Goal: Task Accomplishment & Management: Use online tool/utility

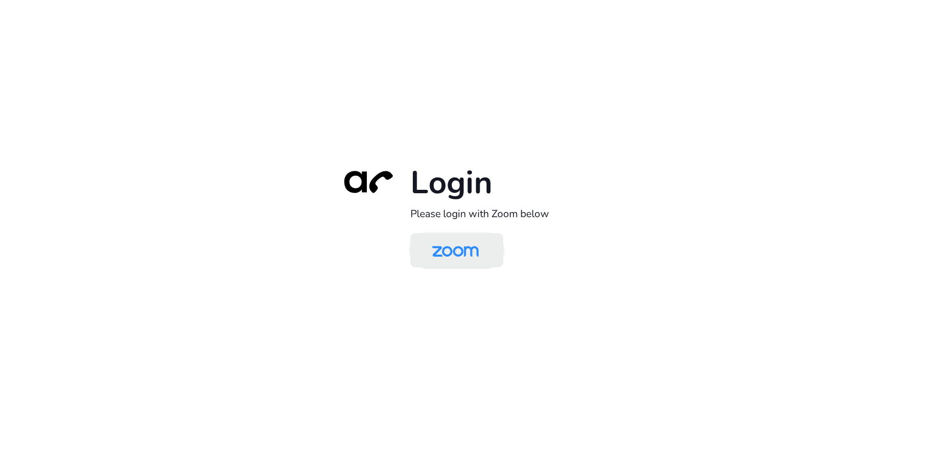
click at [463, 257] on img at bounding box center [454, 251] width 67 height 32
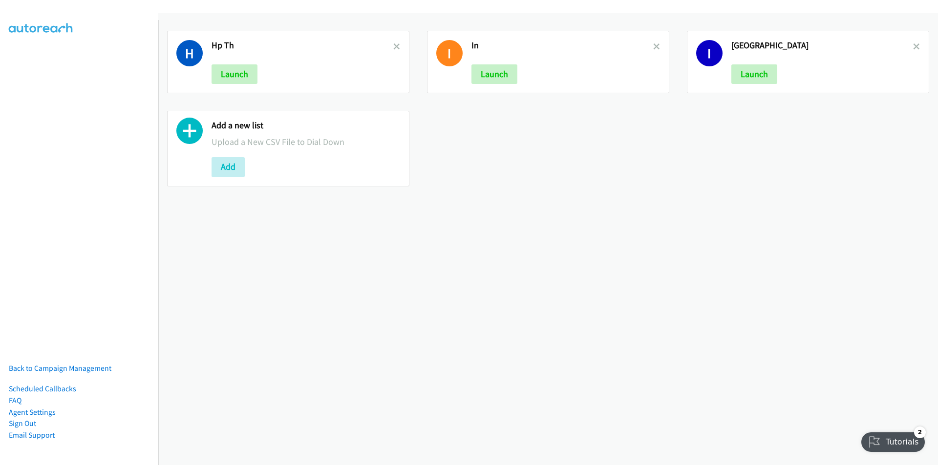
click at [653, 42] on link at bounding box center [656, 46] width 7 height 11
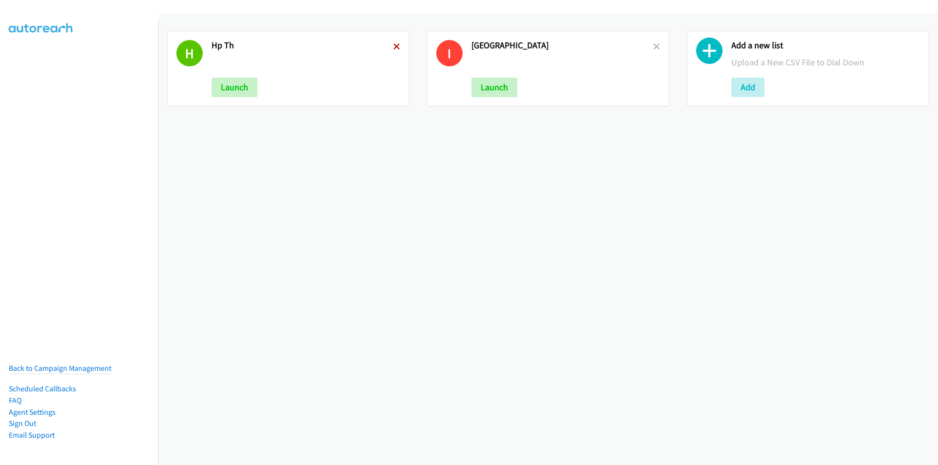
click at [395, 45] on icon at bounding box center [396, 47] width 7 height 7
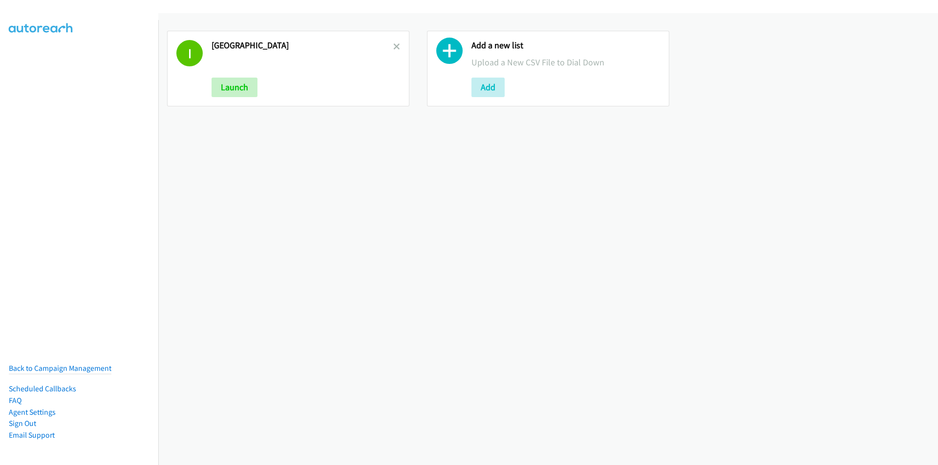
click at [395, 45] on icon at bounding box center [396, 47] width 7 height 7
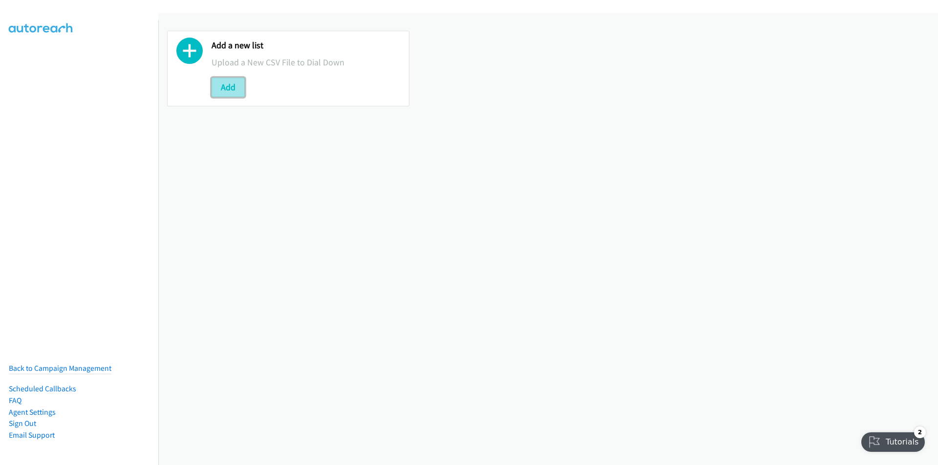
click at [228, 84] on button "Add" at bounding box center [227, 88] width 33 height 20
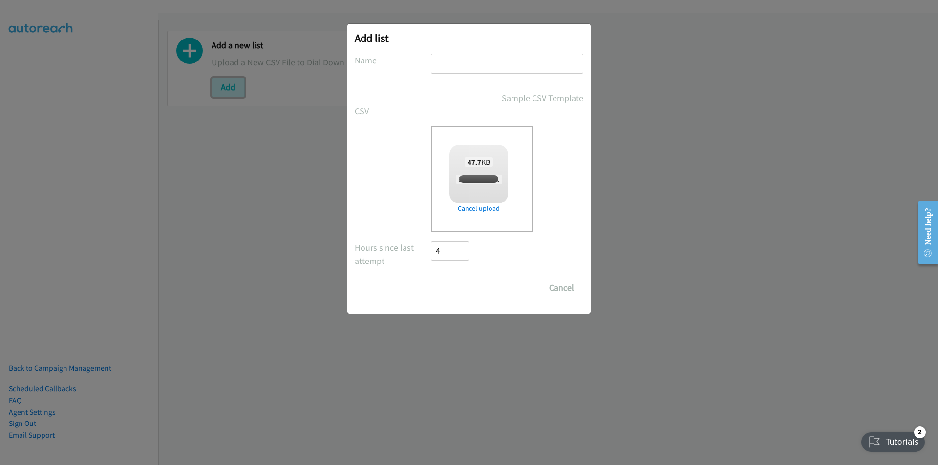
checkbox input "true"
click at [491, 60] on input "text" at bounding box center [507, 64] width 152 height 20
type input "HP"
click at [453, 288] on input "Save List" at bounding box center [456, 288] width 51 height 20
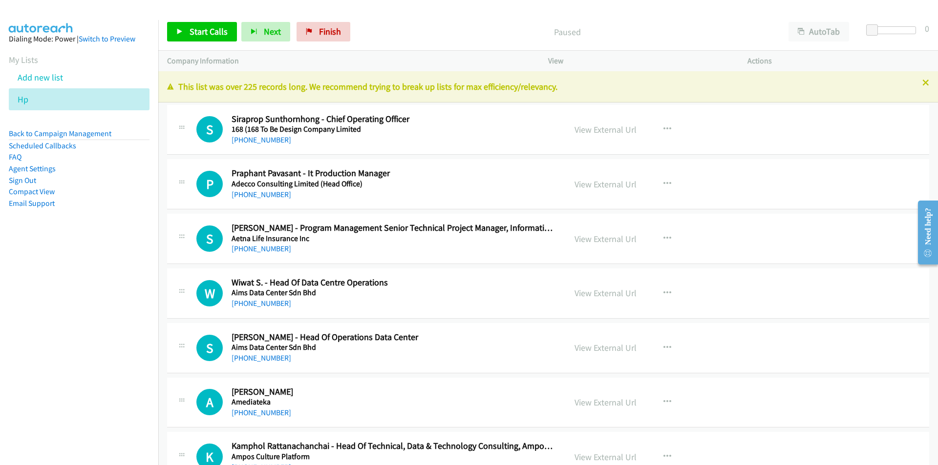
click at [57, 357] on nav "Dialing Mode: Power | Switch to Preview My Lists Add new list Hp Back to Campai…" at bounding box center [79, 252] width 159 height 465
drag, startPoint x: 105, startPoint y: 292, endPoint x: 113, endPoint y: 293, distance: 8.9
click at [105, 292] on nav "Dialing Mode: Power | Switch to Preview My Lists Add new list Hp Back to Campai…" at bounding box center [79, 252] width 159 height 465
drag, startPoint x: 88, startPoint y: 380, endPoint x: 93, endPoint y: 376, distance: 5.9
click at [88, 380] on nav "Dialing Mode: Power | Switch to Preview My Lists Add new list Hp Back to Campai…" at bounding box center [79, 252] width 159 height 465
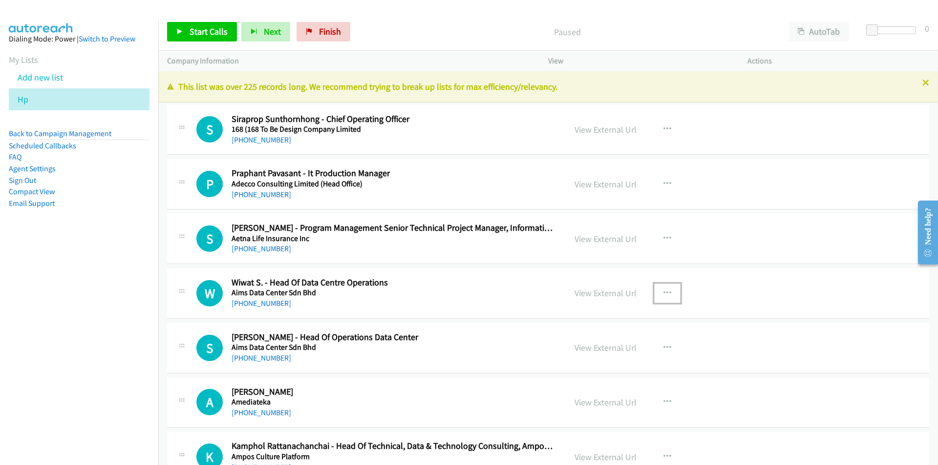
click at [663, 290] on icon "button" at bounding box center [667, 294] width 8 height 8
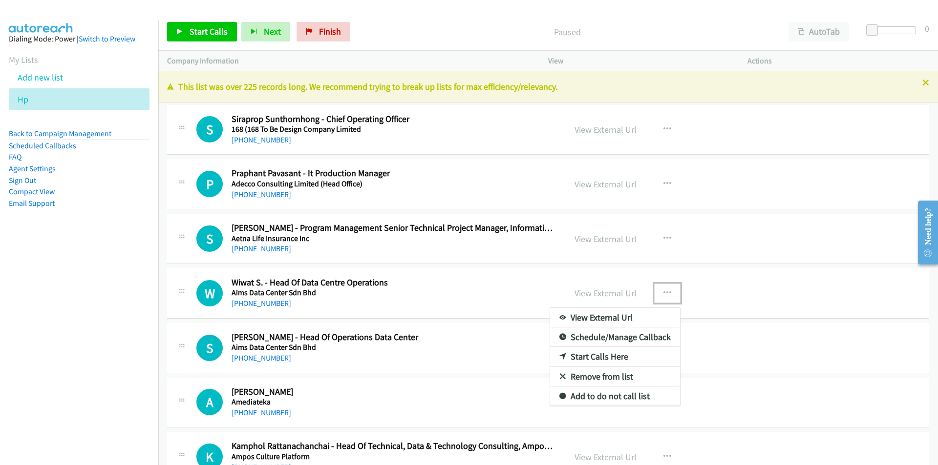
click at [610, 378] on link "Remove from list" at bounding box center [615, 377] width 130 height 20
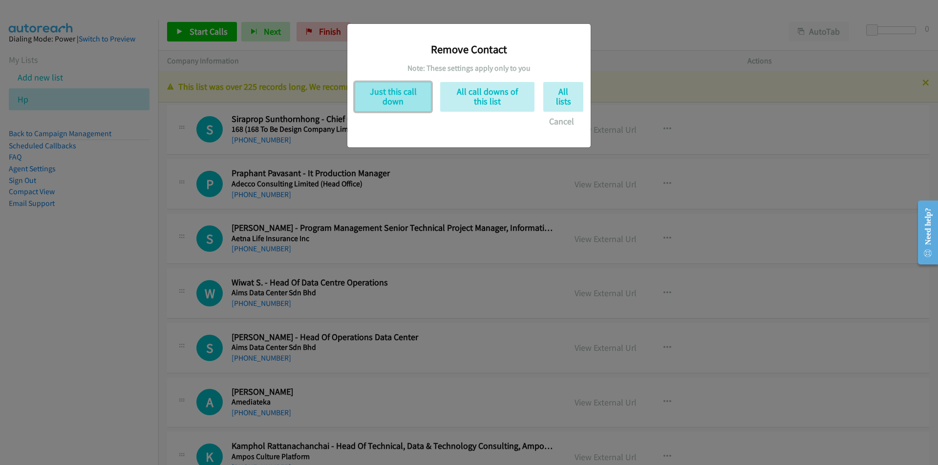
click at [375, 102] on button "Just this call down" at bounding box center [393, 97] width 77 height 30
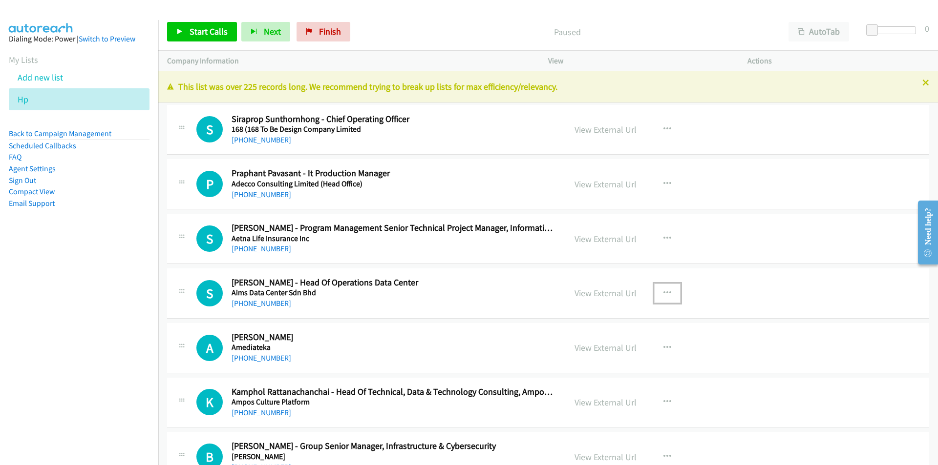
click at [665, 292] on icon "button" at bounding box center [667, 294] width 8 height 8
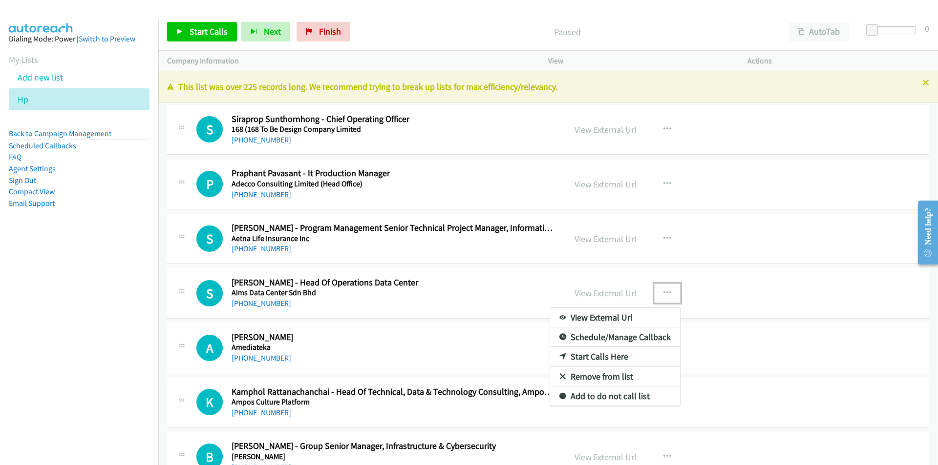
click at [602, 375] on link "Remove from list" at bounding box center [615, 377] width 130 height 20
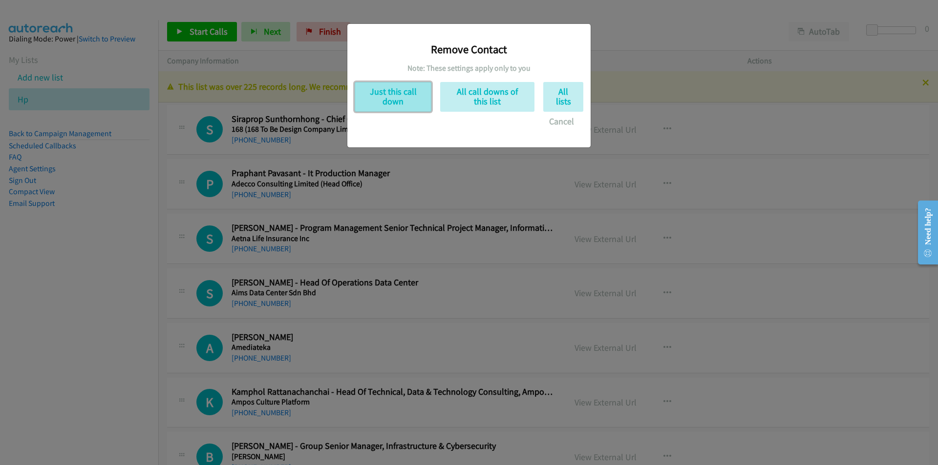
click at [385, 96] on button "Just this call down" at bounding box center [393, 97] width 77 height 30
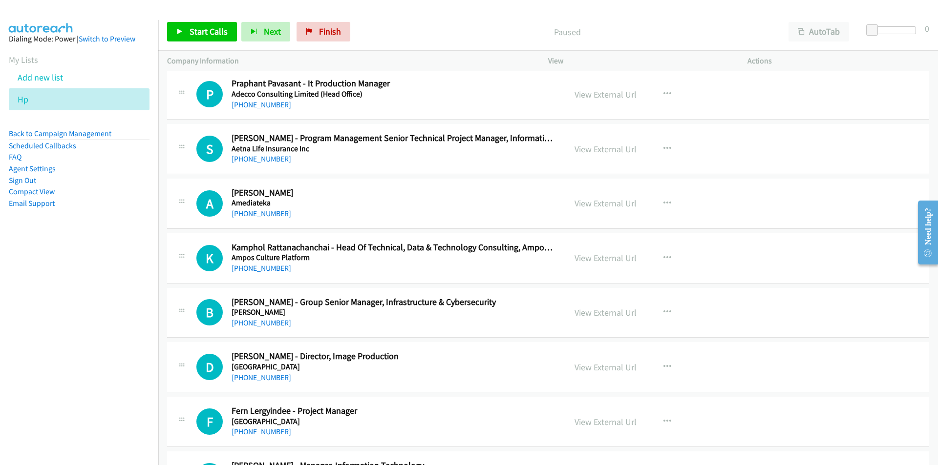
scroll to position [98, 0]
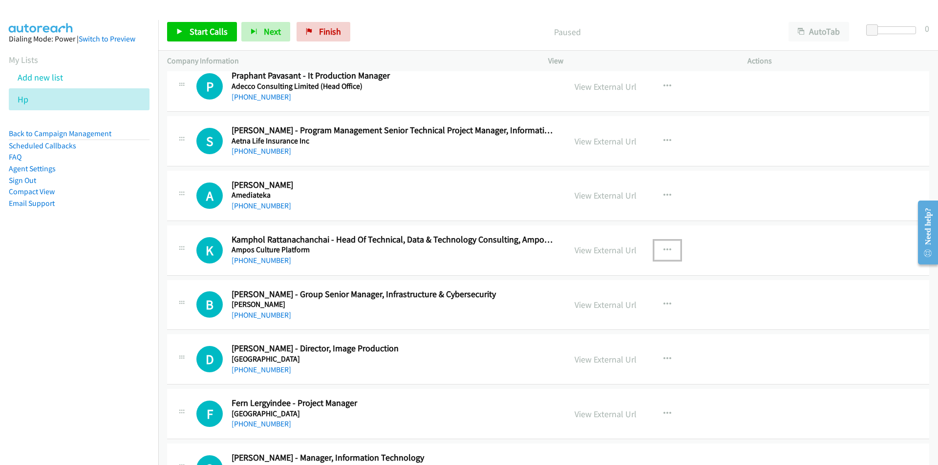
click at [664, 251] on icon "button" at bounding box center [667, 251] width 8 height 8
click at [598, 335] on link "Remove from list" at bounding box center [615, 334] width 130 height 20
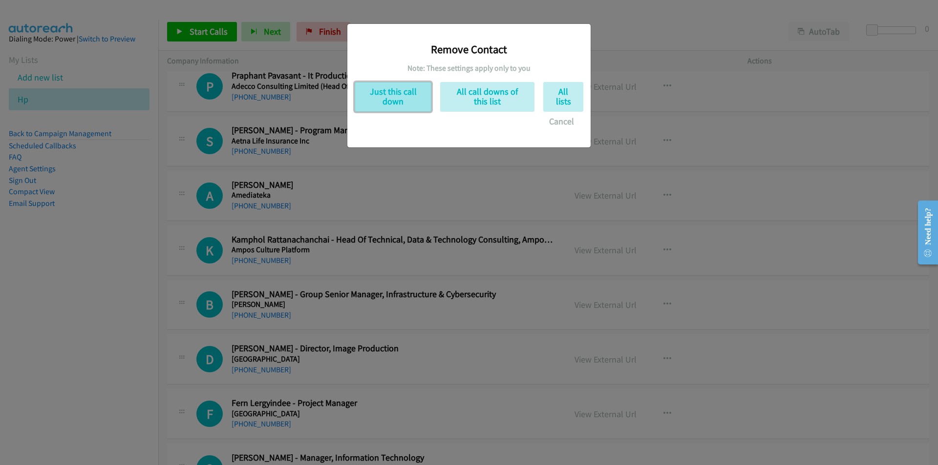
click at [387, 91] on button "Just this call down" at bounding box center [393, 97] width 77 height 30
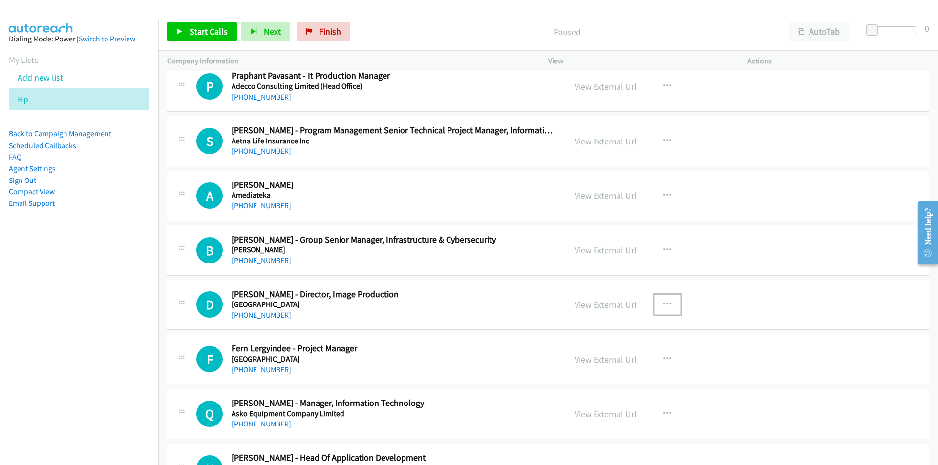
click at [663, 303] on icon "button" at bounding box center [667, 305] width 8 height 8
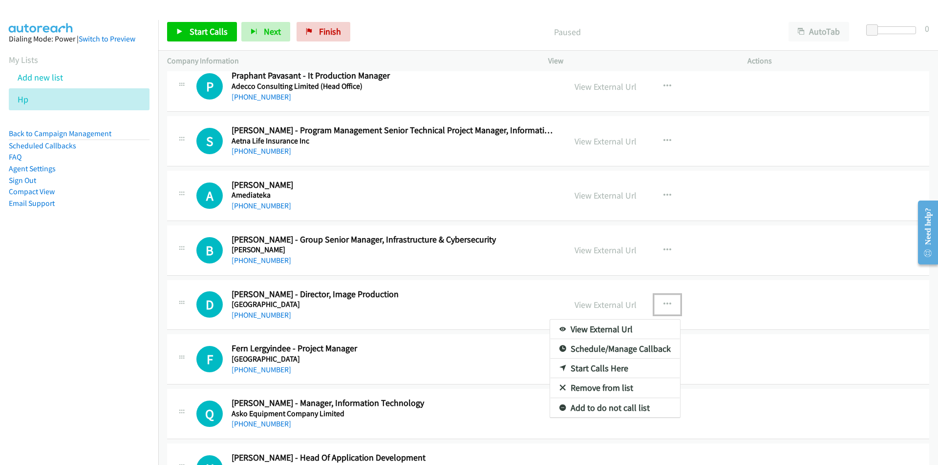
click at [593, 386] on link "Remove from list" at bounding box center [615, 389] width 130 height 20
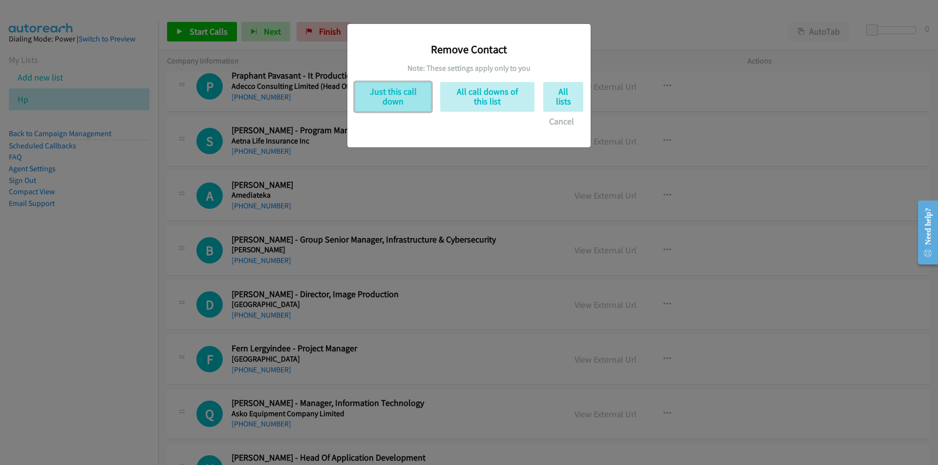
click at [403, 96] on button "Just this call down" at bounding box center [393, 97] width 77 height 30
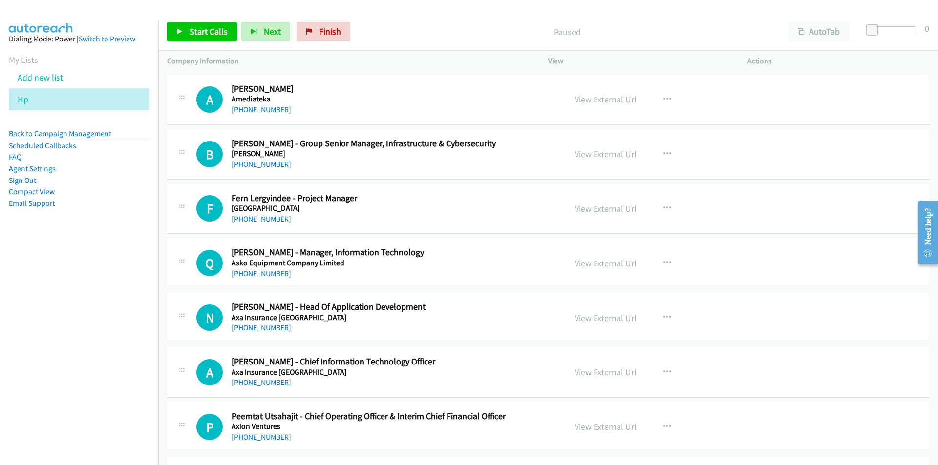
scroll to position [195, 0]
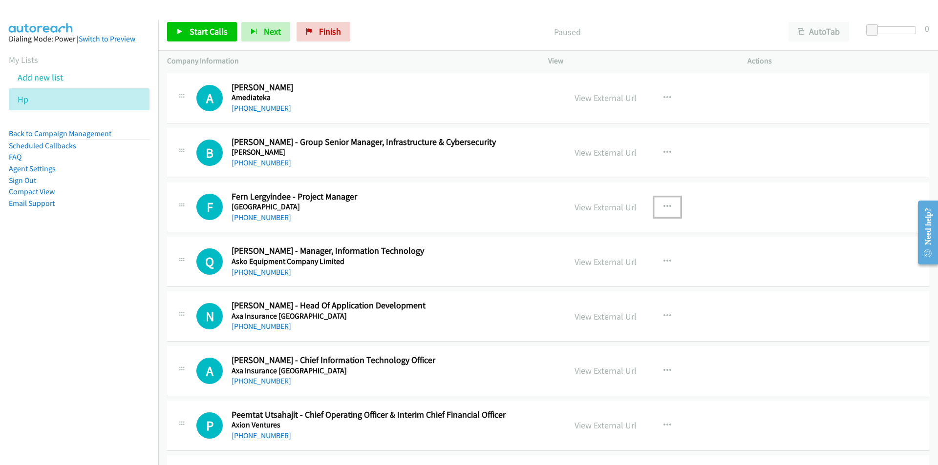
click at [663, 204] on icon "button" at bounding box center [667, 207] width 8 height 8
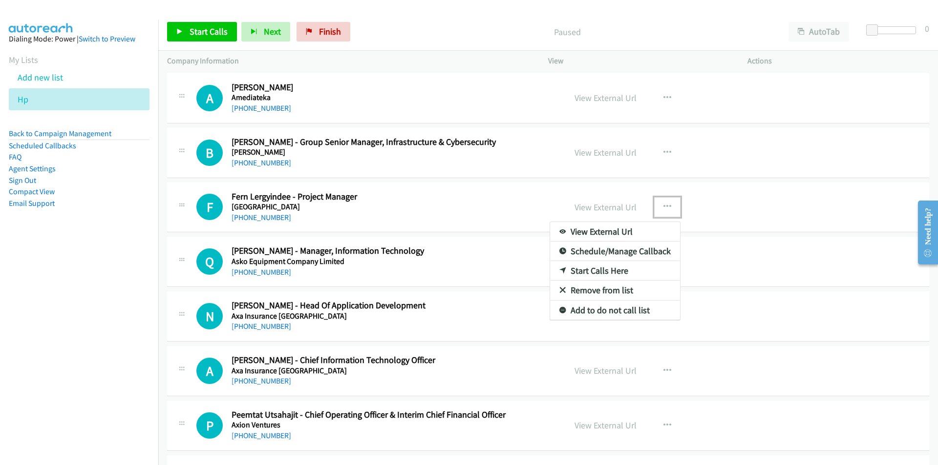
click at [584, 290] on link "Remove from list" at bounding box center [615, 291] width 130 height 20
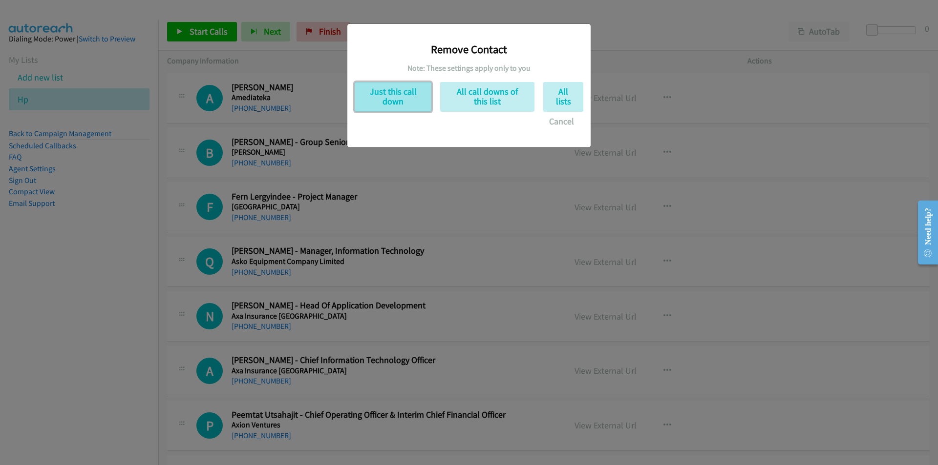
click at [380, 94] on button "Just this call down" at bounding box center [393, 97] width 77 height 30
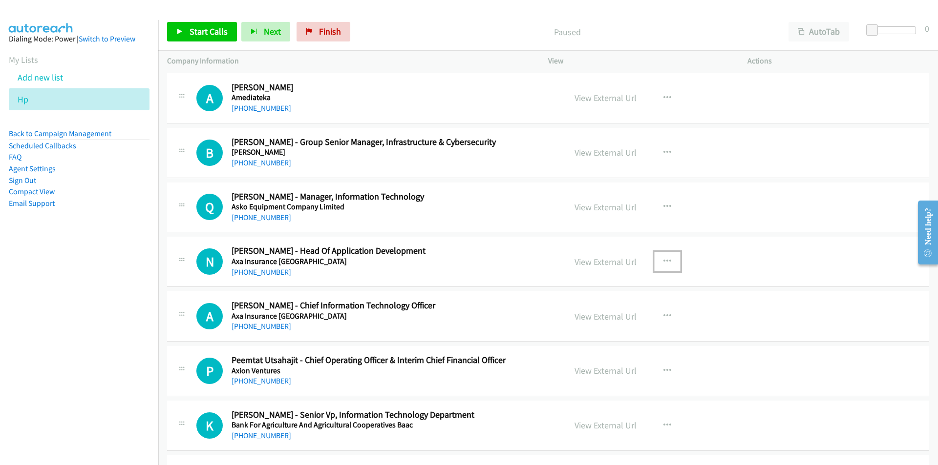
click at [663, 259] on icon "button" at bounding box center [667, 262] width 8 height 8
click at [590, 345] on link "Remove from list" at bounding box center [615, 346] width 130 height 20
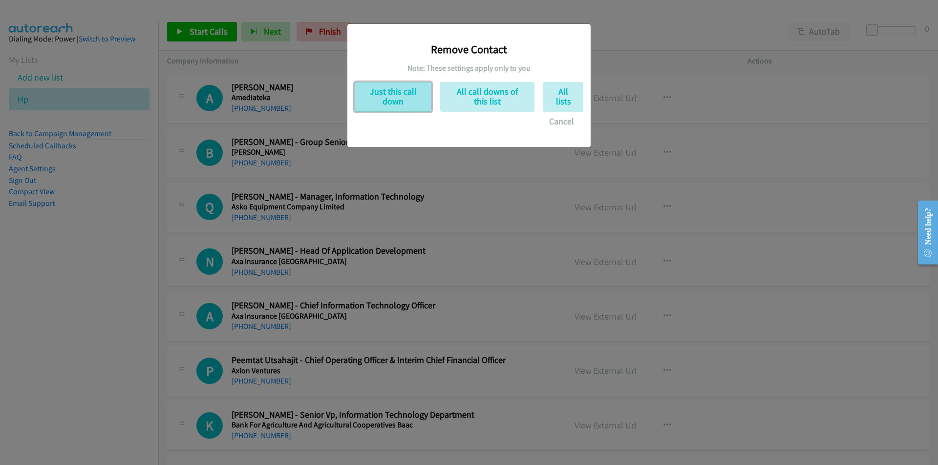
click at [394, 91] on button "Just this call down" at bounding box center [393, 97] width 77 height 30
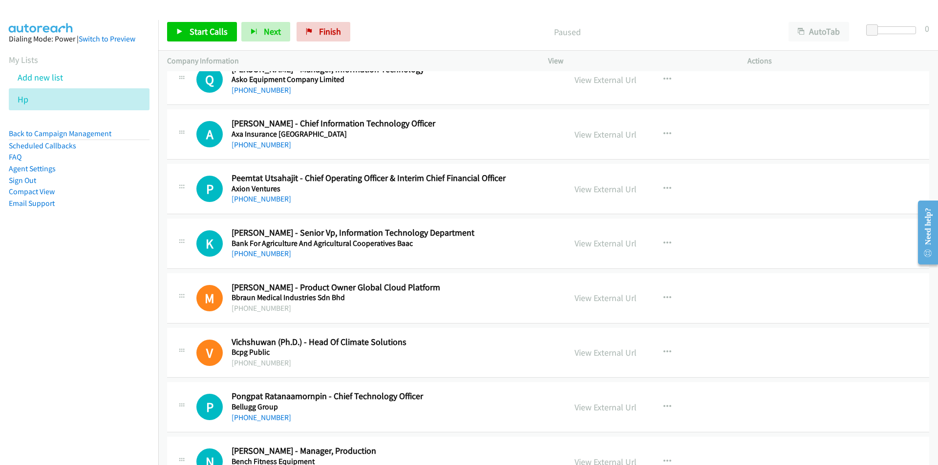
scroll to position [342, 0]
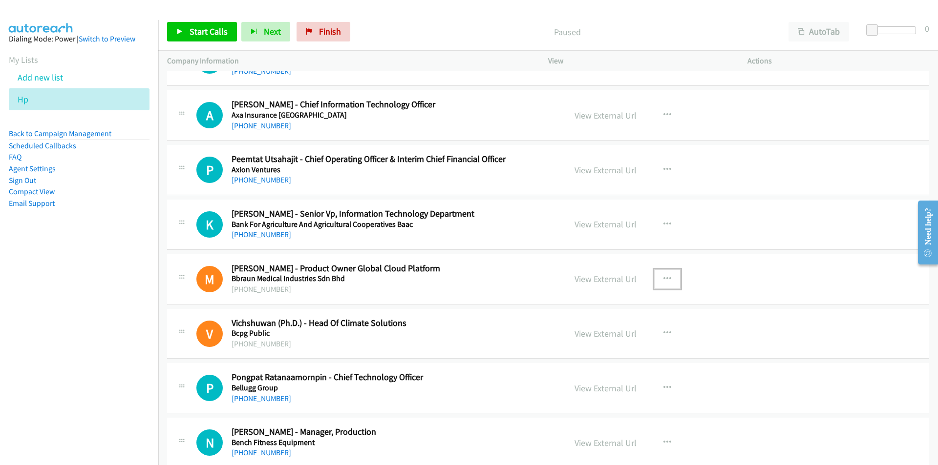
click at [665, 275] on icon "button" at bounding box center [667, 279] width 8 height 8
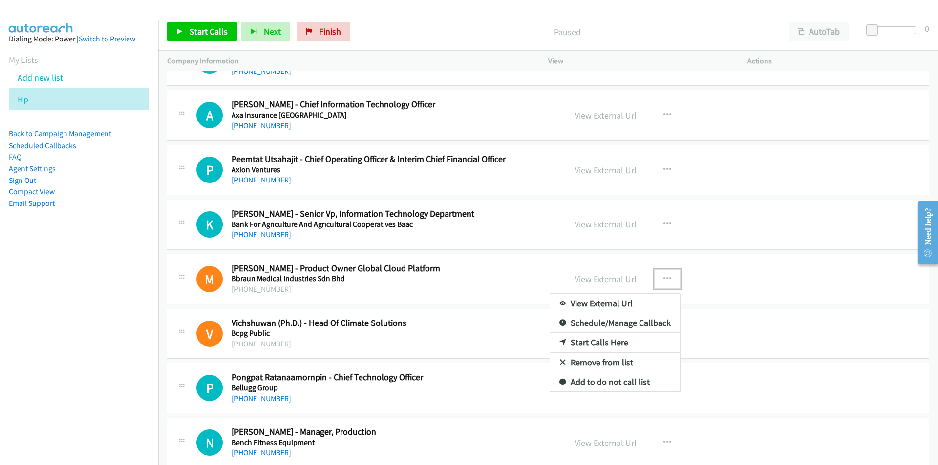
click at [588, 360] on link "Remove from list" at bounding box center [615, 363] width 130 height 20
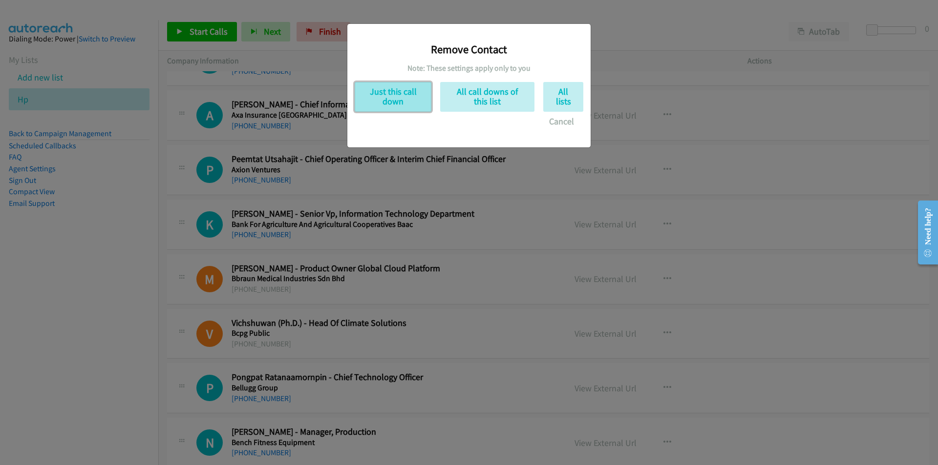
click at [398, 88] on button "Just this call down" at bounding box center [393, 97] width 77 height 30
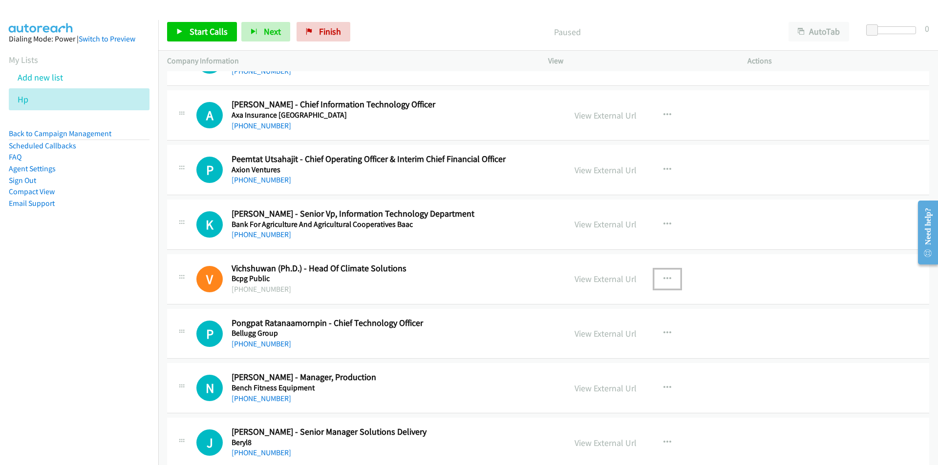
click at [666, 276] on icon "button" at bounding box center [667, 279] width 8 height 8
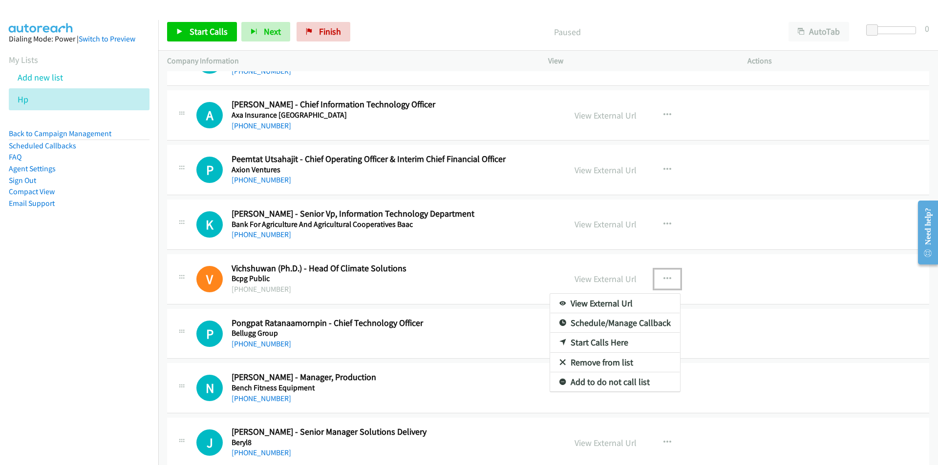
click at [594, 363] on link "Remove from list" at bounding box center [615, 363] width 130 height 20
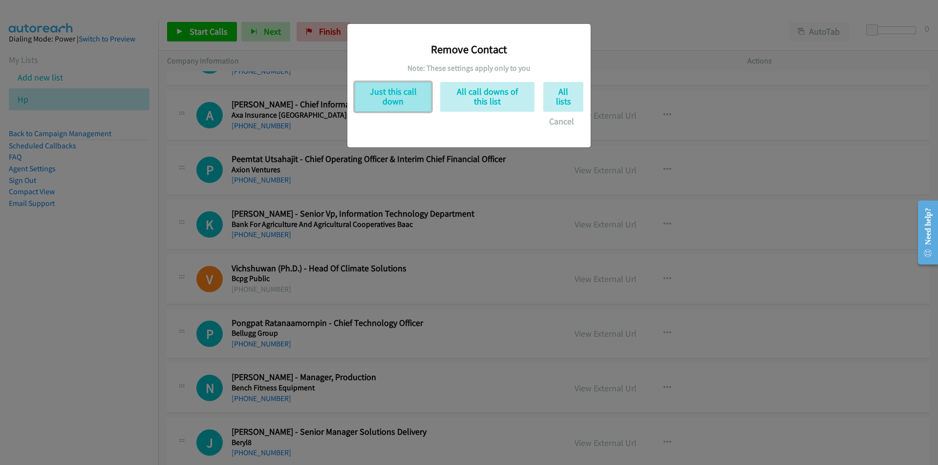
click at [406, 88] on button "Just this call down" at bounding box center [393, 97] width 77 height 30
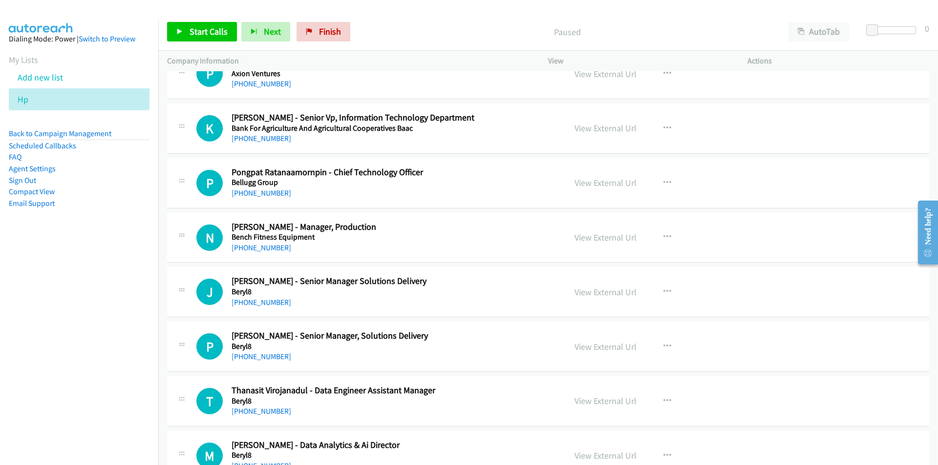
scroll to position [440, 0]
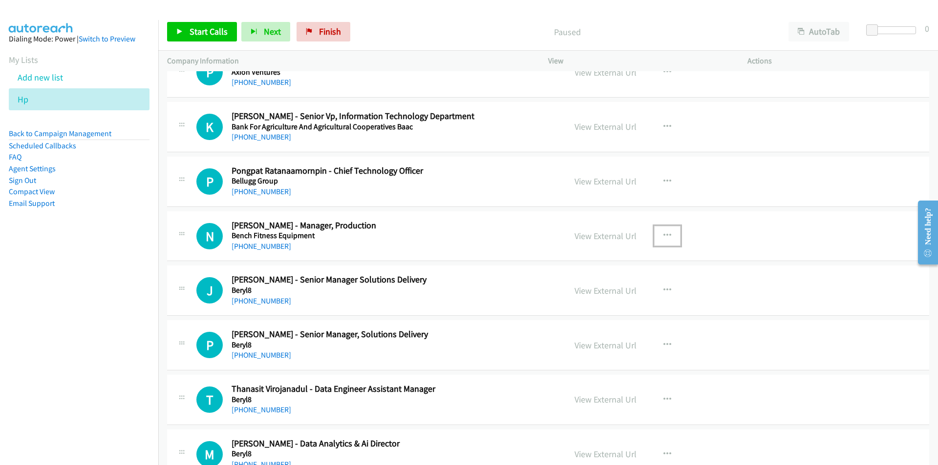
click at [663, 234] on icon "button" at bounding box center [667, 236] width 8 height 8
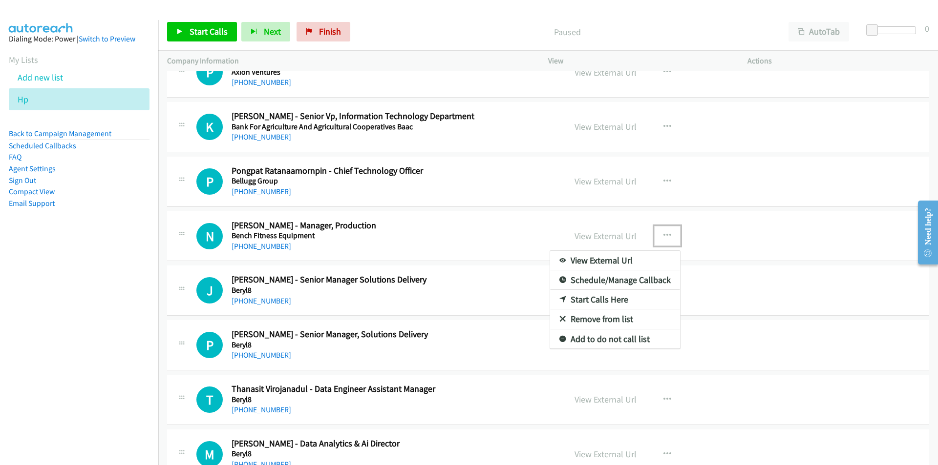
click at [608, 318] on link "Remove from list" at bounding box center [615, 320] width 130 height 20
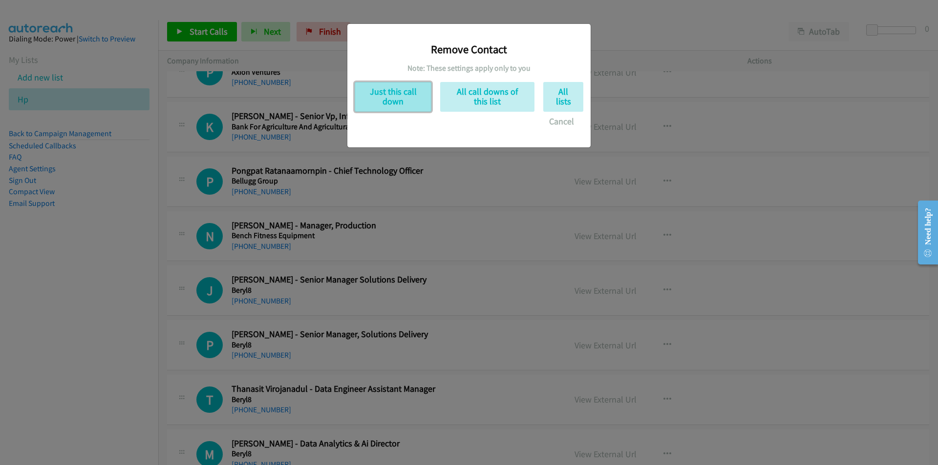
click at [402, 98] on button "Just this call down" at bounding box center [393, 97] width 77 height 30
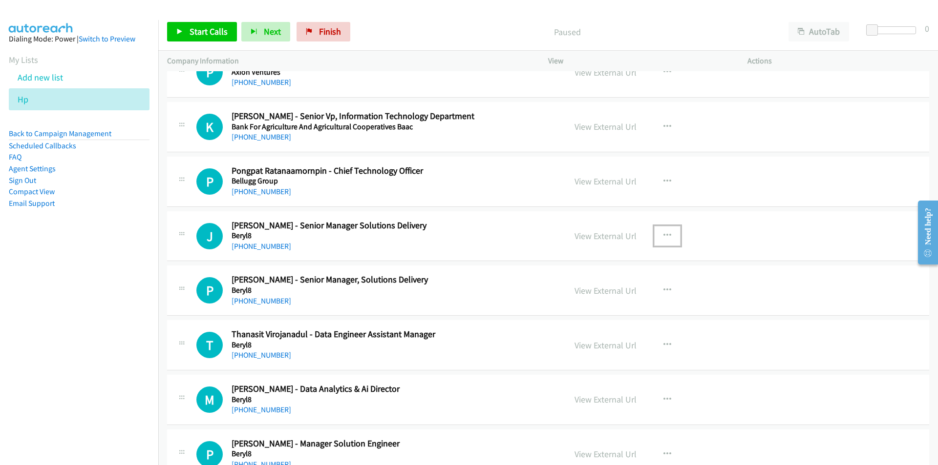
click at [661, 230] on button "button" at bounding box center [667, 236] width 26 height 20
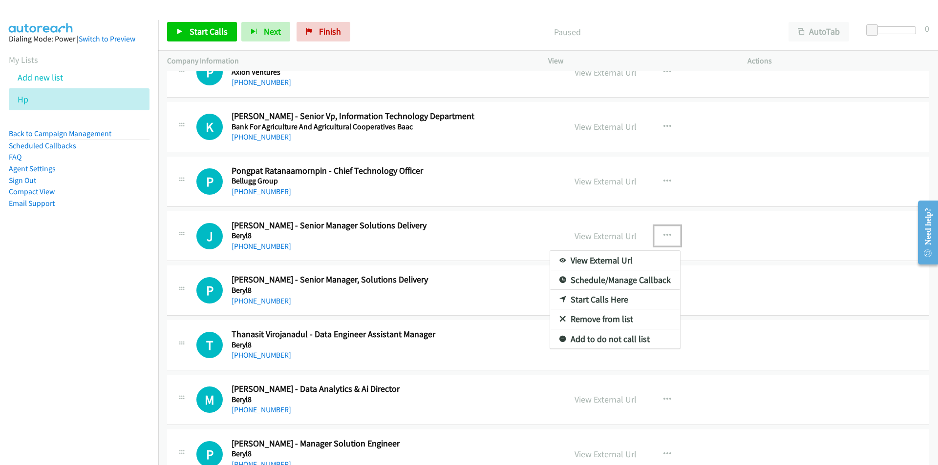
click at [600, 322] on link "Remove from list" at bounding box center [615, 320] width 130 height 20
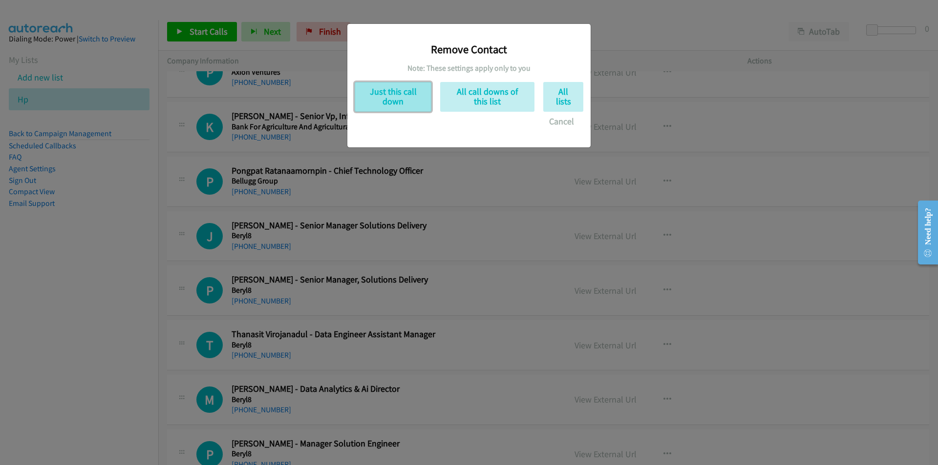
click at [381, 88] on button "Just this call down" at bounding box center [393, 97] width 77 height 30
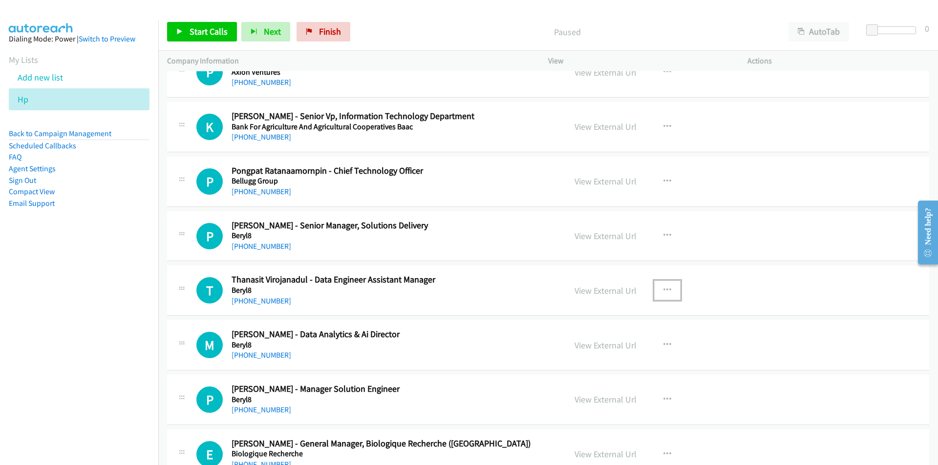
click at [666, 288] on icon "button" at bounding box center [667, 291] width 8 height 8
click at [598, 373] on link "Remove from list" at bounding box center [615, 374] width 130 height 20
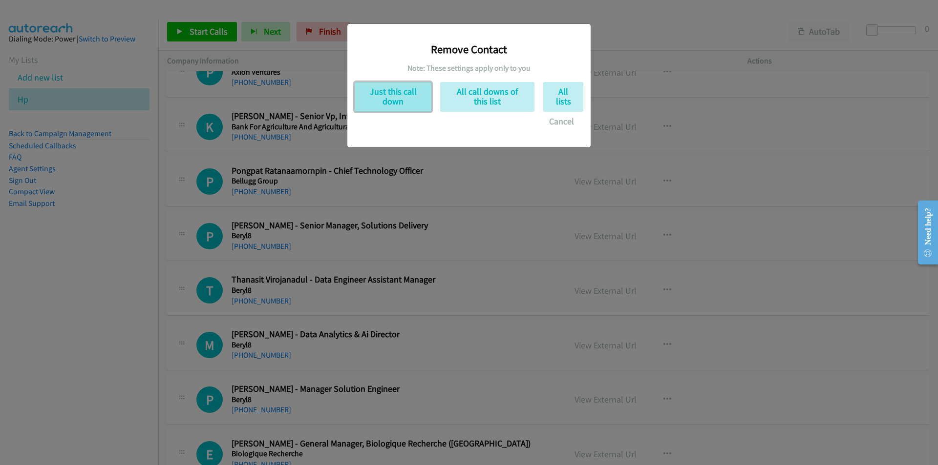
click at [399, 97] on button "Just this call down" at bounding box center [393, 97] width 77 height 30
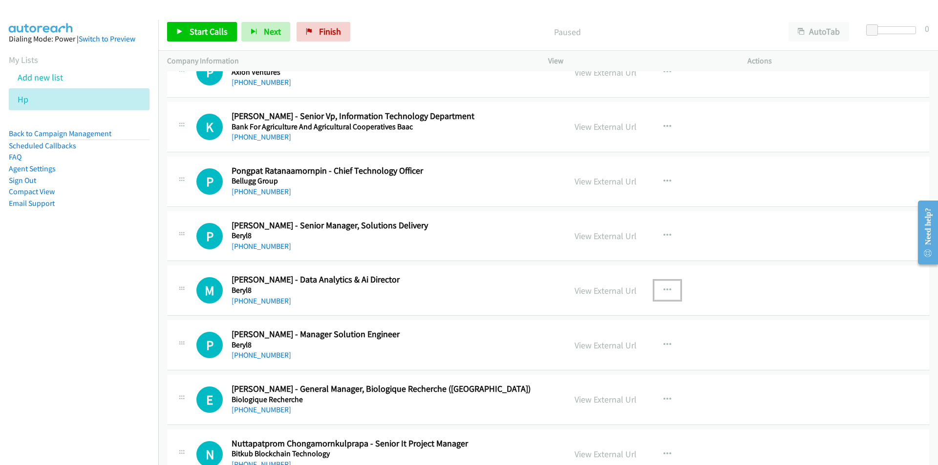
click at [663, 290] on icon "button" at bounding box center [667, 291] width 8 height 8
click at [600, 376] on link "Remove from list" at bounding box center [615, 374] width 130 height 20
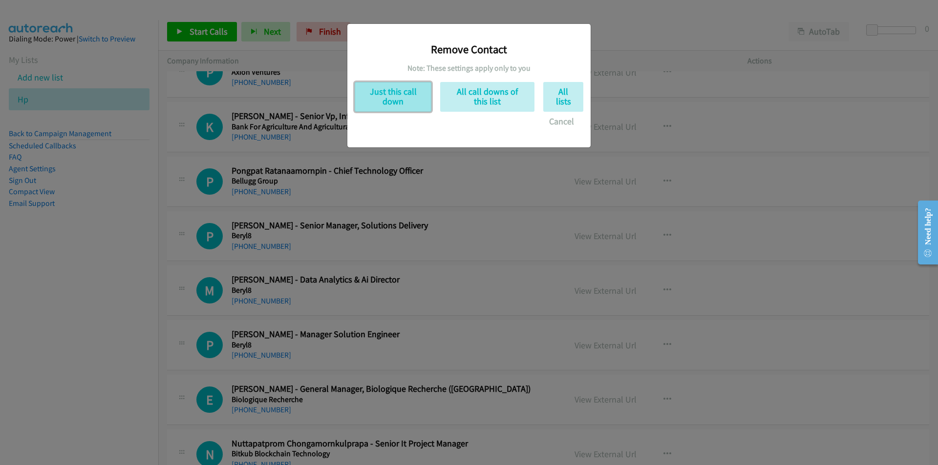
click at [385, 96] on button "Just this call down" at bounding box center [393, 97] width 77 height 30
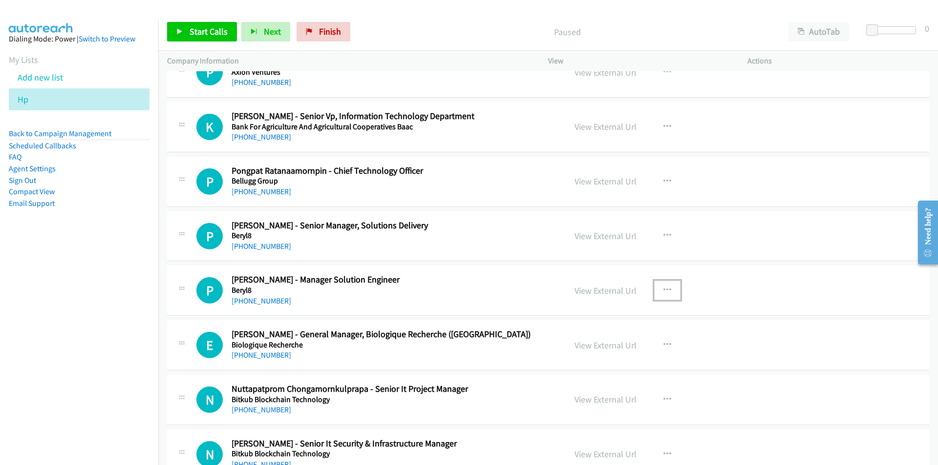
click at [667, 288] on button "button" at bounding box center [667, 291] width 26 height 20
click at [604, 375] on link "Remove from list" at bounding box center [615, 374] width 130 height 20
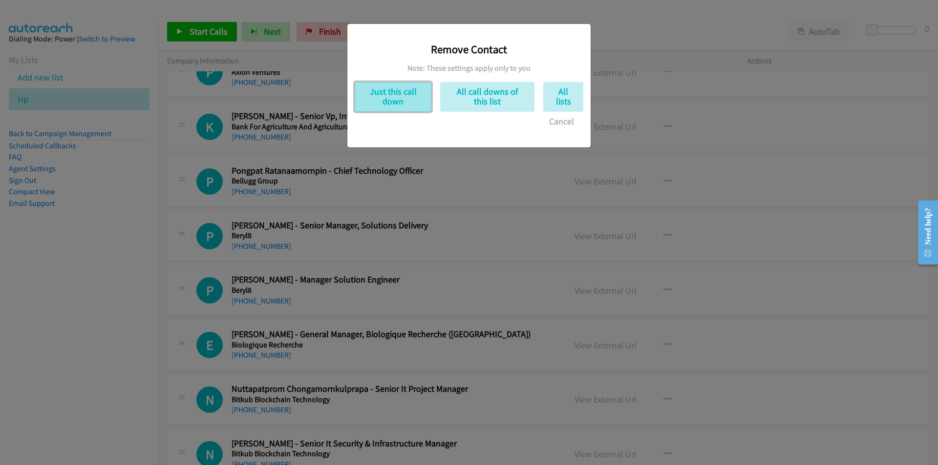
click at [391, 100] on button "Just this call down" at bounding box center [393, 97] width 77 height 30
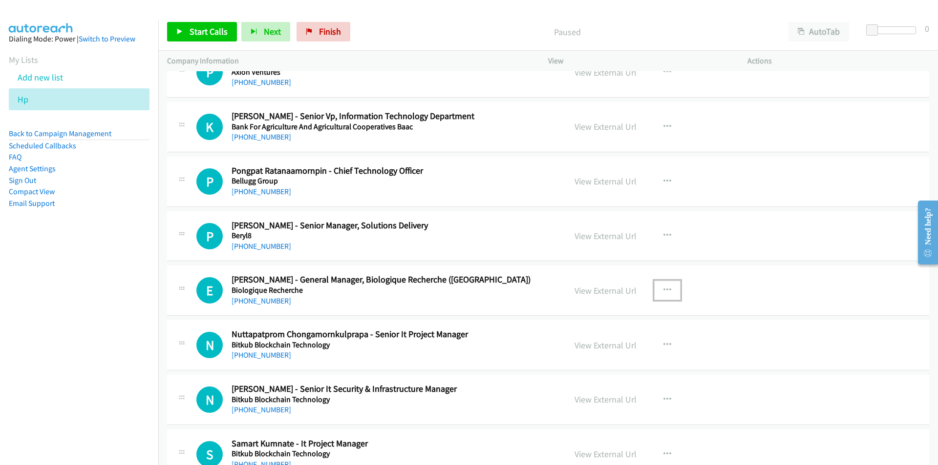
click at [664, 288] on icon "button" at bounding box center [667, 291] width 8 height 8
click at [591, 373] on link "Remove from list" at bounding box center [615, 374] width 130 height 20
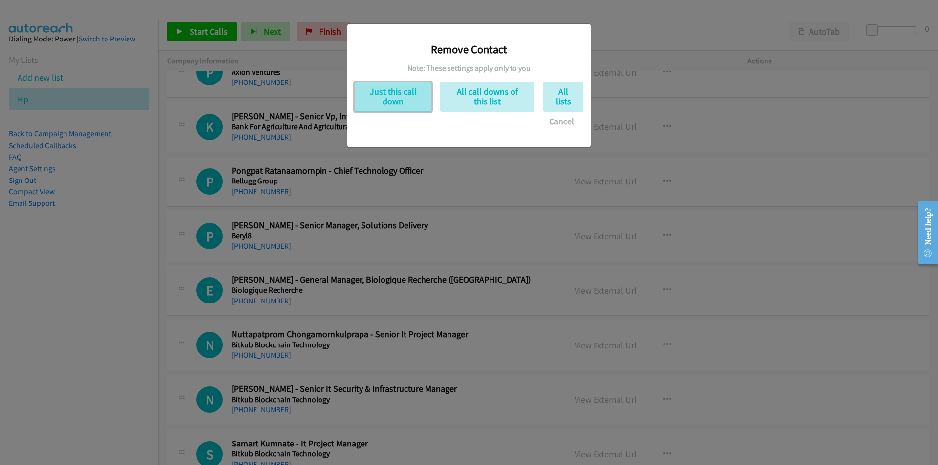
click at [411, 99] on button "Just this call down" at bounding box center [393, 97] width 77 height 30
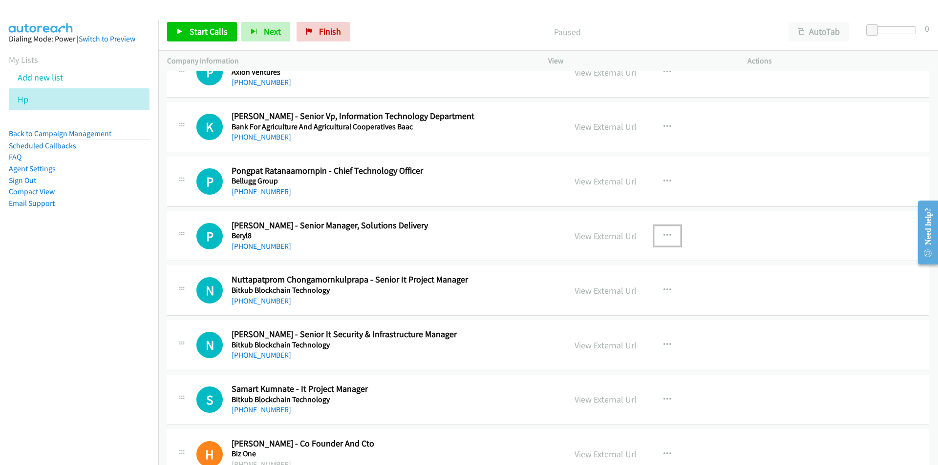
click at [666, 233] on icon "button" at bounding box center [667, 236] width 8 height 8
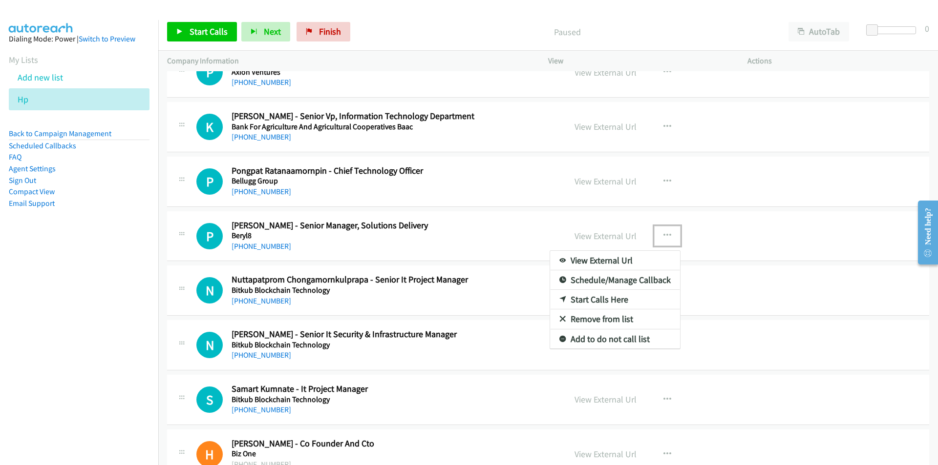
click at [579, 320] on link "Remove from list" at bounding box center [615, 320] width 130 height 20
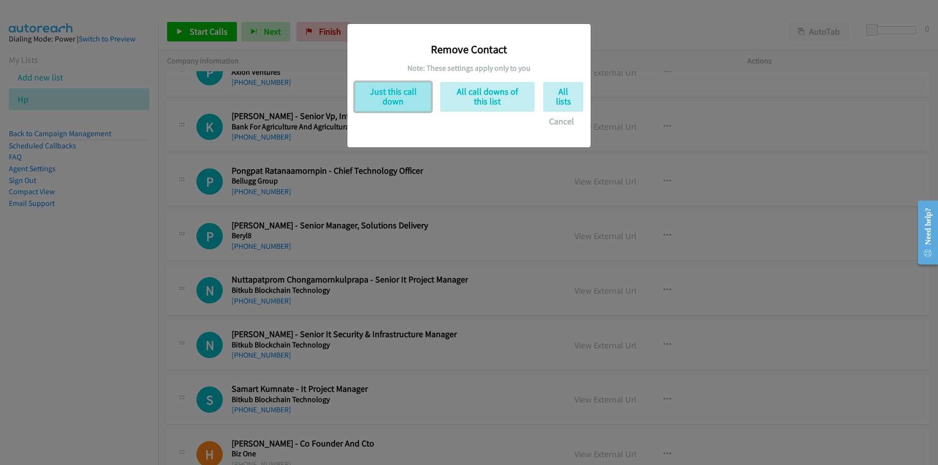
click at [378, 104] on button "Just this call down" at bounding box center [393, 97] width 77 height 30
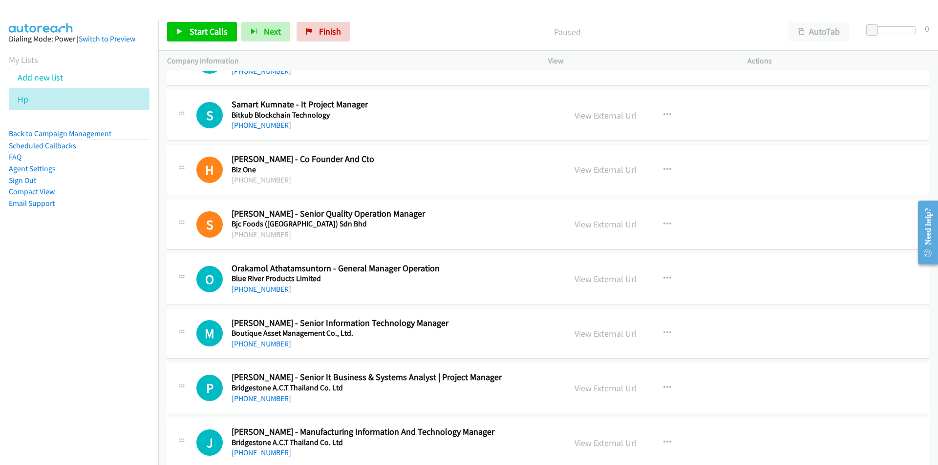
scroll to position [684, 0]
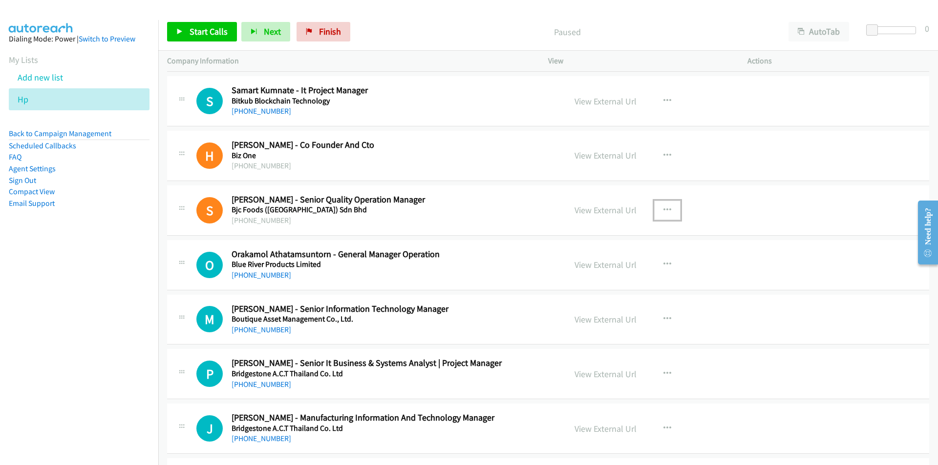
click at [663, 207] on icon "button" at bounding box center [667, 211] width 8 height 8
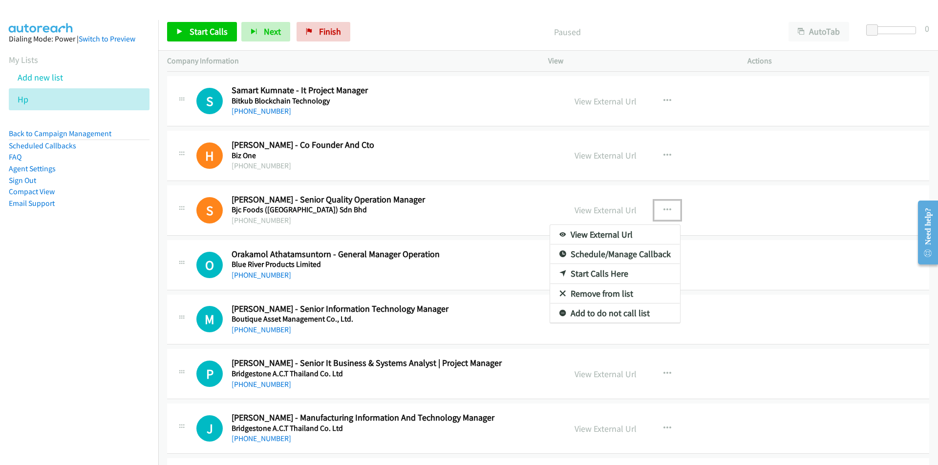
click at [594, 294] on link "Remove from list" at bounding box center [615, 294] width 130 height 20
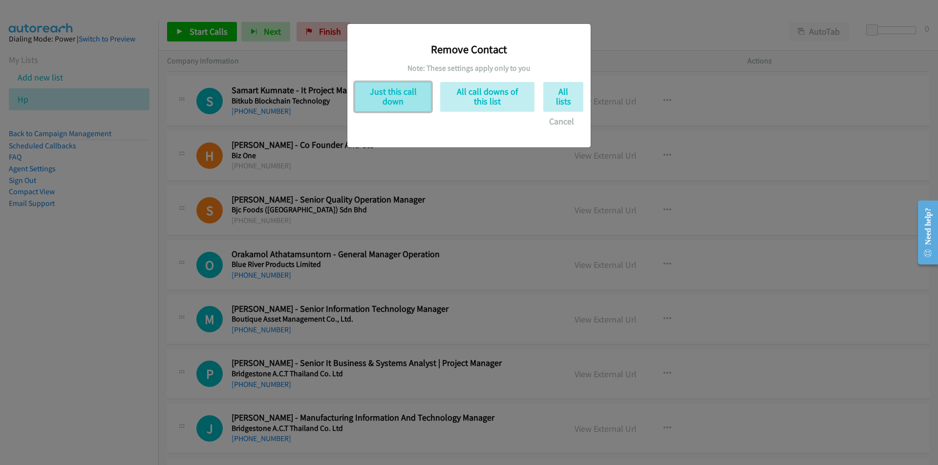
click at [386, 97] on button "Just this call down" at bounding box center [393, 97] width 77 height 30
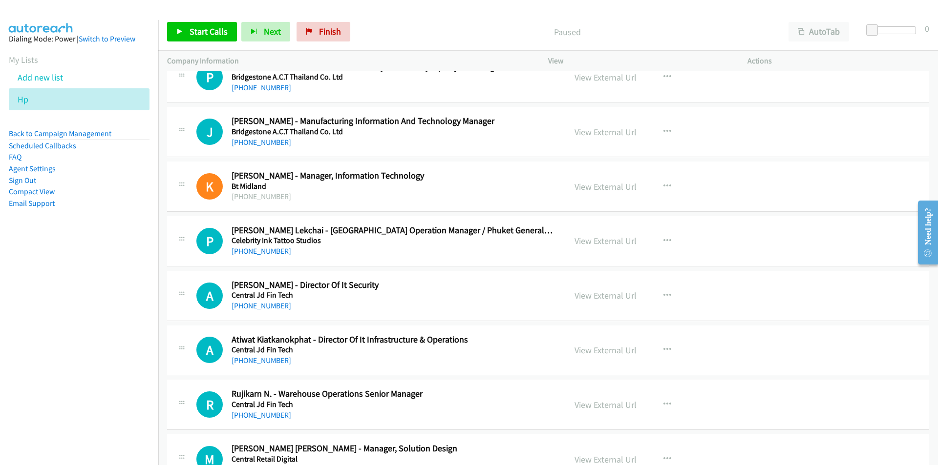
scroll to position [928, 0]
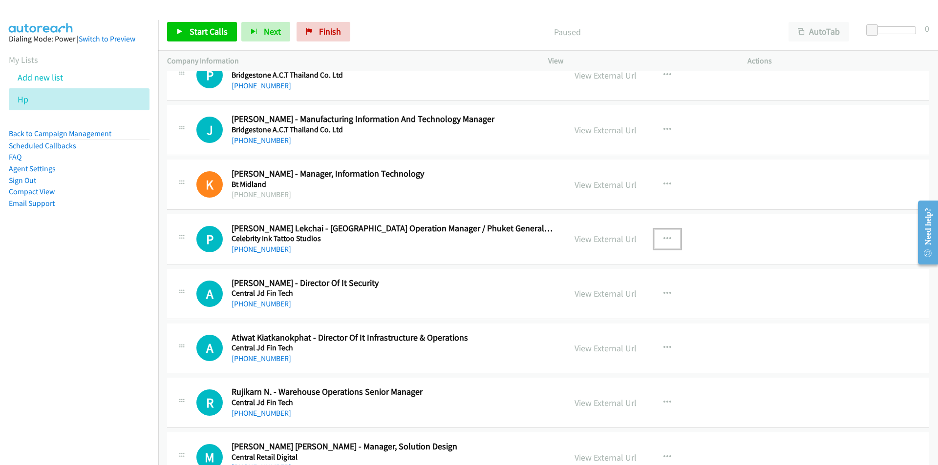
click at [667, 234] on button "button" at bounding box center [667, 240] width 26 height 20
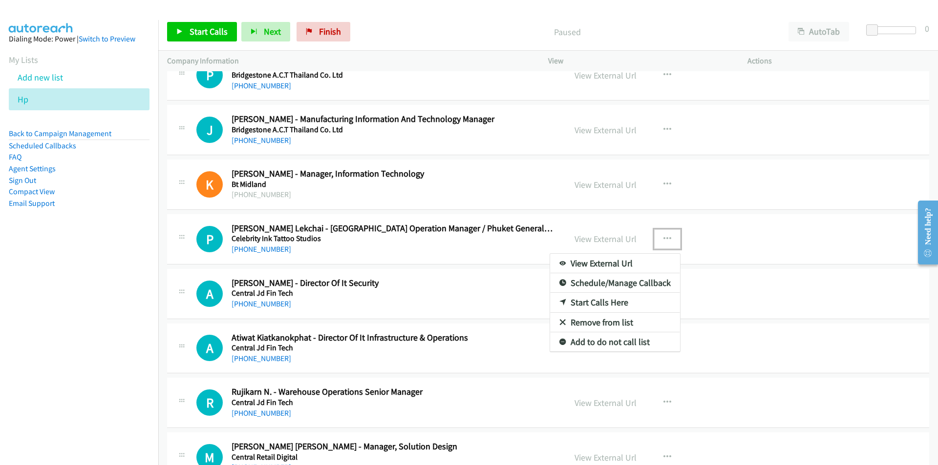
click at [600, 323] on link "Remove from list" at bounding box center [615, 323] width 130 height 20
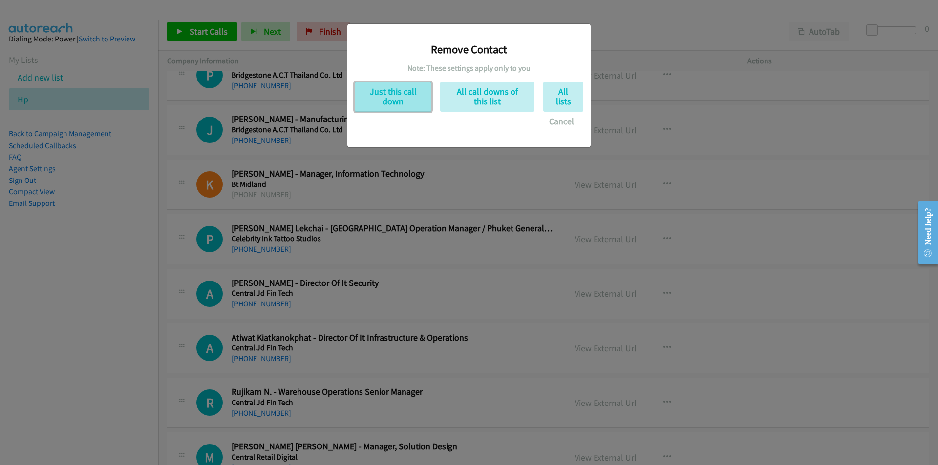
click at [397, 98] on button "Just this call down" at bounding box center [393, 97] width 77 height 30
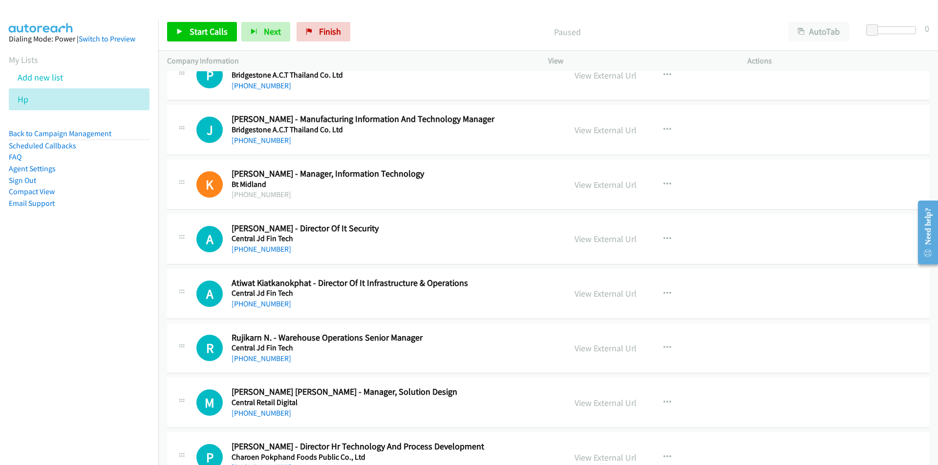
click at [66, 307] on nav "Dialing Mode: Power | Switch to Preview My Lists Add new list Hp Back to Campai…" at bounding box center [79, 252] width 159 height 465
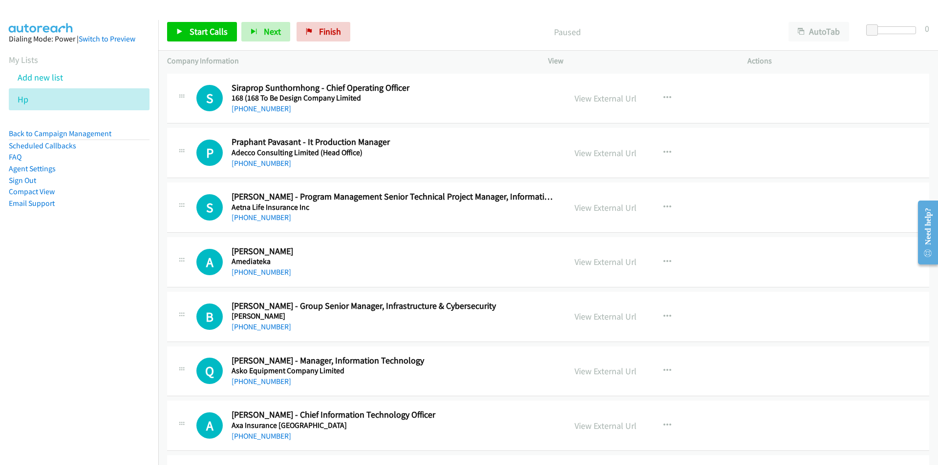
scroll to position [0, 0]
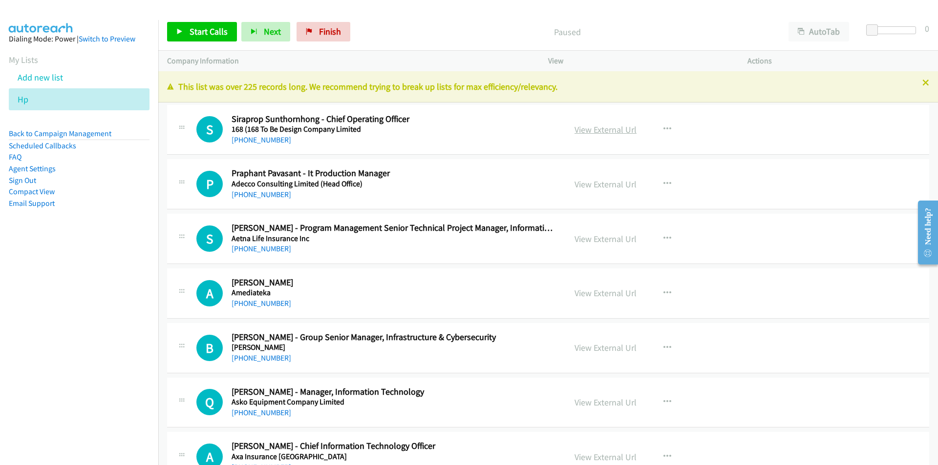
click at [616, 130] on link "View External Url" at bounding box center [605, 129] width 62 height 11
click at [189, 40] on link "Start Calls" at bounding box center [202, 32] width 70 height 20
click at [192, 31] on span "Pause" at bounding box center [200, 31] width 22 height 11
click at [607, 130] on link "View External Url" at bounding box center [605, 129] width 62 height 11
click at [589, 192] on div "View External Url View External Url Schedule/Manage Callback Start Calls Here R…" at bounding box center [670, 184] width 208 height 32
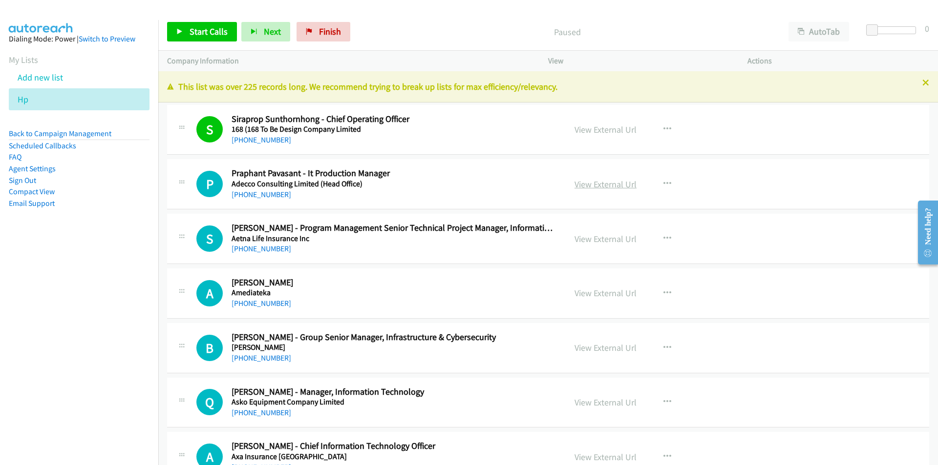
click at [593, 186] on link "View External Url" at bounding box center [605, 184] width 62 height 11
click at [594, 186] on link "View External Url" at bounding box center [605, 184] width 62 height 11
click at [579, 238] on link "View External Url" at bounding box center [605, 238] width 62 height 11
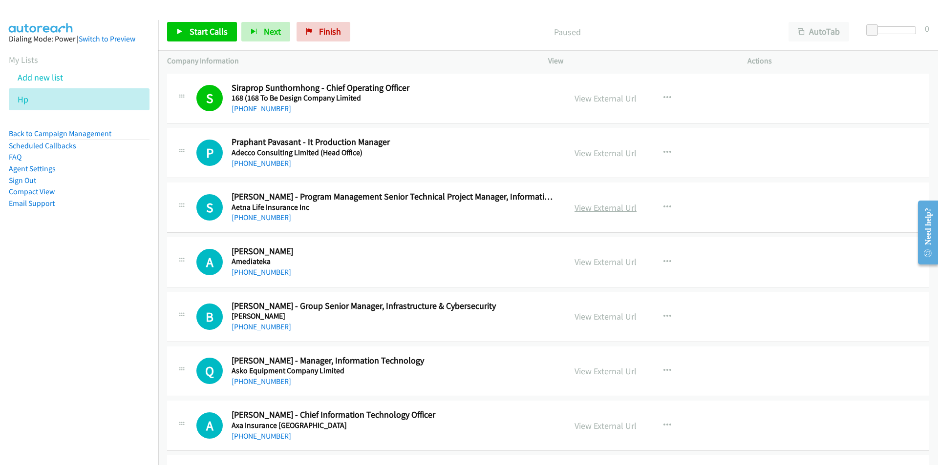
click at [612, 212] on link "View External Url" at bounding box center [605, 207] width 62 height 11
click at [606, 259] on link "View External Url" at bounding box center [605, 261] width 62 height 11
click at [200, 32] on span "Start Calls" at bounding box center [208, 31] width 38 height 11
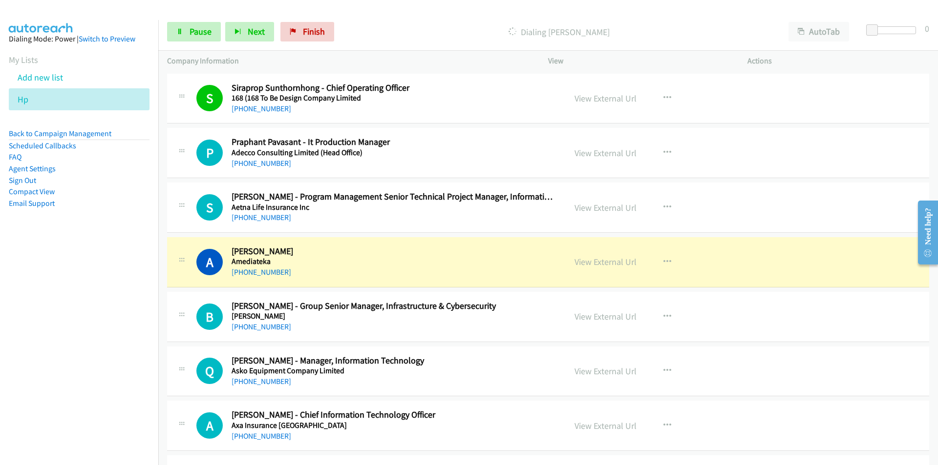
click at [93, 326] on nav "Dialing Mode: Power | Switch to Preview My Lists Add new list Hp Back to Campai…" at bounding box center [79, 252] width 159 height 465
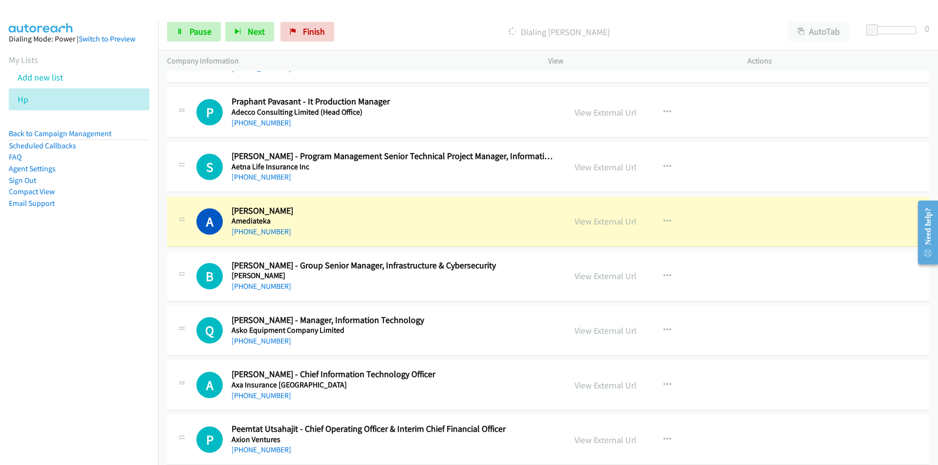
scroll to position [49, 0]
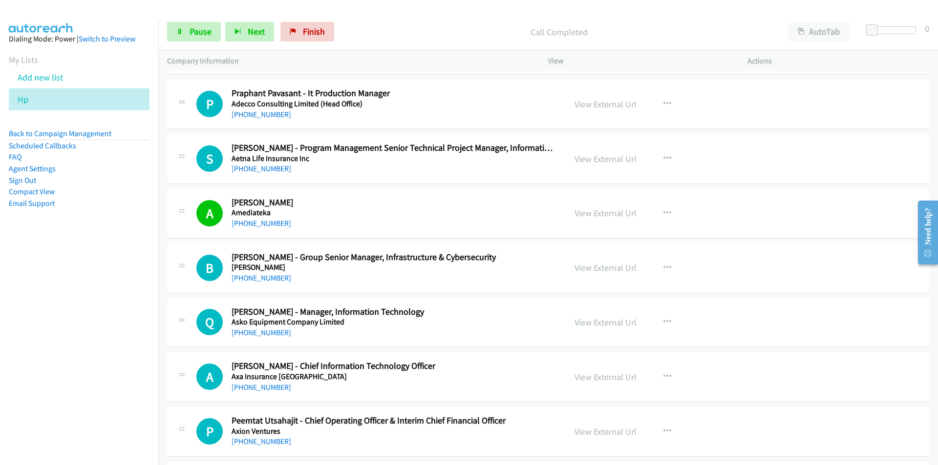
click at [122, 283] on nav "Dialing Mode: Power | Switch to Preview My Lists Add new list Hp Back to Campai…" at bounding box center [79, 252] width 159 height 465
click at [591, 271] on link "View External Url" at bounding box center [605, 267] width 62 height 11
click at [189, 31] on link "Pause" at bounding box center [194, 32] width 54 height 20
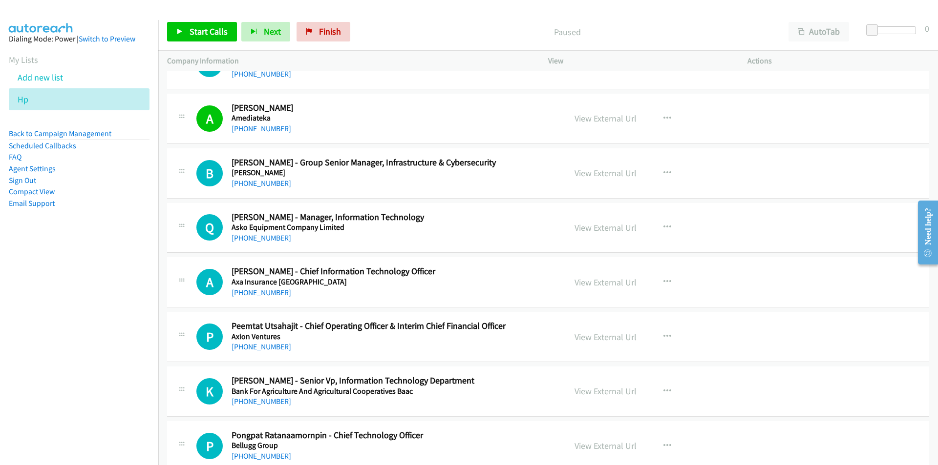
scroll to position [147, 0]
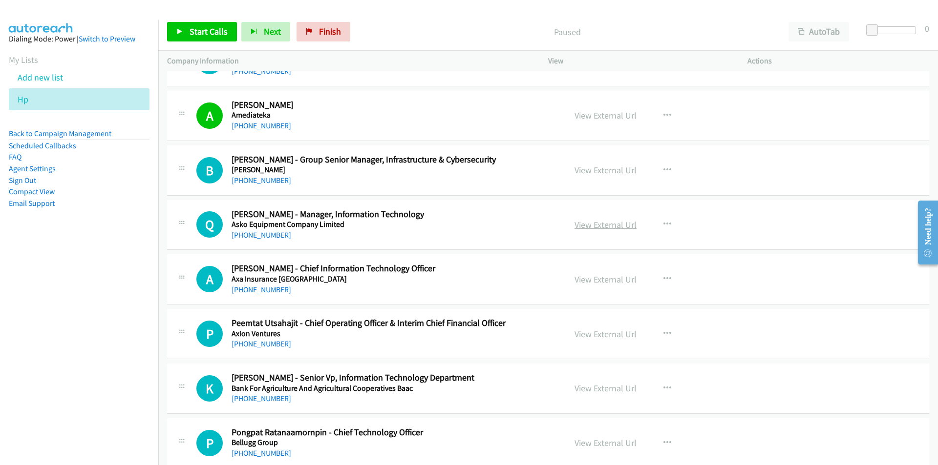
click at [609, 227] on link "View External Url" at bounding box center [605, 224] width 62 height 11
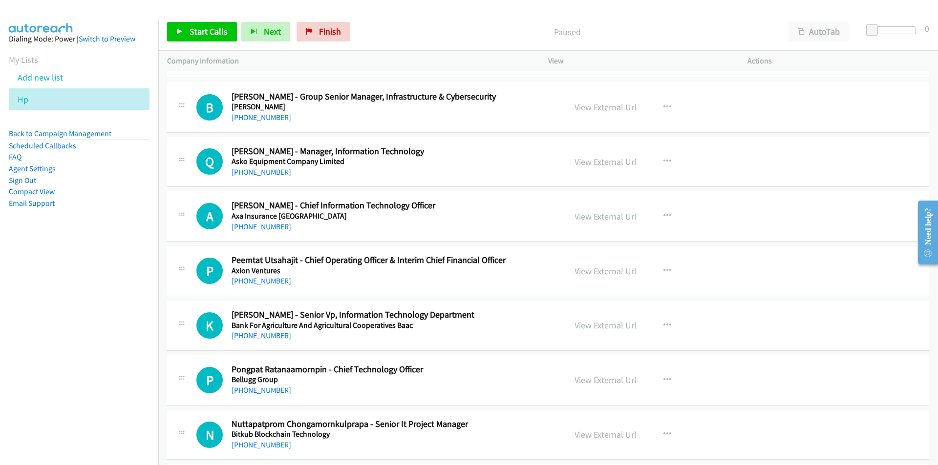
scroll to position [244, 0]
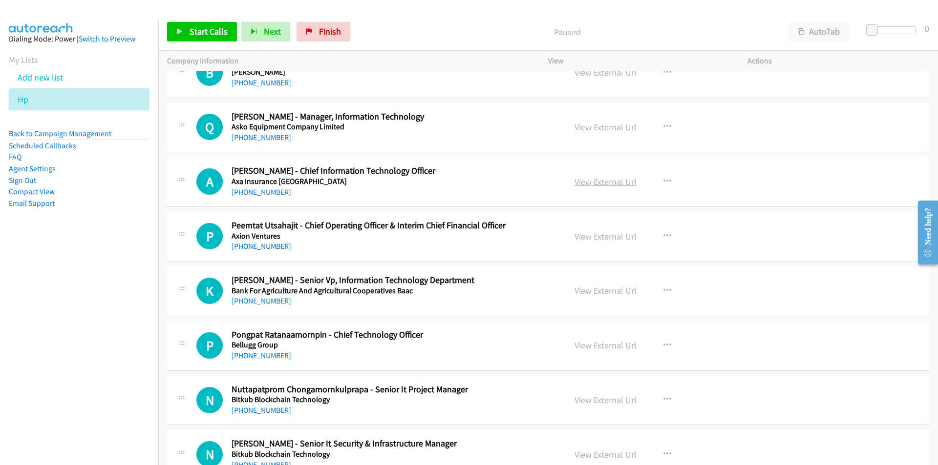
click at [602, 181] on link "View External Url" at bounding box center [605, 181] width 62 height 11
click at [605, 183] on link "View External Url" at bounding box center [605, 181] width 62 height 11
click at [603, 236] on link "View External Url" at bounding box center [605, 236] width 62 height 11
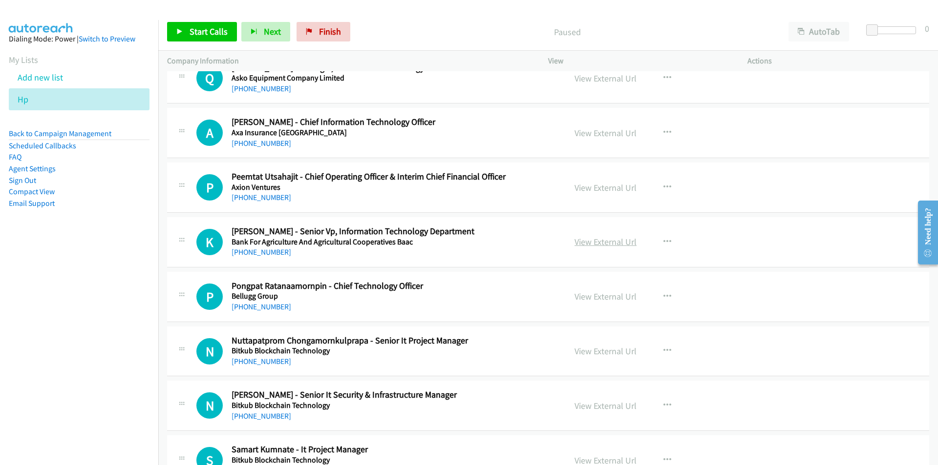
click at [605, 245] on link "View External Url" at bounding box center [605, 241] width 62 height 11
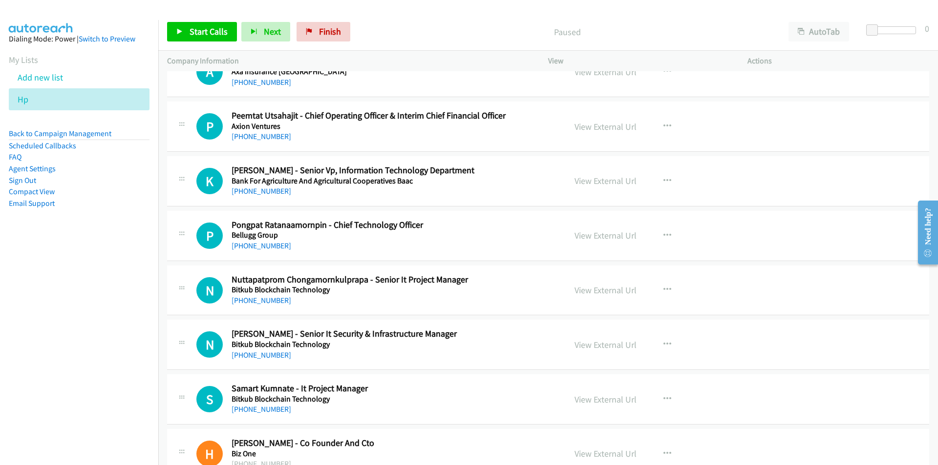
scroll to position [391, 0]
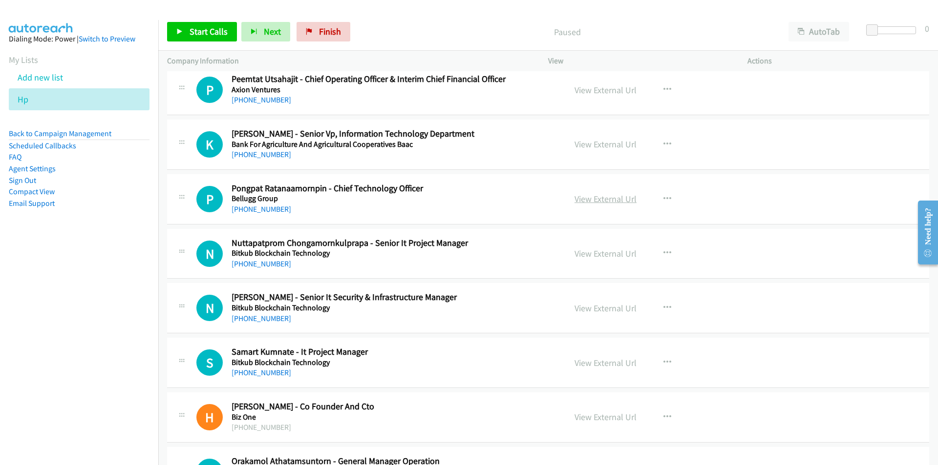
click at [604, 200] on link "View External Url" at bounding box center [605, 198] width 62 height 11
click at [616, 253] on link "View External Url" at bounding box center [605, 253] width 62 height 11
drag, startPoint x: 143, startPoint y: 291, endPoint x: 231, endPoint y: 198, distance: 128.5
click at [143, 291] on nav "Dialing Mode: Power | Switch to Preview My Lists Add new list Hp Back to Campai…" at bounding box center [79, 252] width 159 height 465
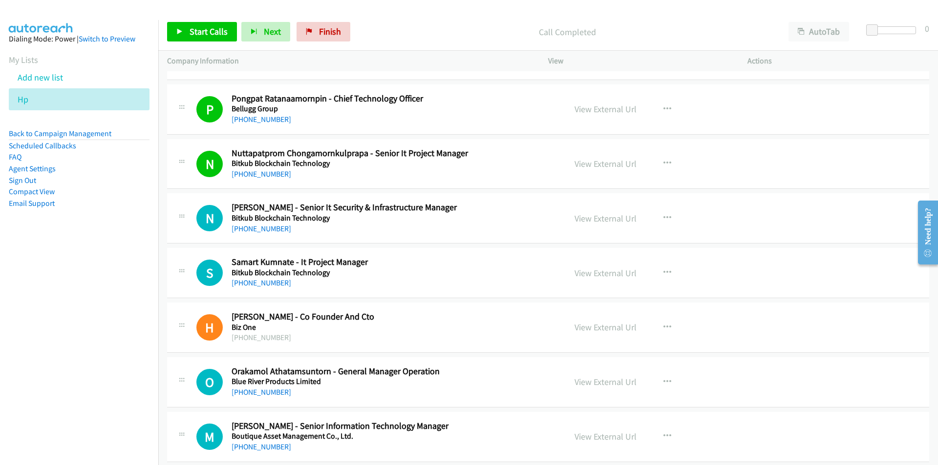
scroll to position [488, 0]
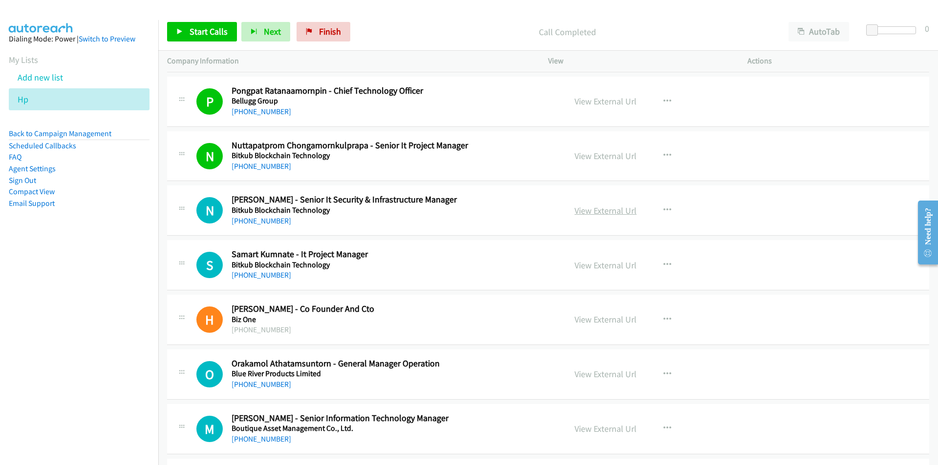
click at [605, 210] on link "View External Url" at bounding box center [605, 210] width 62 height 11
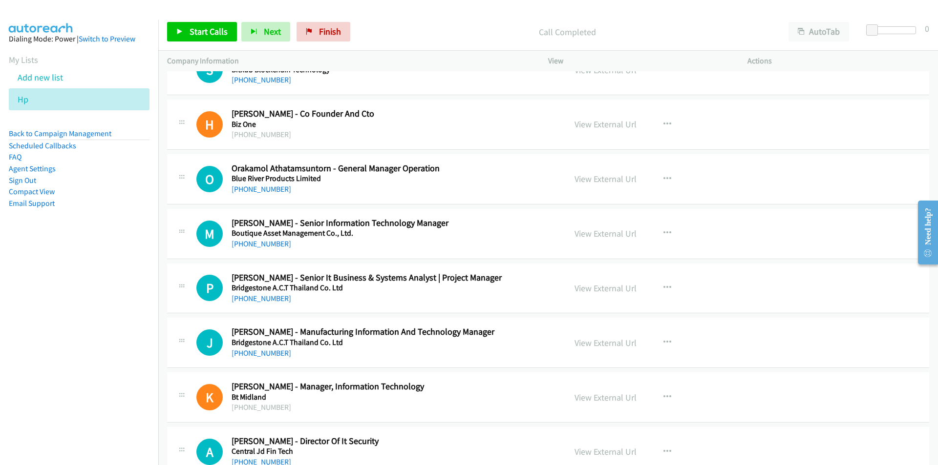
scroll to position [733, 0]
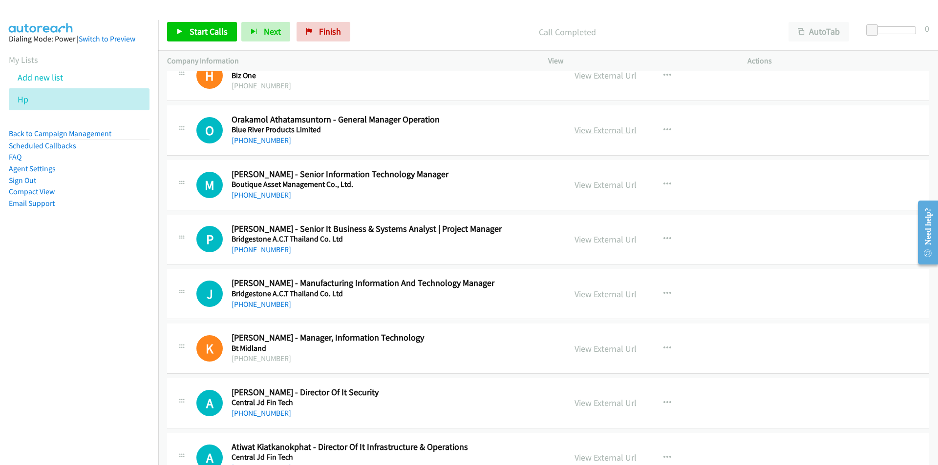
click at [602, 128] on link "View External Url" at bounding box center [605, 130] width 62 height 11
click at [666, 130] on icon "button" at bounding box center [667, 130] width 8 height 8
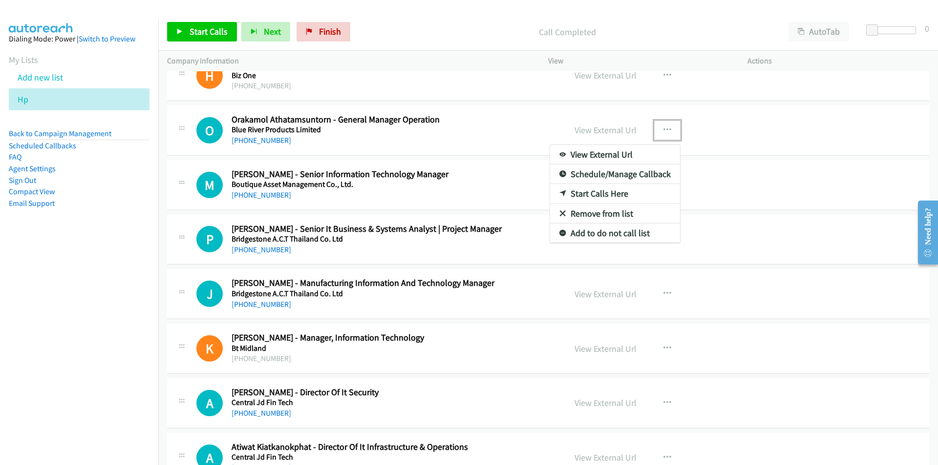
click at [602, 193] on link "Start Calls Here" at bounding box center [615, 194] width 130 height 20
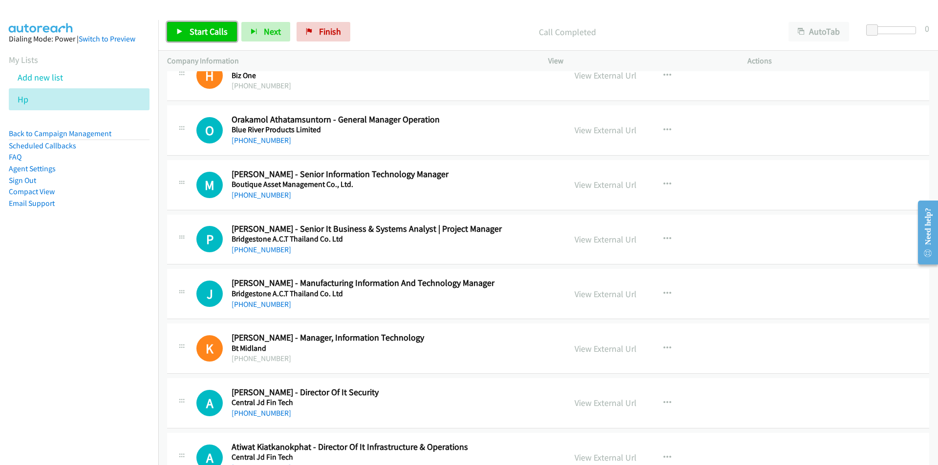
click at [199, 27] on span "Start Calls" at bounding box center [208, 31] width 38 height 11
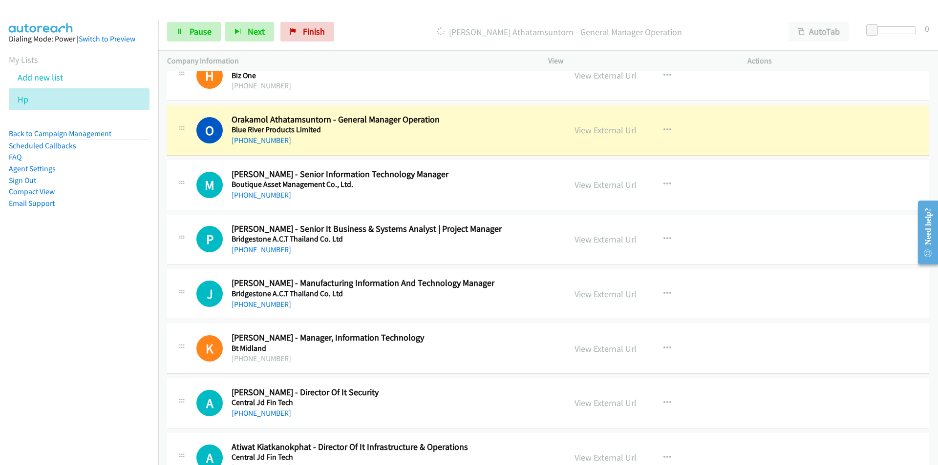
click at [53, 320] on nav "Dialing Mode: Power | Switch to Preview My Lists Add new list Hp Back to Campai…" at bounding box center [79, 252] width 159 height 465
click at [603, 131] on link "View External Url" at bounding box center [605, 130] width 62 height 11
click at [190, 31] on span "Pause" at bounding box center [200, 31] width 22 height 11
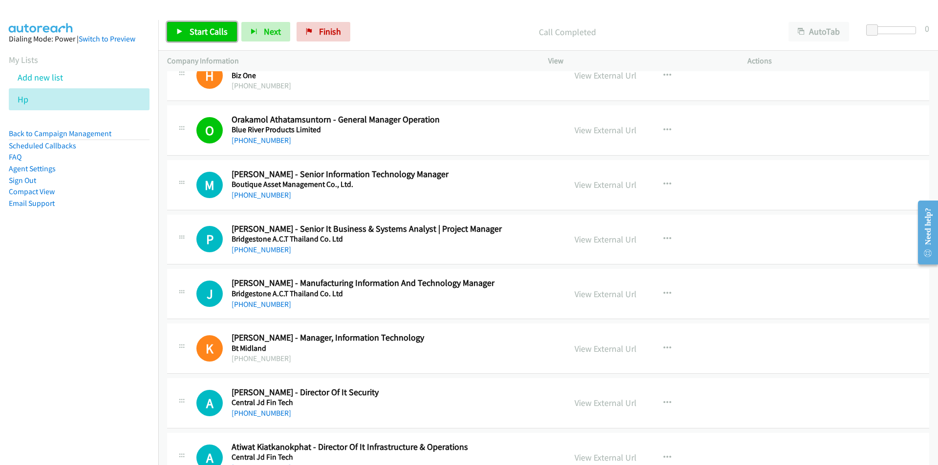
click at [179, 29] on icon at bounding box center [179, 32] width 7 height 7
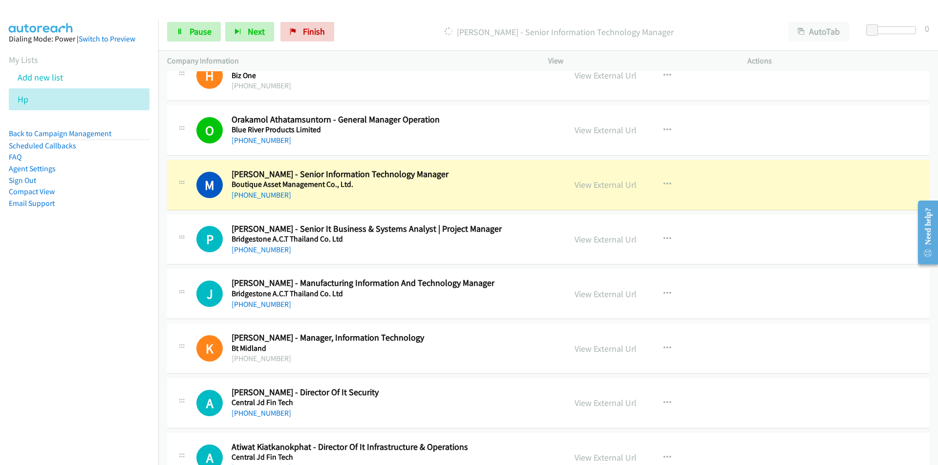
click at [72, 286] on nav "Dialing Mode: Power | Switch to Preview My Lists Add new list Hp Back to Campai…" at bounding box center [79, 252] width 159 height 465
click at [183, 23] on link "Pause" at bounding box center [194, 32] width 54 height 20
click at [86, 317] on nav "Dialing Mode: Power | Switch to Preview My Lists Add new list Hp Back to Campai…" at bounding box center [79, 252] width 159 height 465
click at [118, 270] on nav "Dialing Mode: Power | Switch to Preview My Lists Add new list Hp Back to Campai…" at bounding box center [79, 252] width 159 height 465
click at [617, 184] on link "View External Url" at bounding box center [605, 184] width 62 height 11
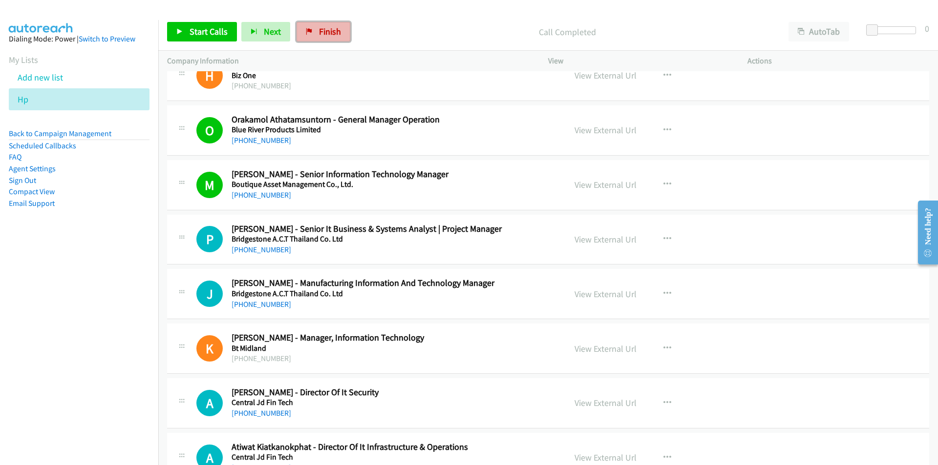
click at [332, 30] on span "Finish" at bounding box center [330, 31] width 22 height 11
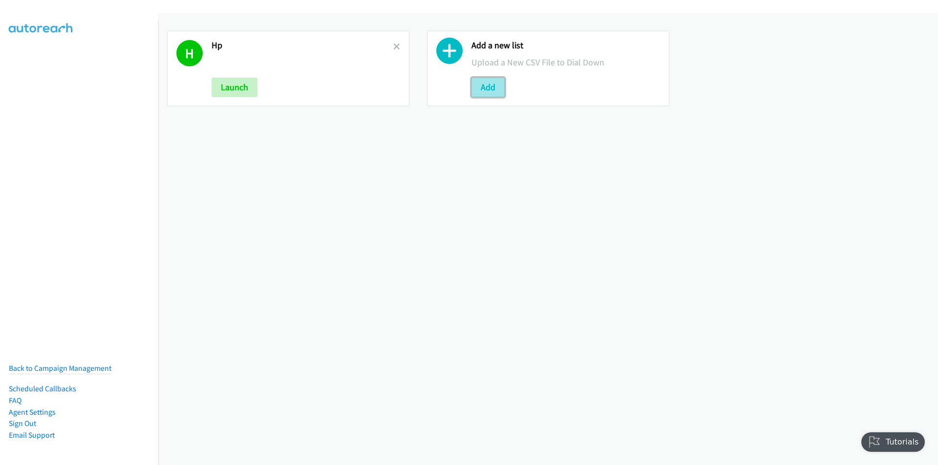
click at [482, 83] on button "Add" at bounding box center [487, 88] width 33 height 20
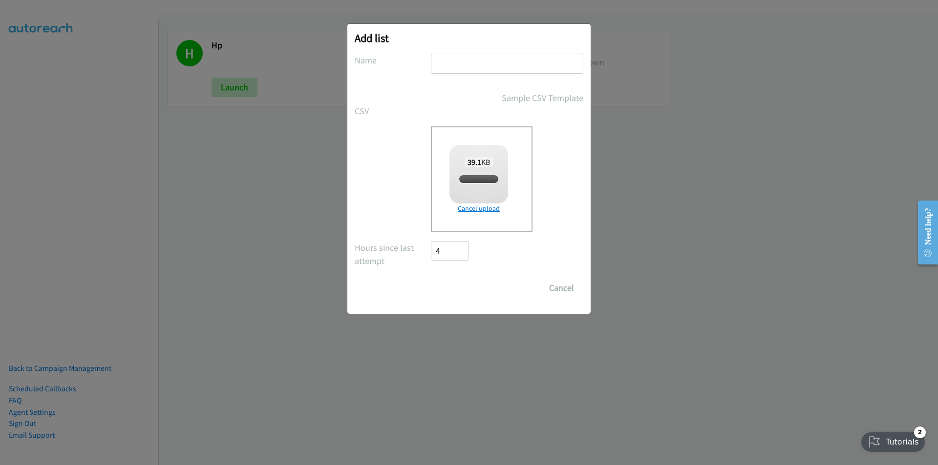
checkbox input "true"
click at [465, 64] on input "text" at bounding box center [507, 64] width 152 height 20
type input "HP 1.1"
click at [443, 285] on input "Save List" at bounding box center [456, 288] width 51 height 20
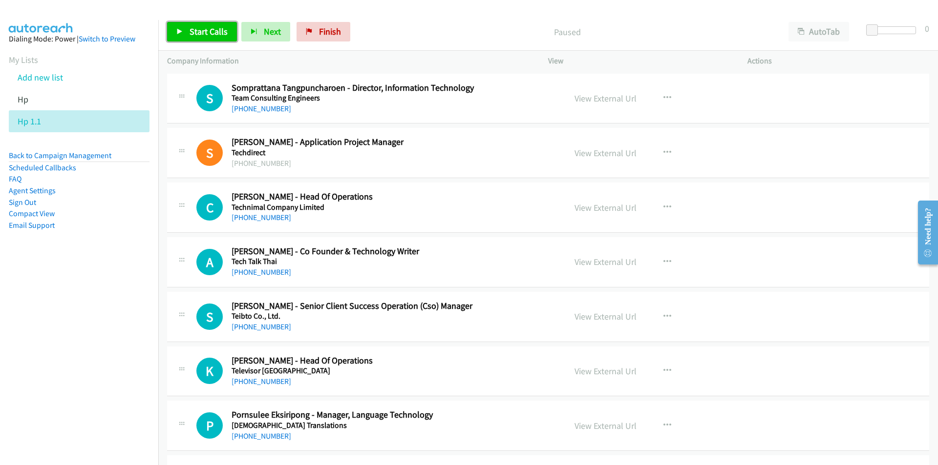
click at [196, 32] on span "Start Calls" at bounding box center [208, 31] width 38 height 11
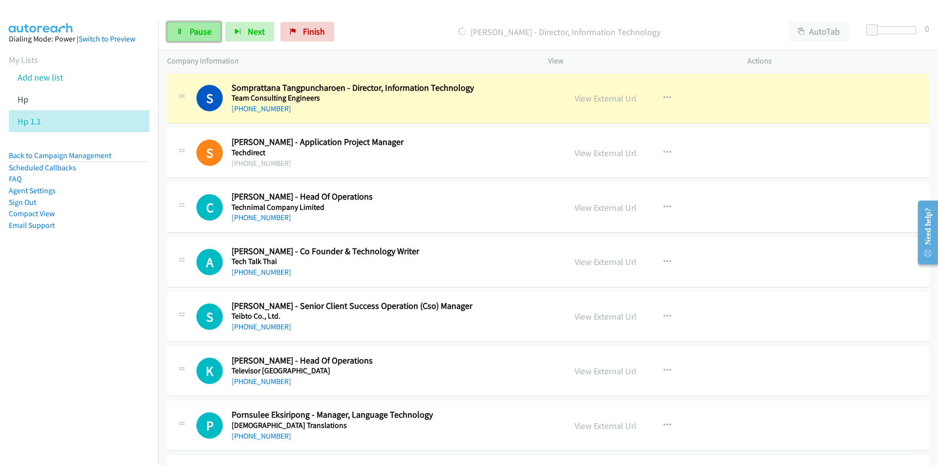
click at [185, 31] on link "Pause" at bounding box center [194, 32] width 54 height 20
drag, startPoint x: 55, startPoint y: 304, endPoint x: 60, endPoint y: 304, distance: 4.9
click at [55, 304] on nav "Dialing Mode: Power | Switch to Preview My Lists Add new list Hp Hp 1.1 Back to…" at bounding box center [79, 252] width 159 height 465
click at [602, 101] on link "View External Url" at bounding box center [605, 98] width 62 height 11
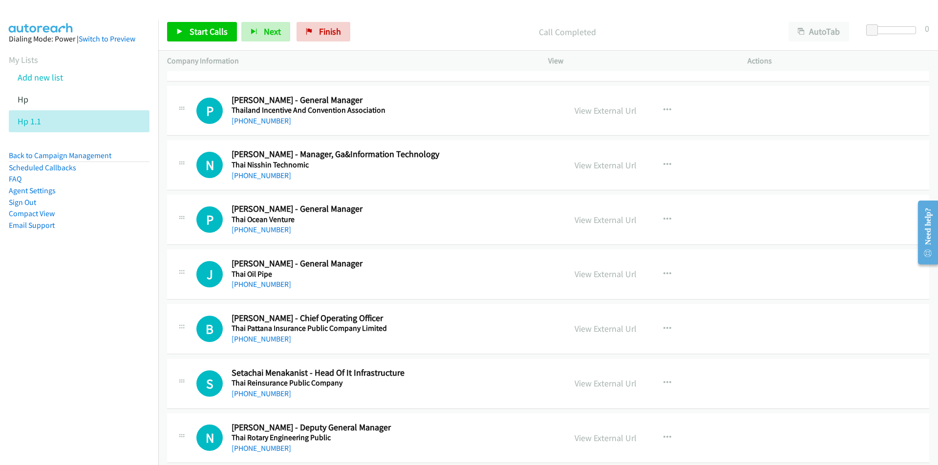
scroll to position [1416, 0]
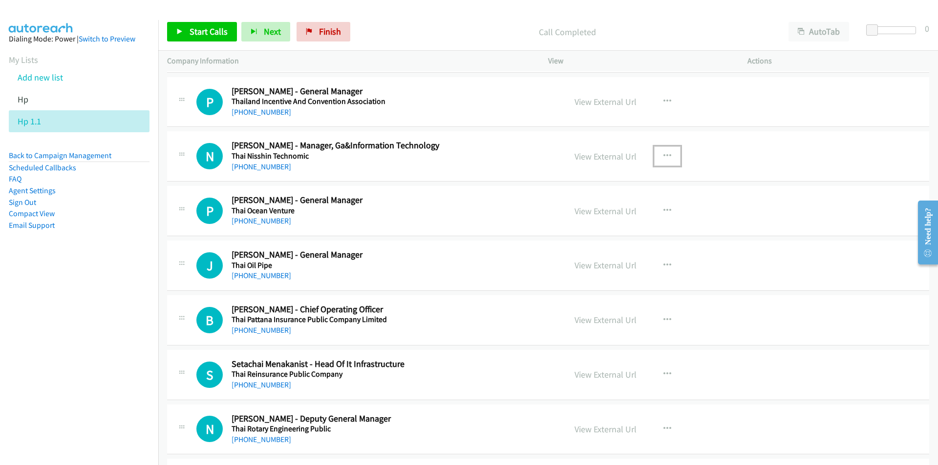
click at [666, 154] on icon "button" at bounding box center [667, 156] width 8 height 8
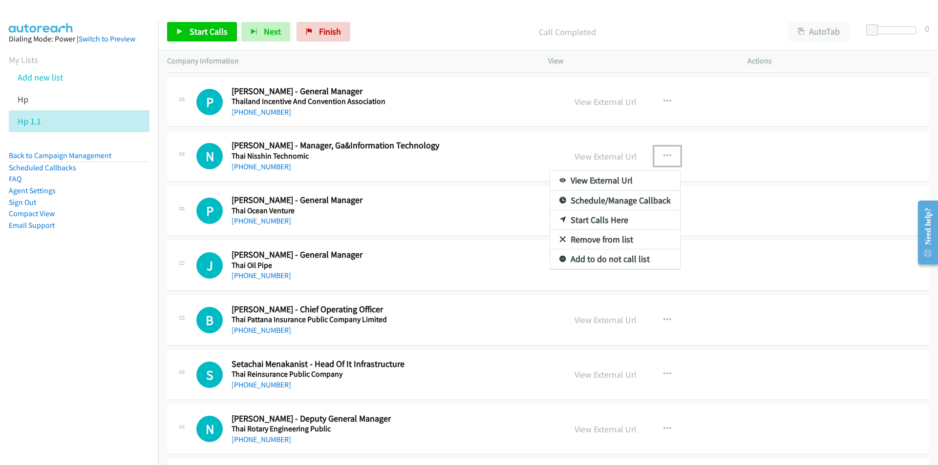
click at [607, 219] on link "Start Calls Here" at bounding box center [615, 220] width 130 height 20
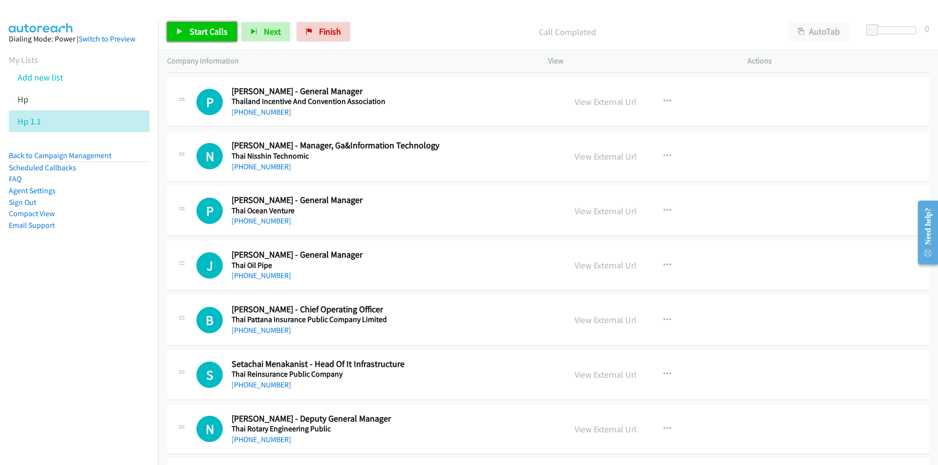
click at [192, 27] on span "Start Calls" at bounding box center [208, 31] width 38 height 11
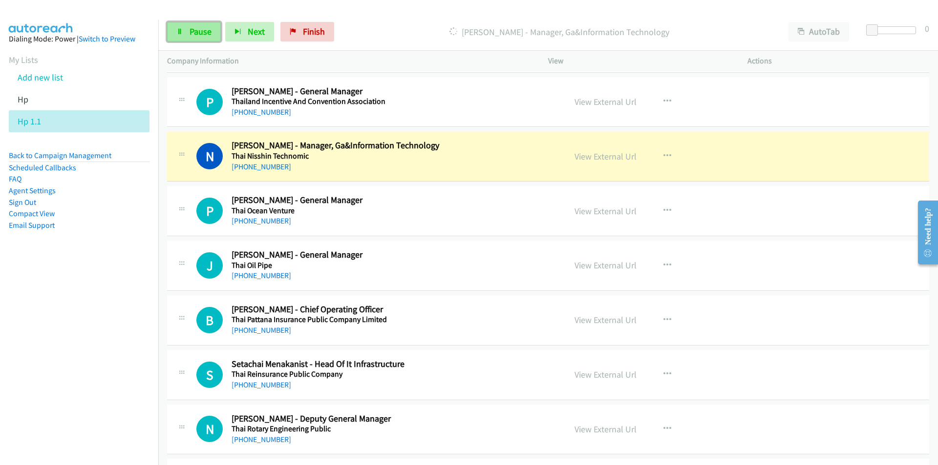
click at [192, 32] on span "Pause" at bounding box center [200, 31] width 22 height 11
click at [67, 283] on nav "Dialing Mode: Power | Switch to Preview My Lists Add new list Hp Hp 1.1 Back to…" at bounding box center [79, 252] width 159 height 465
click at [598, 161] on link "View External Url" at bounding box center [605, 156] width 62 height 11
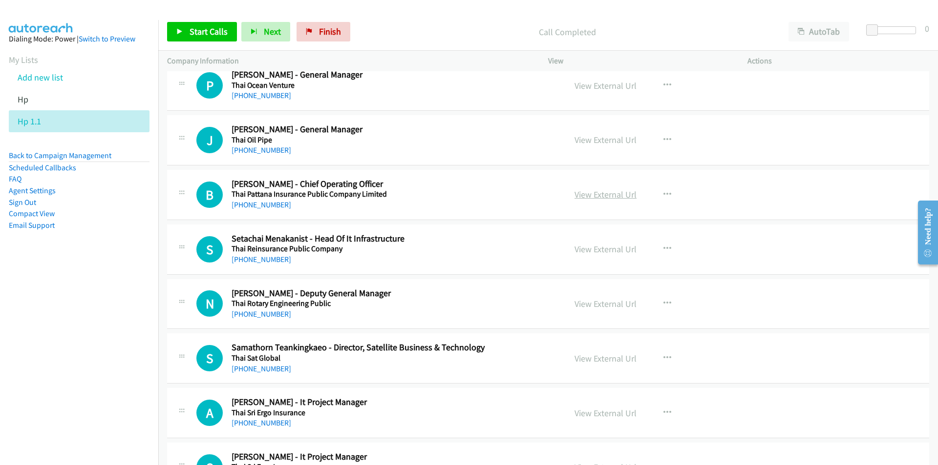
scroll to position [1563, 0]
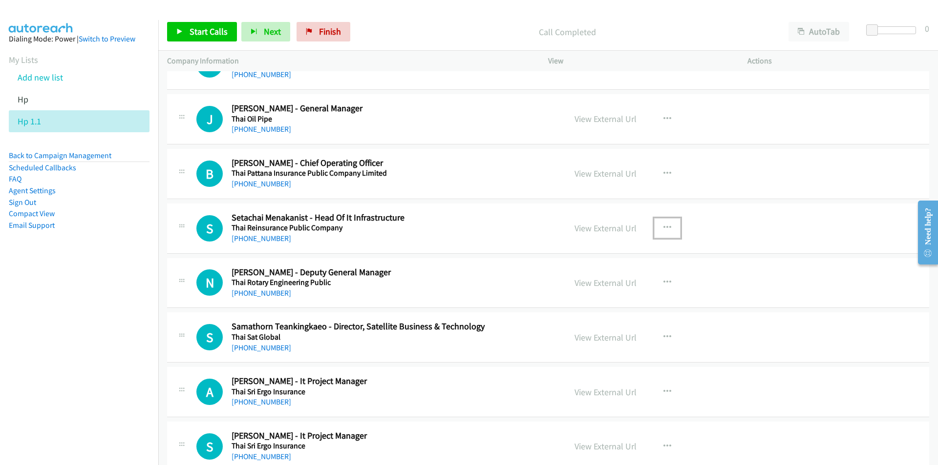
click at [664, 227] on icon "button" at bounding box center [667, 228] width 8 height 8
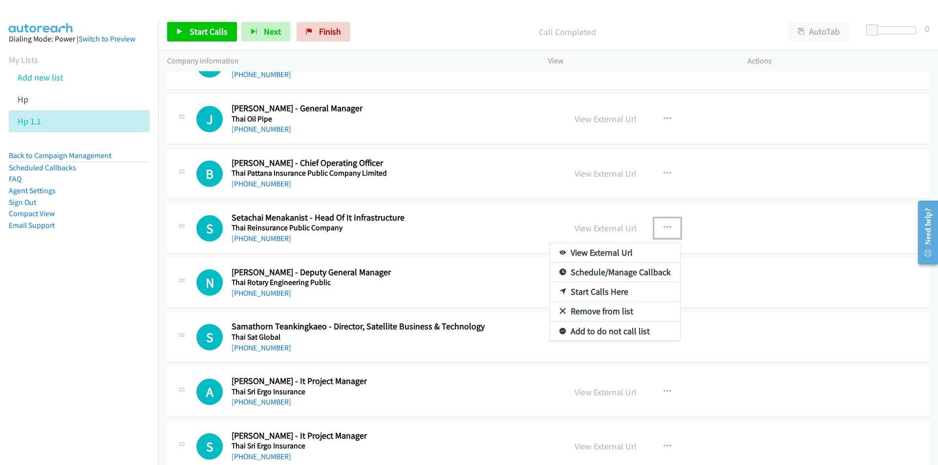
click at [591, 287] on link "Start Calls Here" at bounding box center [615, 292] width 130 height 20
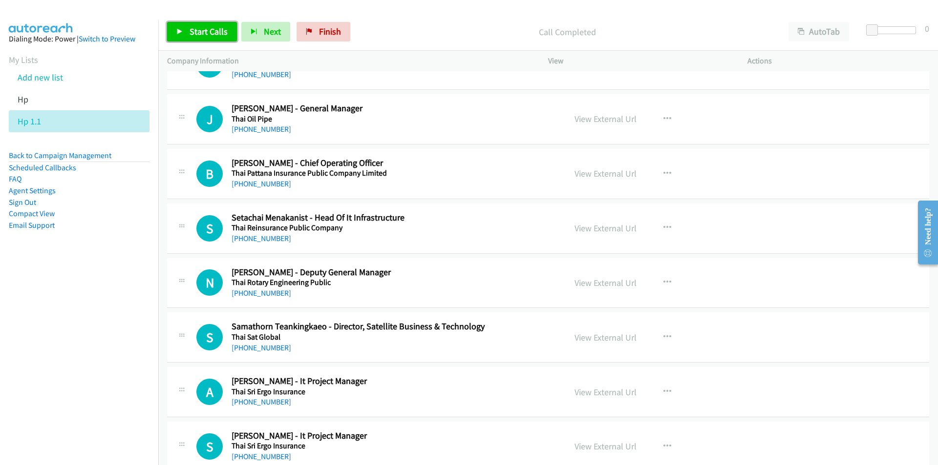
click at [198, 24] on link "Start Calls" at bounding box center [202, 32] width 70 height 20
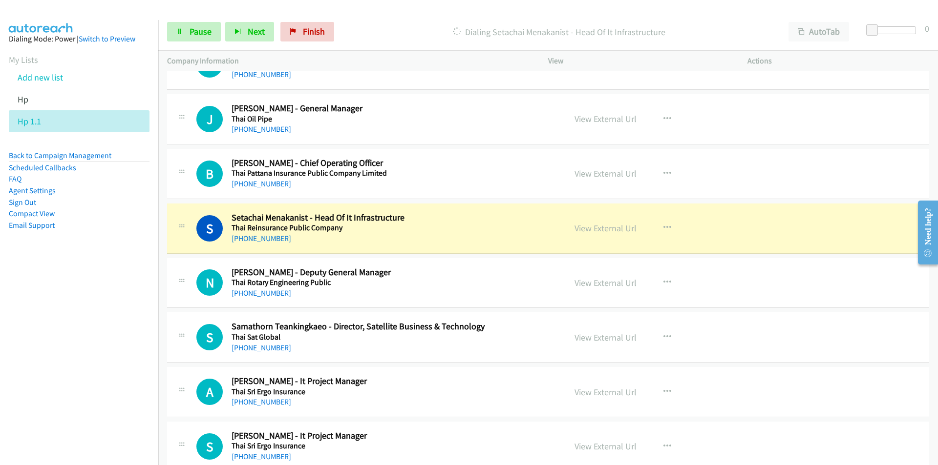
click at [54, 349] on nav "Dialing Mode: Power | Switch to Preview My Lists Add new list Hp Hp 1.1 Back to…" at bounding box center [79, 252] width 159 height 465
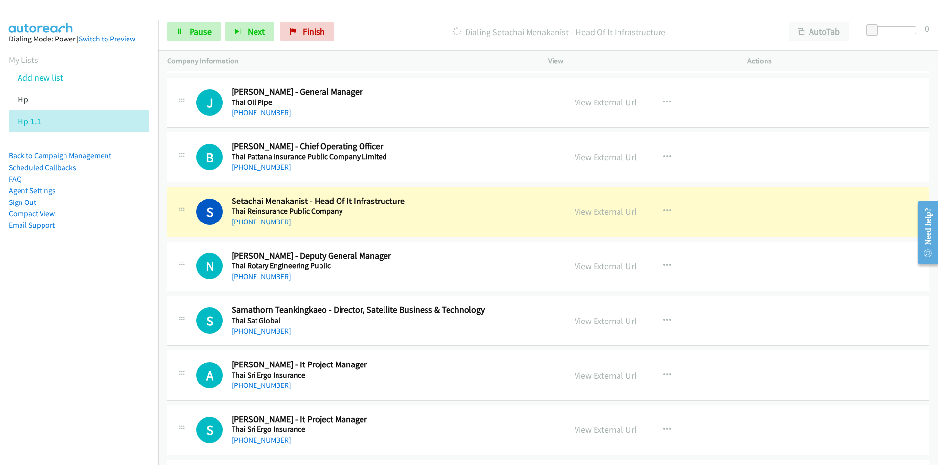
scroll to position [1661, 0]
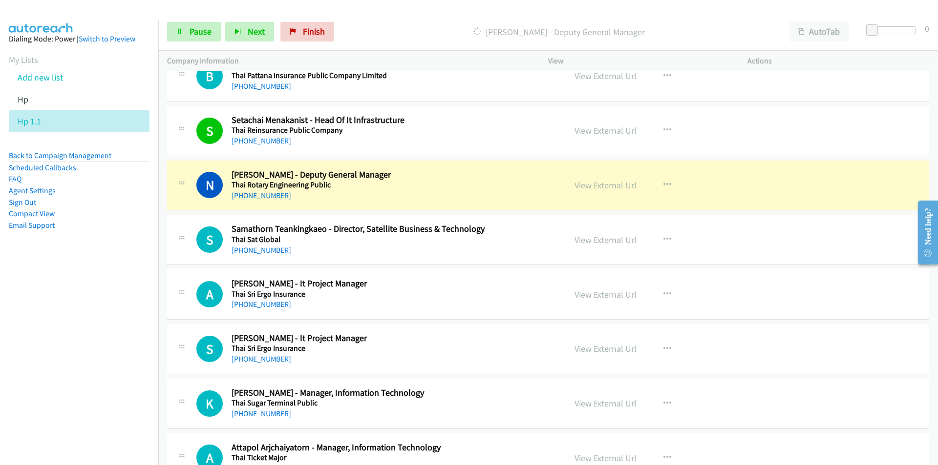
click at [133, 311] on nav "Dialing Mode: Power | Switch to Preview My Lists Add new list Hp Hp 1.1 Back to…" at bounding box center [79, 252] width 159 height 465
click at [663, 236] on icon "button" at bounding box center [667, 240] width 8 height 8
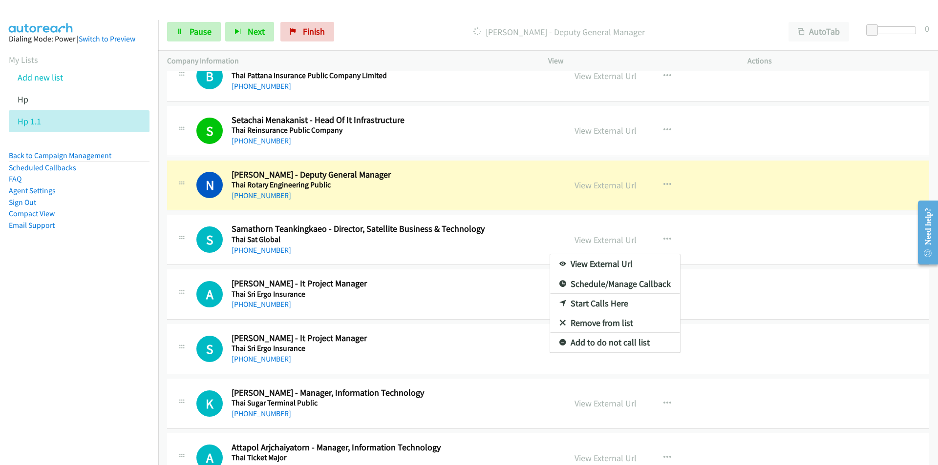
click at [98, 291] on nav "Dialing Mode: Power | Switch to Preview My Lists Add new list Hp Hp 1.1 Back to…" at bounding box center [79, 252] width 159 height 465
click at [83, 338] on nav "Dialing Mode: Power | Switch to Preview My Lists Add new list Hp Hp 1.1 Back to…" at bounding box center [79, 252] width 159 height 465
click at [598, 187] on div at bounding box center [469, 232] width 938 height 465
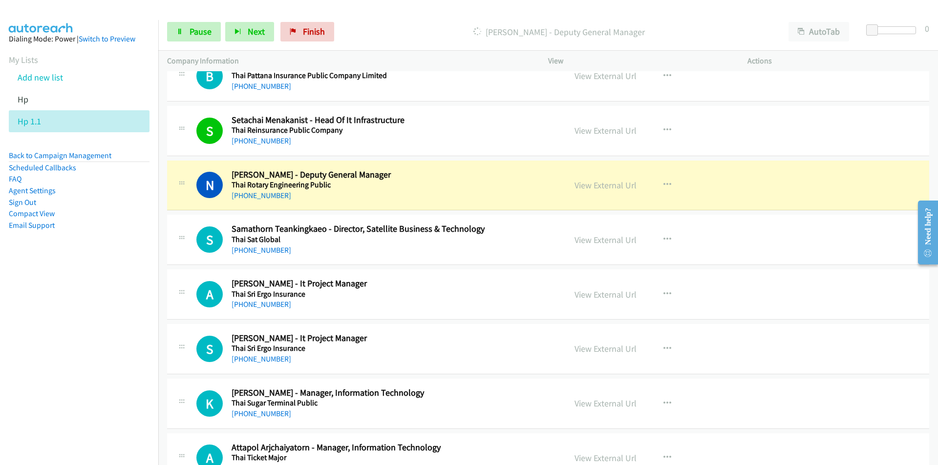
click at [598, 187] on link "View External Url" at bounding box center [605, 185] width 62 height 11
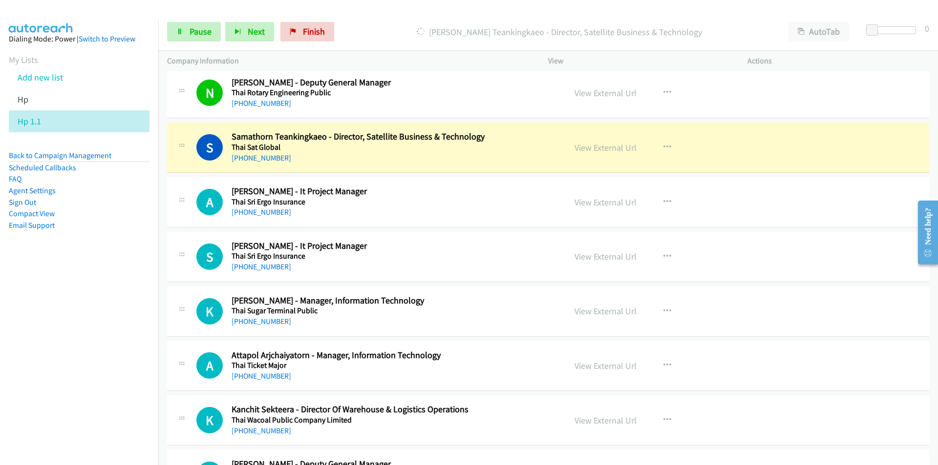
scroll to position [1758, 0]
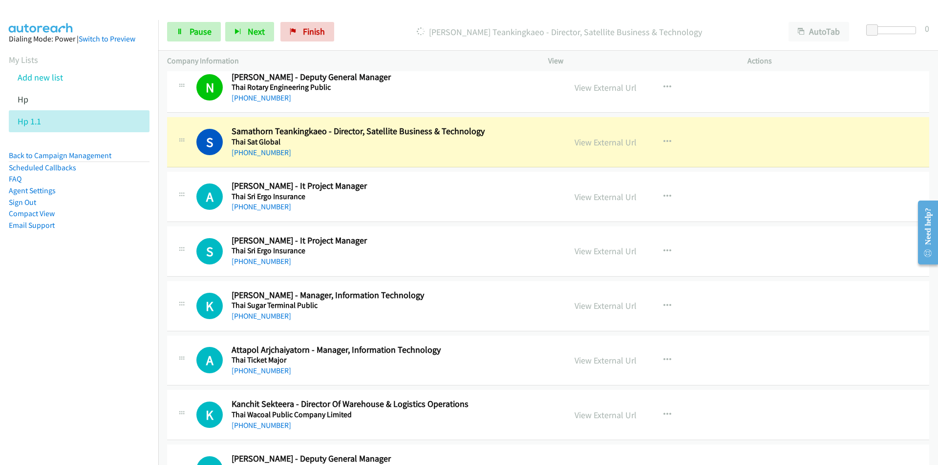
click at [64, 350] on nav "Dialing Mode: Power | Switch to Preview My Lists Add new list Hp Hp 1.1 Back to…" at bounding box center [79, 252] width 159 height 465
click at [605, 142] on link "View External Url" at bounding box center [605, 142] width 62 height 11
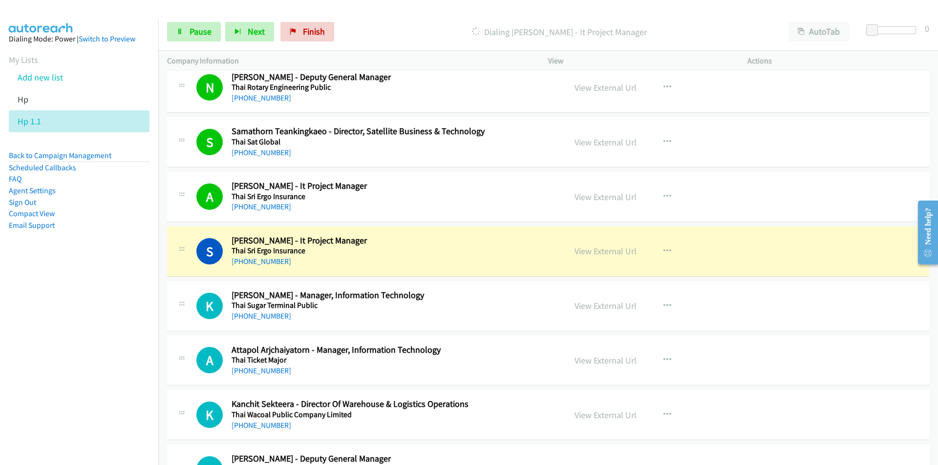
drag, startPoint x: 163, startPoint y: 385, endPoint x: 185, endPoint y: 385, distance: 22.5
click at [163, 385] on td "A Callback Scheduled Attapol Arjchaiyatorn - Manager, Information Technology Th…" at bounding box center [547, 361] width 779 height 55
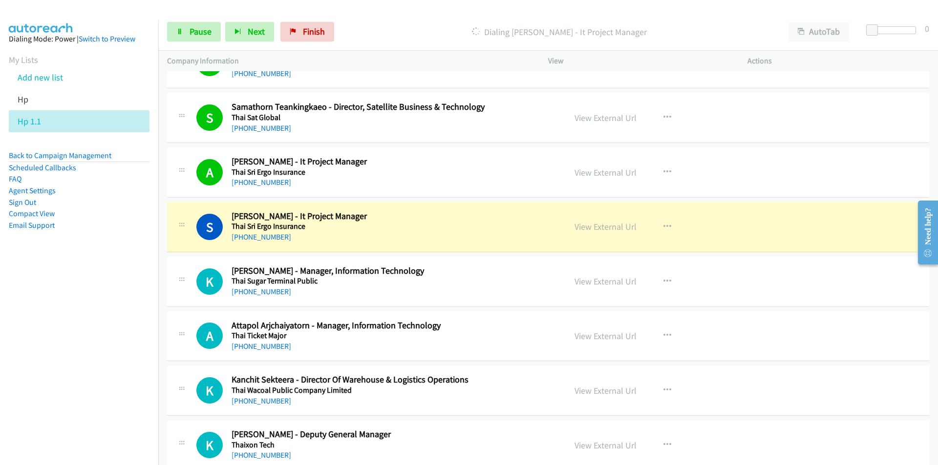
scroll to position [1856, 0]
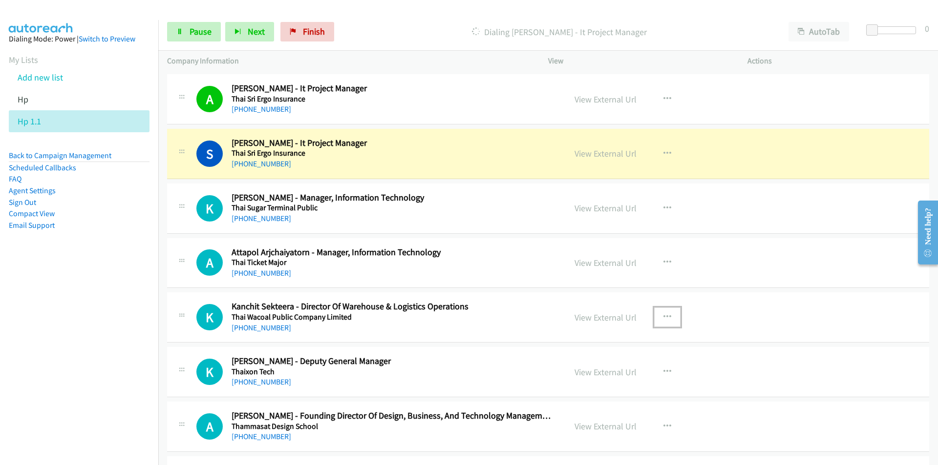
click at [663, 316] on icon "button" at bounding box center [667, 318] width 8 height 8
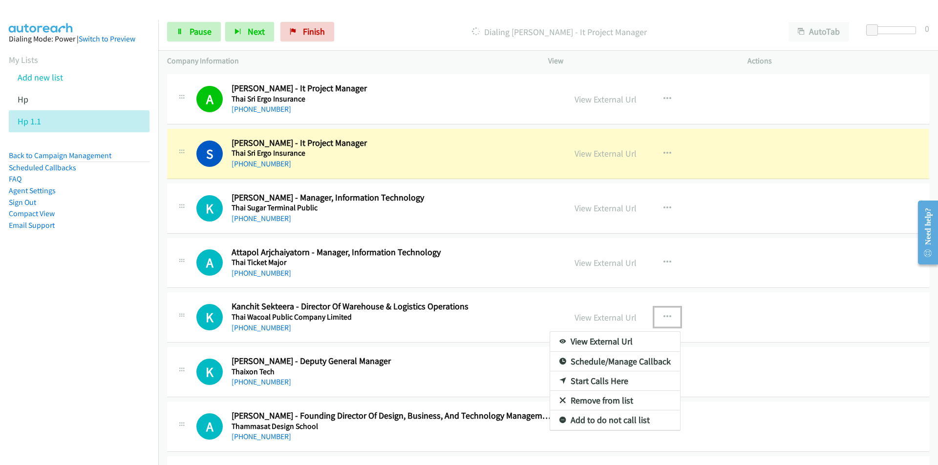
click at [614, 401] on link "Remove from list" at bounding box center [615, 401] width 130 height 20
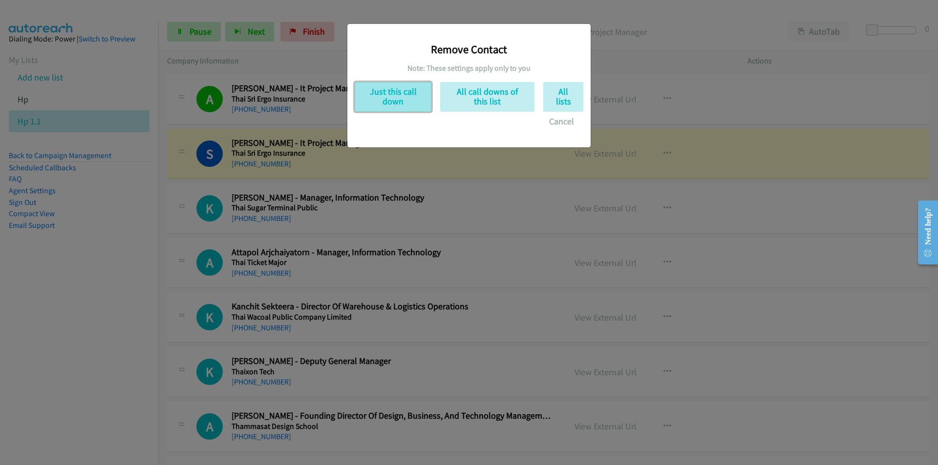
click at [393, 100] on button "Just this call down" at bounding box center [393, 97] width 77 height 30
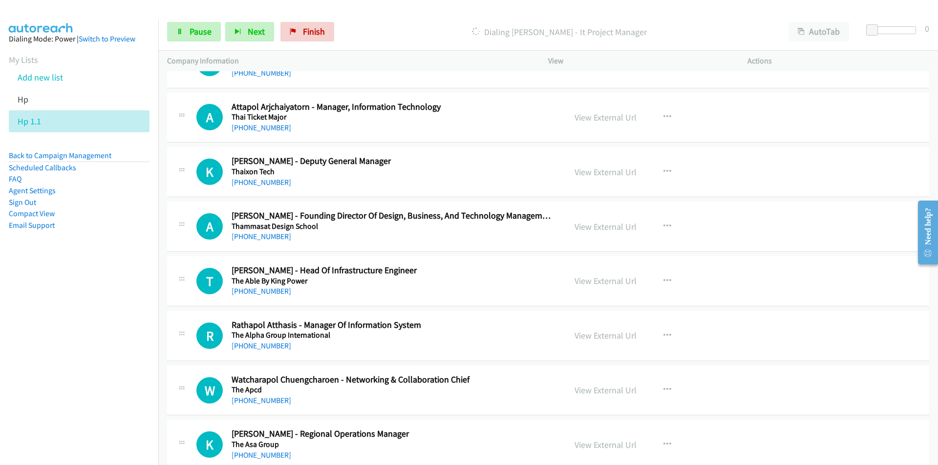
scroll to position [2002, 0]
click at [663, 222] on icon "button" at bounding box center [667, 226] width 8 height 8
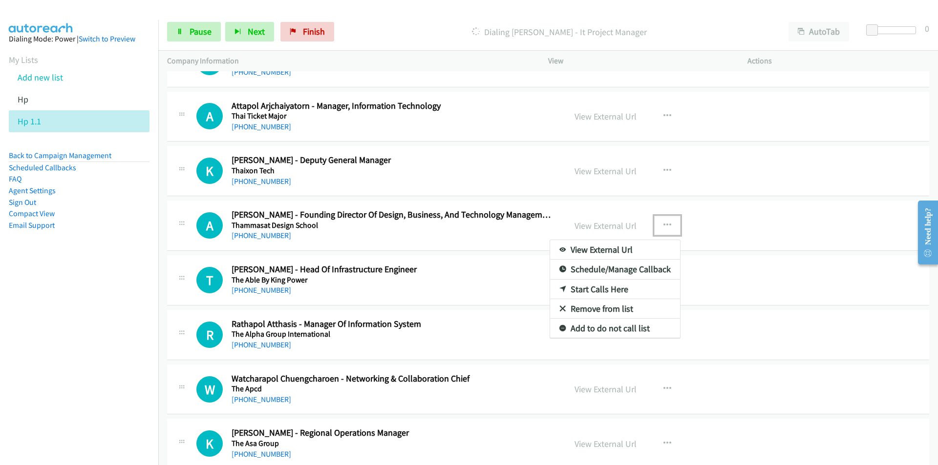
click at [750, 244] on div at bounding box center [469, 232] width 938 height 465
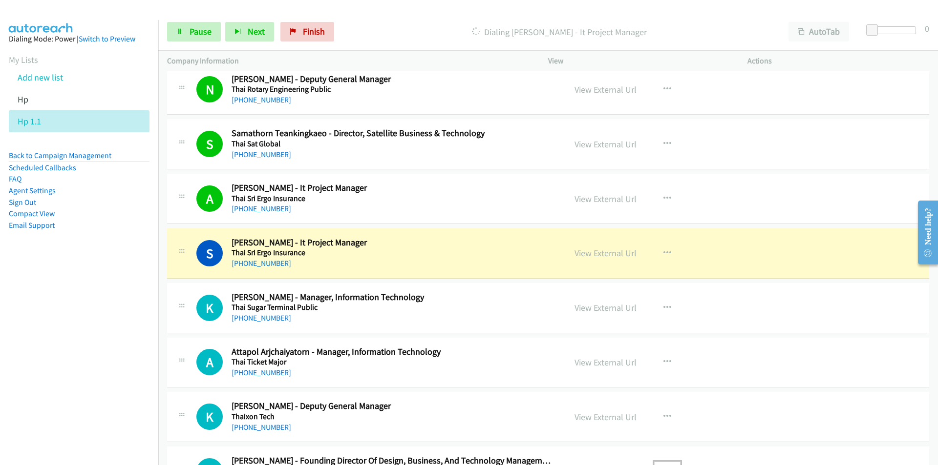
scroll to position [1758, 0]
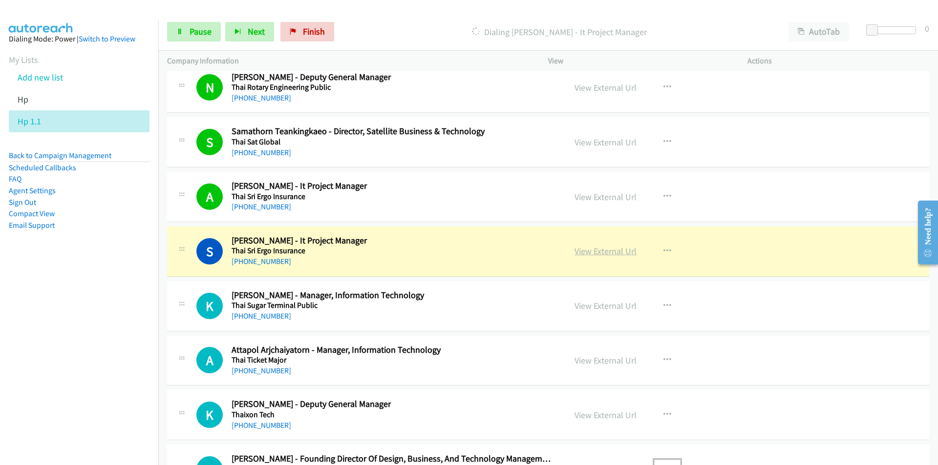
click at [615, 249] on link "View External Url" at bounding box center [605, 251] width 62 height 11
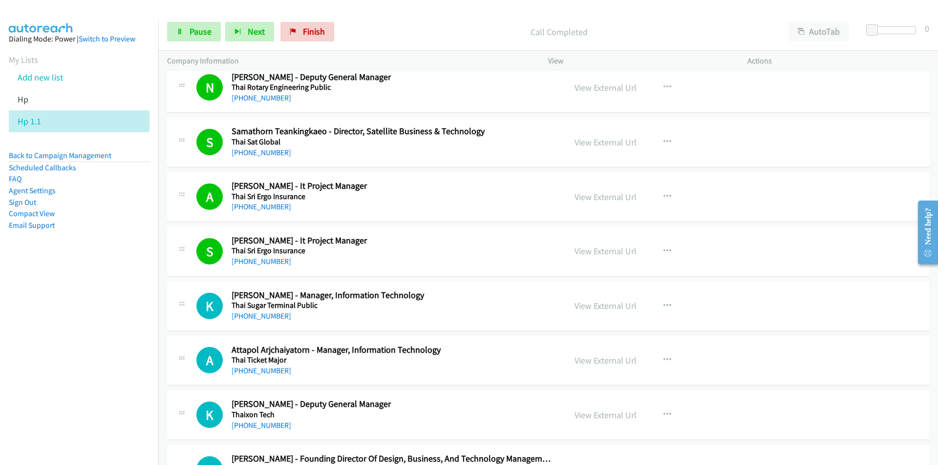
drag, startPoint x: 88, startPoint y: 396, endPoint x: 120, endPoint y: 384, distance: 33.4
click at [89, 396] on nav "Dialing Mode: Power | Switch to Preview My Lists Add new list Hp Hp 1.1 Back to…" at bounding box center [79, 252] width 159 height 465
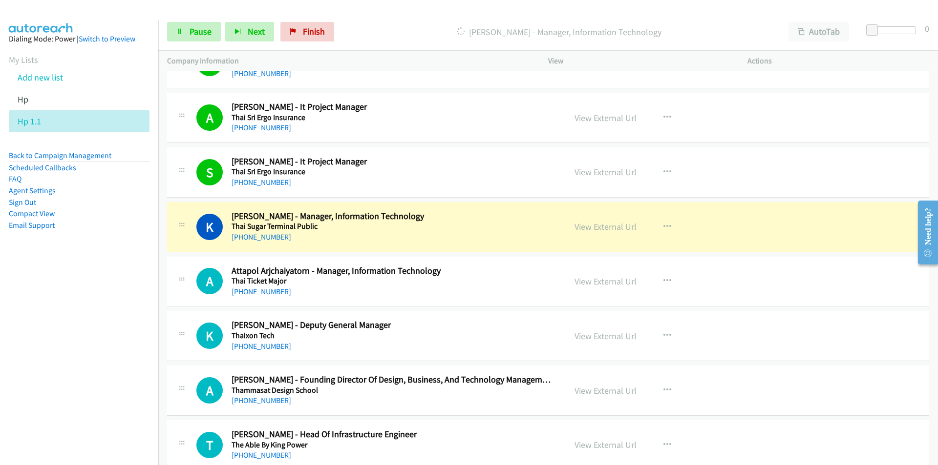
scroll to position [1905, 0]
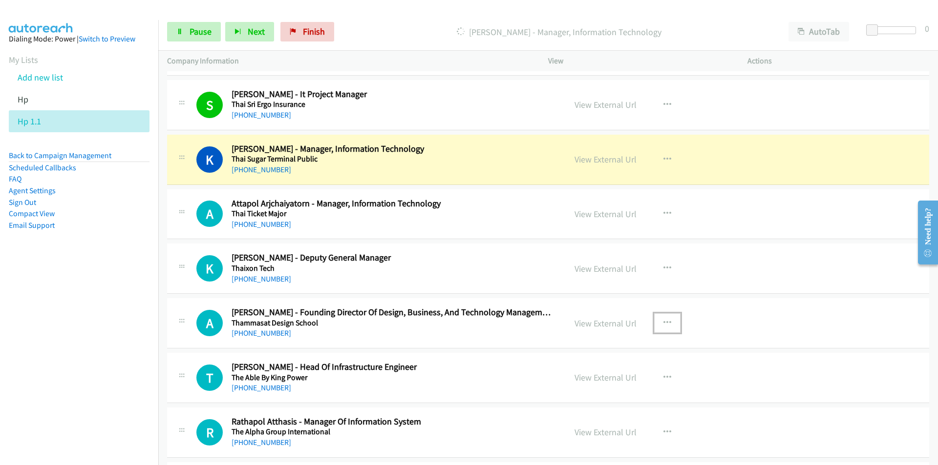
click at [664, 322] on icon "button" at bounding box center [667, 323] width 8 height 8
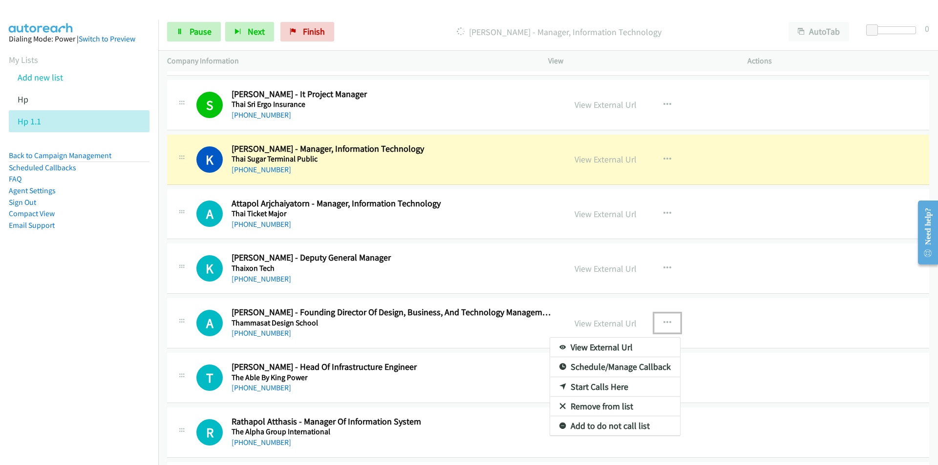
click at [616, 406] on link "Remove from list" at bounding box center [615, 407] width 130 height 20
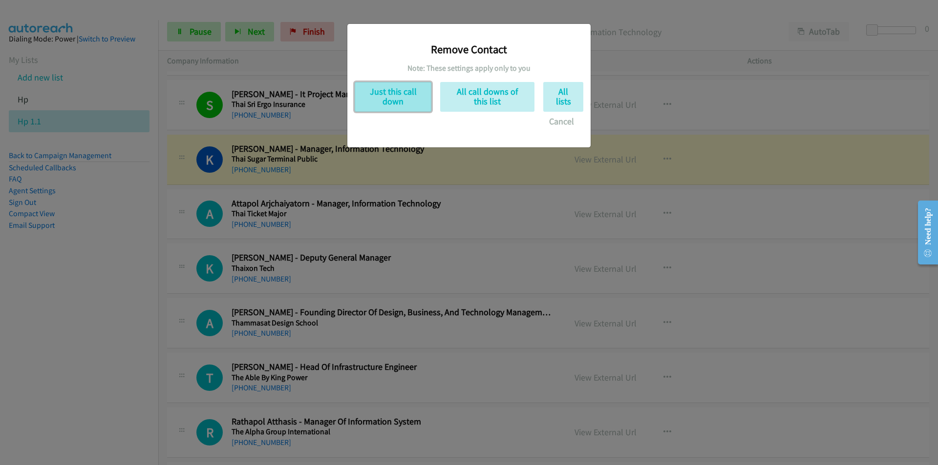
click at [393, 95] on button "Just this call down" at bounding box center [393, 97] width 77 height 30
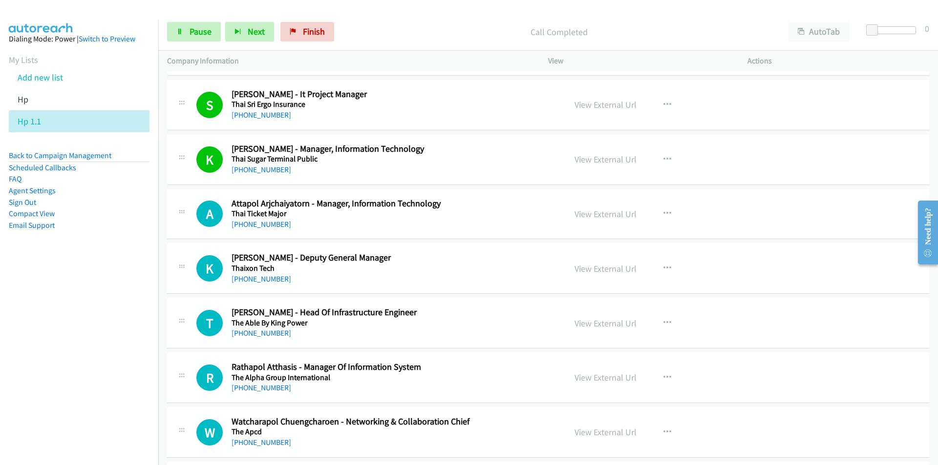
click at [113, 310] on nav "Dialing Mode: Power | Switch to Preview My Lists Add new list Hp Hp 1.1 Back to…" at bounding box center [79, 252] width 159 height 465
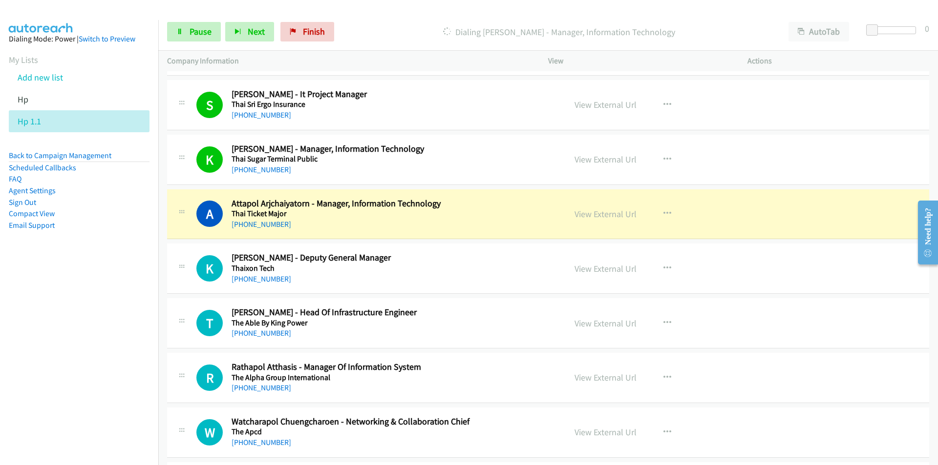
drag, startPoint x: 85, startPoint y: 346, endPoint x: 99, endPoint y: 343, distance: 13.9
click at [85, 346] on nav "Dialing Mode: Power | Switch to Preview My Lists Add new list Hp Hp 1.1 Back to…" at bounding box center [79, 252] width 159 height 465
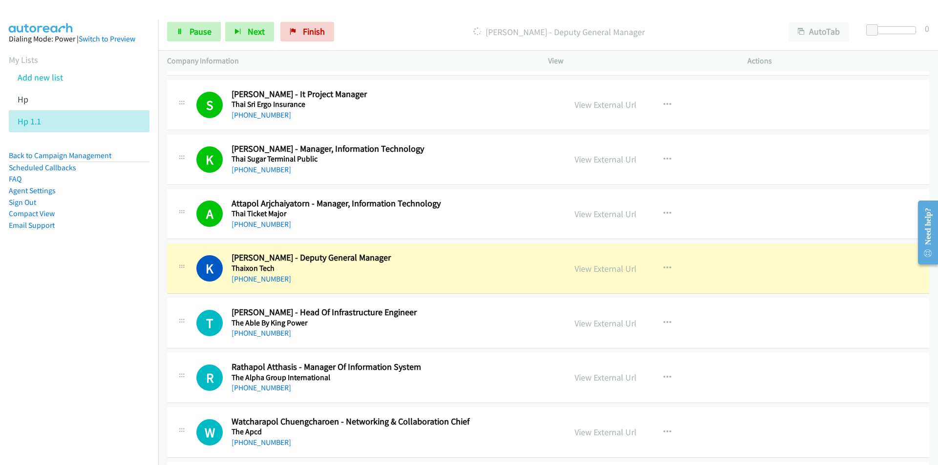
click at [91, 365] on nav "Dialing Mode: Power | Switch to Preview My Lists Add new list Hp Hp 1.1 Back to…" at bounding box center [79, 252] width 159 height 465
click at [194, 32] on span "Pause" at bounding box center [200, 31] width 22 height 11
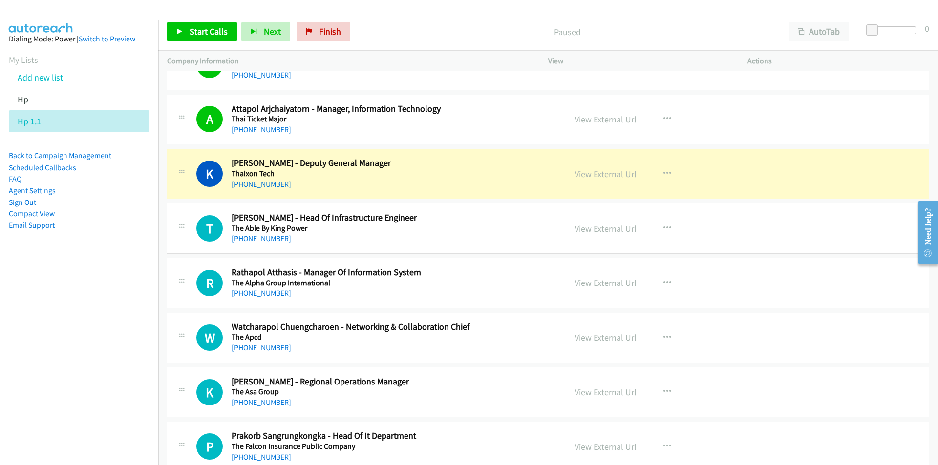
scroll to position [2002, 0]
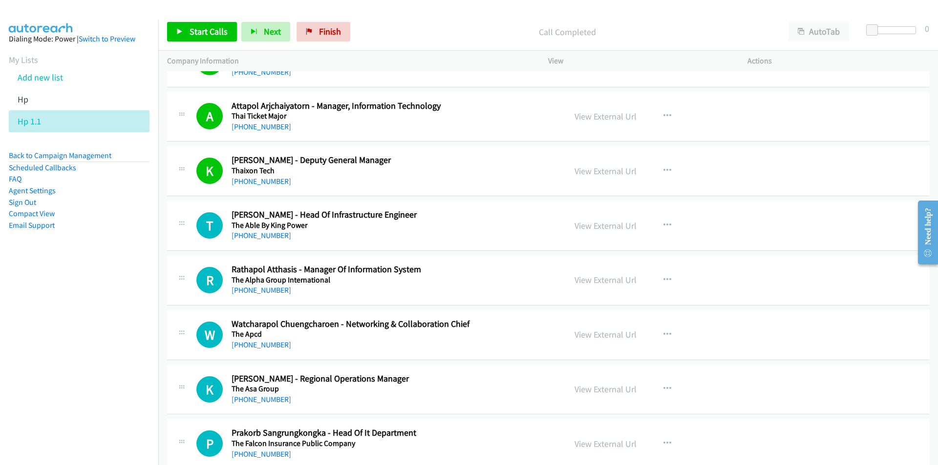
drag, startPoint x: 0, startPoint y: 360, endPoint x: 17, endPoint y: 357, distance: 17.5
click at [0, 360] on nav "Dialing Mode: Power | Switch to Preview My Lists Add new list Hp Hp 1.1 Back to…" at bounding box center [79, 252] width 159 height 465
click at [668, 278] on button "button" at bounding box center [667, 281] width 26 height 20
click at [611, 344] on link "Start Calls Here" at bounding box center [615, 345] width 130 height 20
click at [203, 38] on link "Start Calls" at bounding box center [202, 32] width 70 height 20
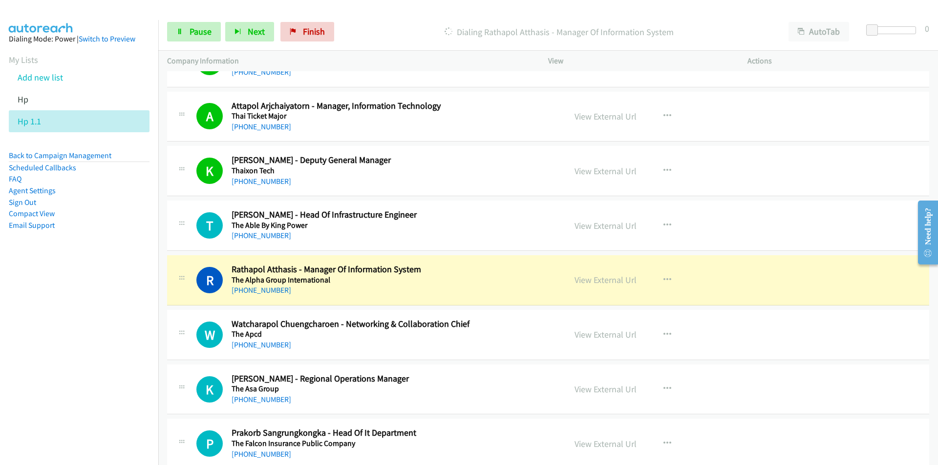
click at [91, 338] on nav "Dialing Mode: Power | Switch to Preview My Lists Add new list Hp Hp 1.1 Back to…" at bounding box center [79, 252] width 159 height 465
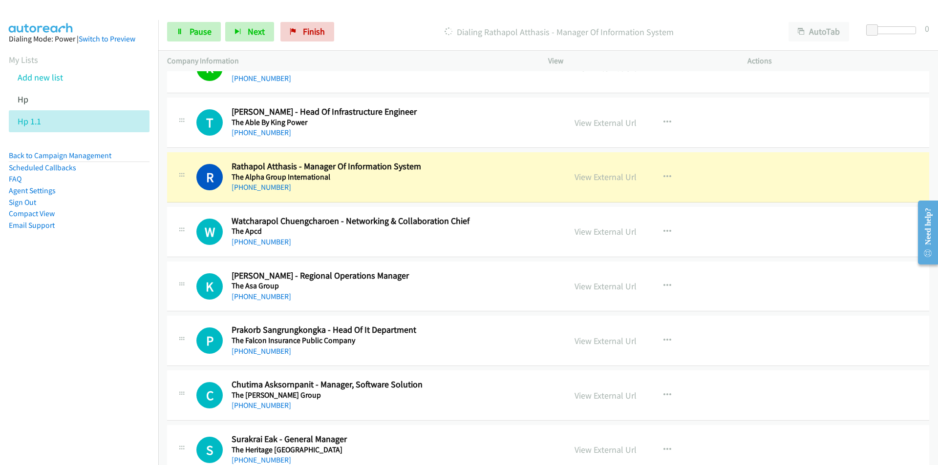
scroll to position [2149, 0]
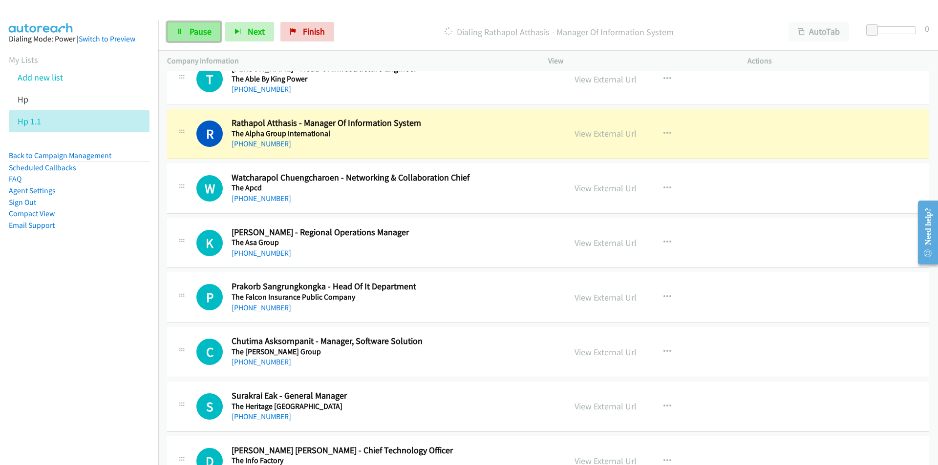
click at [185, 32] on link "Pause" at bounding box center [194, 32] width 54 height 20
click at [88, 353] on nav "Dialing Mode: Power | Switch to Preview My Lists Add new list Hp Hp 1.1 Back to…" at bounding box center [79, 252] width 159 height 465
click at [611, 133] on link "View External Url" at bounding box center [605, 133] width 62 height 11
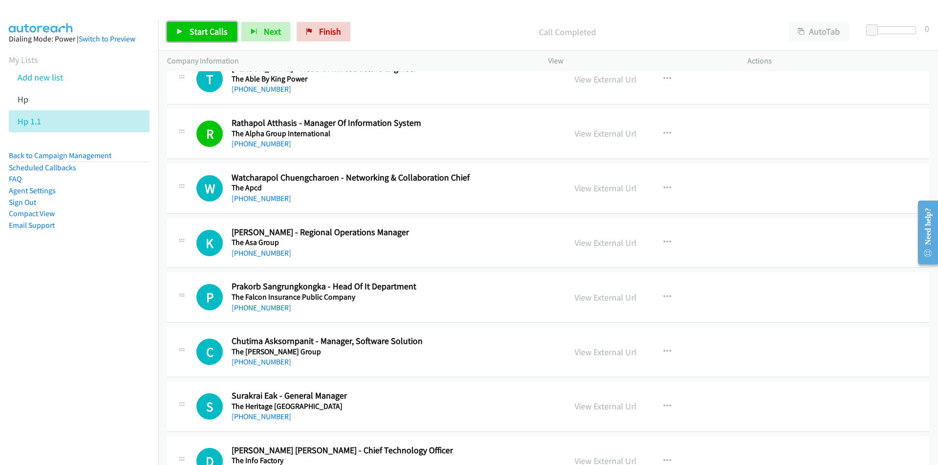
click at [196, 25] on link "Start Calls" at bounding box center [202, 32] width 70 height 20
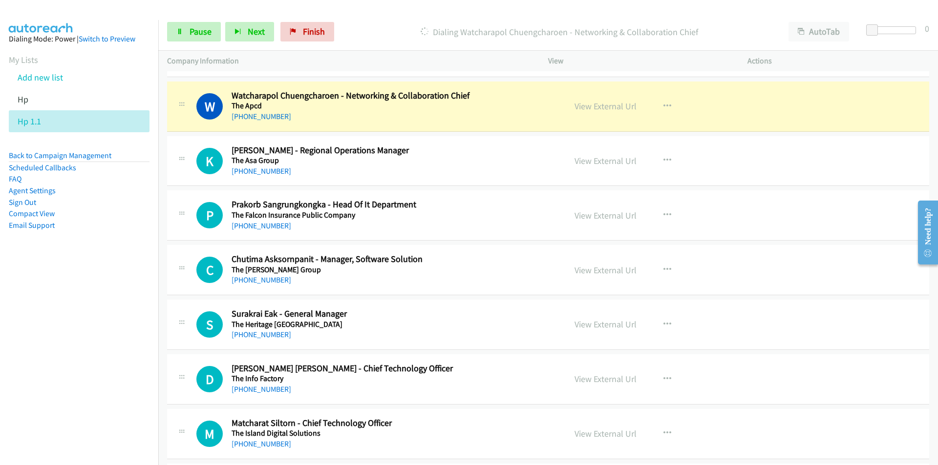
scroll to position [2247, 0]
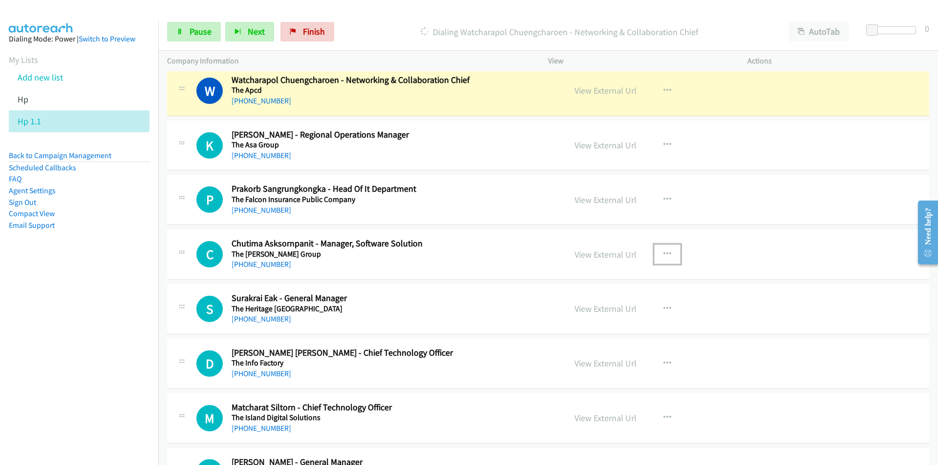
click at [663, 253] on icon "button" at bounding box center [667, 255] width 8 height 8
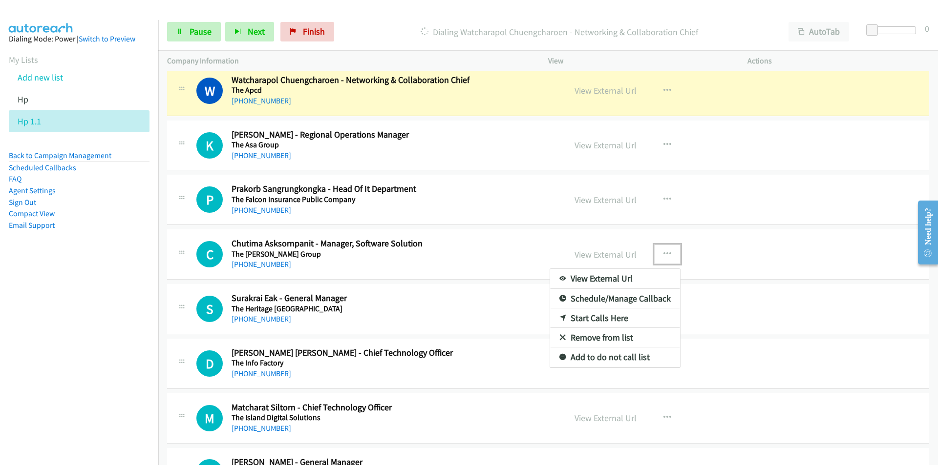
click at [607, 337] on link "Remove from list" at bounding box center [615, 338] width 130 height 20
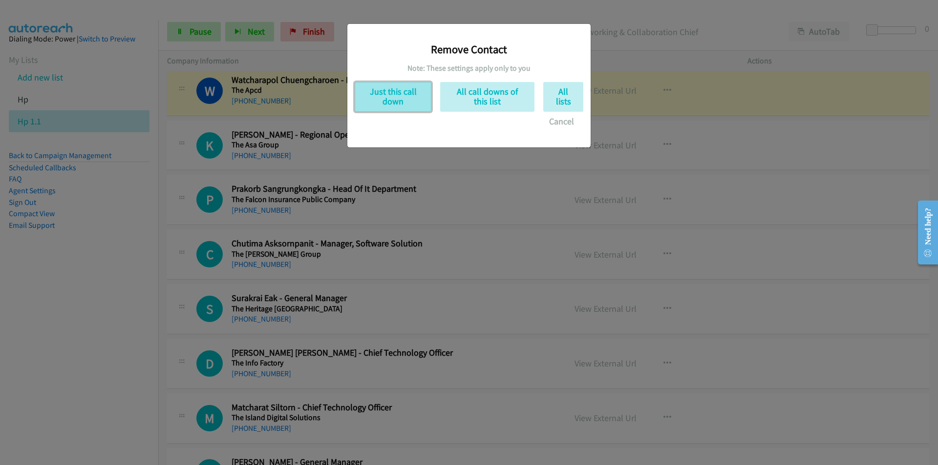
drag, startPoint x: 403, startPoint y: 97, endPoint x: 400, endPoint y: 104, distance: 7.6
click at [403, 96] on button "Just this call down" at bounding box center [393, 97] width 77 height 30
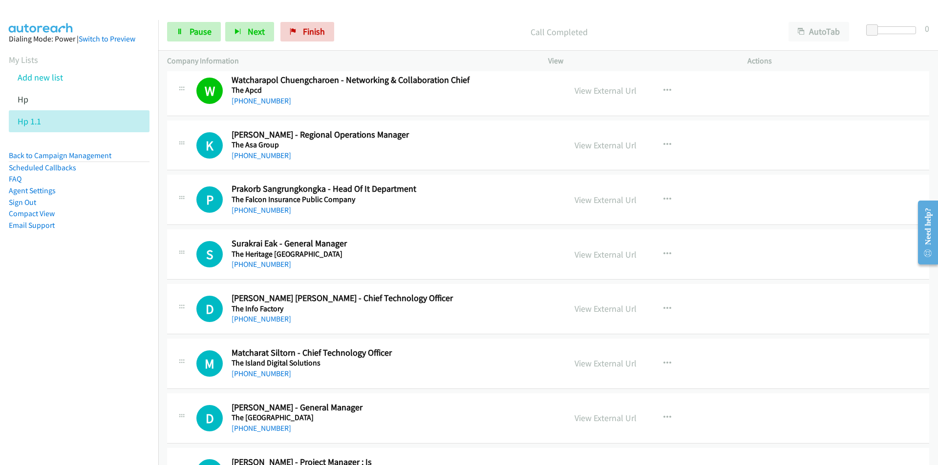
click at [134, 342] on nav "Dialing Mode: Power | Switch to Preview My Lists Add new list Hp Hp 1.1 Back to…" at bounding box center [79, 252] width 159 height 465
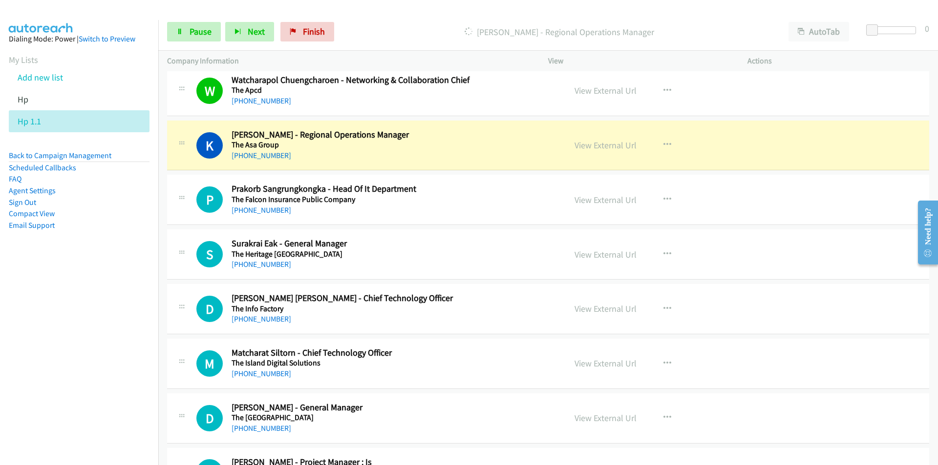
click at [94, 336] on nav "Dialing Mode: Power | Switch to Preview My Lists Add new list Hp Hp 1.1 Back to…" at bounding box center [79, 252] width 159 height 465
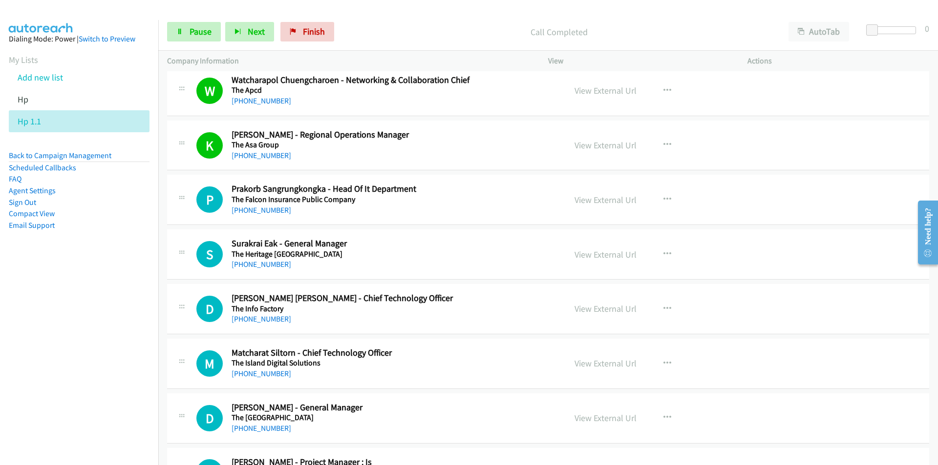
click at [71, 329] on nav "Dialing Mode: Power | Switch to Preview My Lists Add new list Hp Hp 1.1 Back to…" at bounding box center [79, 252] width 159 height 465
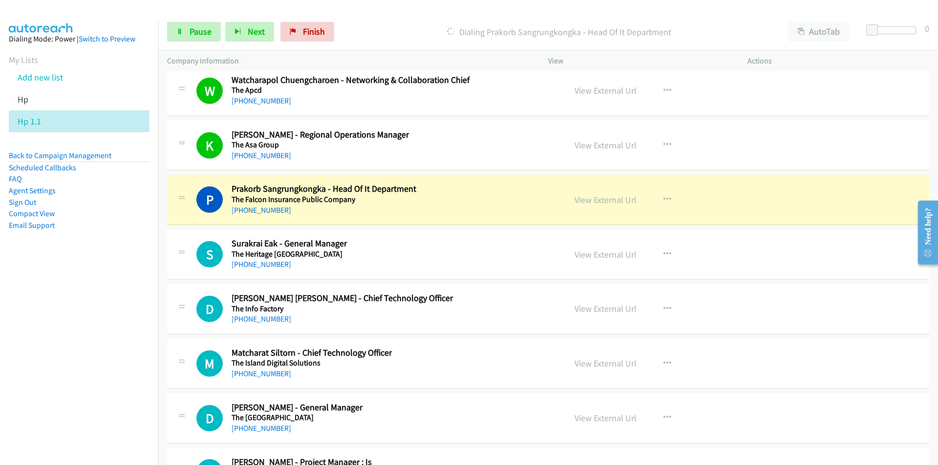
click at [131, 379] on nav "Dialing Mode: Power | Switch to Preview My Lists Add new list Hp Hp 1.1 Back to…" at bounding box center [79, 252] width 159 height 465
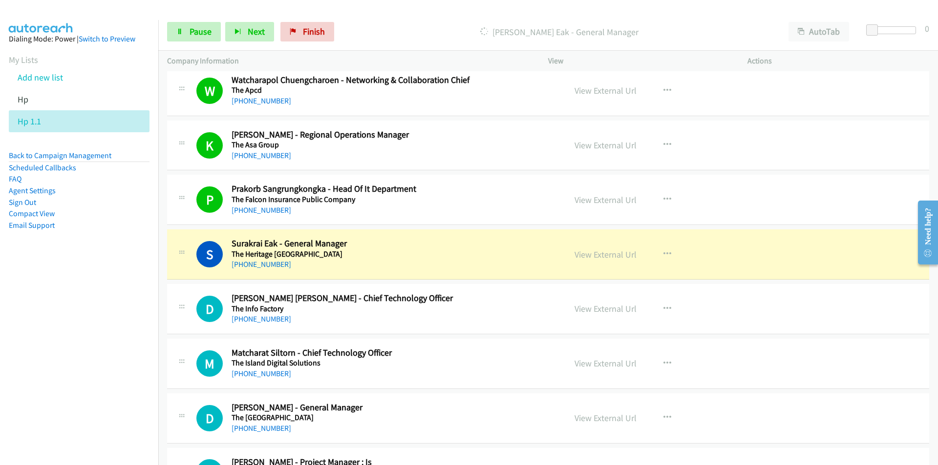
drag, startPoint x: 38, startPoint y: 340, endPoint x: 63, endPoint y: 340, distance: 24.4
click at [38, 340] on nav "Dialing Mode: Power | Switch to Preview My Lists Add new list Hp Hp 1.1 Back to…" at bounding box center [79, 252] width 159 height 465
click at [109, 368] on nav "Dialing Mode: Power | Switch to Preview My Lists Add new list Hp Hp 1.1 Back to…" at bounding box center [79, 252] width 159 height 465
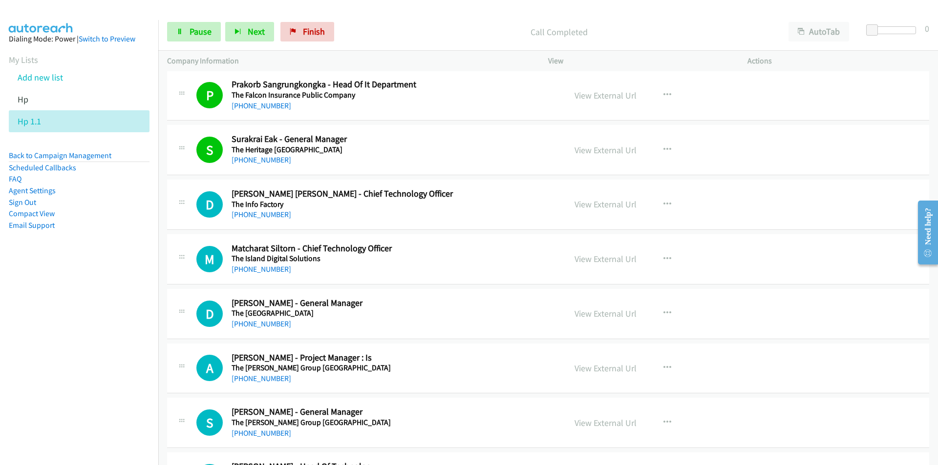
scroll to position [2393, 0]
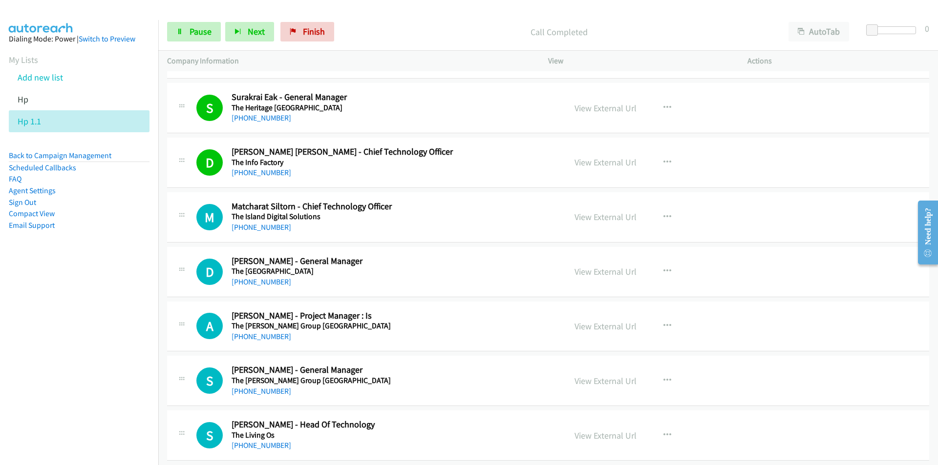
click at [86, 391] on nav "Dialing Mode: Power | Switch to Preview My Lists Add new list Hp Hp 1.1 Back to…" at bounding box center [79, 252] width 159 height 465
click at [195, 26] on span "Pause" at bounding box center [200, 31] width 22 height 11
click at [207, 40] on link "Start Calls" at bounding box center [202, 32] width 70 height 20
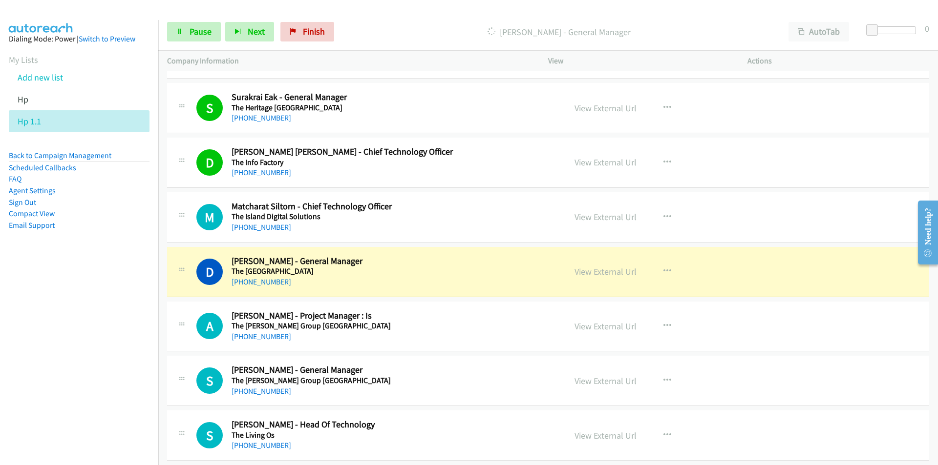
click at [38, 413] on nav "Dialing Mode: Power | Switch to Preview My Lists Add new list Hp Hp 1.1 Back to…" at bounding box center [79, 252] width 159 height 465
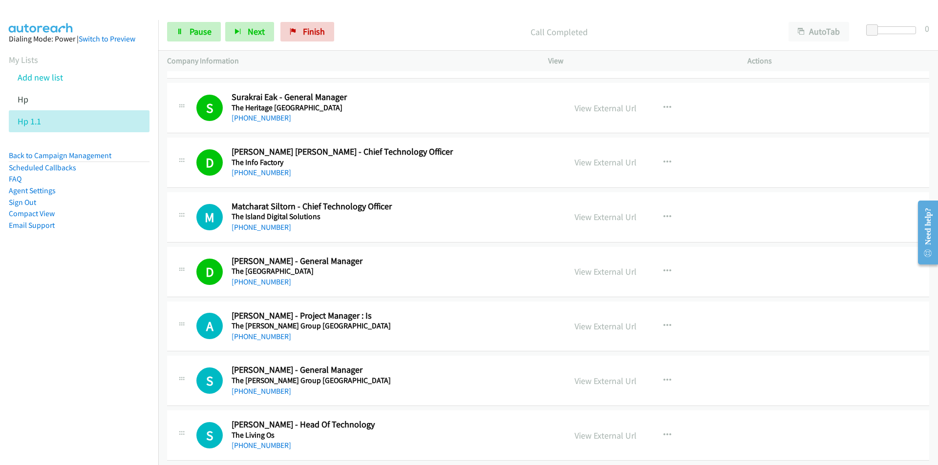
click at [134, 345] on nav "Dialing Mode: Power | Switch to Preview My Lists Add new list Hp Hp 1.1 Back to…" at bounding box center [79, 252] width 159 height 465
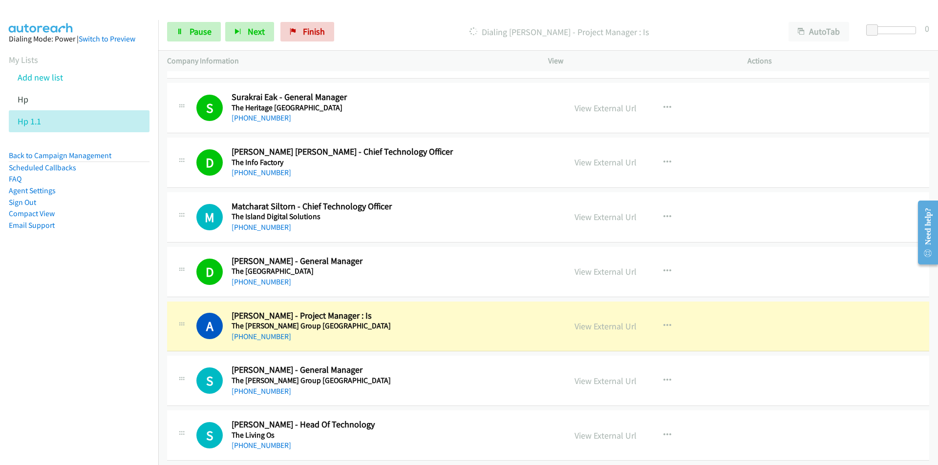
drag, startPoint x: 119, startPoint y: 371, endPoint x: 151, endPoint y: 352, distance: 38.1
click at [119, 371] on nav "Dialing Mode: Power | Switch to Preview My Lists Add new list Hp Hp 1.1 Back to…" at bounding box center [79, 252] width 159 height 465
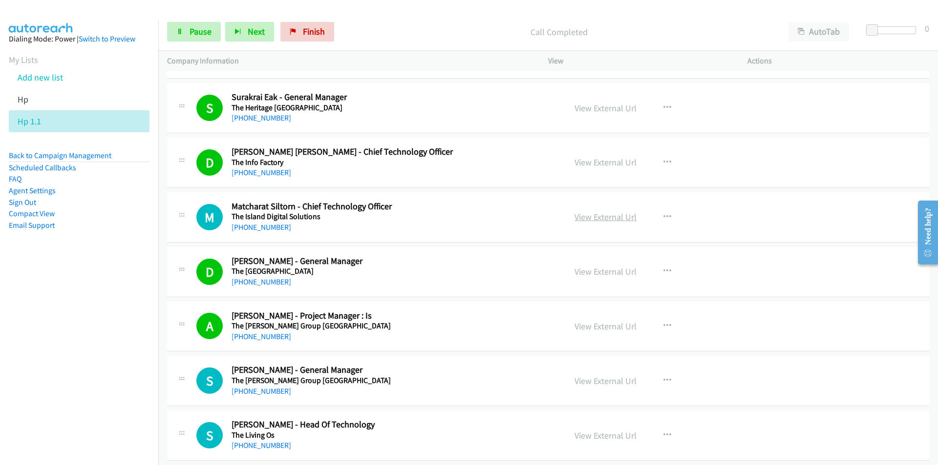
click at [607, 220] on link "View External Url" at bounding box center [605, 216] width 62 height 11
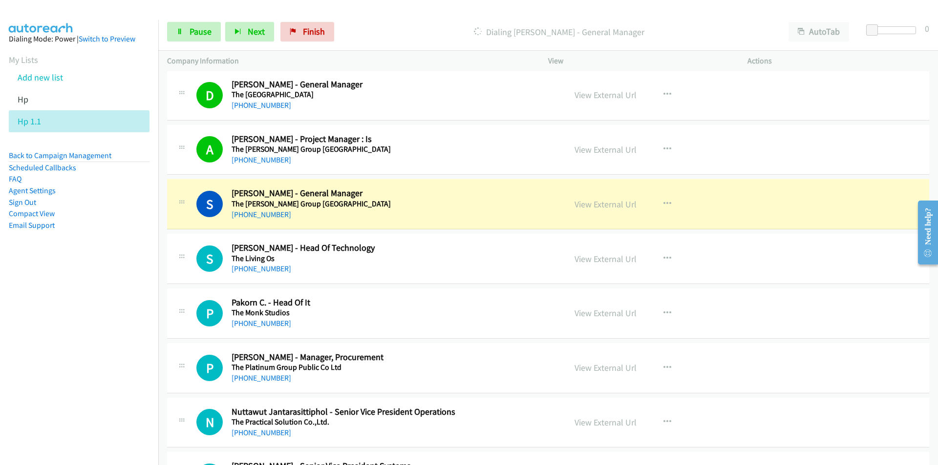
scroll to position [2588, 0]
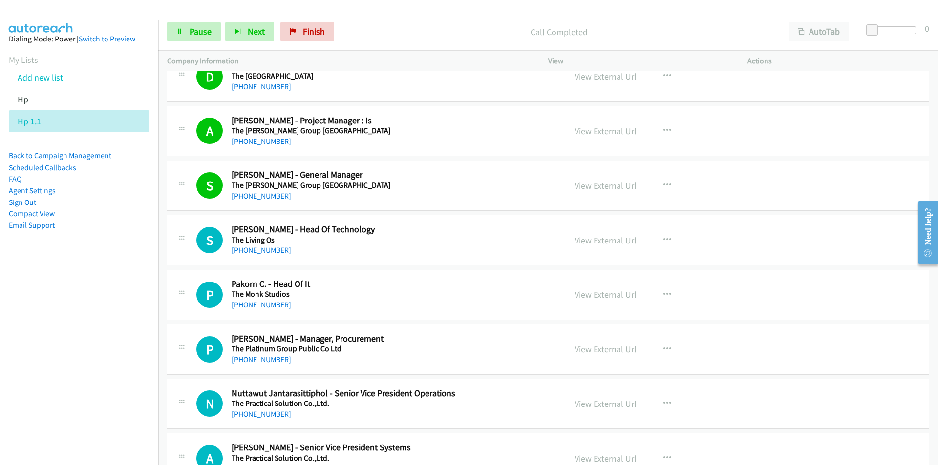
drag, startPoint x: 106, startPoint y: 345, endPoint x: 169, endPoint y: 308, distance: 73.8
click at [108, 344] on nav "Dialing Mode: Power | Switch to Preview My Lists Add new list Hp Hp 1.1 Back to…" at bounding box center [79, 252] width 159 height 465
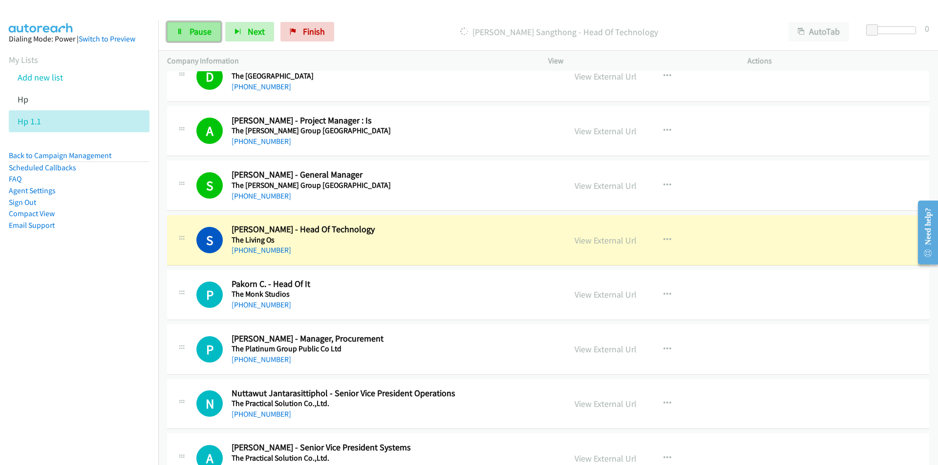
click at [202, 34] on span "Pause" at bounding box center [200, 31] width 22 height 11
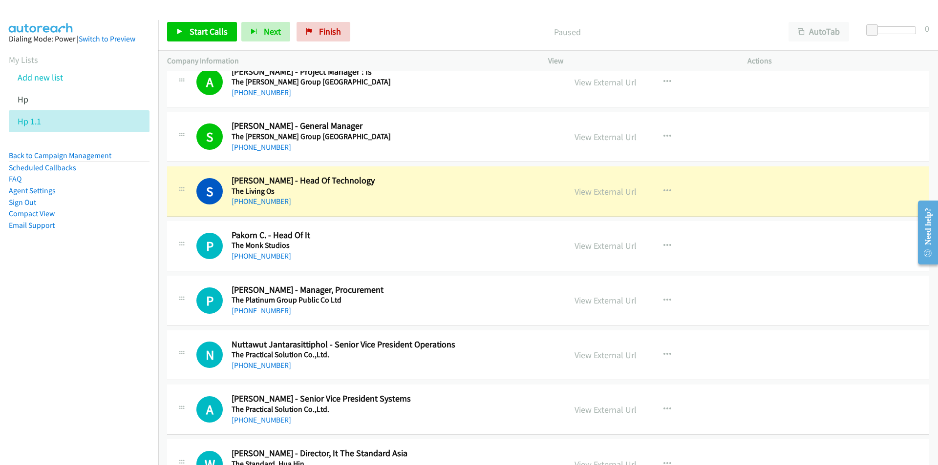
click at [104, 400] on nav "Dialing Mode: Power | Switch to Preview My Lists Add new list Hp Hp 1.1 Back to…" at bounding box center [79, 252] width 159 height 465
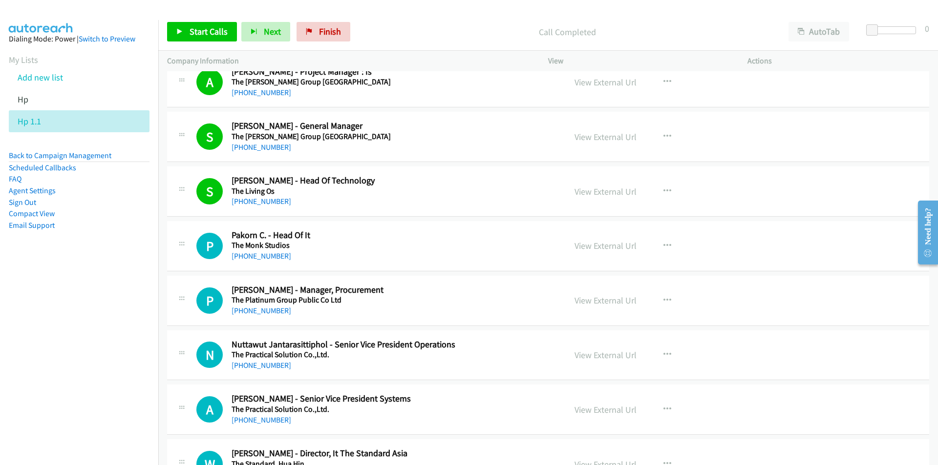
click at [133, 295] on nav "Dialing Mode: Power | Switch to Preview My Lists Add new list Hp Hp 1.1 Back to…" at bounding box center [79, 252] width 159 height 465
click at [202, 34] on span "Start Calls" at bounding box center [208, 31] width 38 height 11
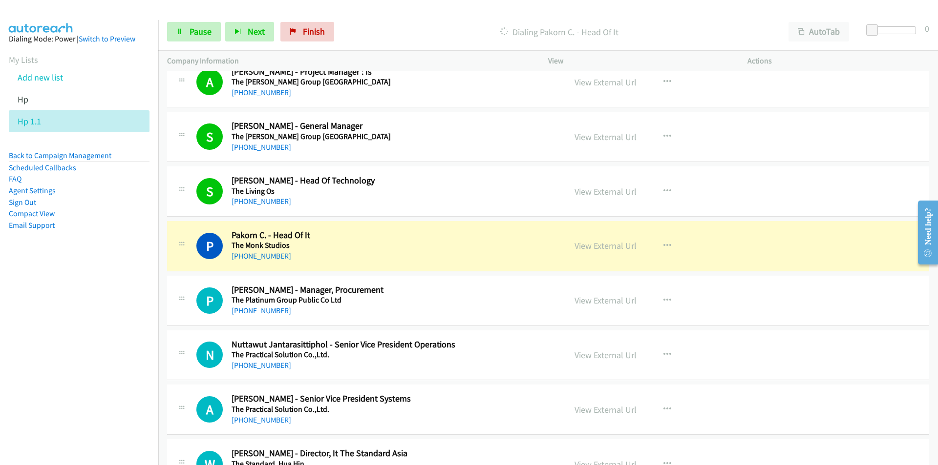
click at [100, 360] on nav "Dialing Mode: Power | Switch to Preview My Lists Add new list Hp Hp 1.1 Back to…" at bounding box center [79, 252] width 159 height 465
click at [619, 246] on link "View External Url" at bounding box center [605, 245] width 62 height 11
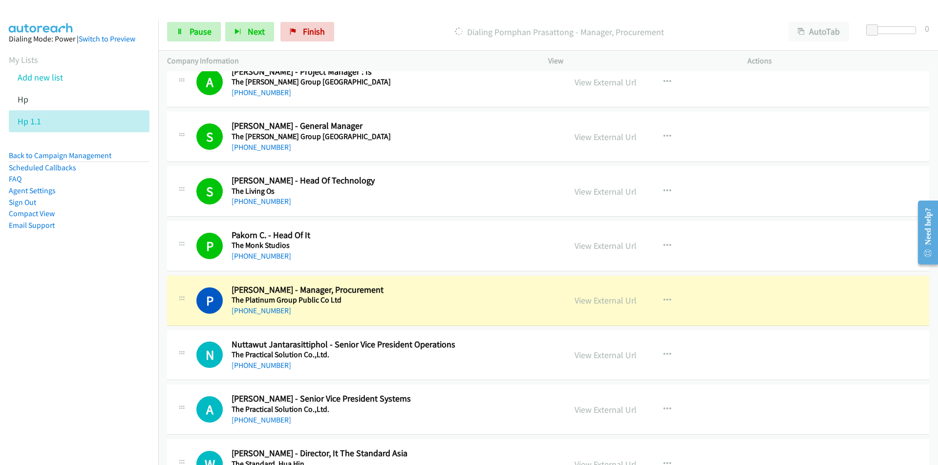
click at [88, 338] on nav "Dialing Mode: Power | Switch to Preview My Lists Add new list Hp Hp 1.1 Back to…" at bounding box center [79, 252] width 159 height 465
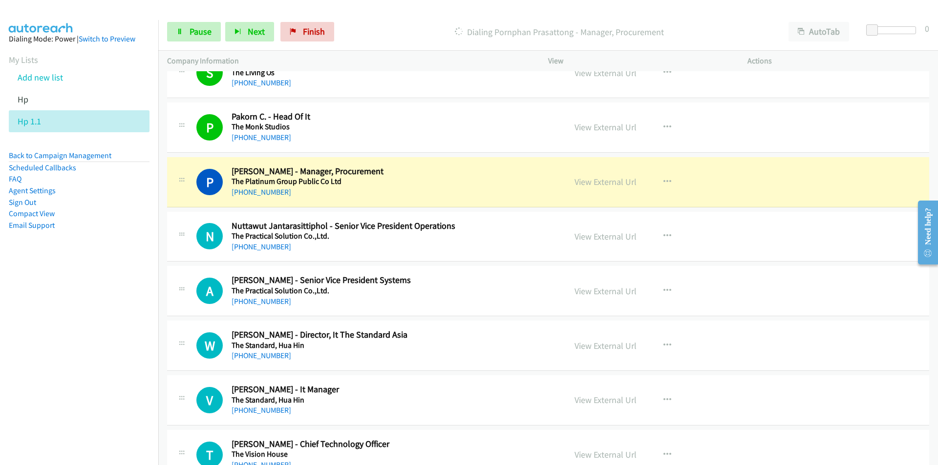
scroll to position [2784, 0]
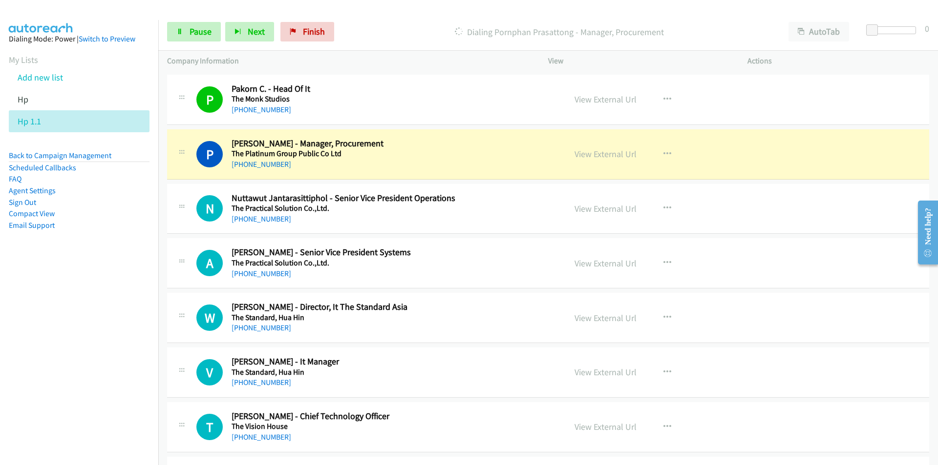
click at [110, 308] on nav "Dialing Mode: Power | Switch to Preview My Lists Add new list Hp Hp 1.1 Back to…" at bounding box center [79, 252] width 159 height 465
click at [606, 156] on link "View External Url" at bounding box center [605, 153] width 62 height 11
click at [200, 37] on link "Pause" at bounding box center [194, 32] width 54 height 20
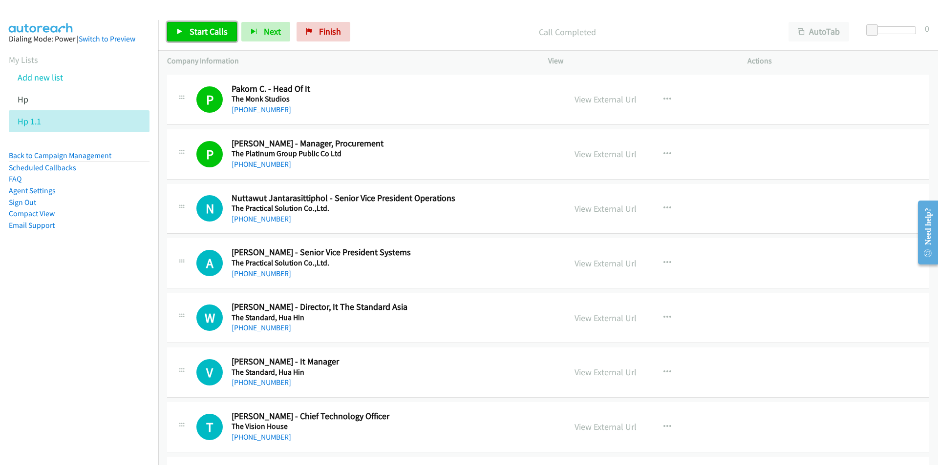
click at [189, 36] on span "Start Calls" at bounding box center [208, 31] width 38 height 11
drag, startPoint x: 104, startPoint y: 380, endPoint x: 207, endPoint y: 382, distance: 103.1
click at [103, 380] on nav "Dialing Mode: Power | Switch to Preview My Lists Add new list Hp Hp 1.1 Back to…" at bounding box center [79, 252] width 159 height 465
click at [199, 35] on span "Pause" at bounding box center [200, 31] width 22 height 11
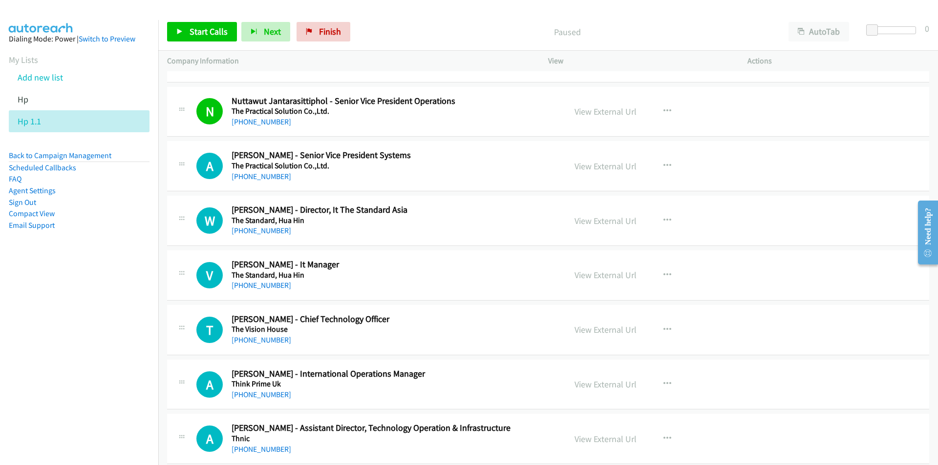
scroll to position [2882, 0]
click at [668, 217] on button "button" at bounding box center [667, 220] width 26 height 20
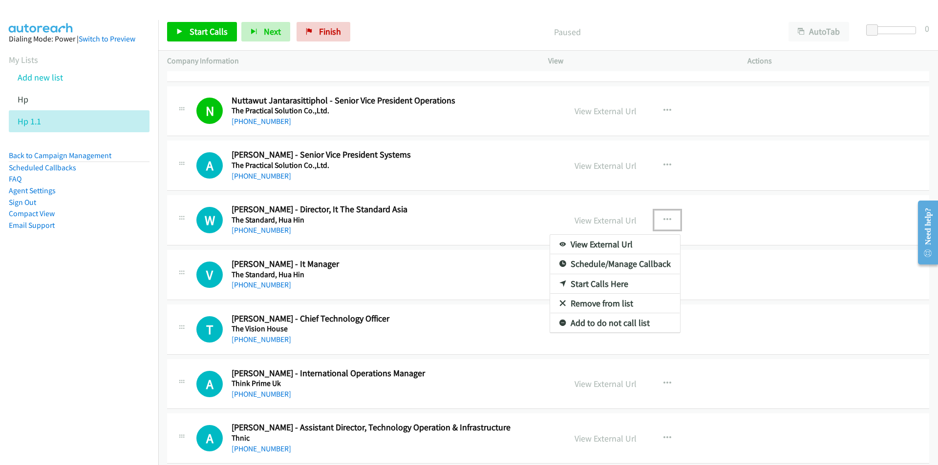
click at [601, 286] on link "Start Calls Here" at bounding box center [615, 284] width 130 height 20
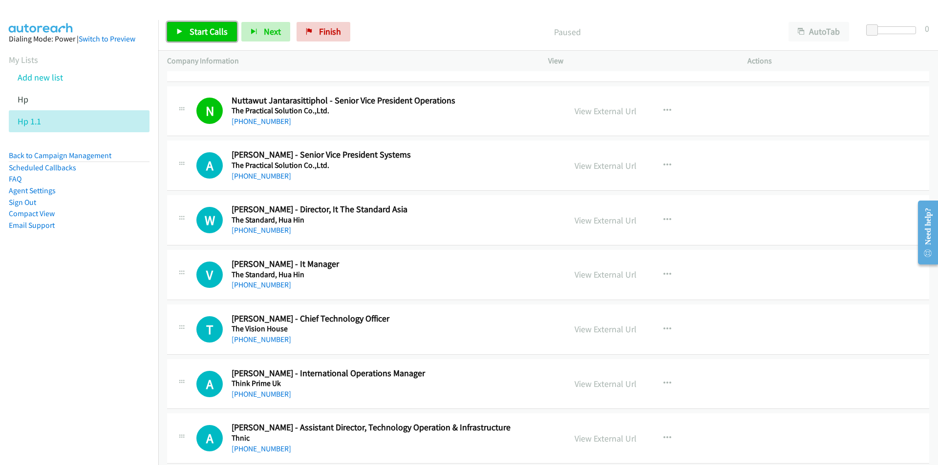
click at [195, 34] on span "Start Calls" at bounding box center [208, 31] width 38 height 11
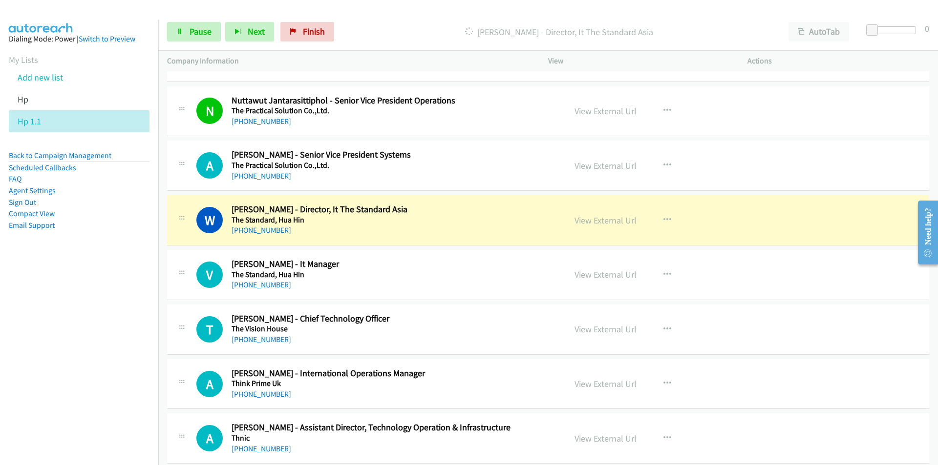
click at [107, 352] on nav "Dialing Mode: Power | Switch to Preview My Lists Add new list Hp Hp 1.1 Back to…" at bounding box center [79, 252] width 159 height 465
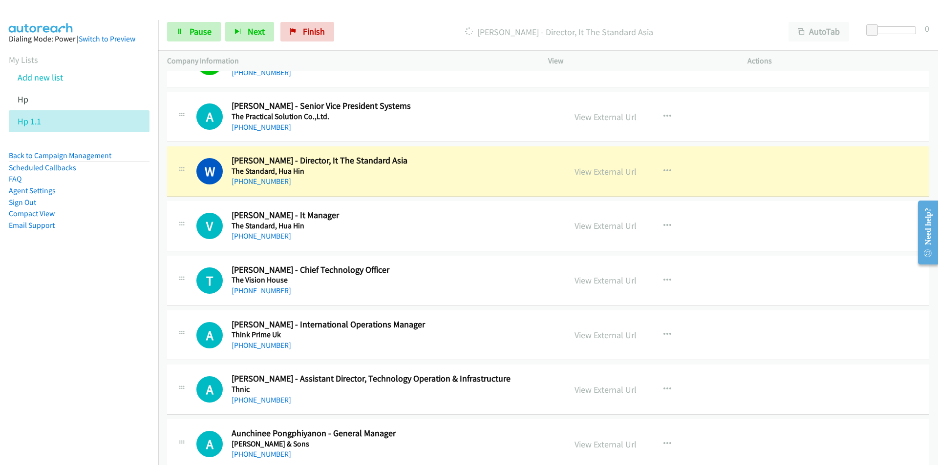
scroll to position [2979, 0]
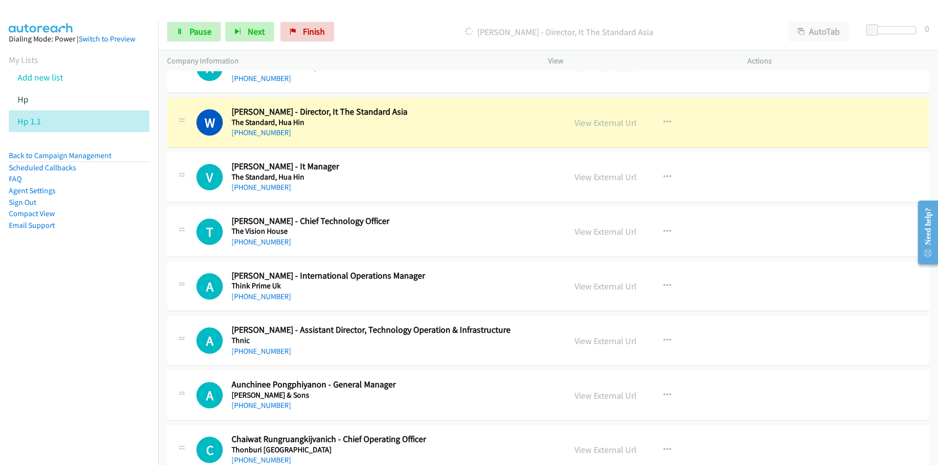
click at [110, 352] on nav "Dialing Mode: Power | Switch to Preview My Lists Add new list Hp Hp 1.1 Back to…" at bounding box center [79, 252] width 159 height 465
click at [668, 284] on button "button" at bounding box center [667, 286] width 26 height 20
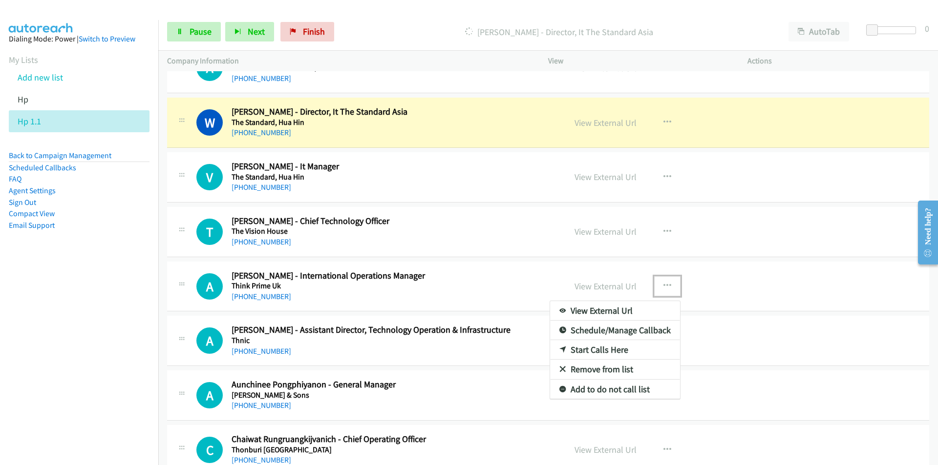
click at [598, 365] on link "Remove from list" at bounding box center [615, 370] width 130 height 20
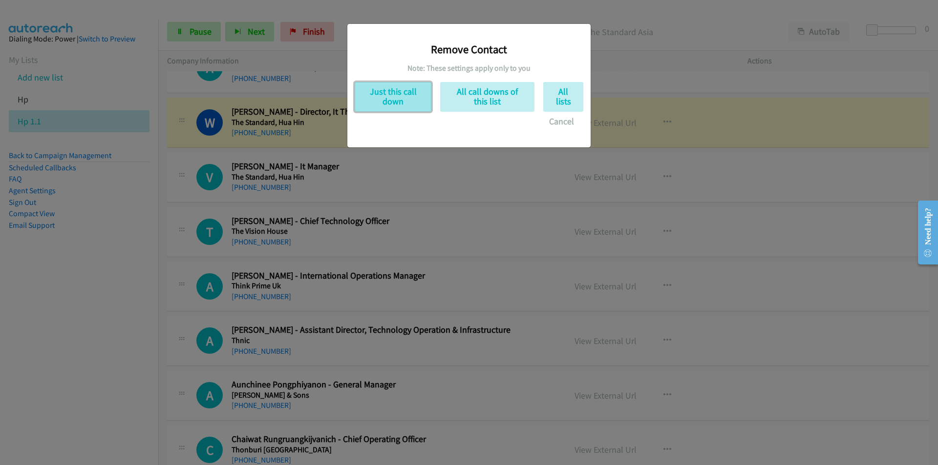
click at [404, 97] on button "Just this call down" at bounding box center [393, 97] width 77 height 30
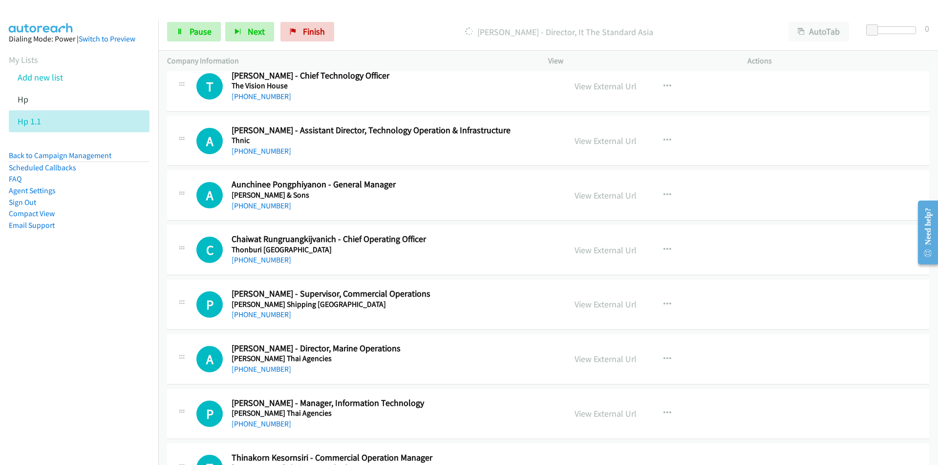
scroll to position [3126, 0]
click at [669, 301] on button "button" at bounding box center [667, 304] width 26 height 20
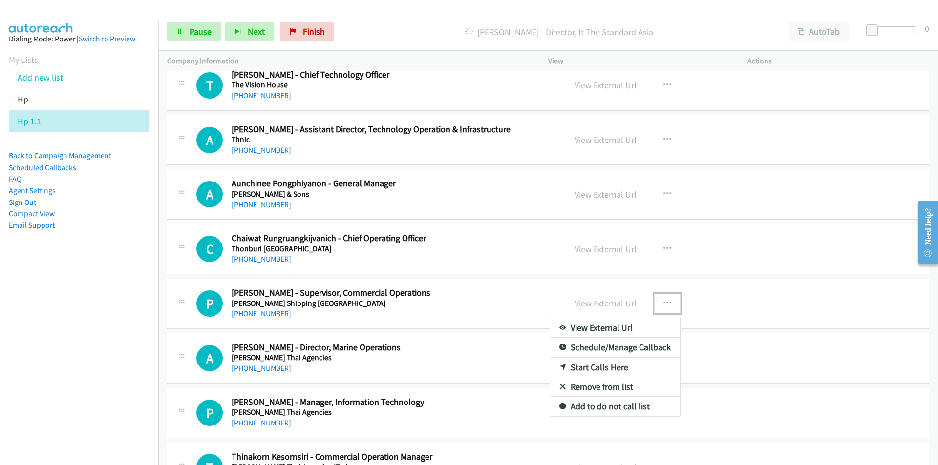
click at [627, 389] on link "Remove from list" at bounding box center [615, 388] width 130 height 20
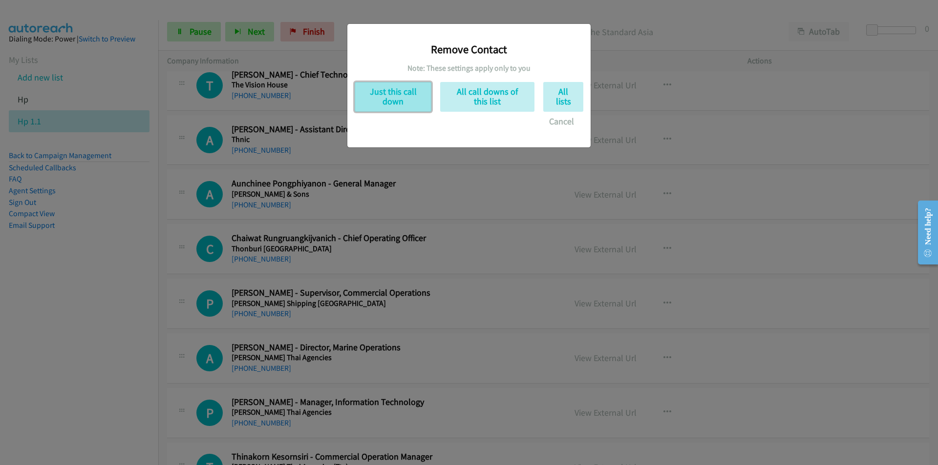
click at [403, 99] on button "Just this call down" at bounding box center [393, 97] width 77 height 30
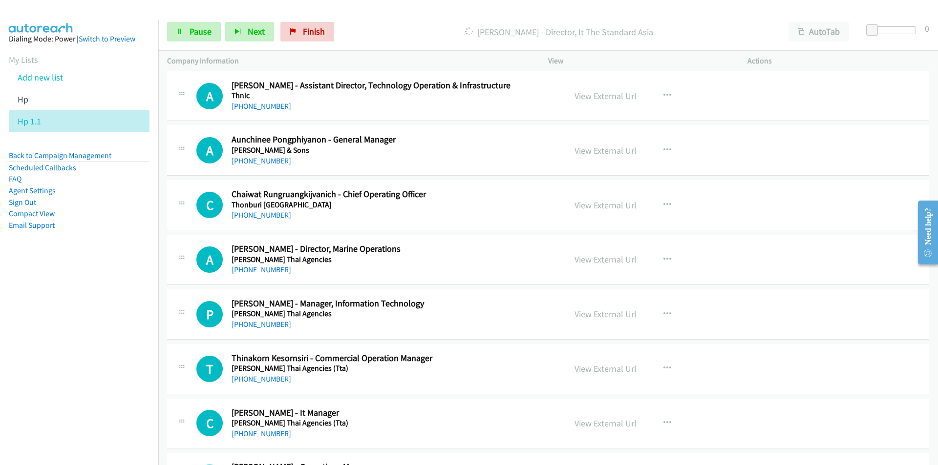
scroll to position [3175, 0]
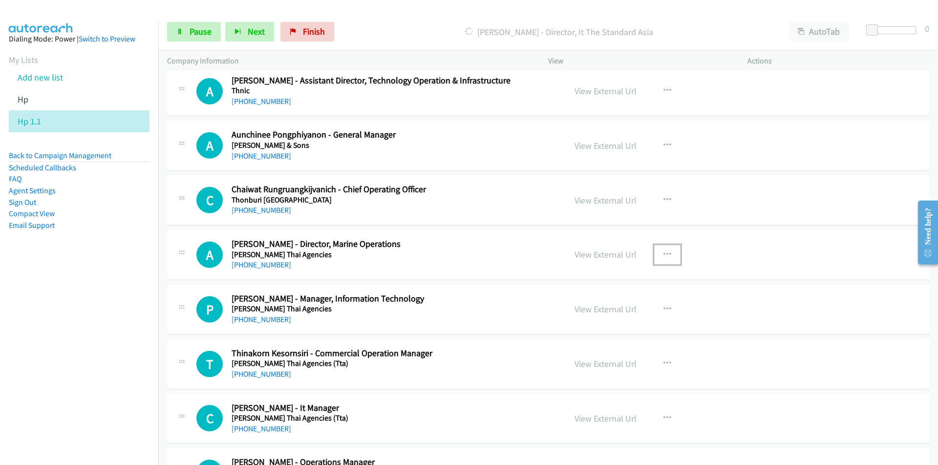
click at [663, 254] on icon "button" at bounding box center [667, 255] width 8 height 8
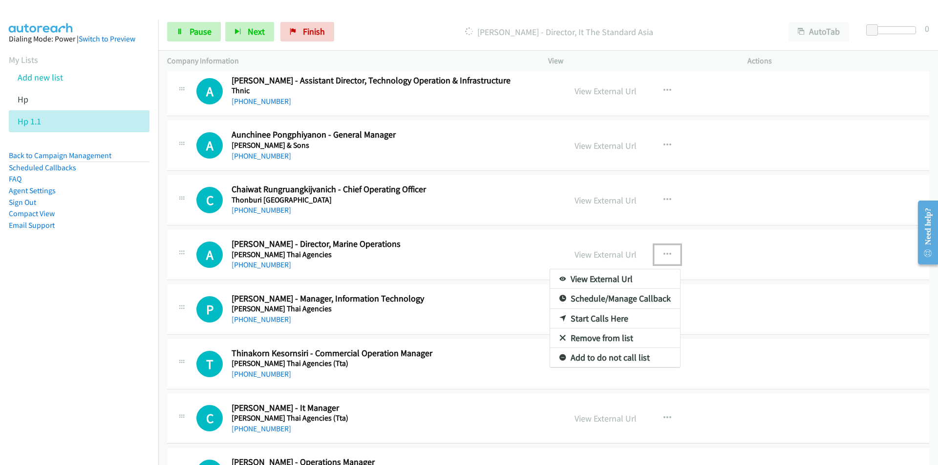
click at [601, 338] on link "Remove from list" at bounding box center [615, 339] width 130 height 20
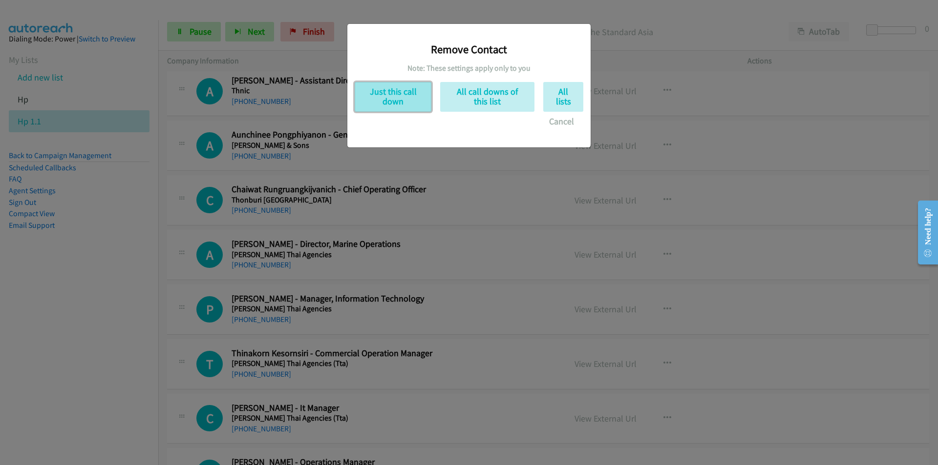
click at [404, 86] on button "Just this call down" at bounding box center [393, 97] width 77 height 30
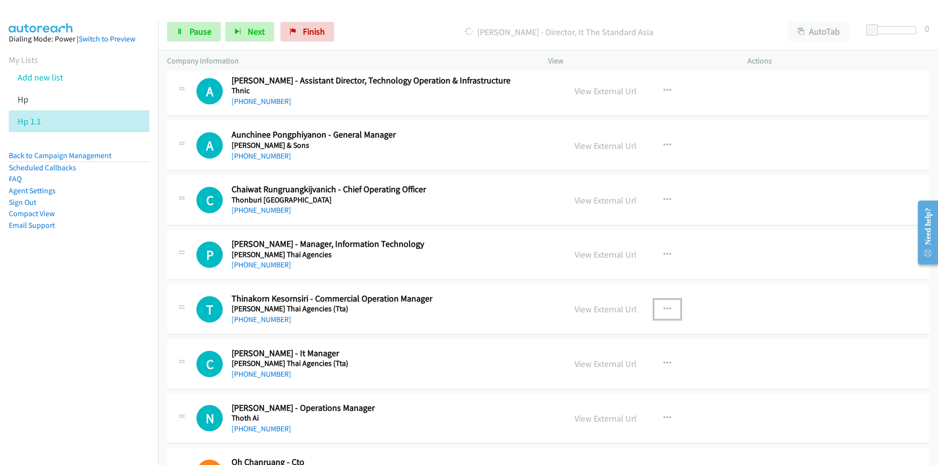
click at [663, 309] on icon "button" at bounding box center [667, 310] width 8 height 8
click at [605, 393] on link "Remove from list" at bounding box center [615, 393] width 130 height 20
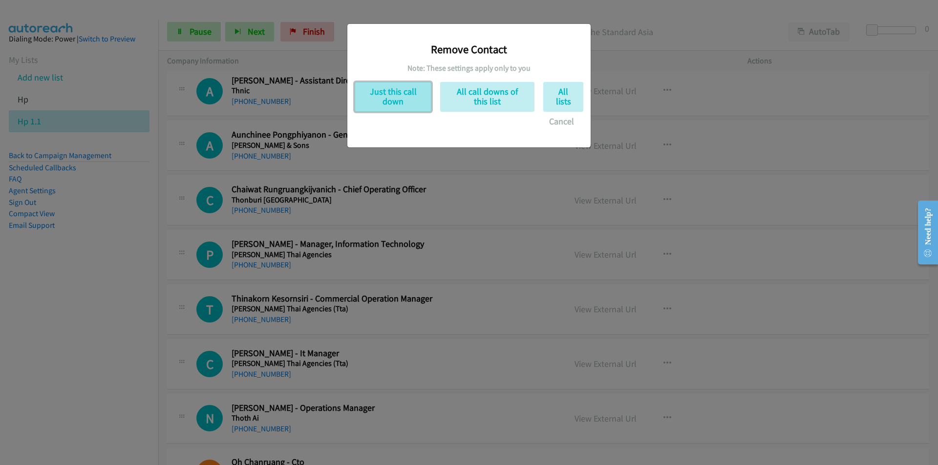
click at [395, 98] on button "Just this call down" at bounding box center [393, 97] width 77 height 30
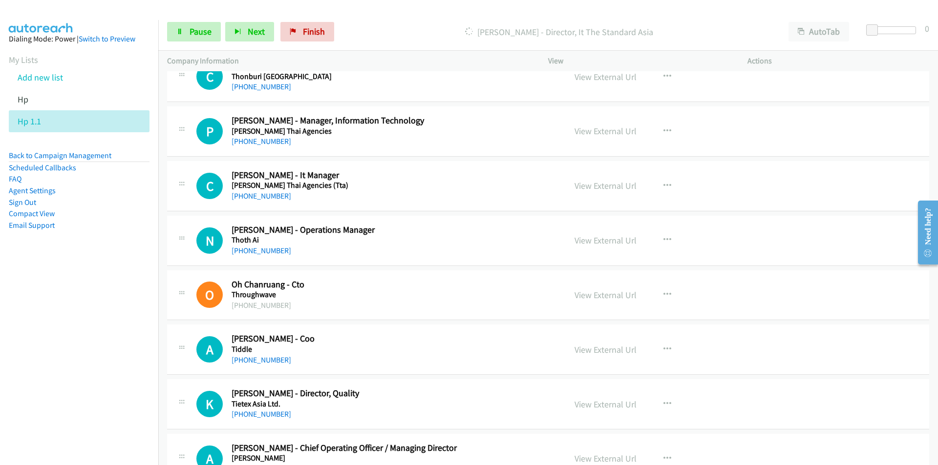
scroll to position [3321, 0]
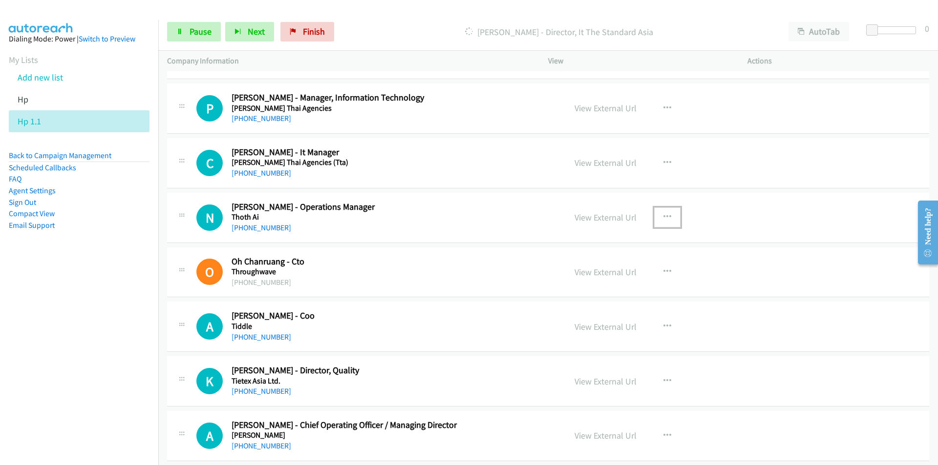
click at [663, 213] on icon "button" at bounding box center [667, 217] width 8 height 8
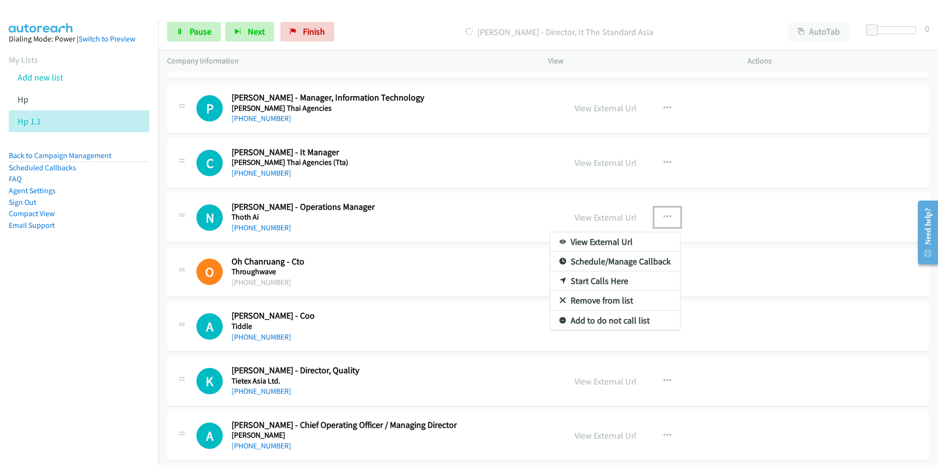
click at [595, 302] on link "Remove from list" at bounding box center [615, 301] width 130 height 20
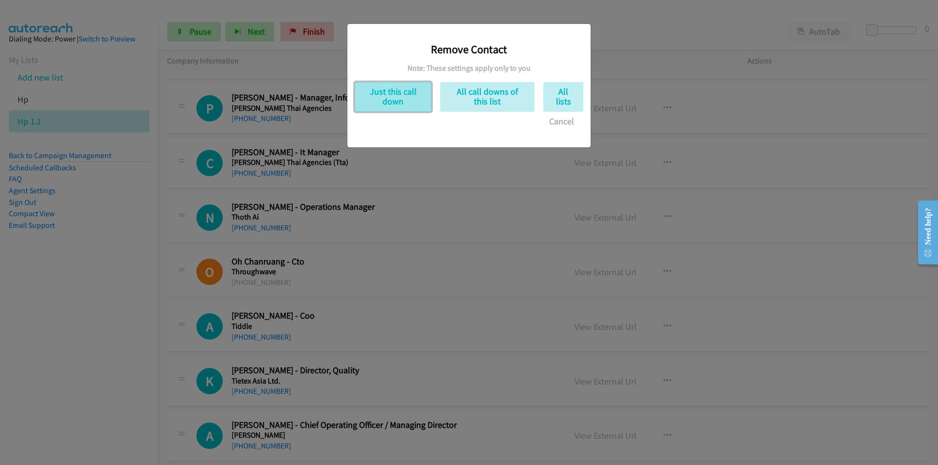
click at [382, 101] on button "Just this call down" at bounding box center [393, 97] width 77 height 30
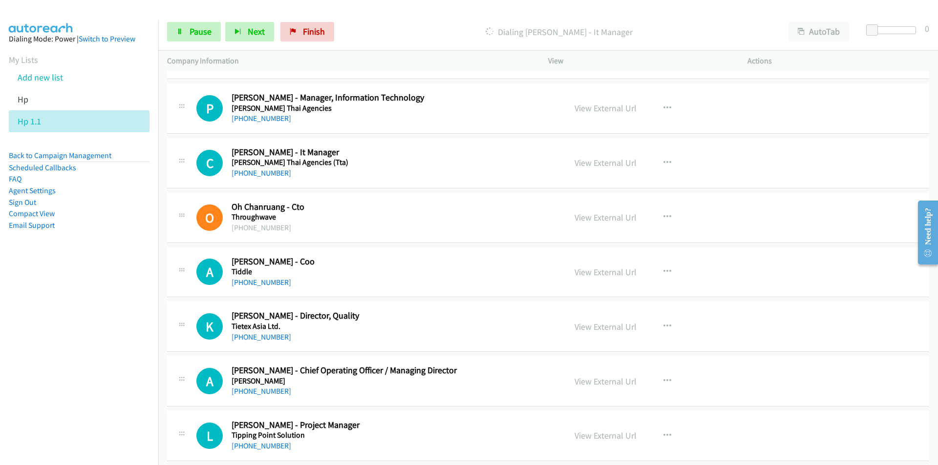
click at [131, 314] on nav "Dialing Mode: Power | Switch to Preview My Lists Add new list Hp Hp 1.1 Back to…" at bounding box center [79, 252] width 159 height 465
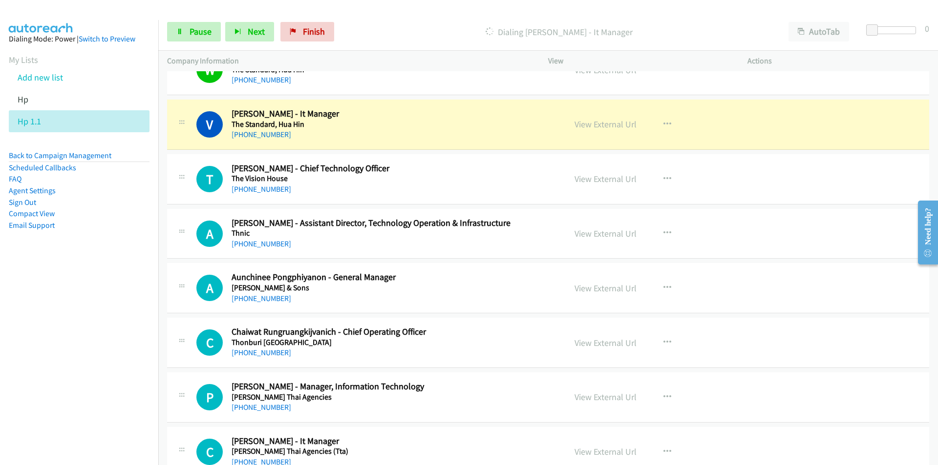
scroll to position [2882, 0]
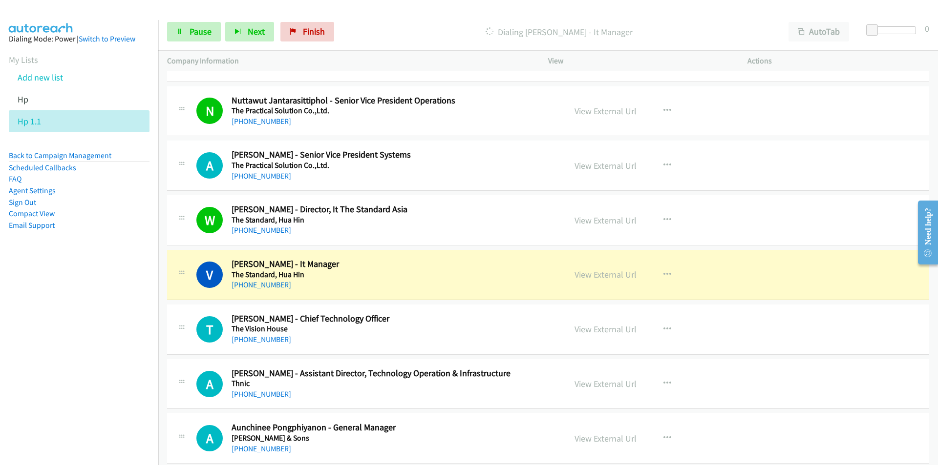
click at [117, 371] on nav "Dialing Mode: Power | Switch to Preview My Lists Add new list Hp Hp 1.1 Back to…" at bounding box center [79, 252] width 159 height 465
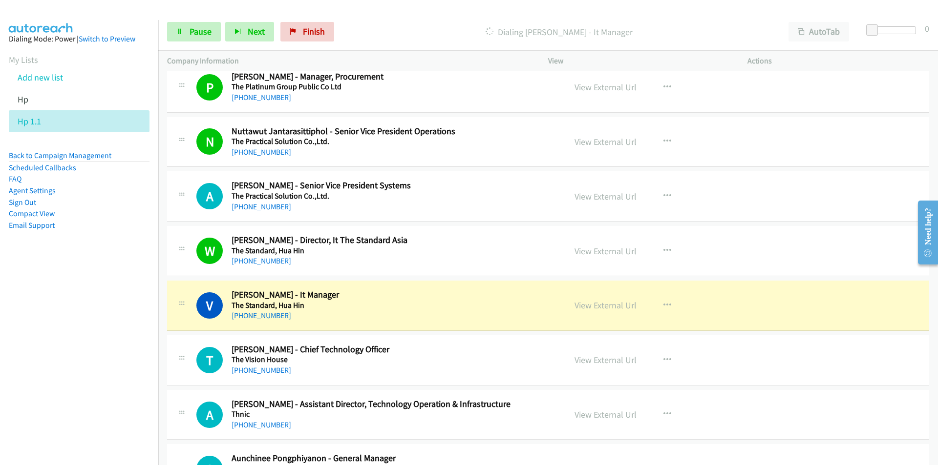
scroll to position [2833, 0]
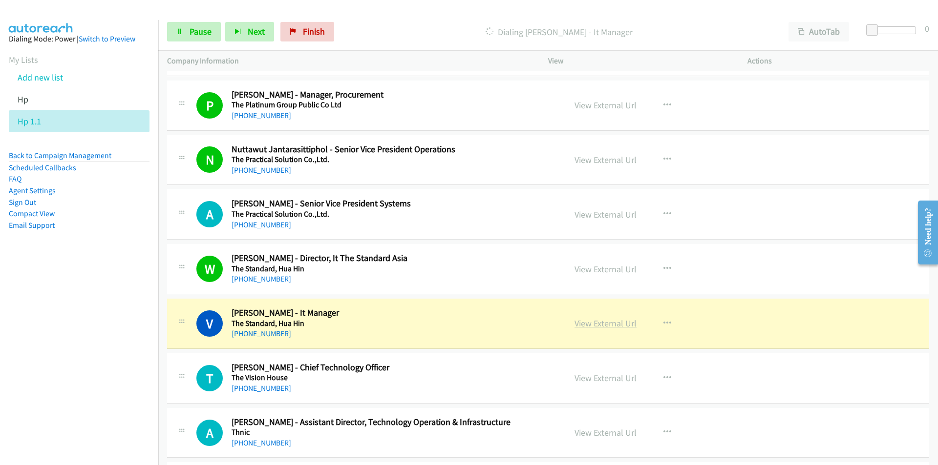
click at [607, 318] on link "View External Url" at bounding box center [605, 323] width 62 height 11
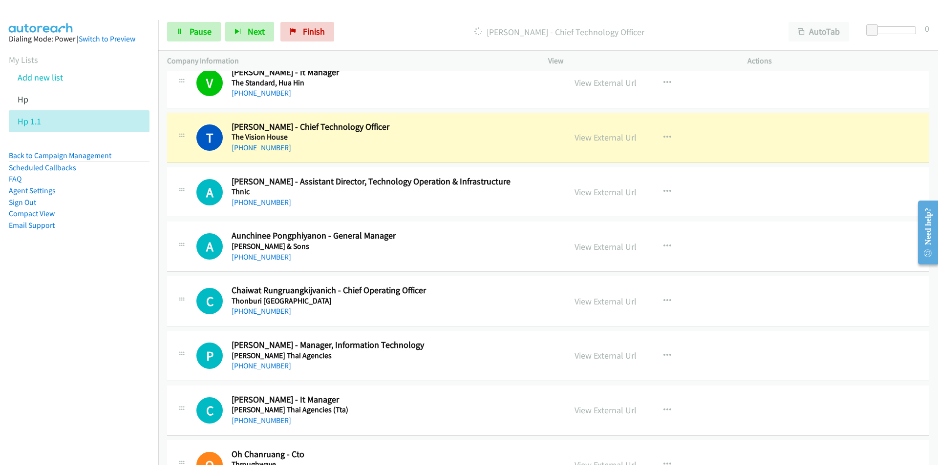
scroll to position [3077, 0]
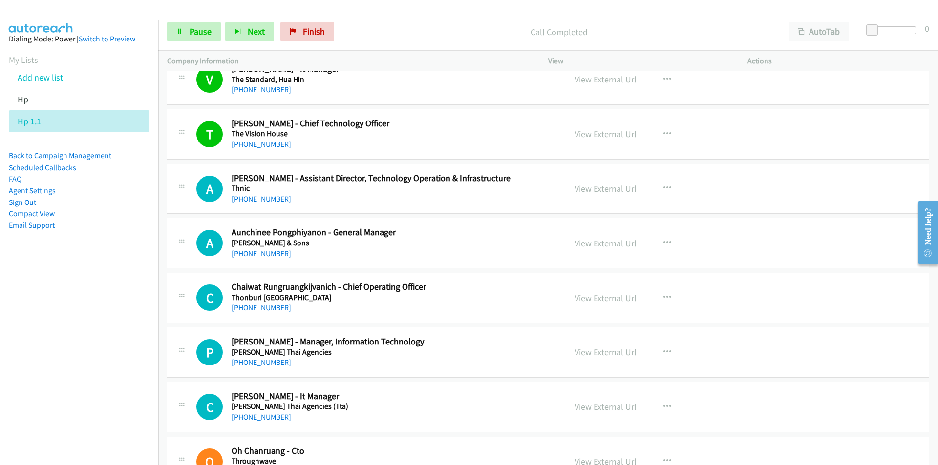
click at [76, 328] on nav "Dialing Mode: Power | Switch to Preview My Lists Add new list Hp Hp 1.1 Back to…" at bounding box center [79, 252] width 159 height 465
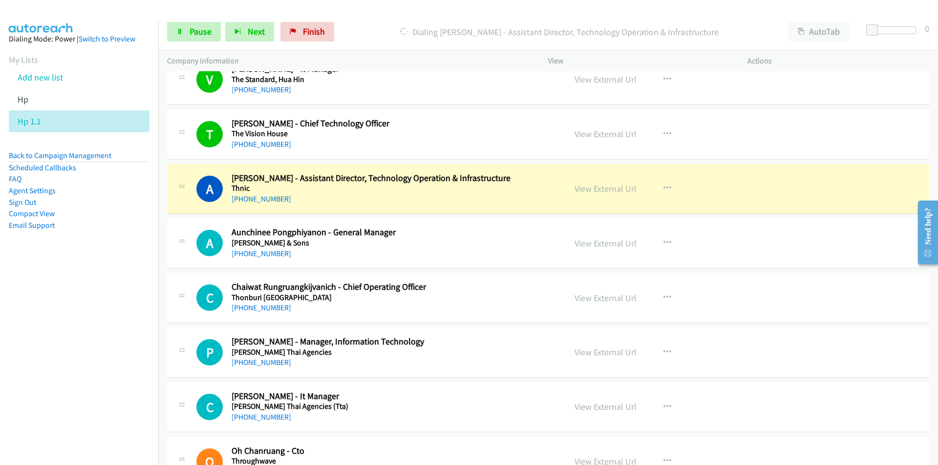
click at [136, 333] on nav "Dialing Mode: Power | Switch to Preview My Lists Add new list Hp Hp 1.1 Back to…" at bounding box center [79, 252] width 159 height 465
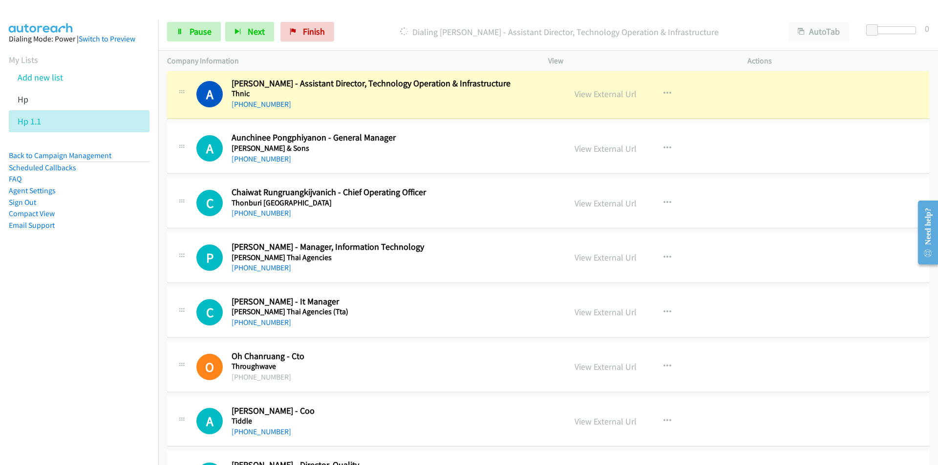
scroll to position [3175, 0]
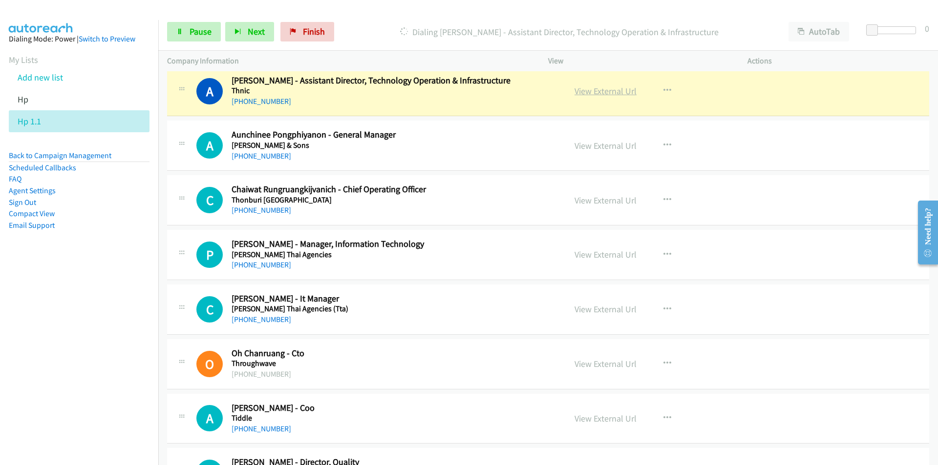
click at [614, 94] on link "View External Url" at bounding box center [605, 90] width 62 height 11
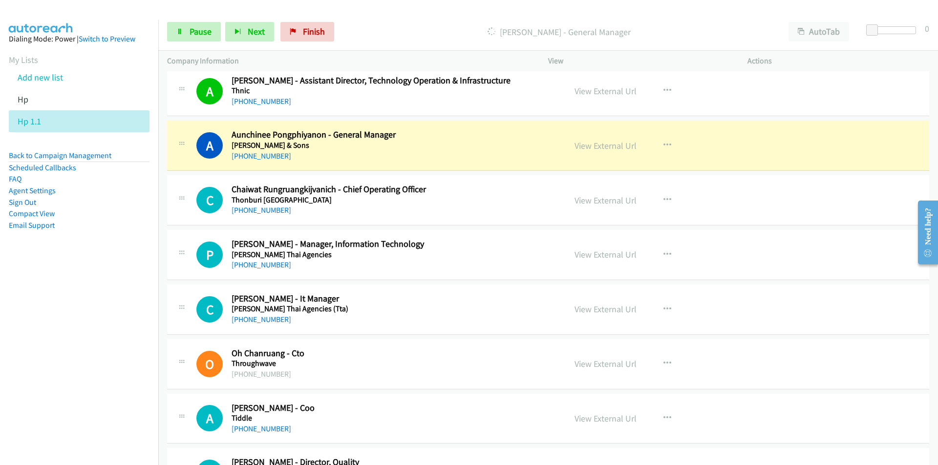
click at [89, 327] on nav "Dialing Mode: Power | Switch to Preview My Lists Add new list Hp Hp 1.1 Back to…" at bounding box center [79, 252] width 159 height 465
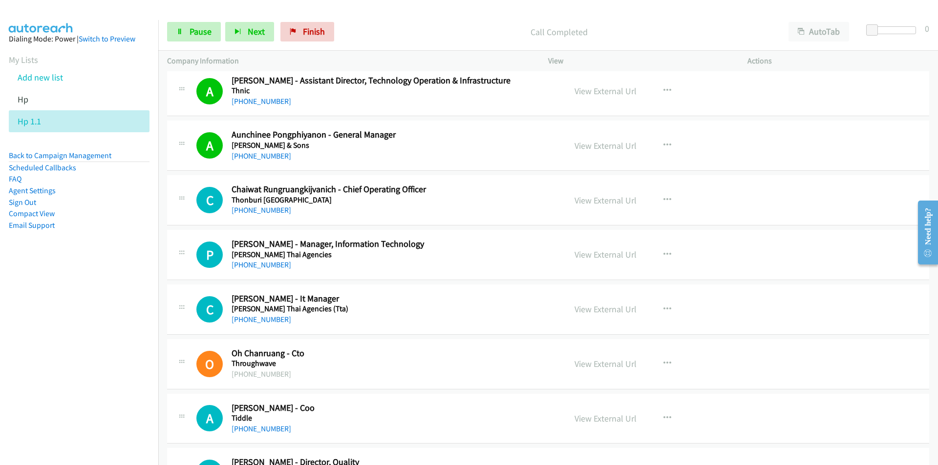
scroll to position [3272, 0]
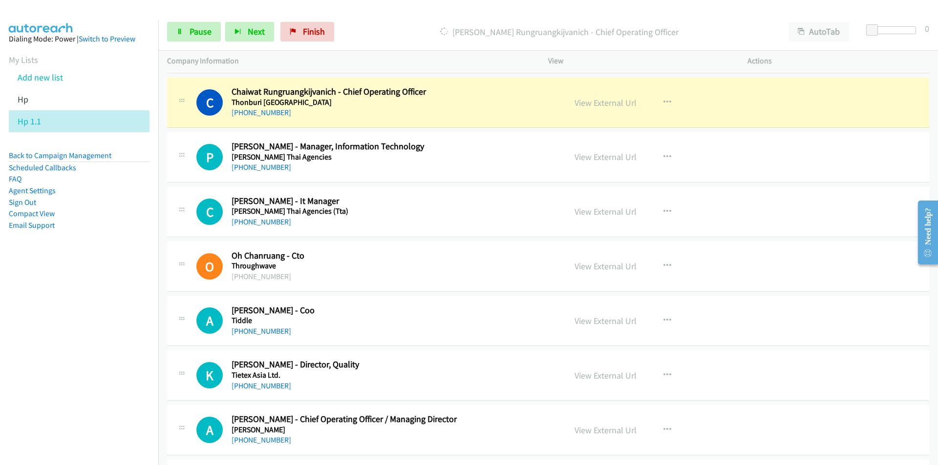
click at [80, 296] on nav "Dialing Mode: Power | Switch to Preview My Lists Add new list Hp Hp 1.1 Back to…" at bounding box center [79, 252] width 159 height 465
click at [595, 104] on link "View External Url" at bounding box center [605, 102] width 62 height 11
click at [189, 31] on link "Pause" at bounding box center [194, 32] width 54 height 20
click at [189, 31] on link "Start Calls" at bounding box center [202, 32] width 70 height 20
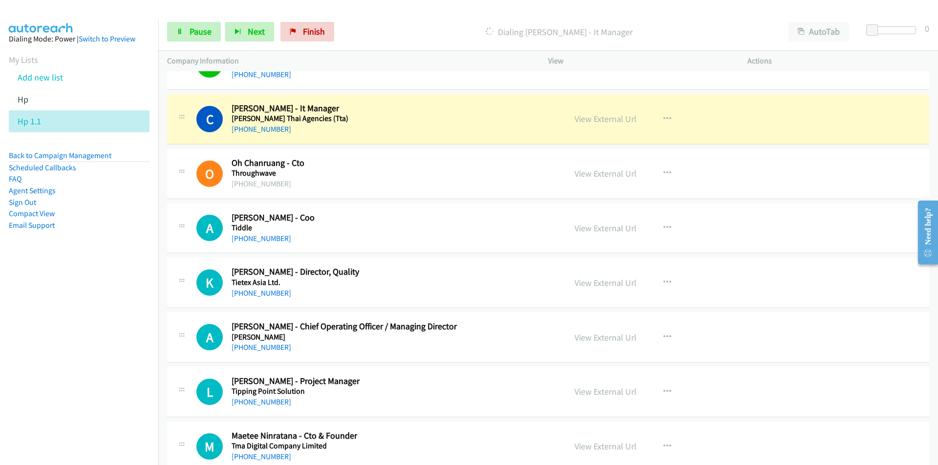
scroll to position [3370, 0]
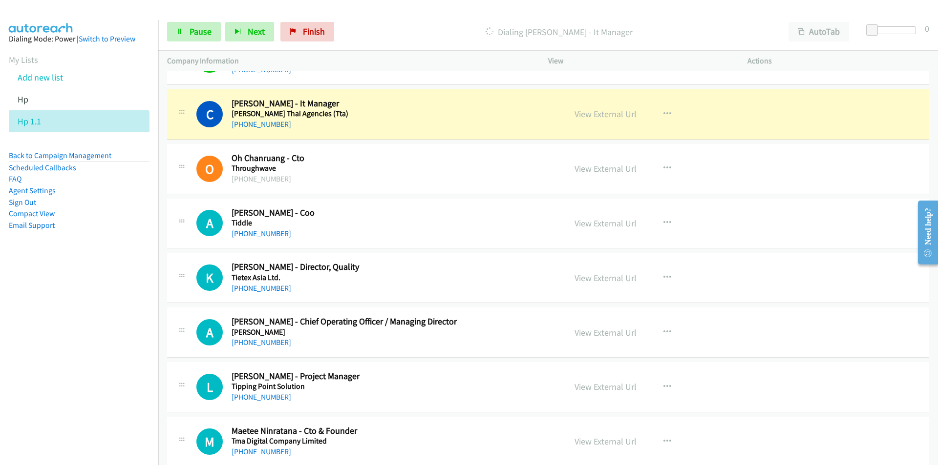
click at [88, 300] on nav "Dialing Mode: Power | Switch to Preview My Lists Add new list Hp Hp 1.1 Back to…" at bounding box center [79, 252] width 159 height 465
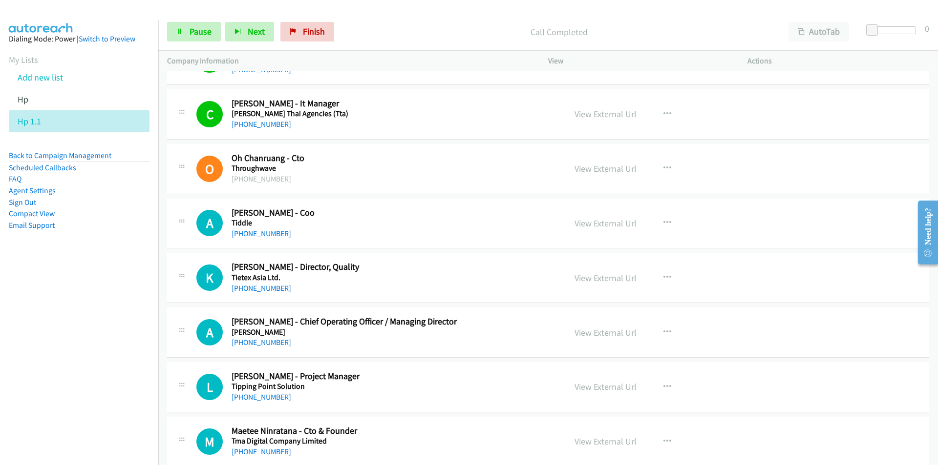
click at [78, 301] on nav "Dialing Mode: Power | Switch to Preview My Lists Add new list Hp Hp 1.1 Back to…" at bounding box center [79, 252] width 159 height 465
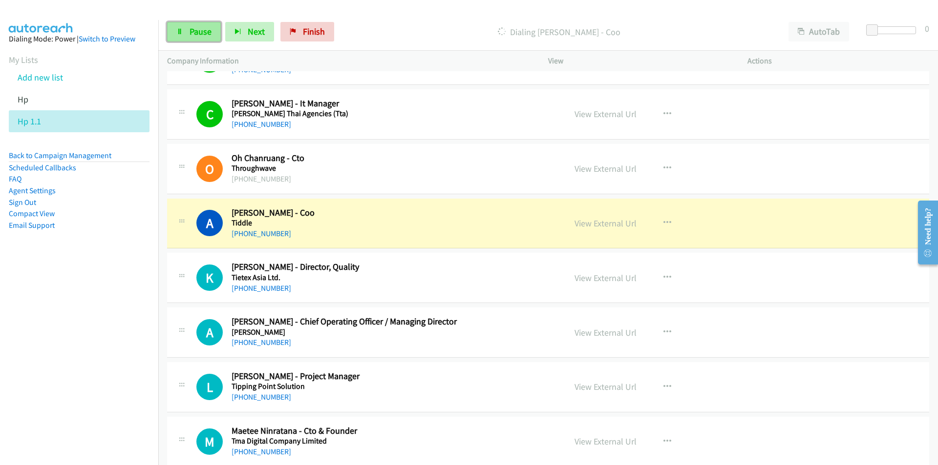
click at [194, 26] on span "Pause" at bounding box center [200, 31] width 22 height 11
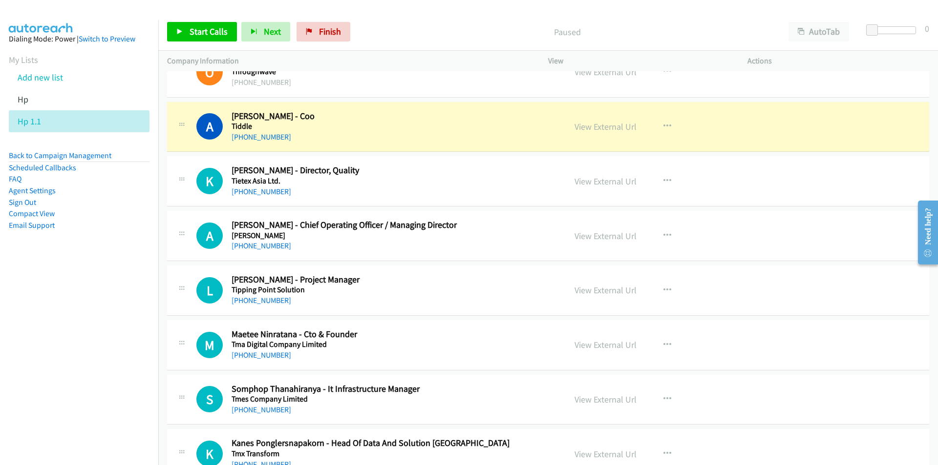
scroll to position [3468, 0]
click at [117, 348] on nav "Dialing Mode: Power | Switch to Preview My Lists Add new list Hp Hp 1.1 Back to…" at bounding box center [79, 252] width 159 height 465
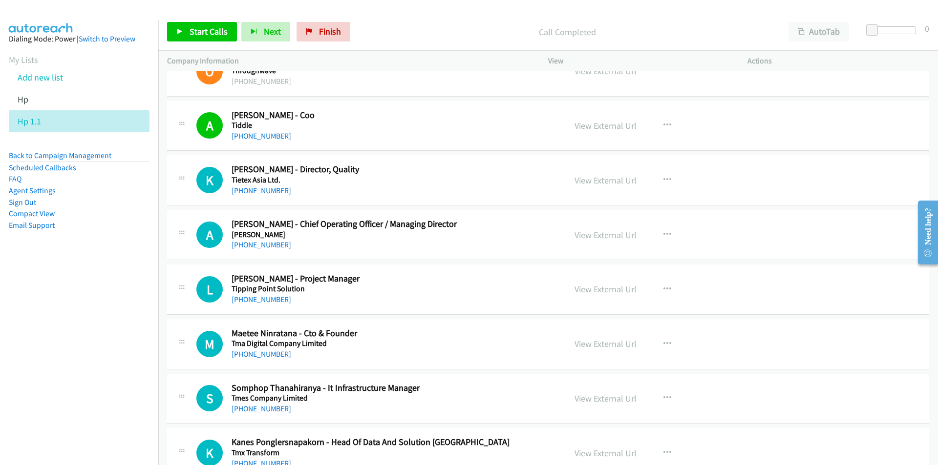
click at [95, 331] on nav "Dialing Mode: Power | Switch to Preview My Lists Add new list Hp Hp 1.1 Back to…" at bounding box center [79, 252] width 159 height 465
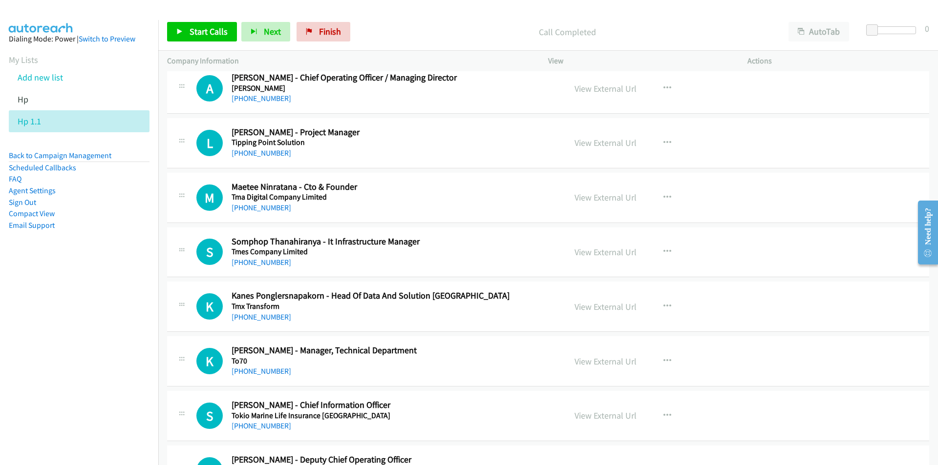
scroll to position [3663, 0]
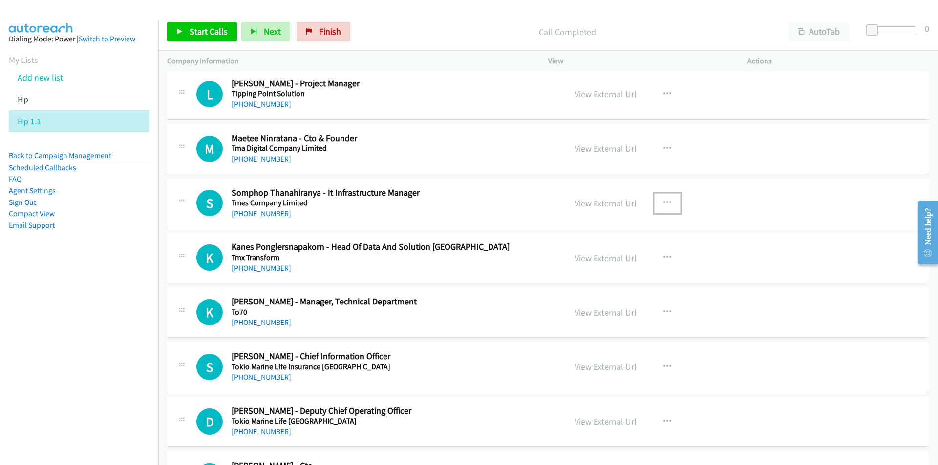
click at [663, 199] on icon "button" at bounding box center [667, 203] width 8 height 8
click at [583, 270] on link "Start Calls Here" at bounding box center [615, 267] width 130 height 20
click at [195, 35] on span "Start Calls" at bounding box center [208, 31] width 38 height 11
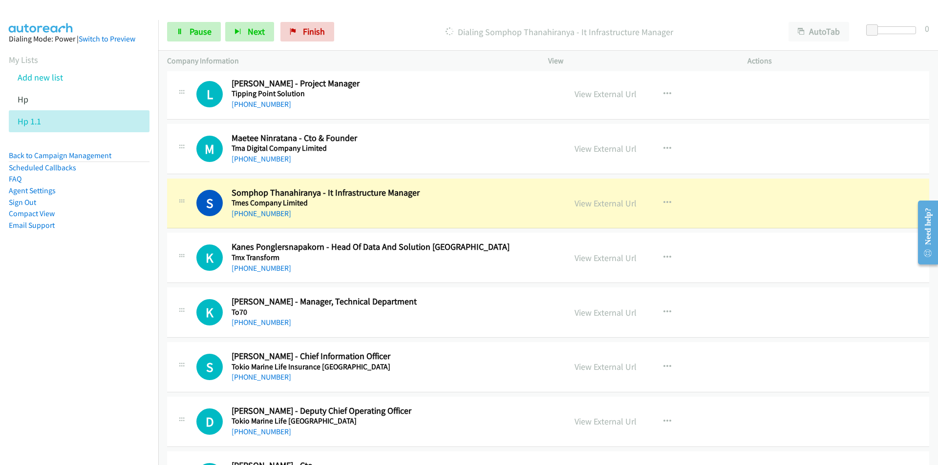
click at [103, 346] on nav "Dialing Mode: Power | Switch to Preview My Lists Add new list Hp Hp 1.1 Back to…" at bounding box center [79, 252] width 159 height 465
click at [191, 35] on span "Pause" at bounding box center [200, 31] width 22 height 11
click at [117, 337] on nav "Dialing Mode: Power | Switch to Preview My Lists Add new list Hp Hp 1.1 Back to…" at bounding box center [79, 252] width 159 height 465
click at [114, 366] on nav "Dialing Mode: Power | Switch to Preview My Lists Add new list Hp Hp 1.1 Back to…" at bounding box center [79, 252] width 159 height 465
click at [592, 204] on link "View External Url" at bounding box center [605, 203] width 62 height 11
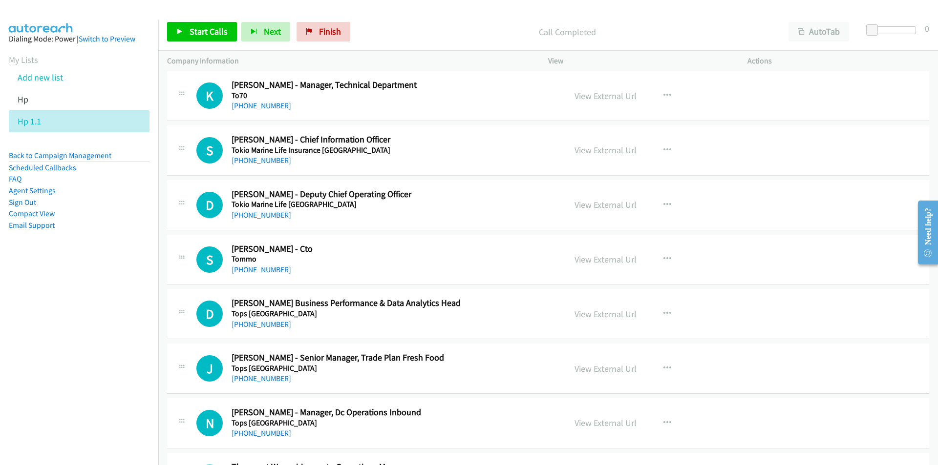
scroll to position [3907, 0]
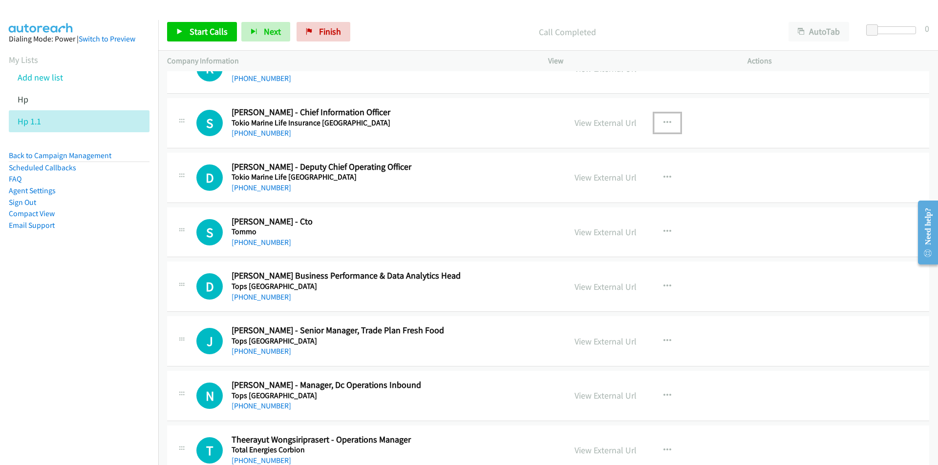
click at [665, 120] on icon "button" at bounding box center [667, 123] width 8 height 8
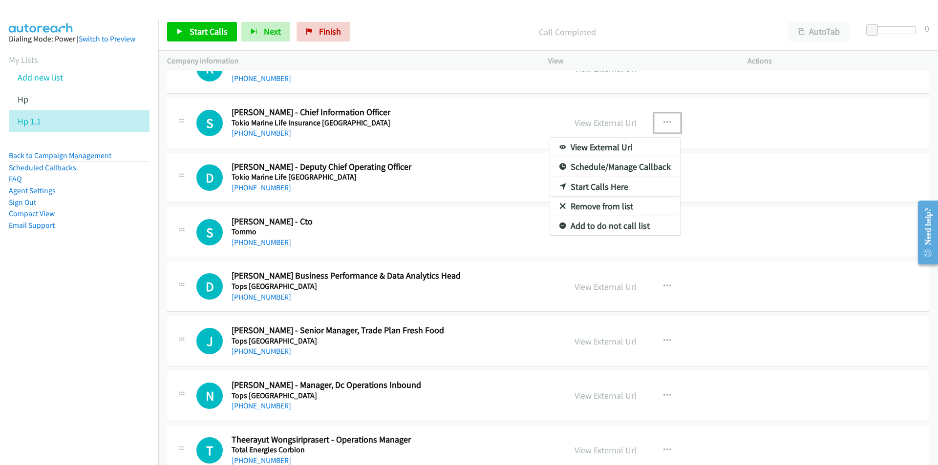
click at [591, 184] on link "Start Calls Here" at bounding box center [615, 187] width 130 height 20
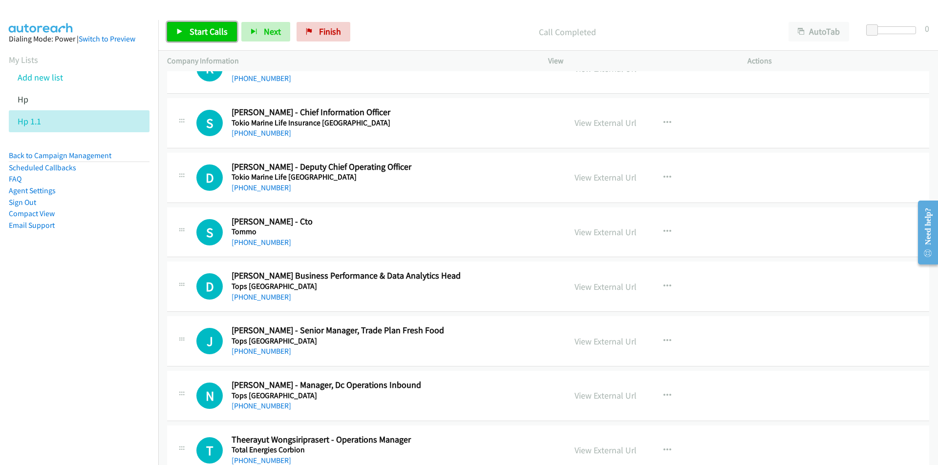
click at [201, 34] on span "Start Calls" at bounding box center [208, 31] width 38 height 11
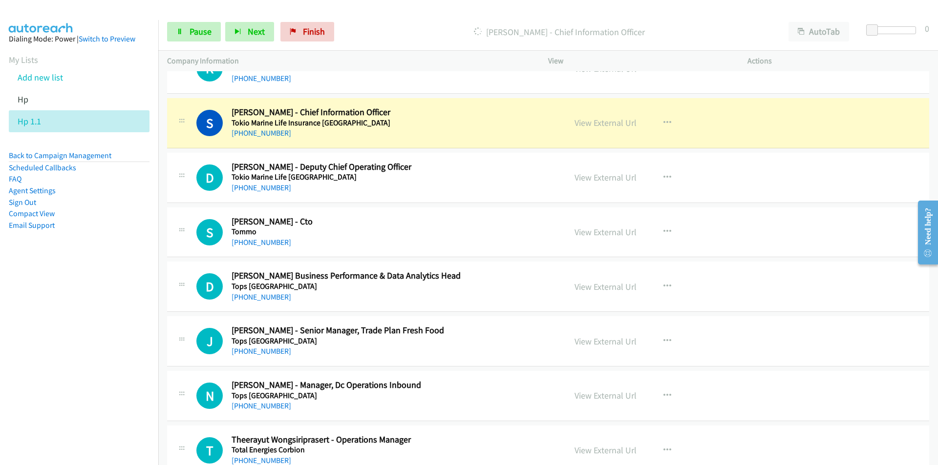
click at [100, 372] on nav "Dialing Mode: Power | Switch to Preview My Lists Add new list Hp Hp 1.1 Back to…" at bounding box center [79, 252] width 159 height 465
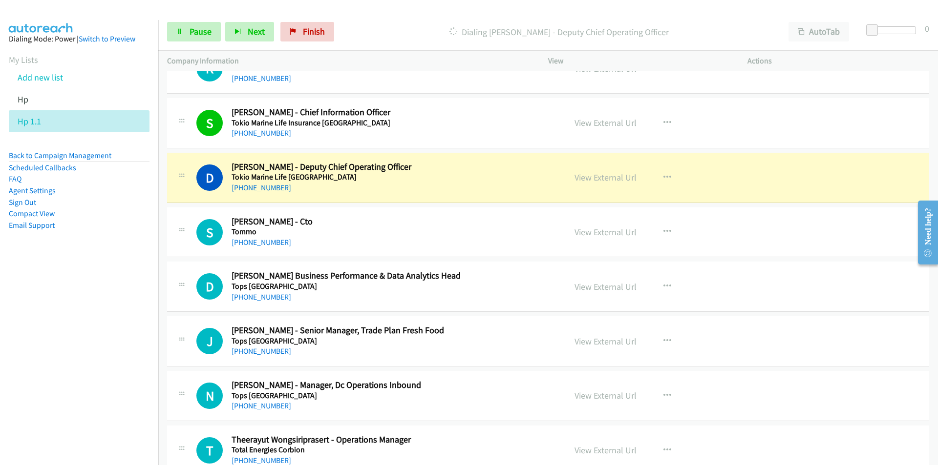
click at [106, 309] on nav "Dialing Mode: Power | Switch to Preview My Lists Add new list Hp Hp 1.1 Back to…" at bounding box center [79, 252] width 159 height 465
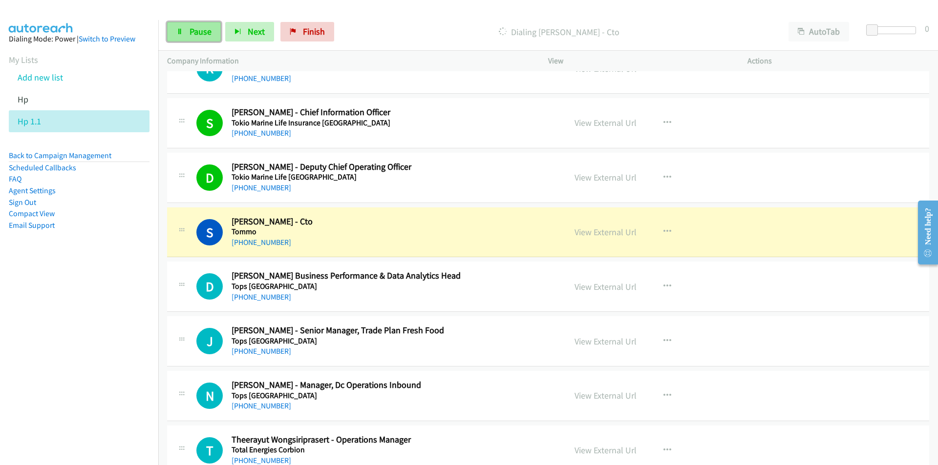
click at [207, 36] on span "Pause" at bounding box center [200, 31] width 22 height 11
click at [89, 345] on nav "Dialing Mode: Power | Switch to Preview My Lists Add new list Hp Hp 1.1 Back to…" at bounding box center [79, 252] width 159 height 465
click at [72, 349] on nav "Dialing Mode: Power | Switch to Preview My Lists Add new list Hp Hp 1.1 Back to…" at bounding box center [79, 252] width 159 height 465
click at [84, 350] on nav "Dialing Mode: Power | Switch to Preview My Lists Add new list Hp Hp 1.1 Back to…" at bounding box center [79, 252] width 159 height 465
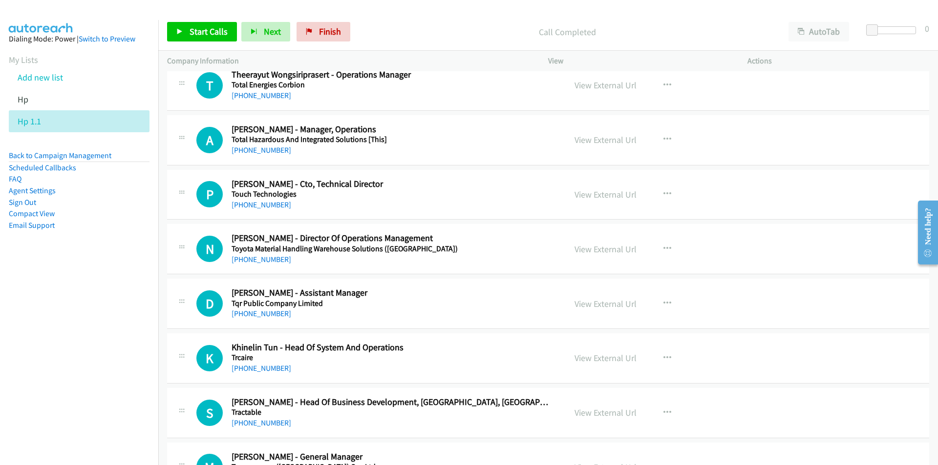
scroll to position [4347, 0]
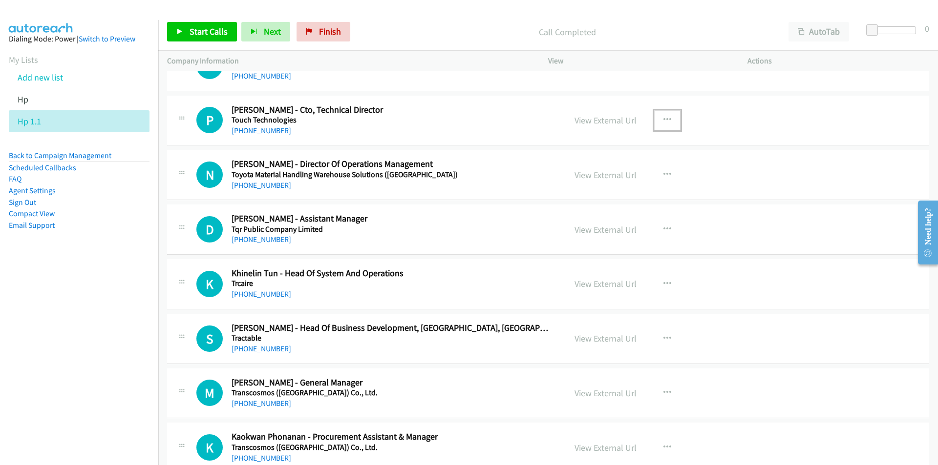
click at [663, 118] on icon "button" at bounding box center [667, 120] width 8 height 8
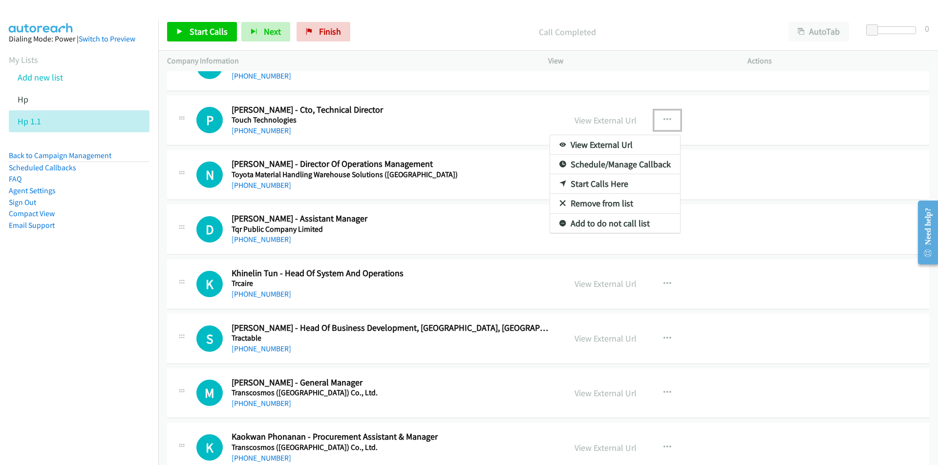
click at [591, 182] on link "Start Calls Here" at bounding box center [615, 184] width 130 height 20
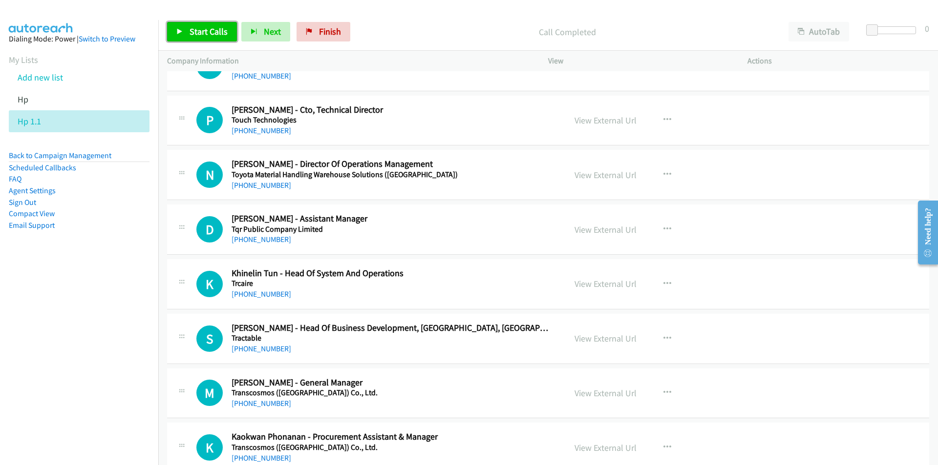
click at [178, 31] on icon at bounding box center [179, 32] width 7 height 7
click at [110, 361] on nav "Dialing Mode: Power | Switch to Preview My Lists Add new list Hp Hp 1.1 Back to…" at bounding box center [79, 252] width 159 height 465
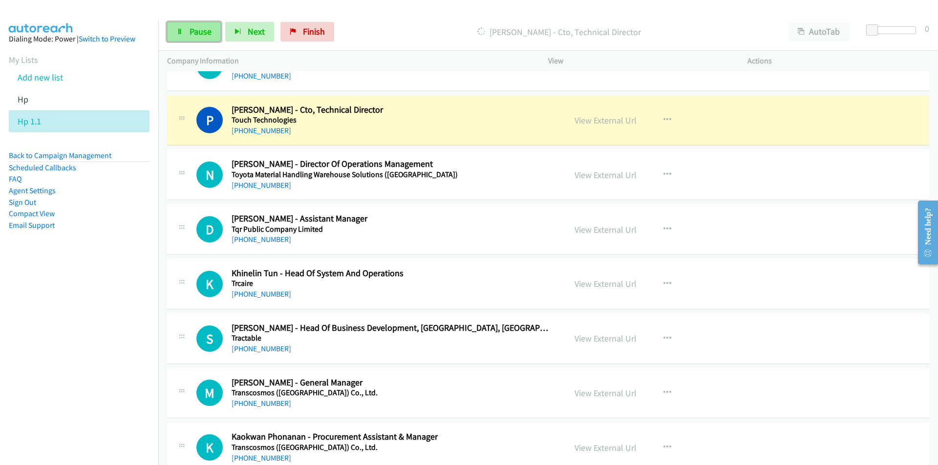
click at [182, 27] on link "Pause" at bounding box center [194, 32] width 54 height 20
click at [145, 286] on nav "Dialing Mode: Power | Switch to Preview My Lists Add new list Hp Hp 1.1 Back to…" at bounding box center [79, 252] width 159 height 465
click at [595, 122] on link "View External Url" at bounding box center [605, 120] width 62 height 11
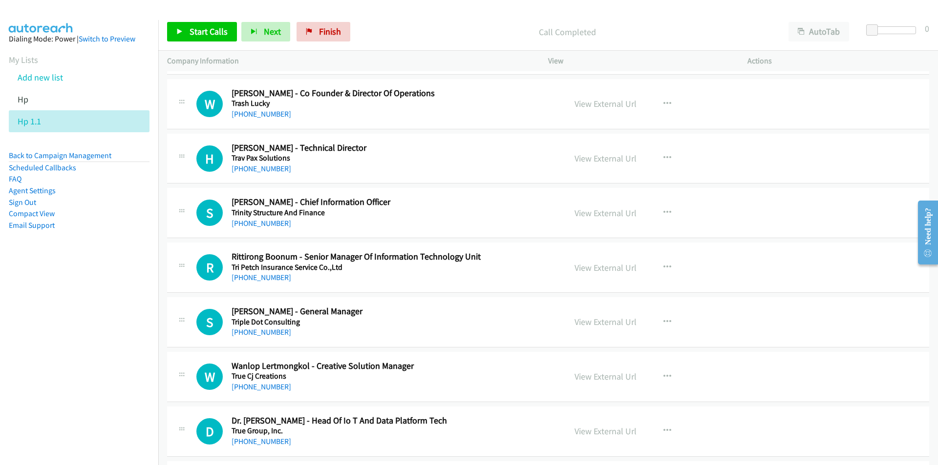
scroll to position [4884, 0]
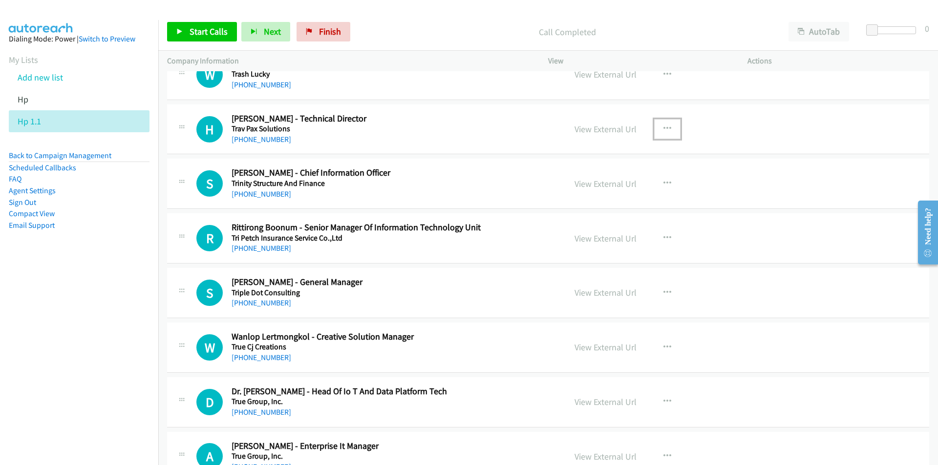
click at [663, 126] on icon "button" at bounding box center [667, 129] width 8 height 8
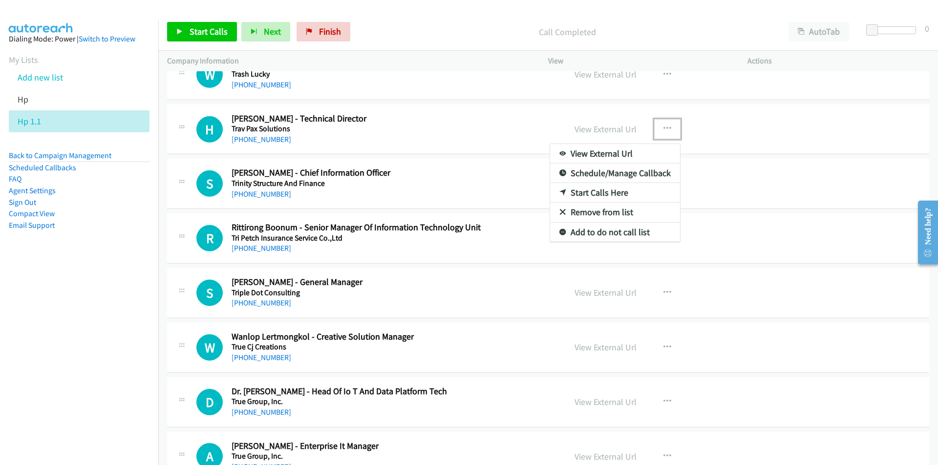
click at [601, 191] on link "Start Calls Here" at bounding box center [615, 193] width 130 height 20
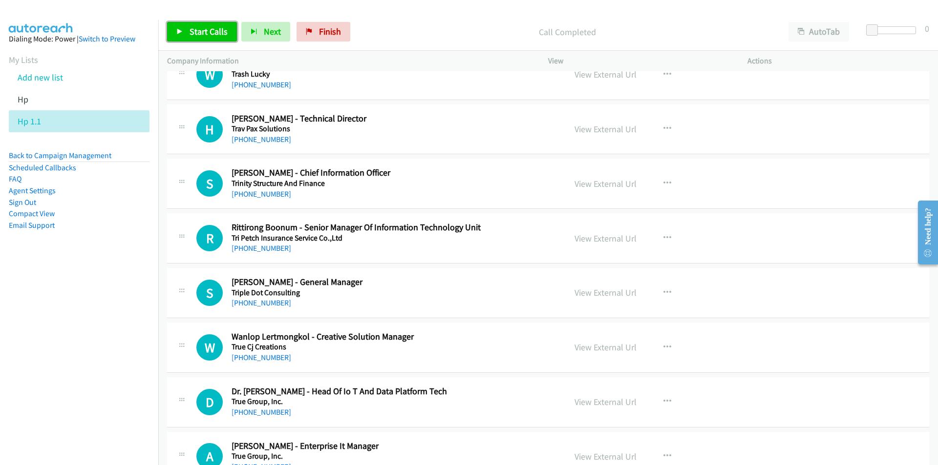
click at [195, 34] on span "Start Calls" at bounding box center [208, 31] width 38 height 11
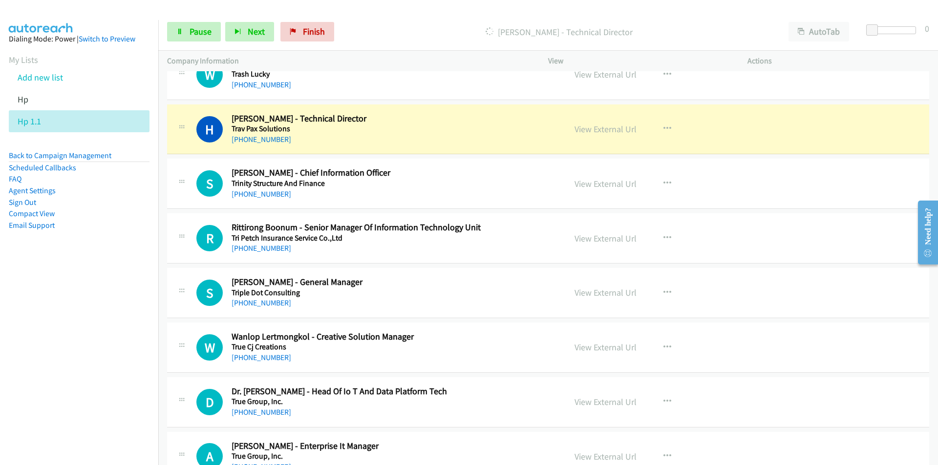
click at [102, 340] on nav "Dialing Mode: Power | Switch to Preview My Lists Add new list Hp Hp 1.1 Back to…" at bounding box center [79, 252] width 159 height 465
click at [105, 301] on nav "Dialing Mode: Power | Switch to Preview My Lists Add new list Hp Hp 1.1 Back to…" at bounding box center [79, 252] width 159 height 465
click at [582, 131] on link "View External Url" at bounding box center [605, 129] width 62 height 11
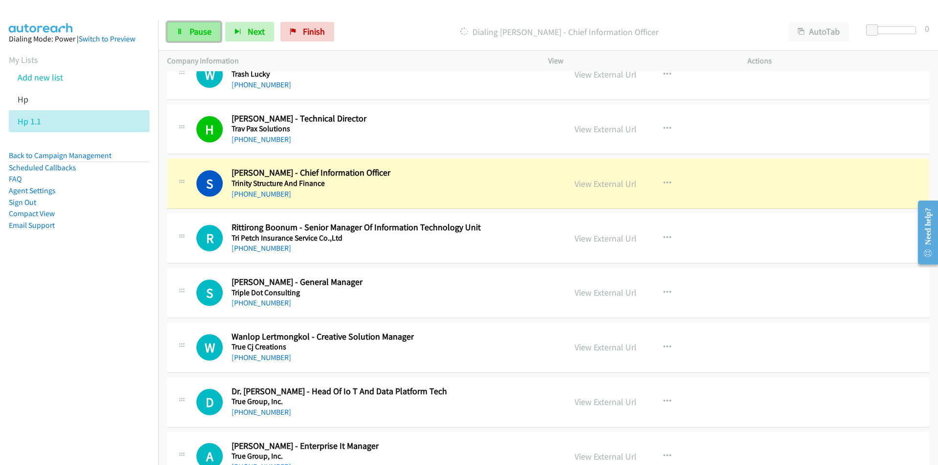
click at [184, 37] on link "Pause" at bounding box center [194, 32] width 54 height 20
click at [208, 26] on span "Start Calls" at bounding box center [208, 31] width 38 height 11
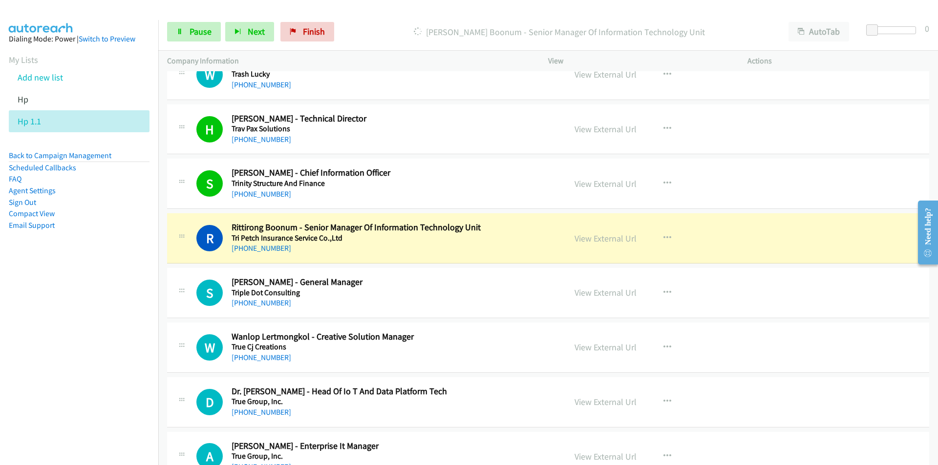
click at [126, 287] on nav "Dialing Mode: Power | Switch to Preview My Lists Add new list Hp Hp 1.1 Back to…" at bounding box center [79, 252] width 159 height 465
click at [195, 28] on span "Pause" at bounding box center [200, 31] width 22 height 11
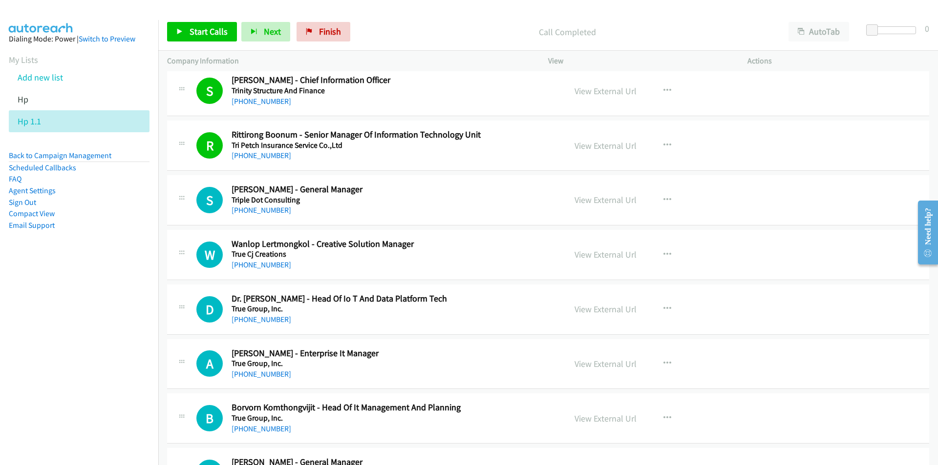
scroll to position [4982, 0]
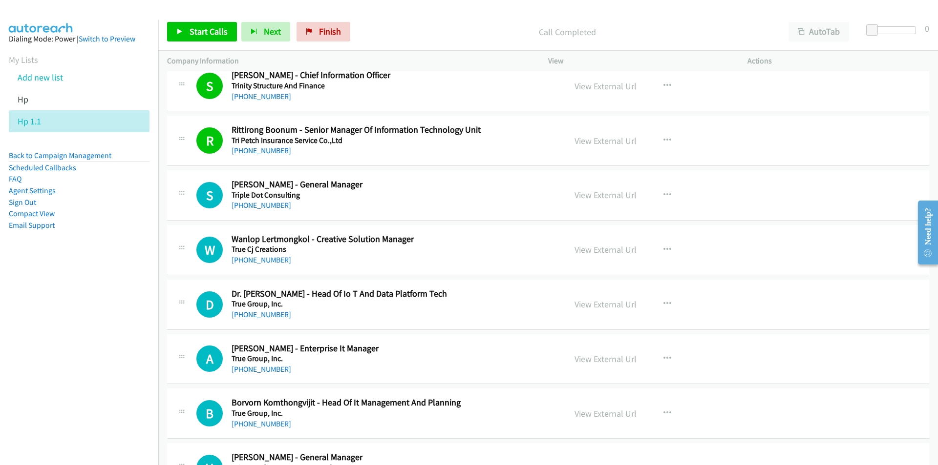
drag, startPoint x: 102, startPoint y: 363, endPoint x: 126, endPoint y: 368, distance: 24.4
click at [102, 363] on nav "Dialing Mode: Power | Switch to Preview My Lists Add new list Hp Hp 1.1 Back to…" at bounding box center [79, 252] width 159 height 465
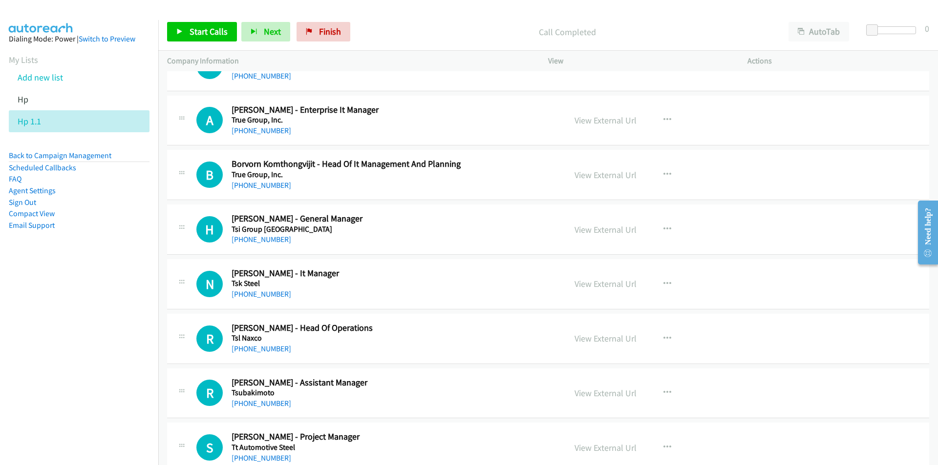
scroll to position [5226, 0]
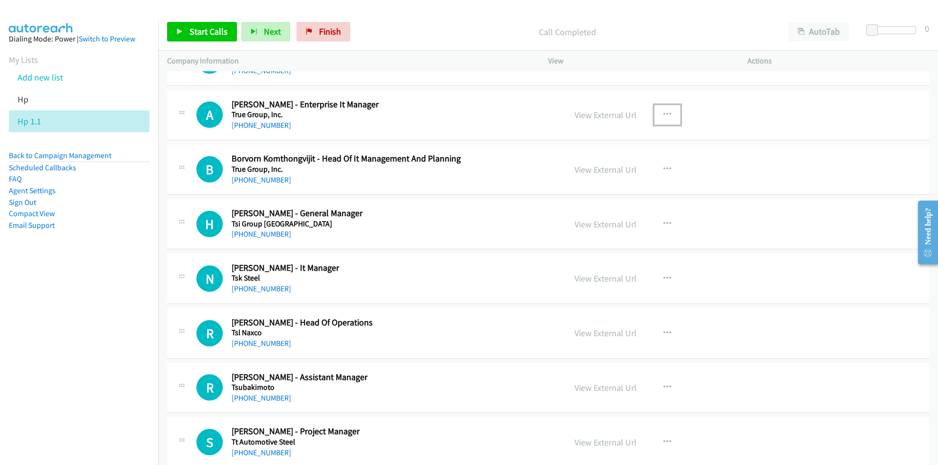
click at [663, 113] on icon "button" at bounding box center [667, 115] width 8 height 8
click at [605, 180] on link "Start Calls Here" at bounding box center [615, 179] width 130 height 20
click at [201, 27] on span "Start Calls" at bounding box center [208, 31] width 38 height 11
drag, startPoint x: 124, startPoint y: 314, endPoint x: 143, endPoint y: 307, distance: 20.4
click at [124, 314] on nav "Dialing Mode: Power | Switch to Preview My Lists Add new list Hp Hp 1.1 Back to…" at bounding box center [79, 252] width 159 height 465
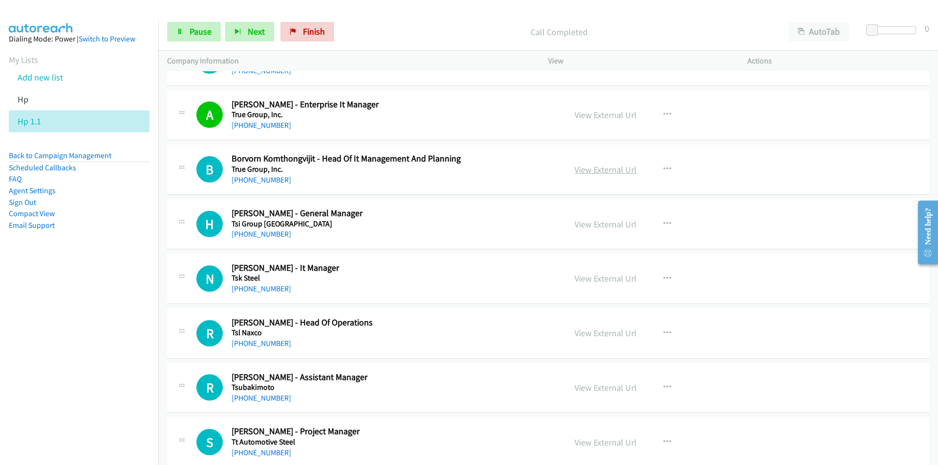
click at [612, 171] on link "View External Url" at bounding box center [605, 169] width 62 height 11
click at [199, 37] on link "Pause" at bounding box center [194, 32] width 54 height 20
click at [190, 28] on span "Start Calls" at bounding box center [208, 31] width 38 height 11
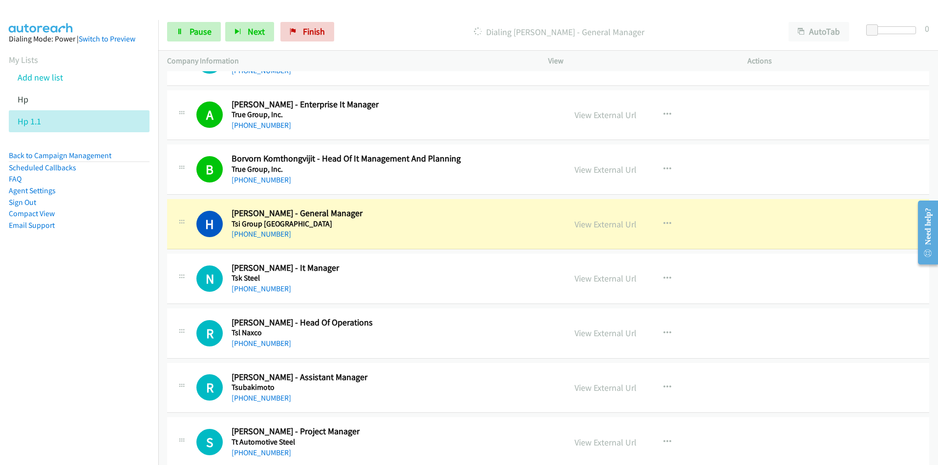
click at [117, 320] on nav "Dialing Mode: Power | Switch to Preview My Lists Add new list Hp Hp 1.1 Back to…" at bounding box center [79, 252] width 159 height 465
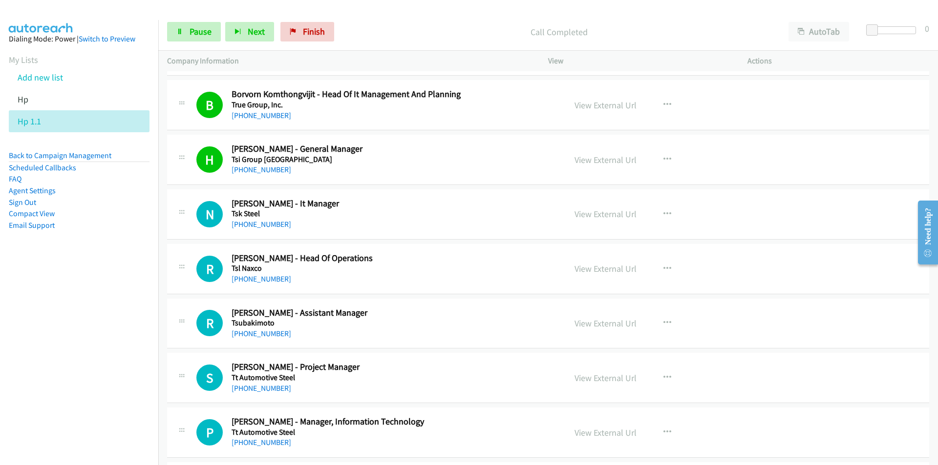
scroll to position [5323, 0]
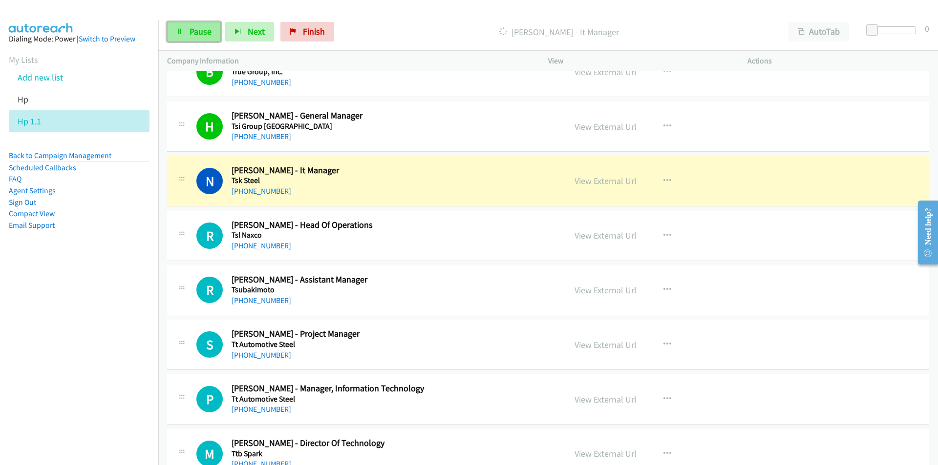
click at [205, 33] on span "Pause" at bounding box center [200, 31] width 22 height 11
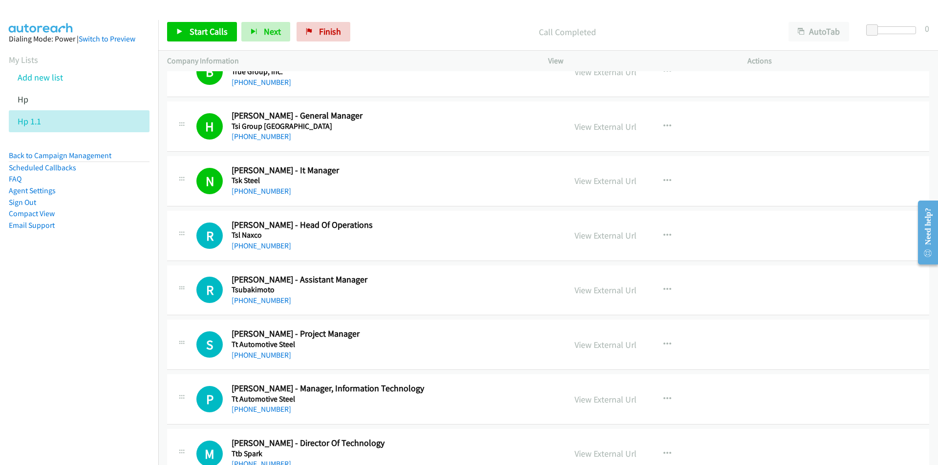
click at [116, 345] on nav "Dialing Mode: Power | Switch to Preview My Lists Add new list Hp Hp 1.1 Back to…" at bounding box center [79, 252] width 159 height 465
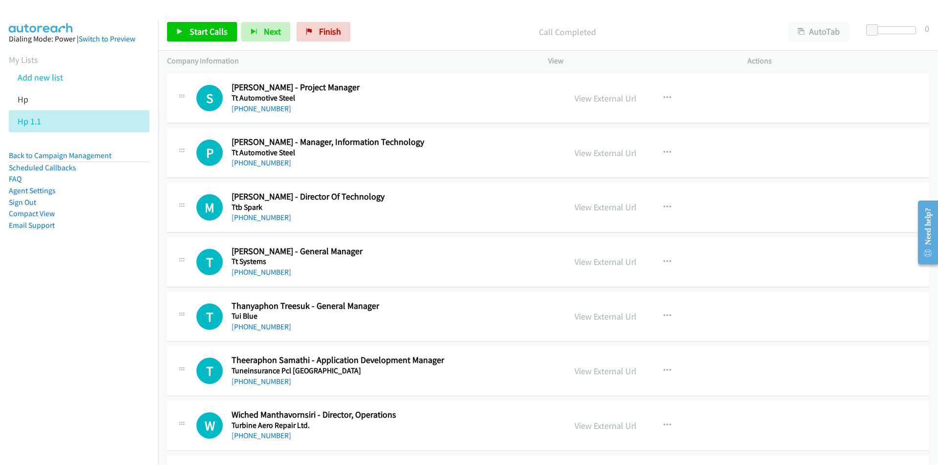
scroll to position [5617, 0]
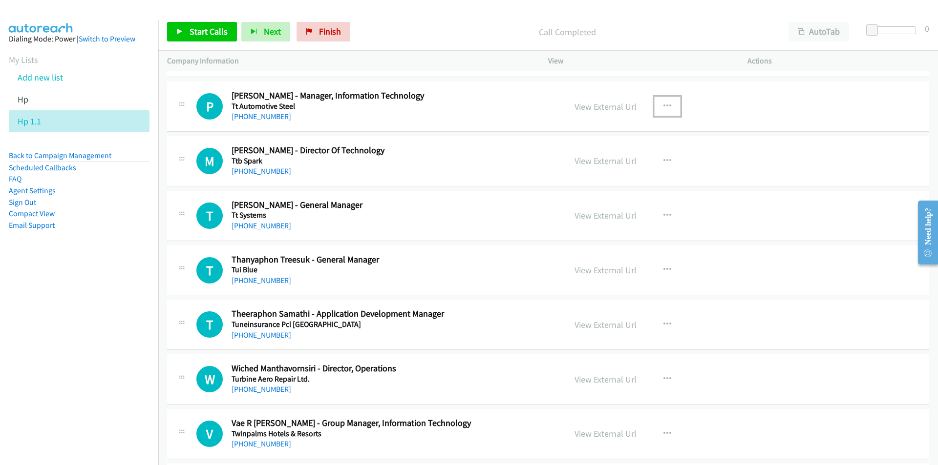
click at [663, 106] on icon "button" at bounding box center [667, 107] width 8 height 8
click at [615, 170] on link "Start Calls Here" at bounding box center [615, 171] width 130 height 20
click at [211, 38] on link "Start Calls" at bounding box center [202, 32] width 70 height 20
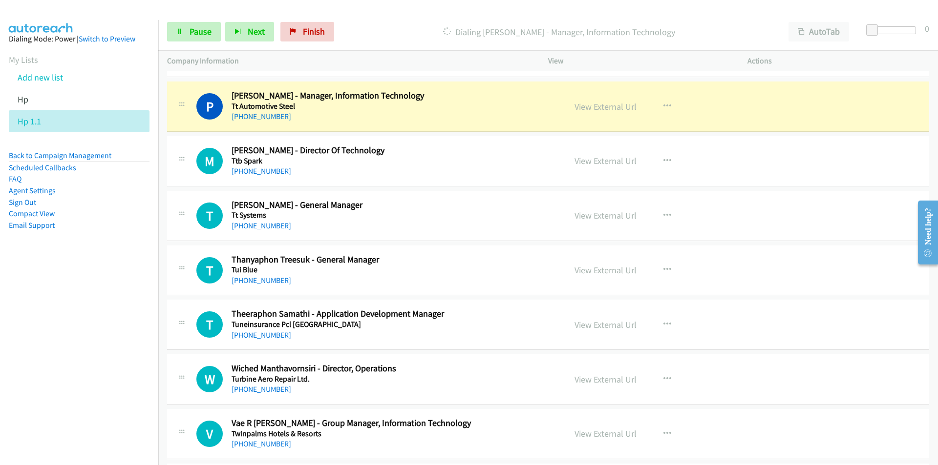
click at [135, 341] on nav "Dialing Mode: Power | Switch to Preview My Lists Add new list Hp Hp 1.1 Back to…" at bounding box center [79, 252] width 159 height 465
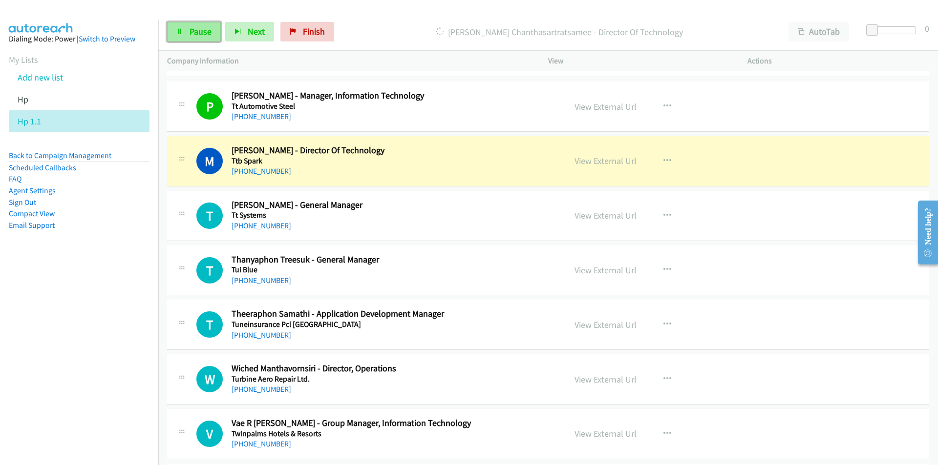
click at [181, 35] on icon at bounding box center [179, 32] width 7 height 7
drag, startPoint x: 166, startPoint y: 323, endPoint x: 621, endPoint y: 314, distance: 454.8
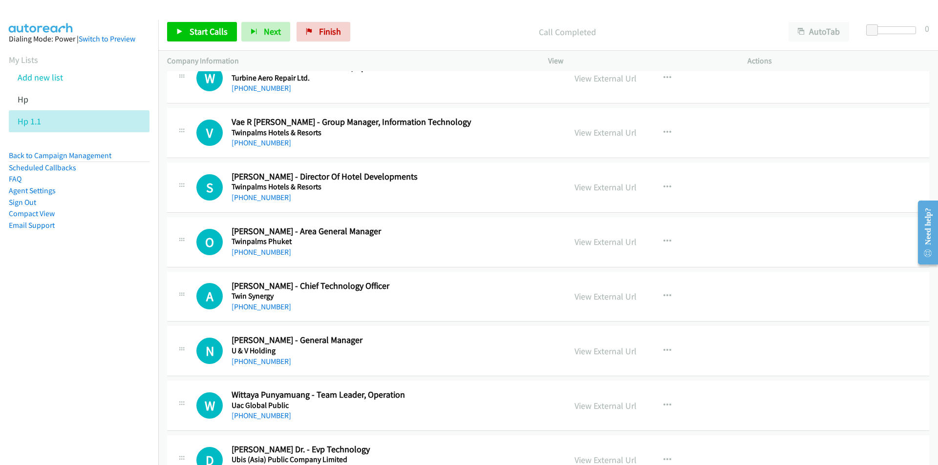
scroll to position [5910, 0]
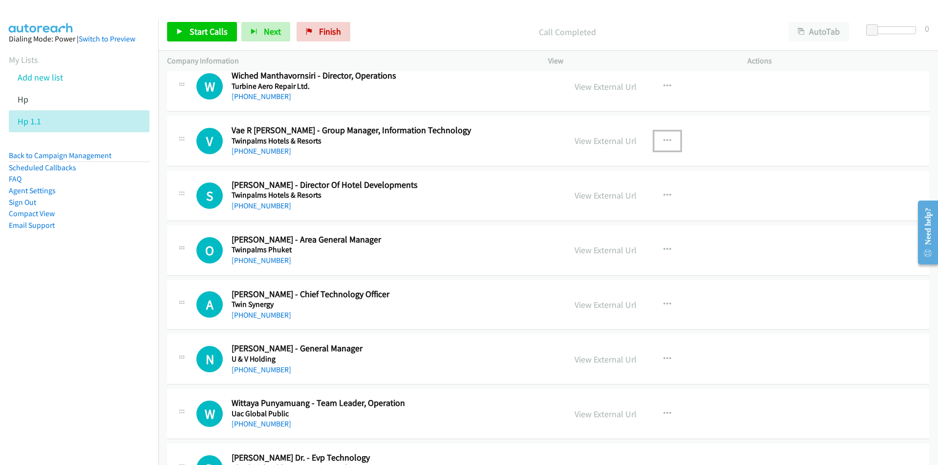
click at [659, 134] on button "button" at bounding box center [667, 141] width 26 height 20
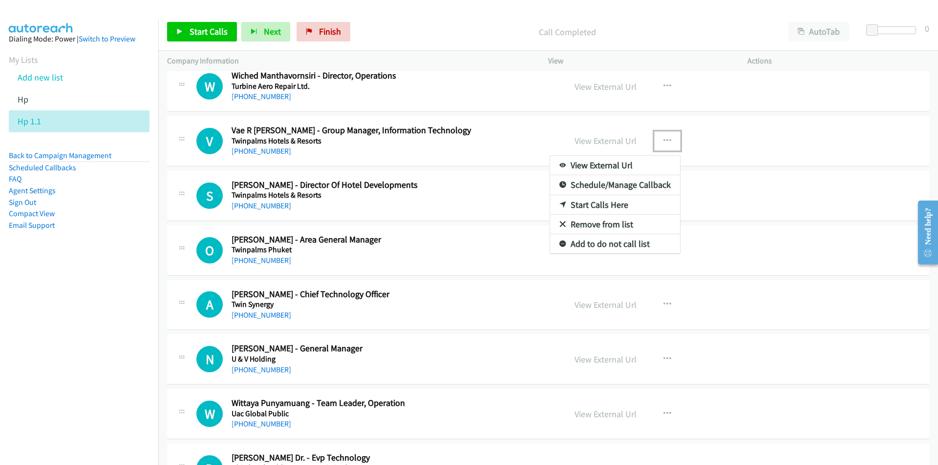
click at [610, 206] on link "Start Calls Here" at bounding box center [615, 205] width 130 height 20
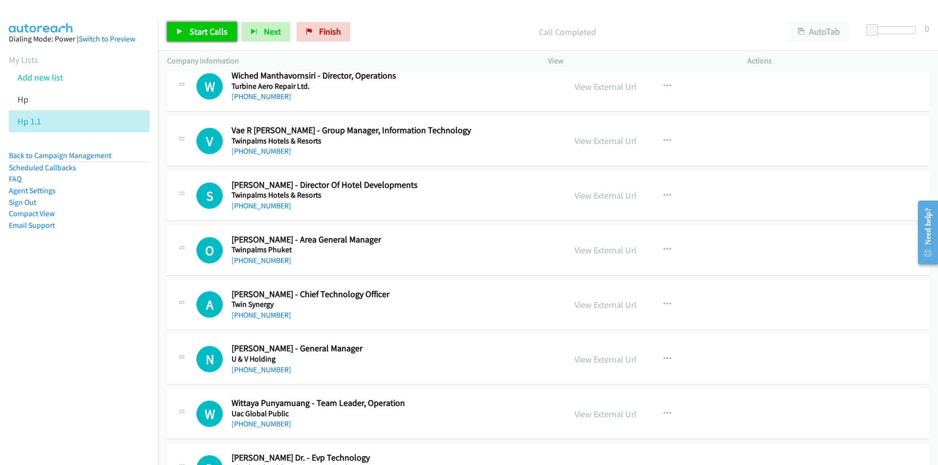
click at [196, 36] on span "Start Calls" at bounding box center [208, 31] width 38 height 11
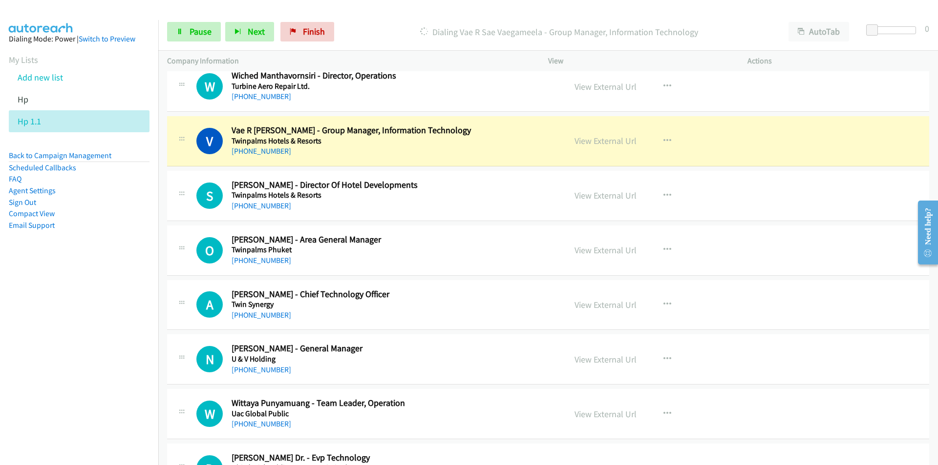
click at [123, 306] on nav "Dialing Mode: Power | Switch to Preview My Lists Add new list Hp Hp 1.1 Back to…" at bounding box center [79, 252] width 159 height 465
click at [182, 30] on icon at bounding box center [179, 32] width 7 height 7
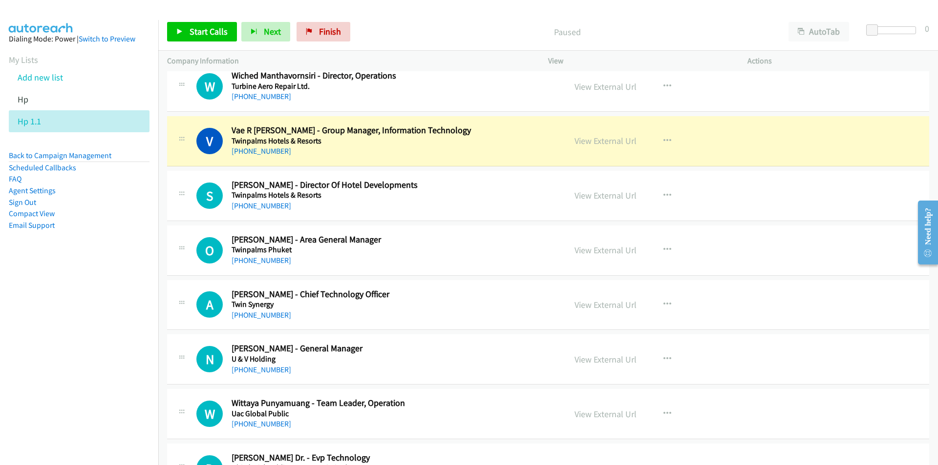
click at [106, 344] on nav "Dialing Mode: Power | Switch to Preview My Lists Add new list Hp Hp 1.1 Back to…" at bounding box center [79, 252] width 159 height 465
click at [606, 145] on link "View External Url" at bounding box center [605, 140] width 62 height 11
drag, startPoint x: 96, startPoint y: 312, endPoint x: 196, endPoint y: 250, distance: 118.2
click at [96, 312] on nav "Dialing Mode: Power | Switch to Preview My Lists Add new list Hp Hp 1.1 Back to…" at bounding box center [79, 252] width 159 height 465
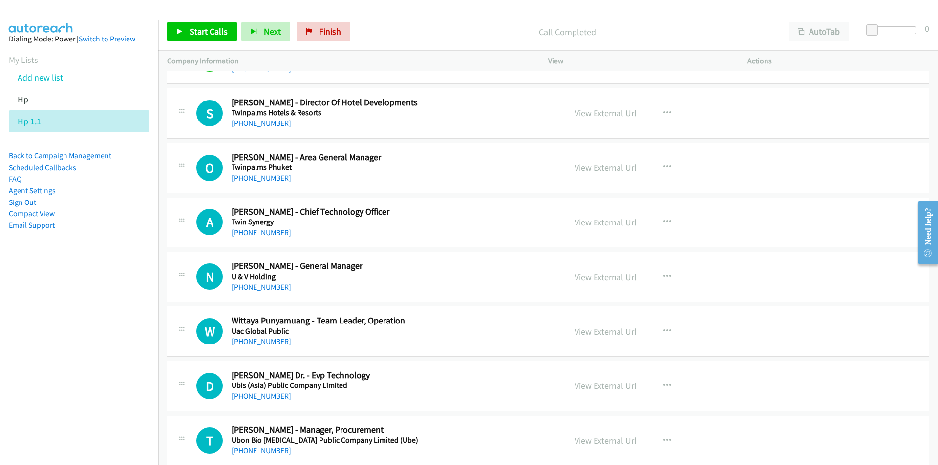
scroll to position [6007, 0]
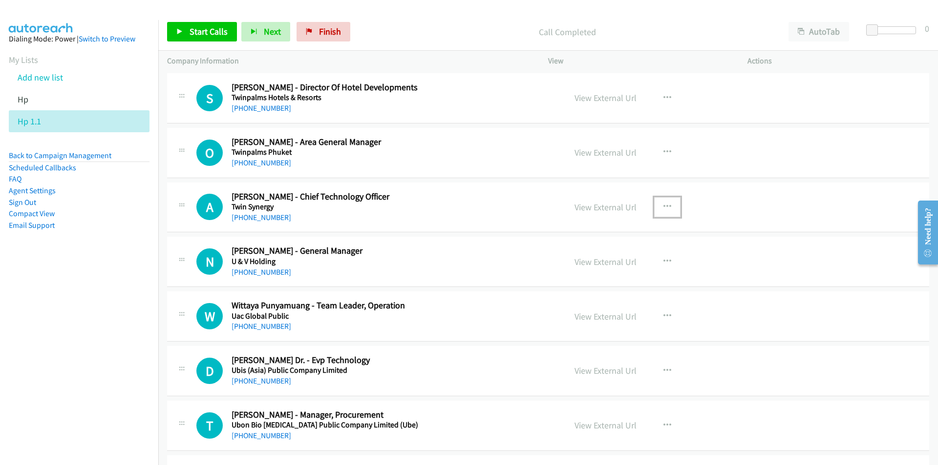
click at [666, 206] on icon "button" at bounding box center [667, 207] width 8 height 8
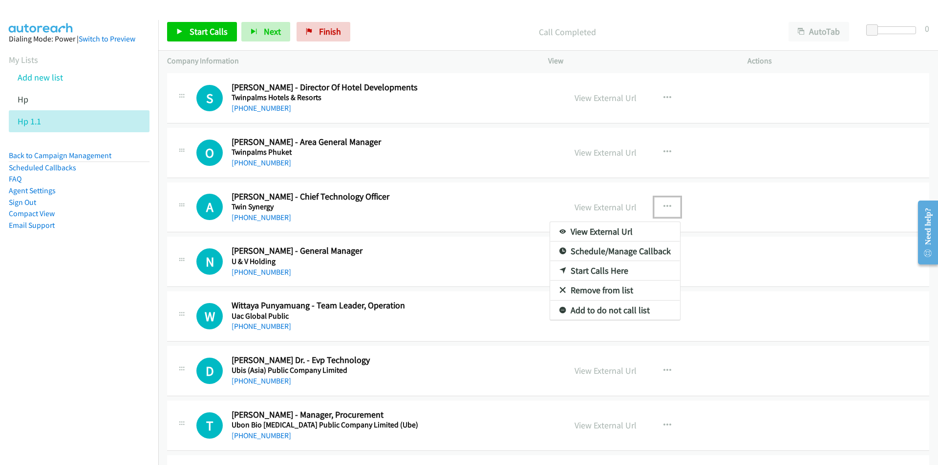
click at [601, 269] on link "Start Calls Here" at bounding box center [615, 271] width 130 height 20
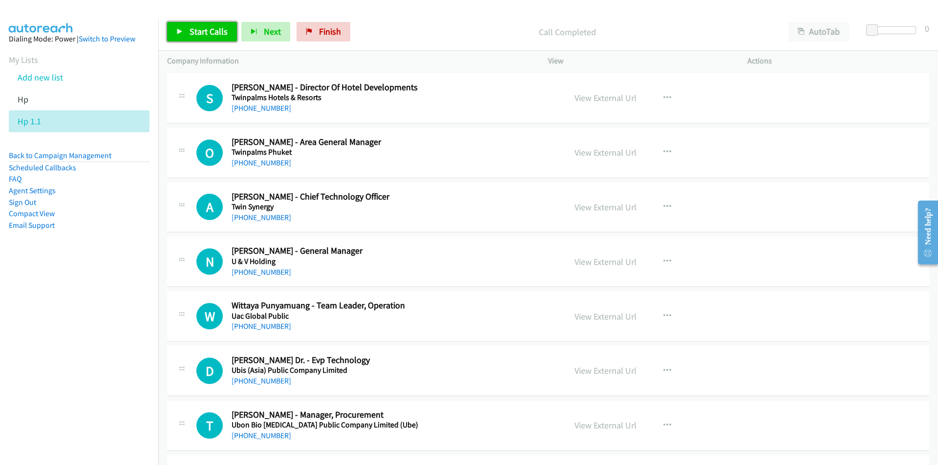
click at [205, 33] on span "Start Calls" at bounding box center [208, 31] width 38 height 11
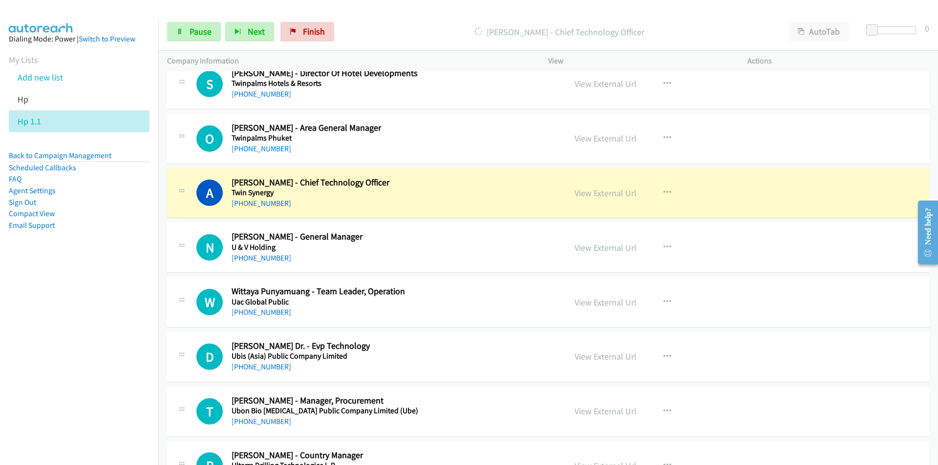
scroll to position [6105, 0]
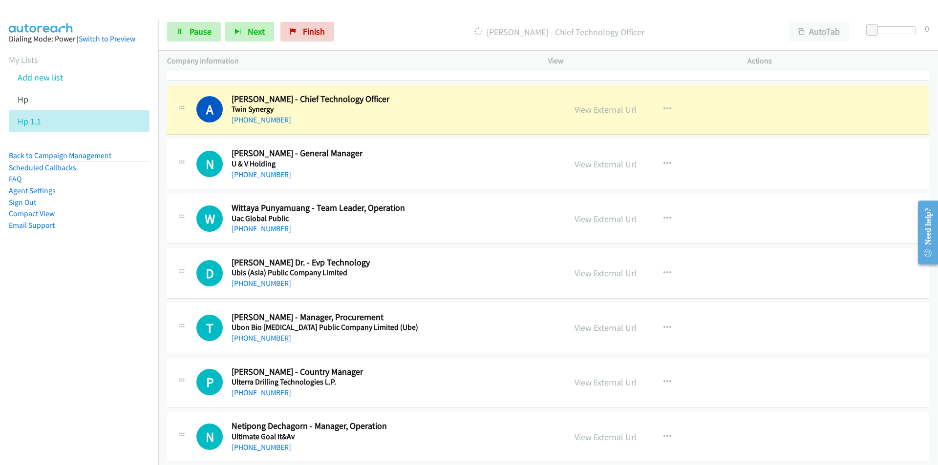
click at [119, 345] on nav "Dialing Mode: Power | Switch to Preview My Lists Add new list Hp Hp 1.1 Back to…" at bounding box center [79, 252] width 159 height 465
click at [194, 32] on span "Pause" at bounding box center [200, 31] width 22 height 11
click at [112, 360] on nav "Dialing Mode: Power | Switch to Preview My Lists Add new list Hp Hp 1.1 Back to…" at bounding box center [79, 252] width 159 height 465
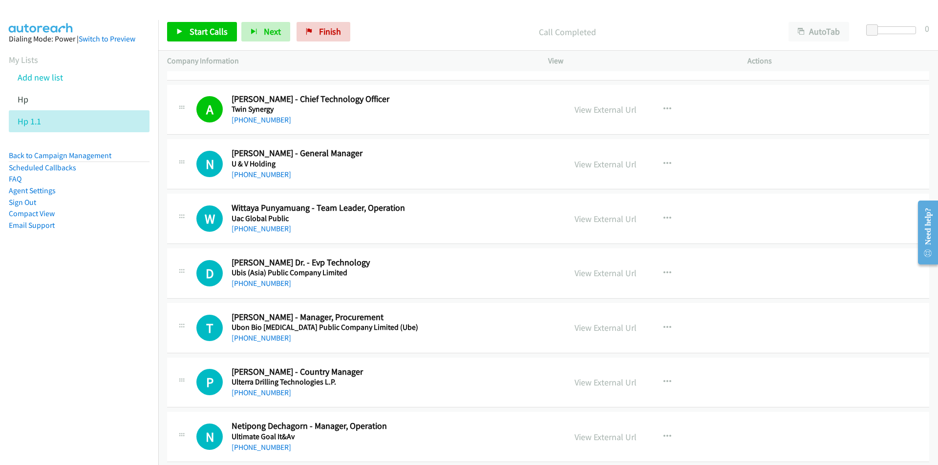
click at [107, 334] on nav "Dialing Mode: Power | Switch to Preview My Lists Add new list Hp Hp 1.1 Back to…" at bounding box center [79, 252] width 159 height 465
click at [664, 271] on icon "button" at bounding box center [667, 274] width 8 height 8
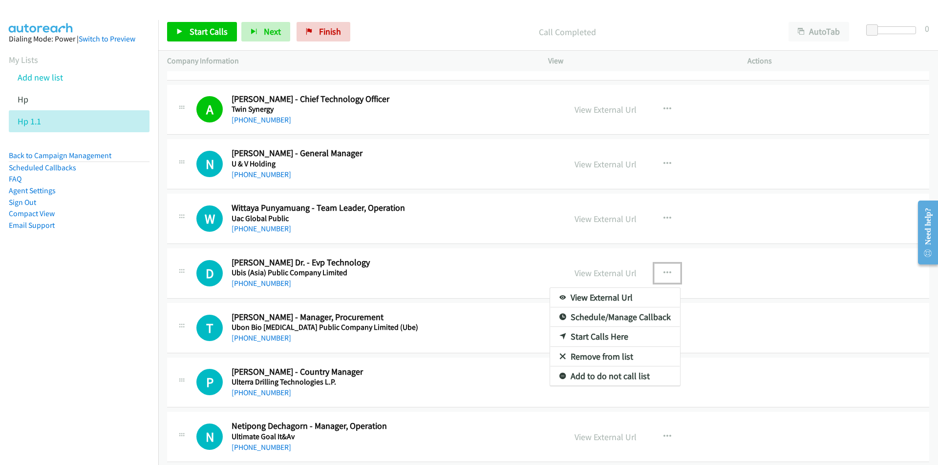
click at [610, 339] on link "Start Calls Here" at bounding box center [615, 337] width 130 height 20
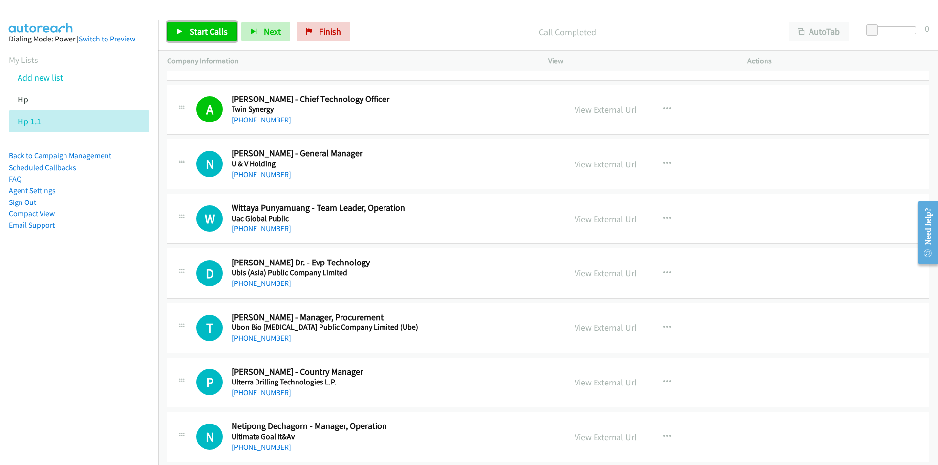
click at [206, 40] on link "Start Calls" at bounding box center [202, 32] width 70 height 20
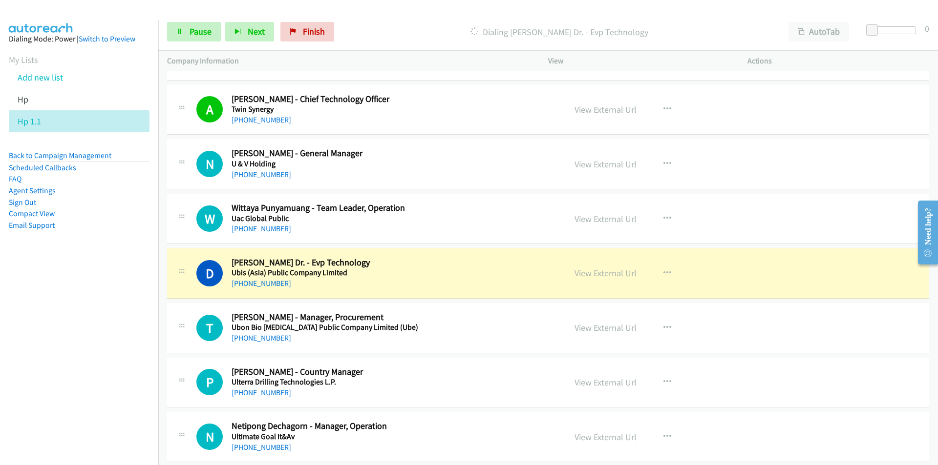
click at [106, 337] on nav "Dialing Mode: Power | Switch to Preview My Lists Add new list Hp Hp 1.1 Back to…" at bounding box center [79, 252] width 159 height 465
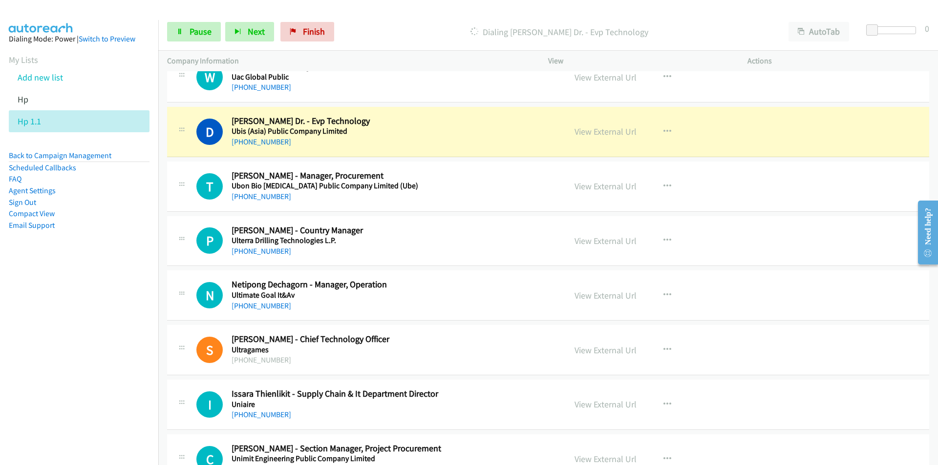
scroll to position [6251, 0]
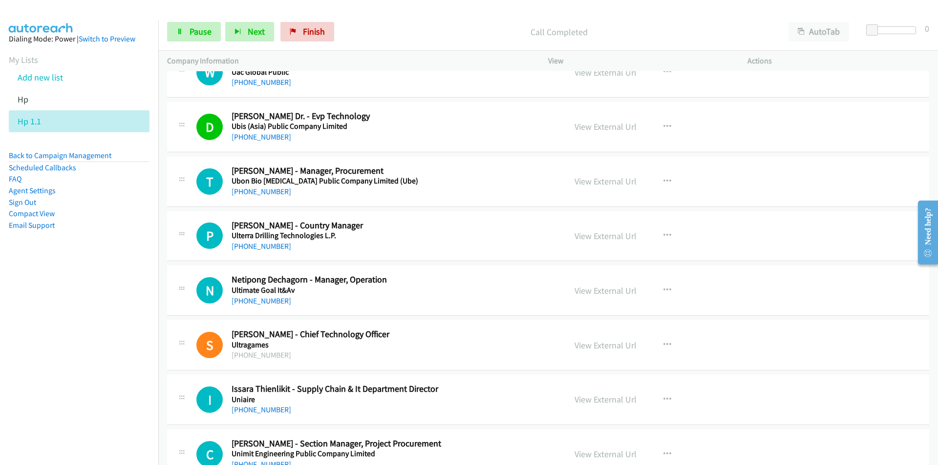
click at [147, 257] on aside "Dialing Mode: Power | Switch to Preview My Lists Add new list Hp Hp 1.1 Back to…" at bounding box center [79, 147] width 158 height 255
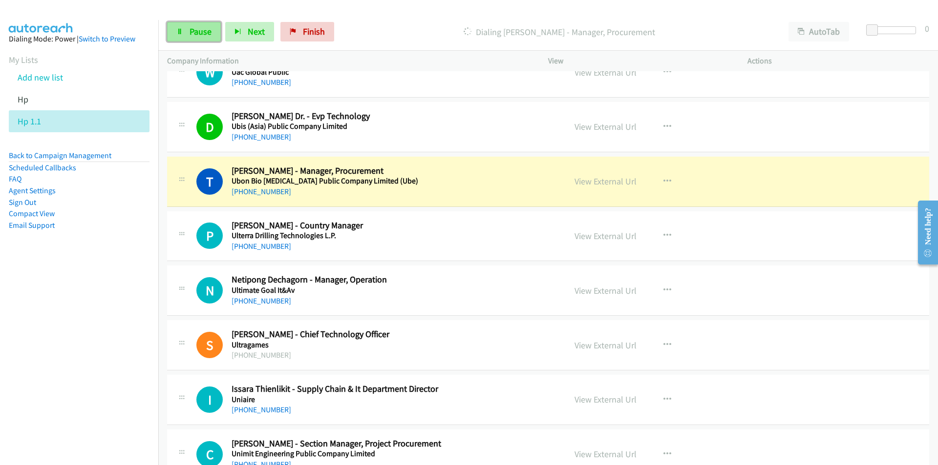
click at [179, 31] on icon at bounding box center [179, 32] width 7 height 7
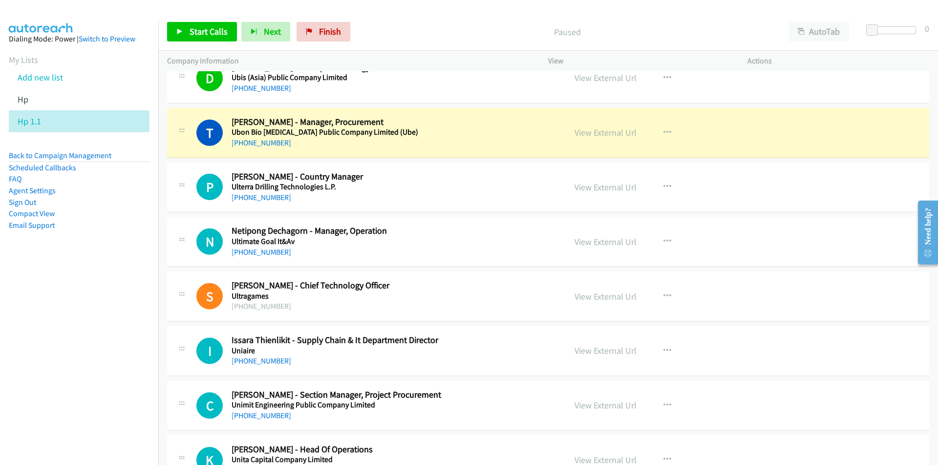
click at [111, 376] on nav "Dialing Mode: Power | Switch to Preview My Lists Add new list Hp Hp 1.1 Back to…" at bounding box center [79, 252] width 159 height 465
click at [591, 135] on link "View External Url" at bounding box center [605, 132] width 62 height 11
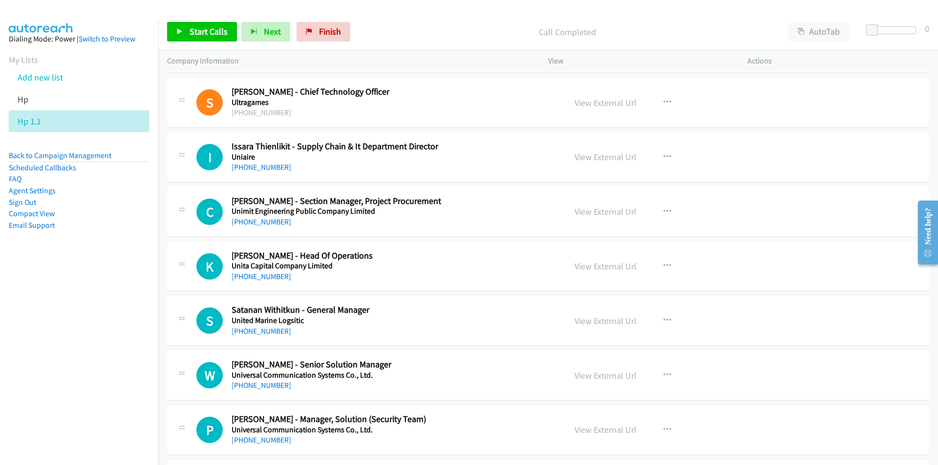
scroll to position [6496, 0]
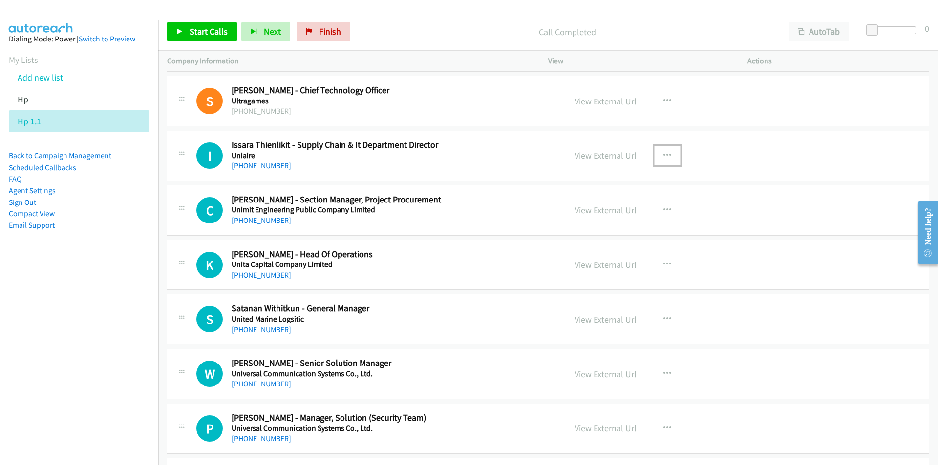
click at [664, 154] on icon "button" at bounding box center [667, 156] width 8 height 8
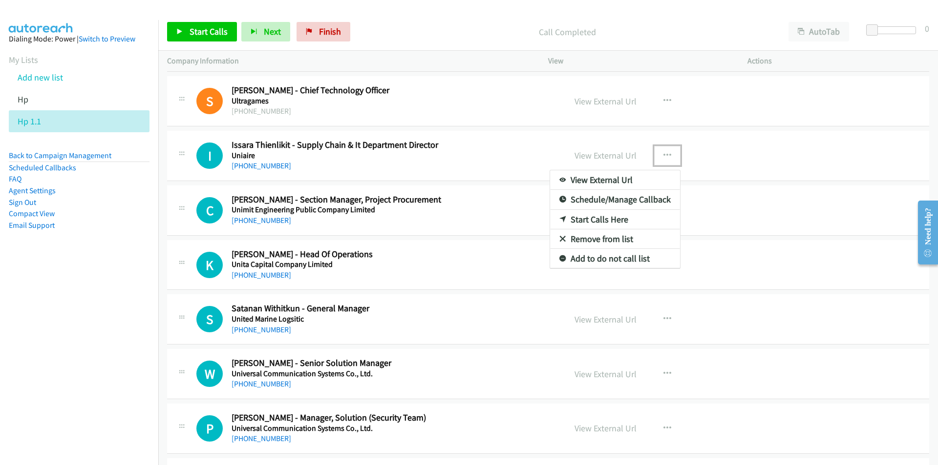
click at [593, 218] on link "Start Calls Here" at bounding box center [615, 220] width 130 height 20
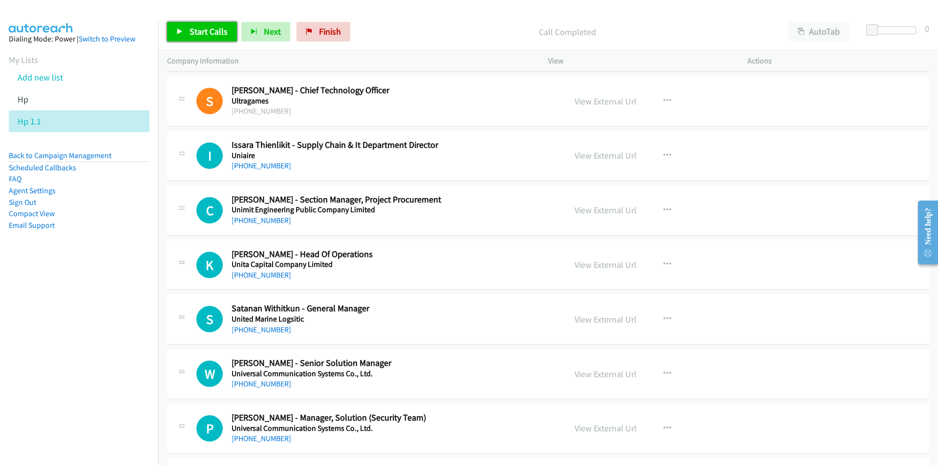
click at [190, 27] on span "Start Calls" at bounding box center [208, 31] width 38 height 11
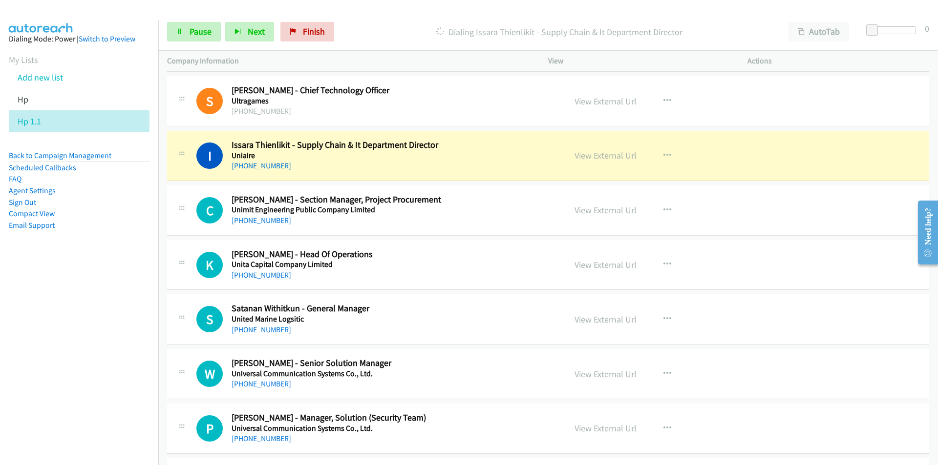
click at [83, 352] on nav "Dialing Mode: Power | Switch to Preview My Lists Add new list Hp Hp 1.1 Back to…" at bounding box center [79, 252] width 159 height 465
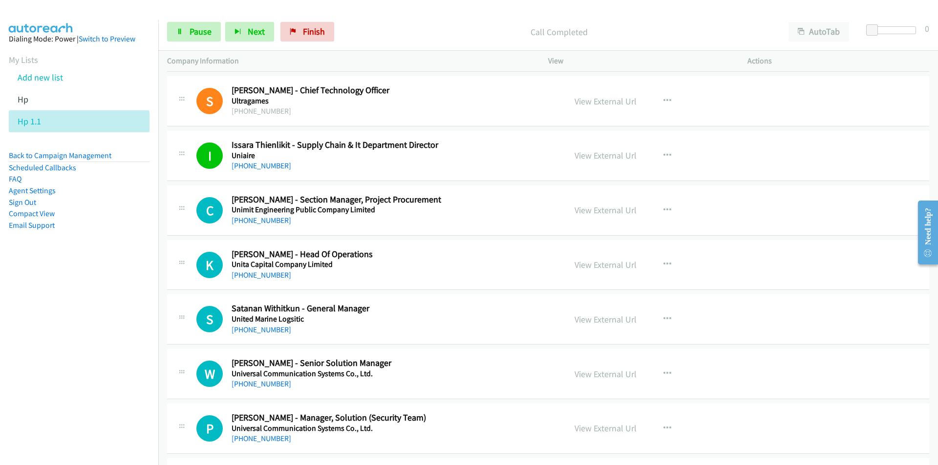
click at [129, 309] on nav "Dialing Mode: Power | Switch to Preview My Lists Add new list Hp Hp 1.1 Back to…" at bounding box center [79, 252] width 159 height 465
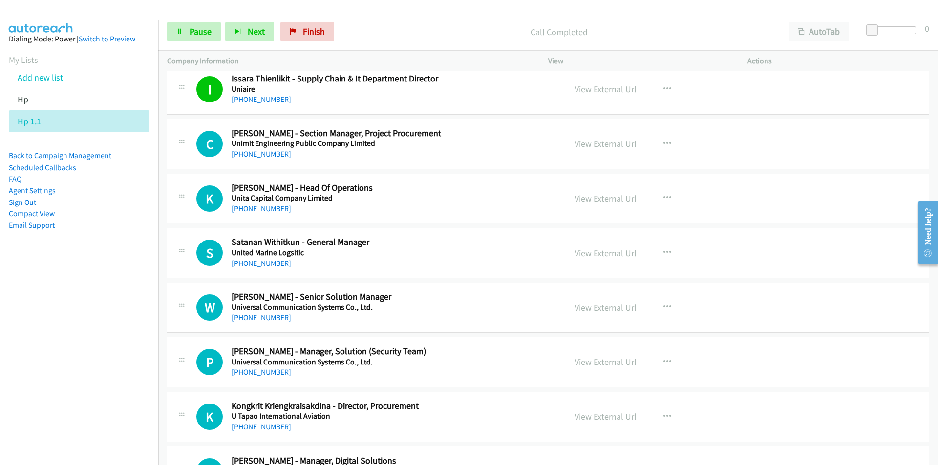
scroll to position [6593, 0]
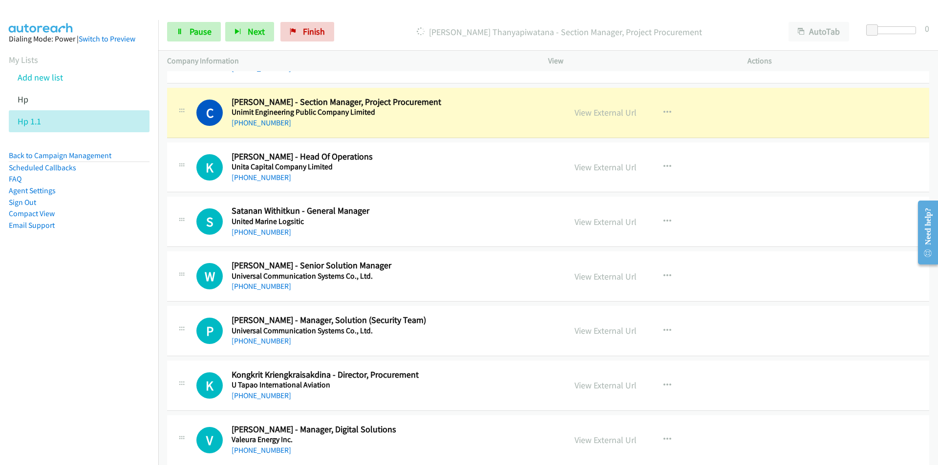
click at [145, 294] on nav "Dialing Mode: Power | Switch to Preview My Lists Add new list Hp Hp 1.1 Back to…" at bounding box center [79, 252] width 159 height 465
click at [189, 31] on span "Pause" at bounding box center [200, 31] width 22 height 11
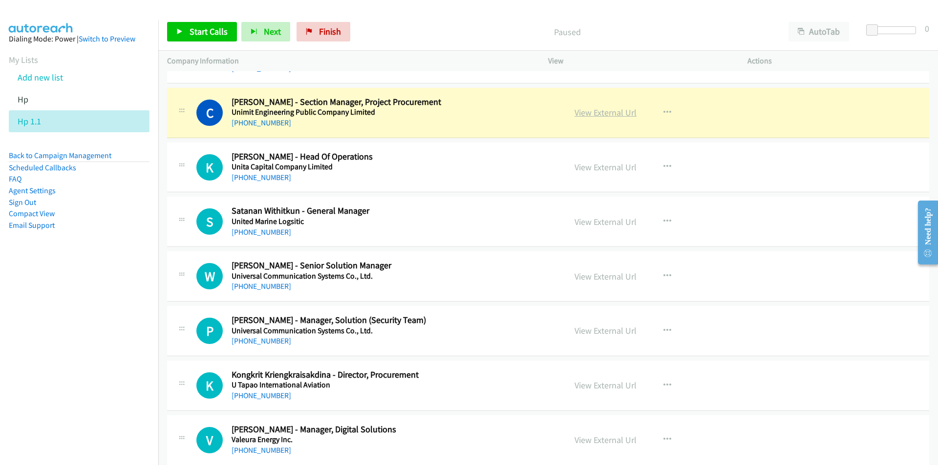
click at [610, 111] on link "View External Url" at bounding box center [605, 112] width 62 height 11
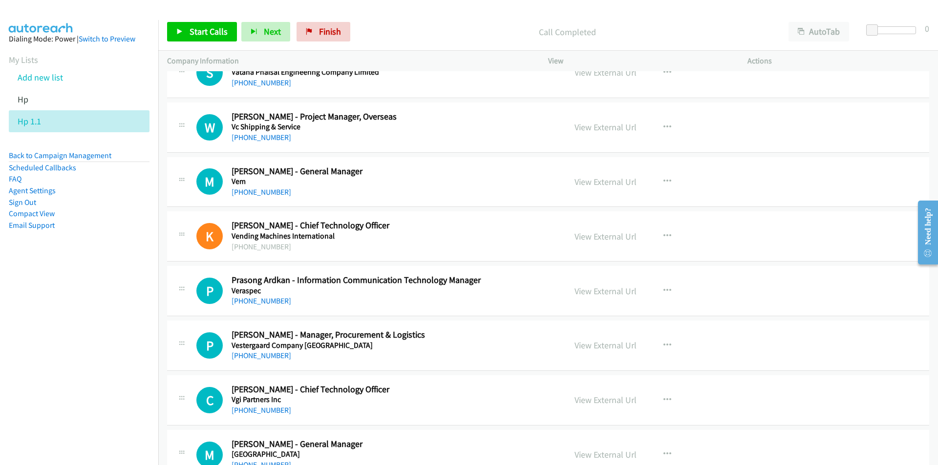
scroll to position [7228, 0]
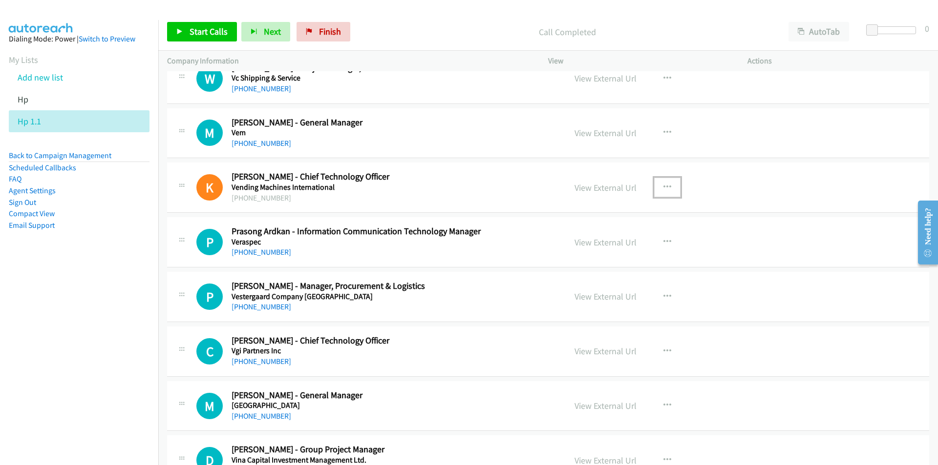
click at [663, 184] on icon "button" at bounding box center [667, 188] width 8 height 8
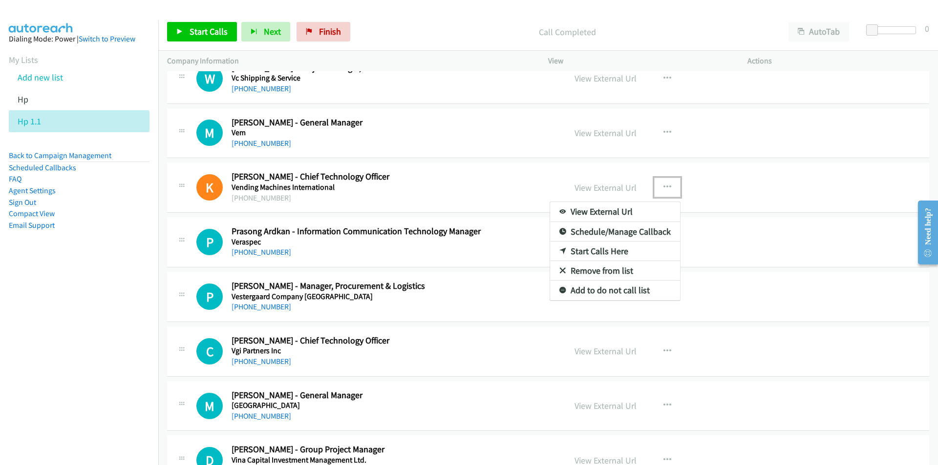
click at [591, 253] on link "Start Calls Here" at bounding box center [615, 252] width 130 height 20
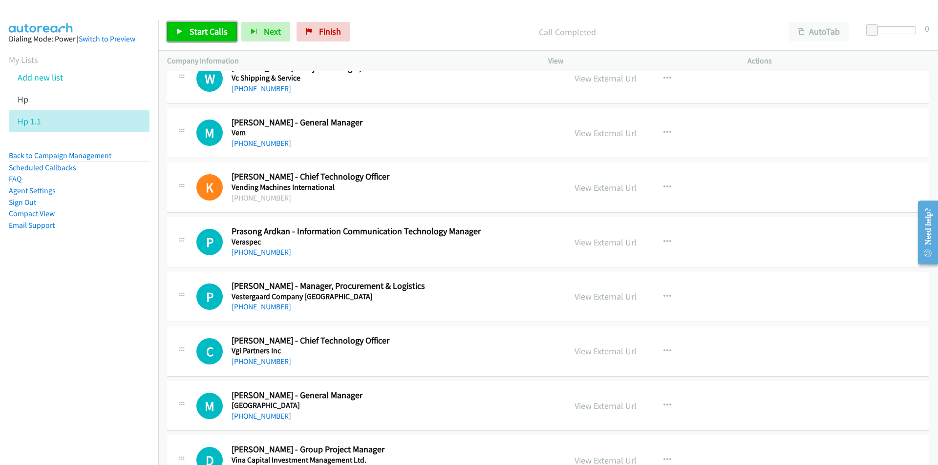
click at [200, 37] on span "Start Calls" at bounding box center [208, 31] width 38 height 11
click at [103, 335] on nav "Dialing Mode: Power | Switch to Preview My Lists Add new list Hp Hp 1.1 Back to…" at bounding box center [79, 252] width 159 height 465
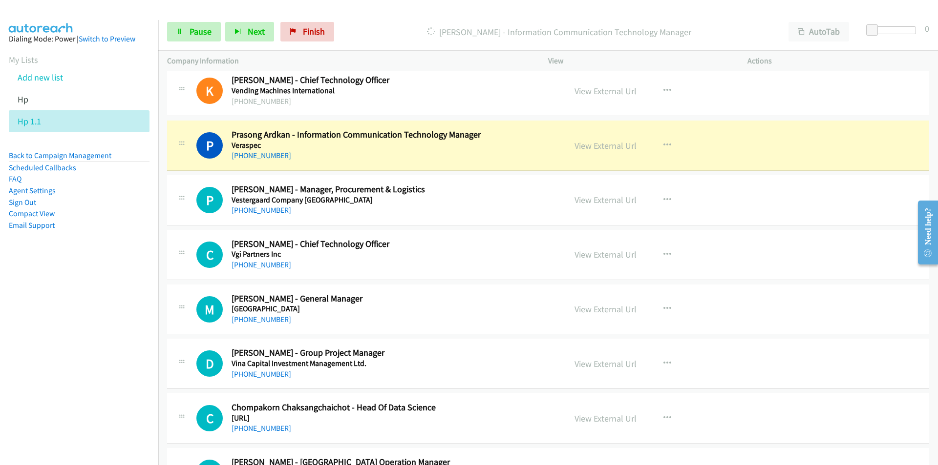
scroll to position [7326, 0]
click at [605, 144] on link "View External Url" at bounding box center [605, 144] width 62 height 11
click at [196, 34] on span "Pause" at bounding box center [200, 31] width 22 height 11
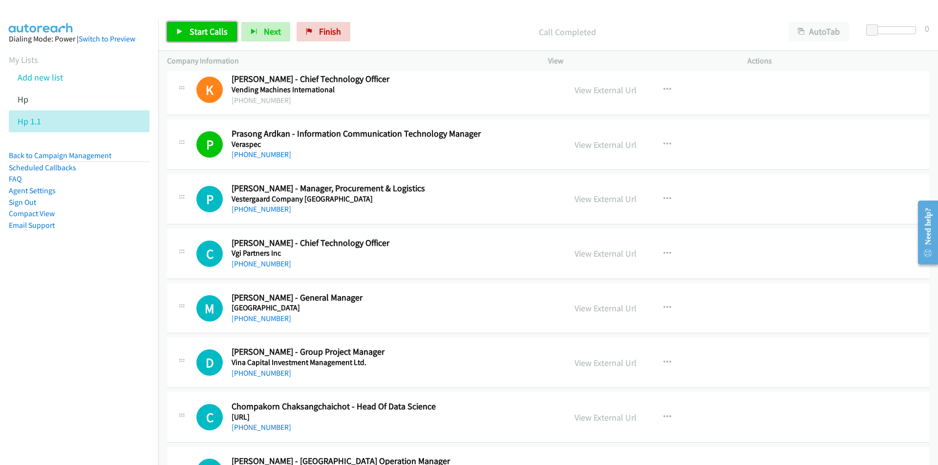
click at [195, 26] on span "Start Calls" at bounding box center [208, 31] width 38 height 11
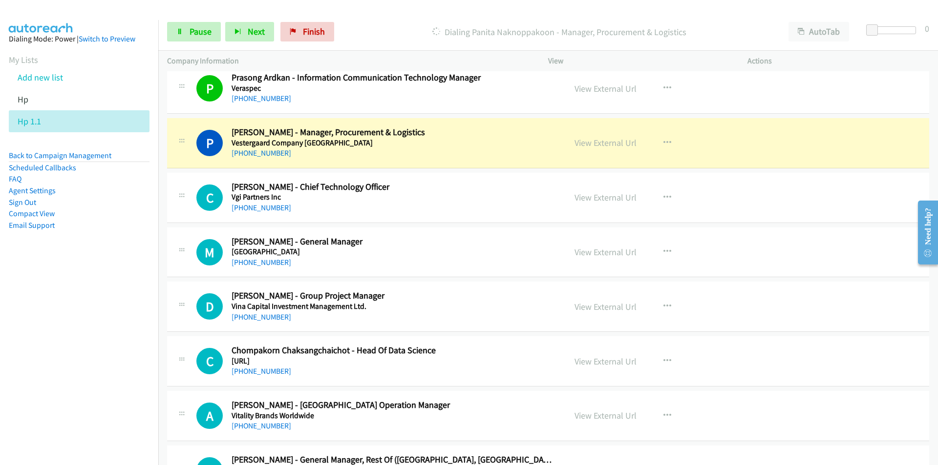
scroll to position [7424, 0]
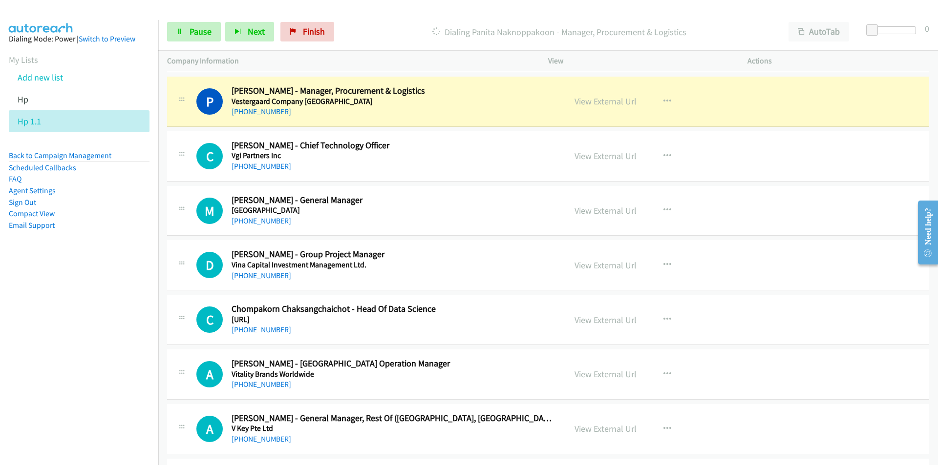
click at [160, 362] on td "A Callback Scheduled Arisa Thanommek - Thailand Operation Manager Vitality Bran…" at bounding box center [547, 375] width 779 height 55
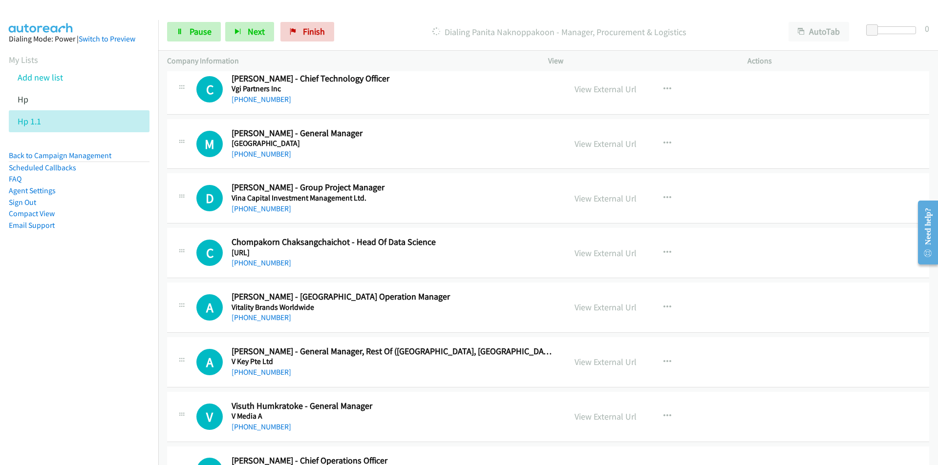
scroll to position [7375, 0]
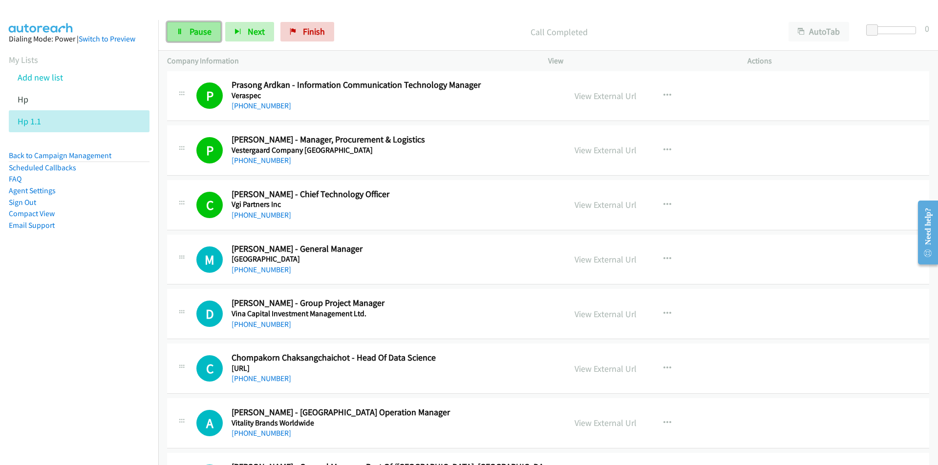
click at [195, 36] on span "Pause" at bounding box center [200, 31] width 22 height 11
click at [95, 349] on nav "Dialing Mode: Power | Switch to Preview My Lists Add new list Hp Hp 1.1 Back to…" at bounding box center [79, 252] width 159 height 465
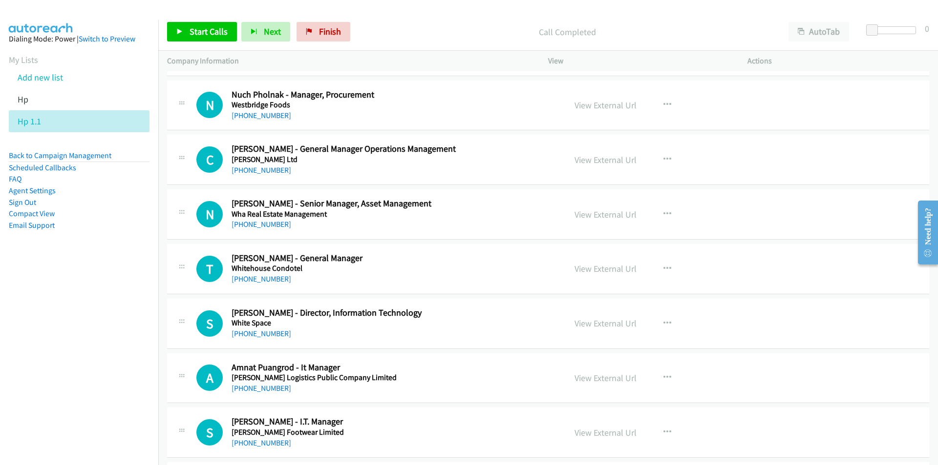
scroll to position [8742, 0]
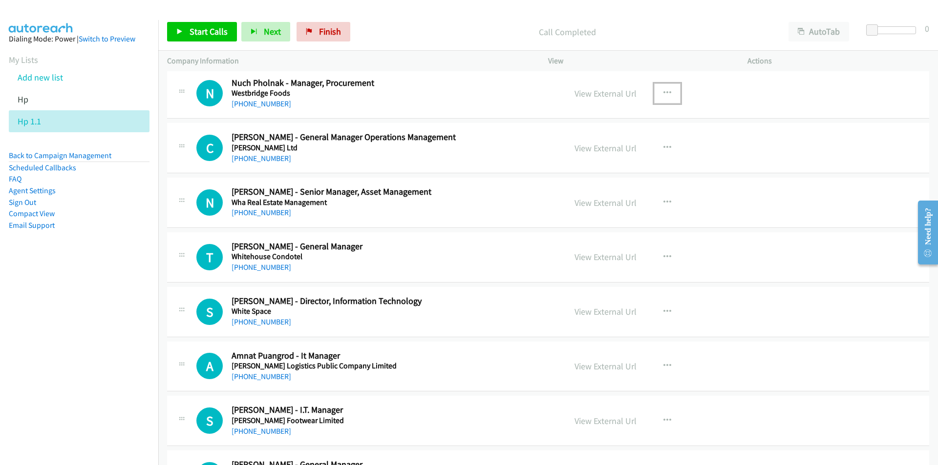
click at [663, 91] on icon "button" at bounding box center [667, 93] width 8 height 8
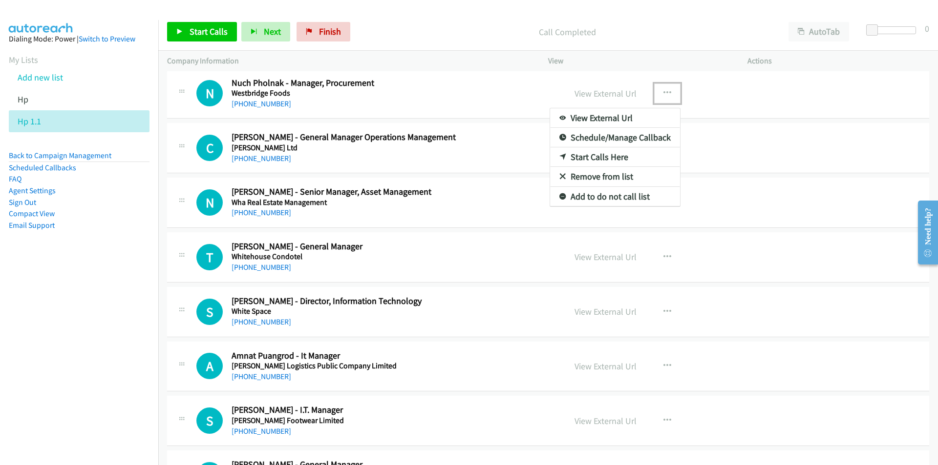
click at [597, 156] on link "Start Calls Here" at bounding box center [615, 157] width 130 height 20
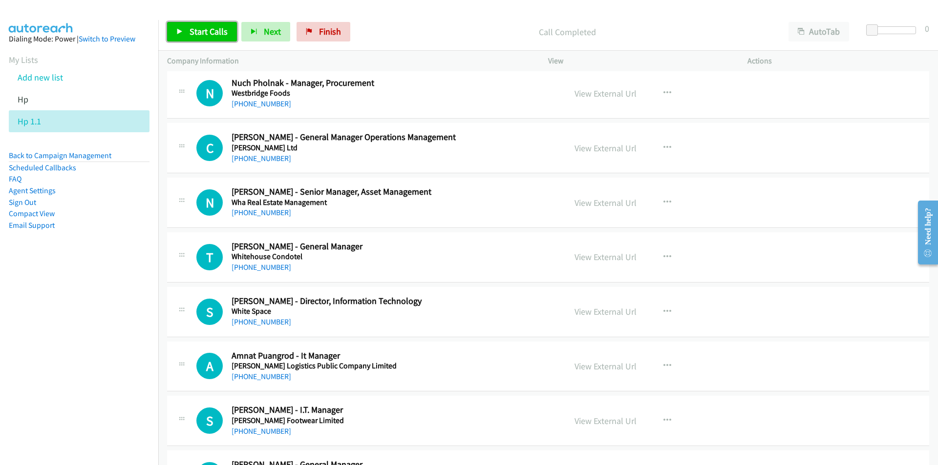
click at [192, 31] on span "Start Calls" at bounding box center [208, 31] width 38 height 11
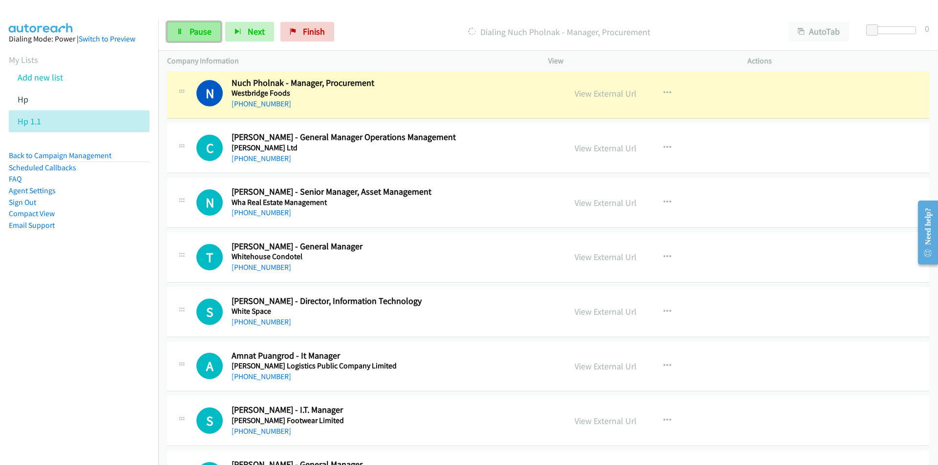
click at [181, 33] on icon at bounding box center [179, 32] width 7 height 7
click at [130, 328] on nav "Dialing Mode: Power | Switch to Preview My Lists Add new list Hp Hp 1.1 Back to…" at bounding box center [79, 252] width 159 height 465
click at [586, 94] on link "View External Url" at bounding box center [605, 93] width 62 height 11
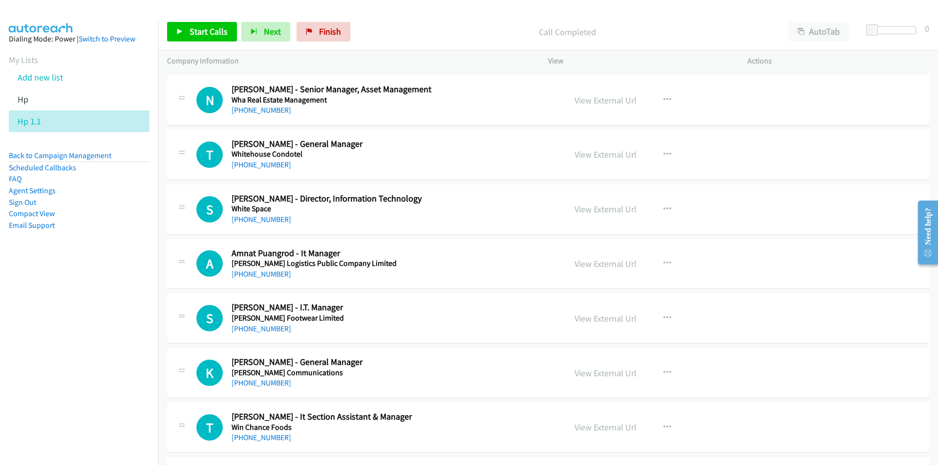
scroll to position [8840, 0]
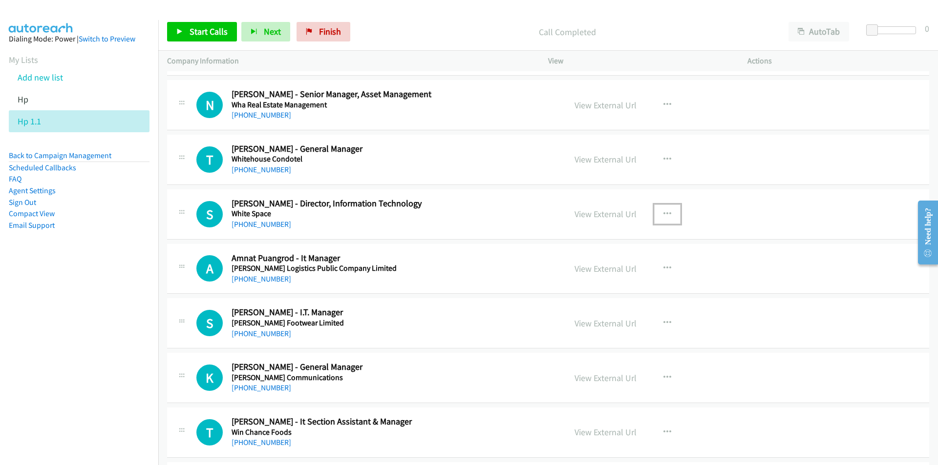
click at [663, 213] on icon "button" at bounding box center [667, 214] width 8 height 8
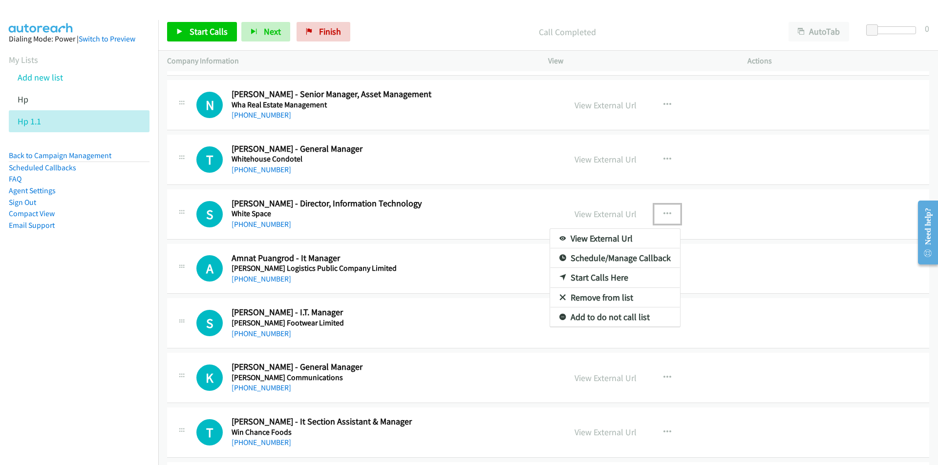
click at [602, 275] on link "Start Calls Here" at bounding box center [615, 278] width 130 height 20
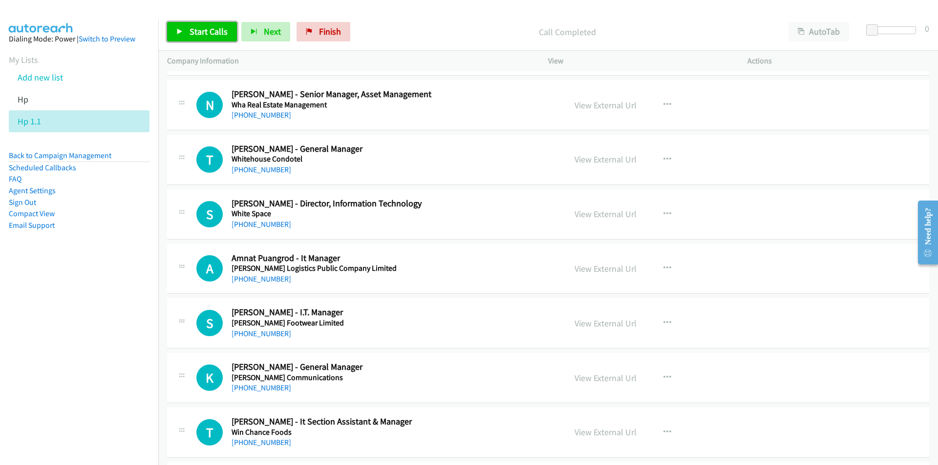
click at [195, 22] on link "Start Calls" at bounding box center [202, 32] width 70 height 20
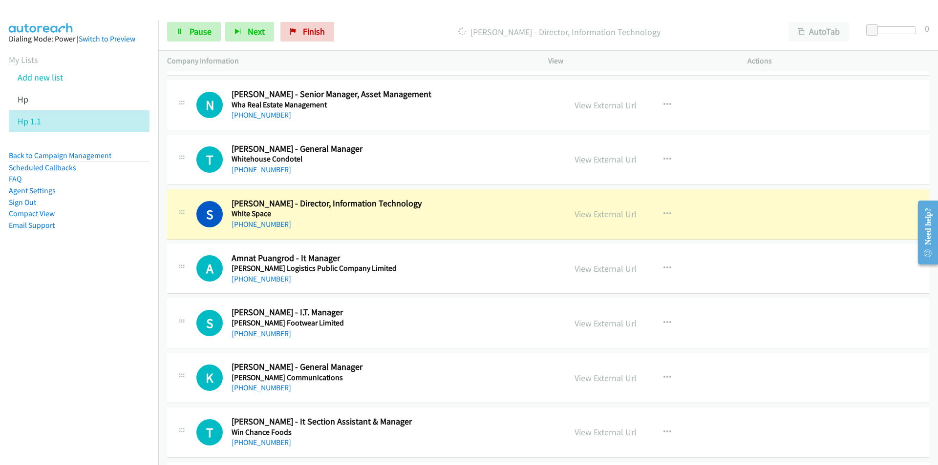
click at [63, 337] on nav "Dialing Mode: Power | Switch to Preview My Lists Add new list Hp Hp 1.1 Back to…" at bounding box center [79, 252] width 159 height 465
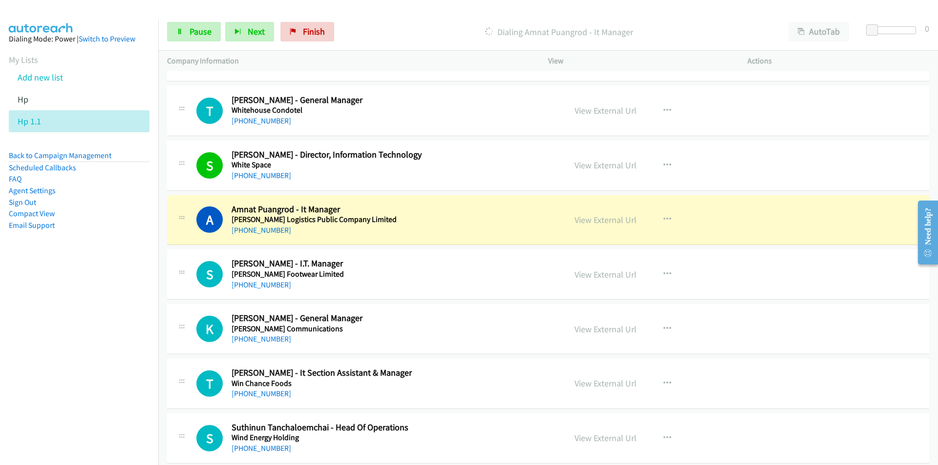
click at [106, 291] on nav "Dialing Mode: Power | Switch to Preview My Lists Add new list Hp Hp 1.1 Back to…" at bounding box center [79, 252] width 159 height 465
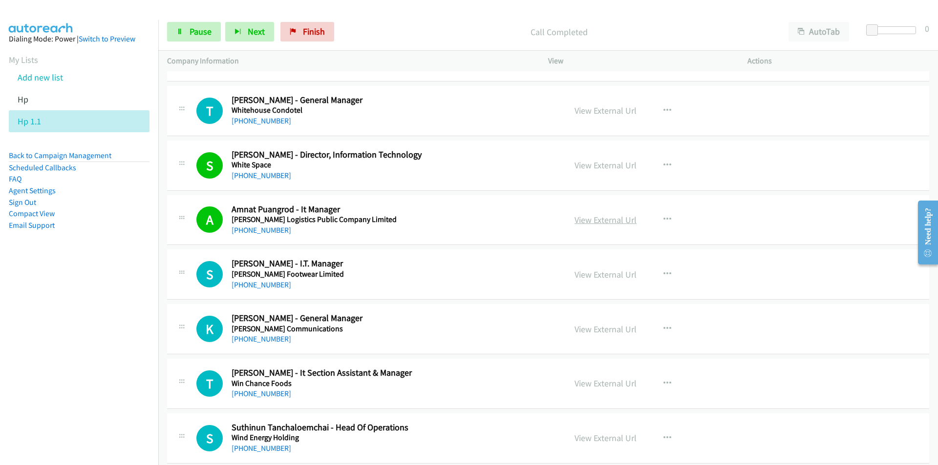
click at [599, 220] on link "View External Url" at bounding box center [605, 219] width 62 height 11
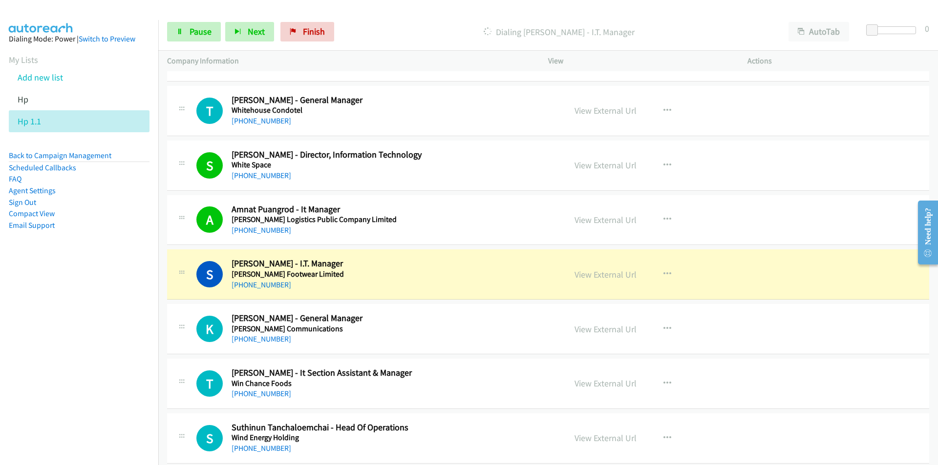
click at [647, 21] on div "Start Calls Pause Next Finish Dialing Steve Waddington - I.T. Manager AutoTab A…" at bounding box center [547, 32] width 779 height 38
click at [611, 219] on link "View External Url" at bounding box center [605, 219] width 62 height 11
click at [173, 27] on link "Pause" at bounding box center [194, 32] width 54 height 20
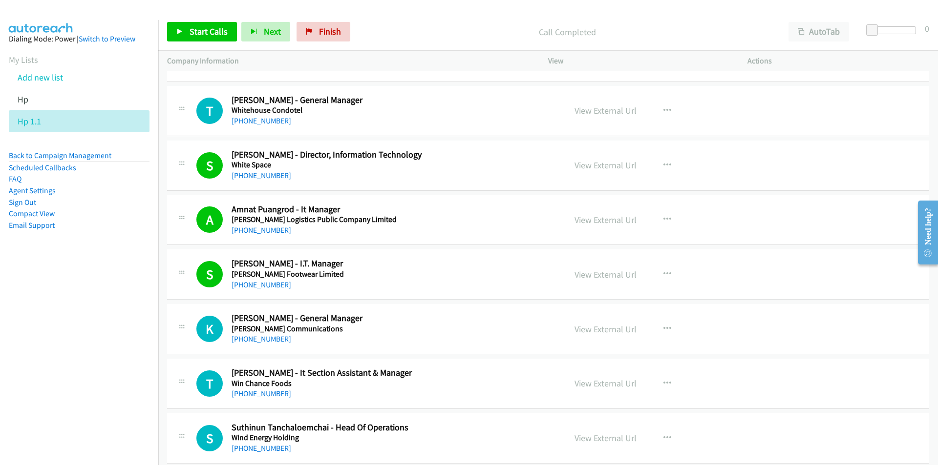
drag, startPoint x: 127, startPoint y: 324, endPoint x: 166, endPoint y: 313, distance: 39.6
click at [129, 323] on nav "Dialing Mode: Power | Switch to Preview My Lists Add new list Hp Hp 1.1 Back to…" at bounding box center [79, 252] width 159 height 465
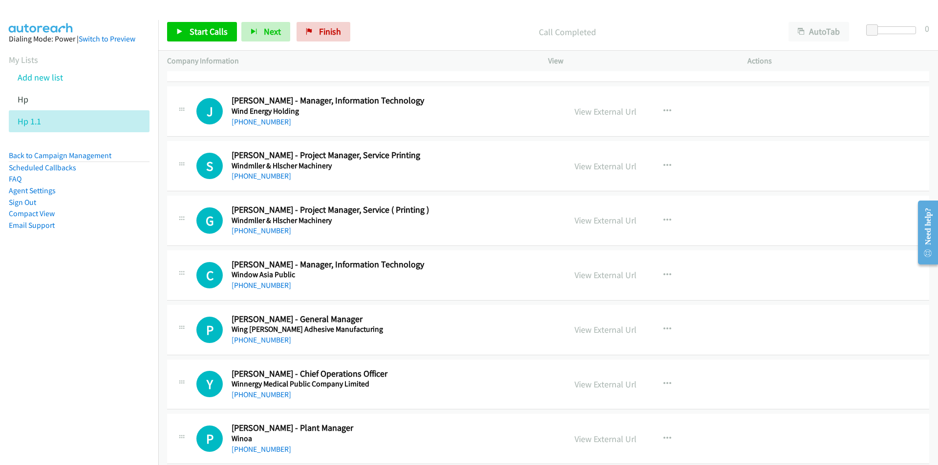
scroll to position [9328, 0]
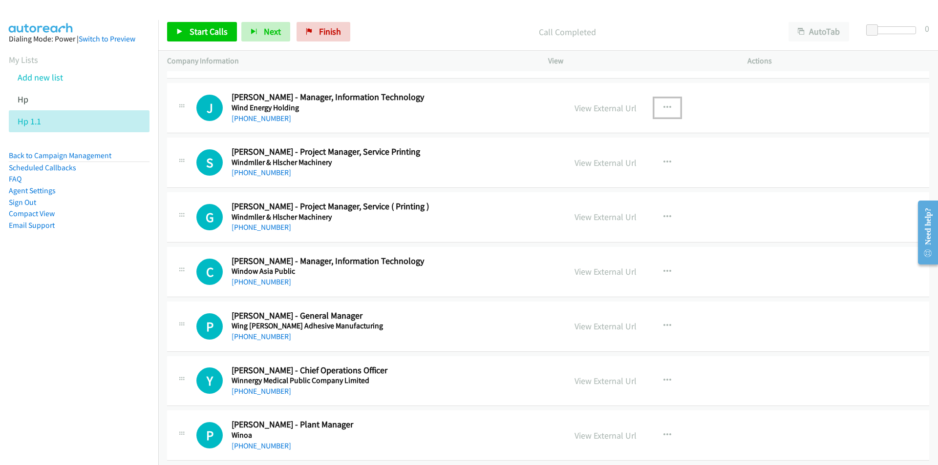
click at [664, 107] on icon "button" at bounding box center [667, 108] width 8 height 8
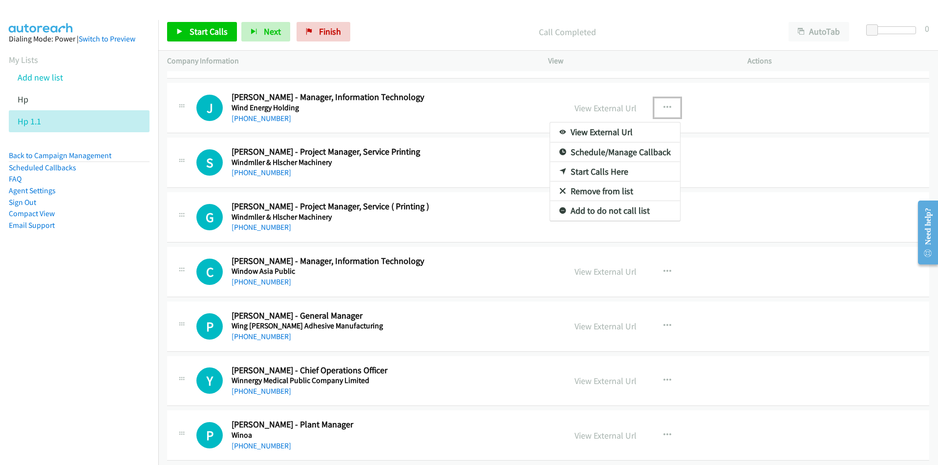
click at [590, 171] on link "Start Calls Here" at bounding box center [615, 172] width 130 height 20
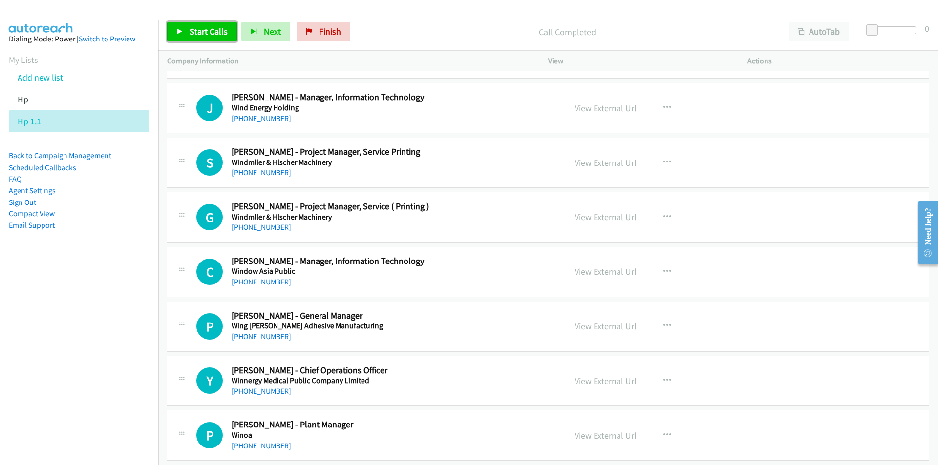
click at [203, 32] on span "Start Calls" at bounding box center [208, 31] width 38 height 11
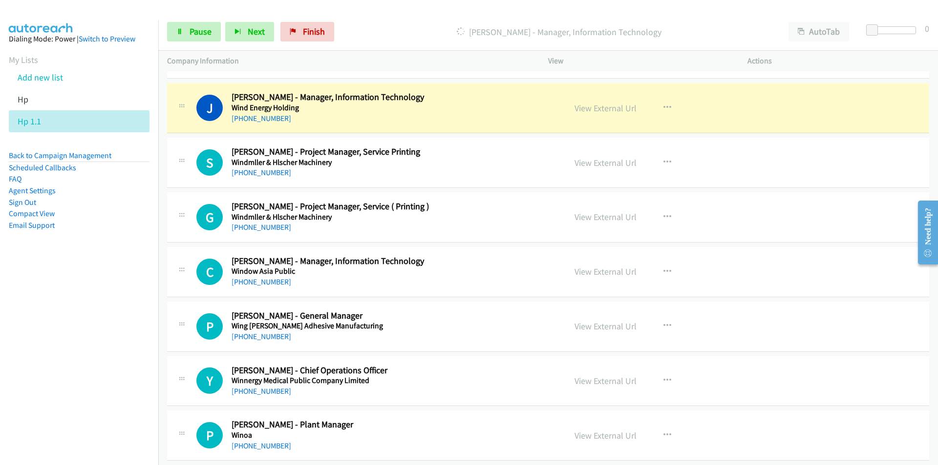
drag, startPoint x: 130, startPoint y: 258, endPoint x: 138, endPoint y: 257, distance: 7.9
click at [130, 258] on aside "Dialing Mode: Power | Switch to Preview My Lists Add new list Hp Hp 1.1 Back to…" at bounding box center [79, 147] width 158 height 255
click at [658, 159] on button "button" at bounding box center [667, 163] width 26 height 20
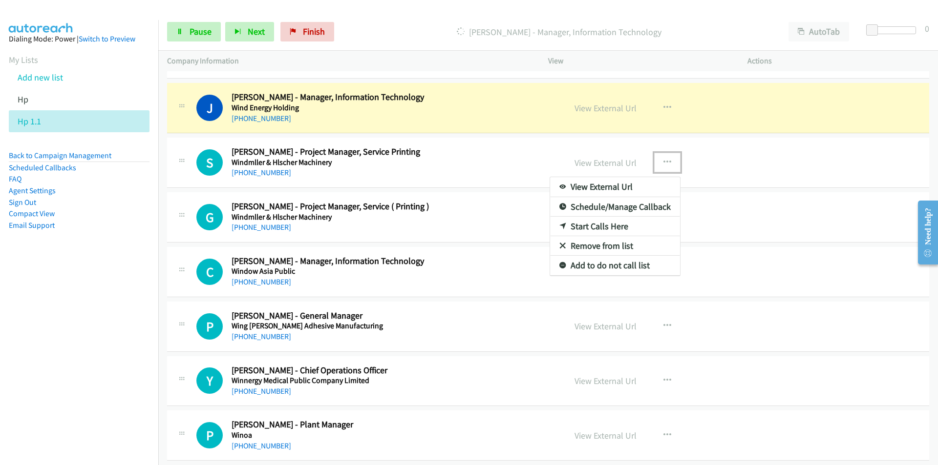
click at [575, 247] on link "Remove from list" at bounding box center [615, 246] width 130 height 20
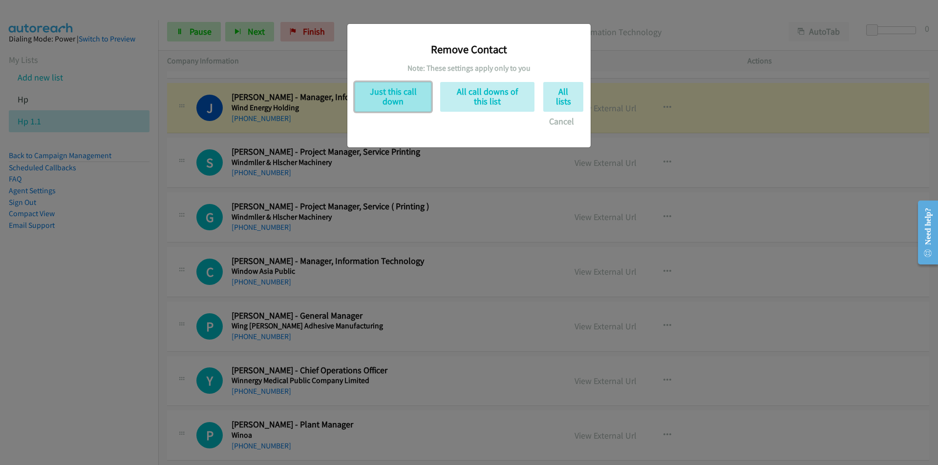
click at [383, 91] on button "Just this call down" at bounding box center [393, 97] width 77 height 30
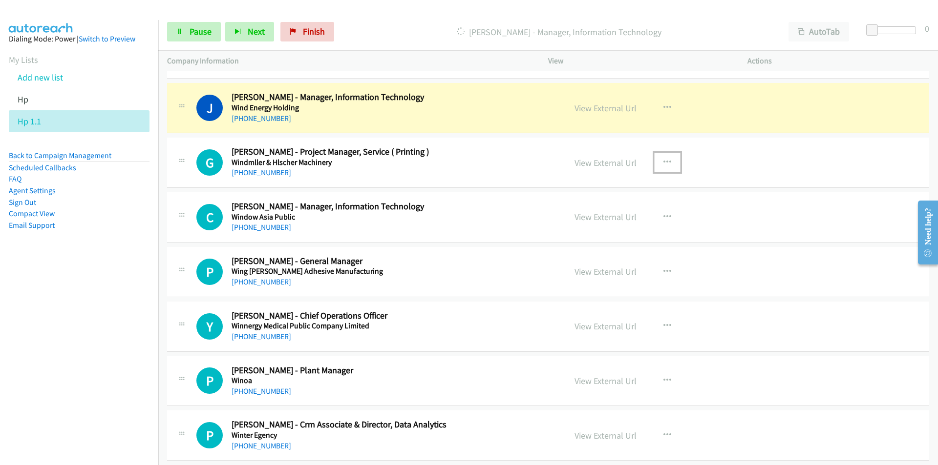
click at [664, 160] on icon "button" at bounding box center [667, 163] width 8 height 8
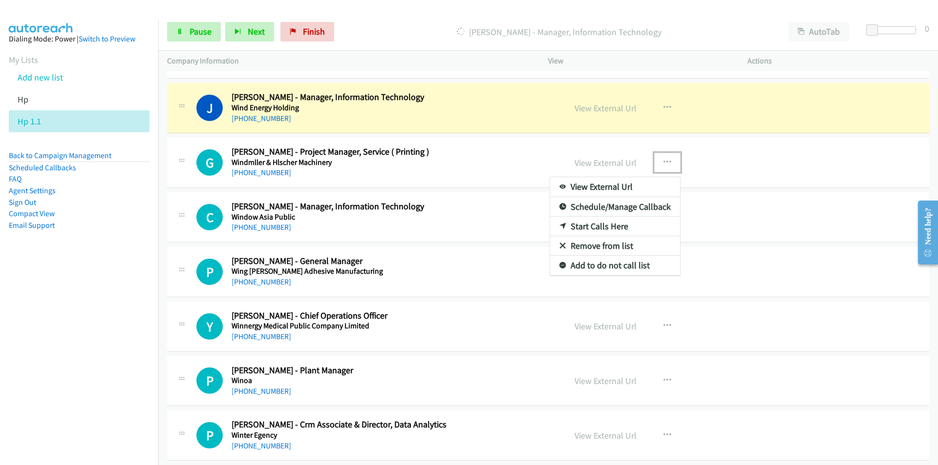
click at [595, 248] on link "Remove from list" at bounding box center [615, 246] width 130 height 20
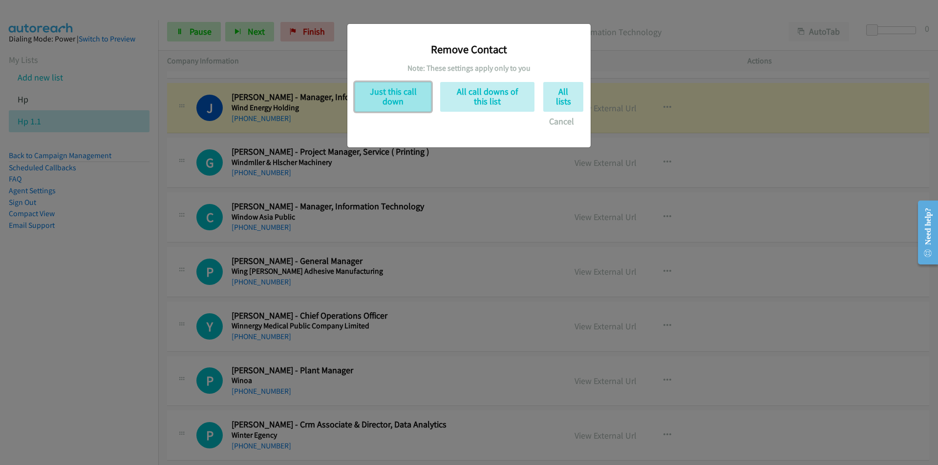
click at [387, 97] on button "Just this call down" at bounding box center [393, 97] width 77 height 30
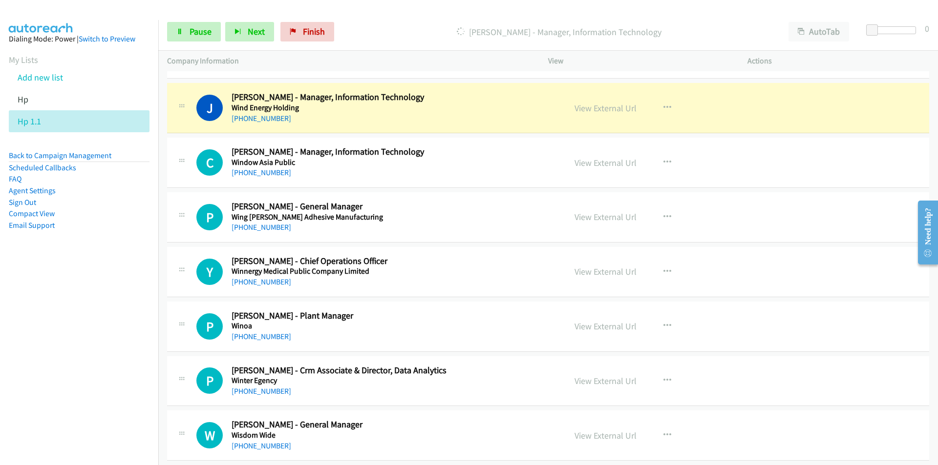
click at [113, 325] on nav "Dialing Mode: Power | Switch to Preview My Lists Add new list Hp Hp 1.1 Back to…" at bounding box center [79, 252] width 159 height 465
click at [595, 105] on link "View External Url" at bounding box center [605, 108] width 62 height 11
click at [178, 27] on link "Pause" at bounding box center [194, 32] width 54 height 20
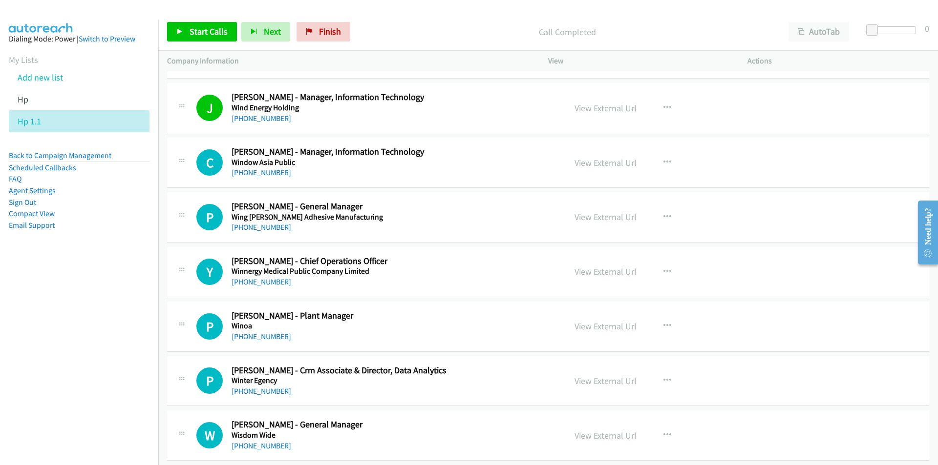
drag, startPoint x: 96, startPoint y: 336, endPoint x: 108, endPoint y: 337, distance: 12.2
click at [96, 335] on nav "Dialing Mode: Power | Switch to Preview My Lists Add new list Hp Hp 1.1 Back to…" at bounding box center [79, 252] width 159 height 465
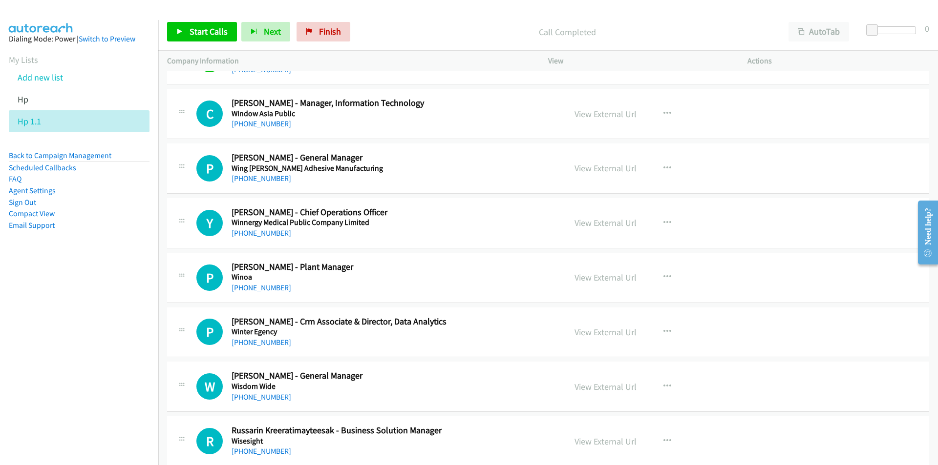
click at [85, 216] on li "Compact View" at bounding box center [79, 214] width 141 height 12
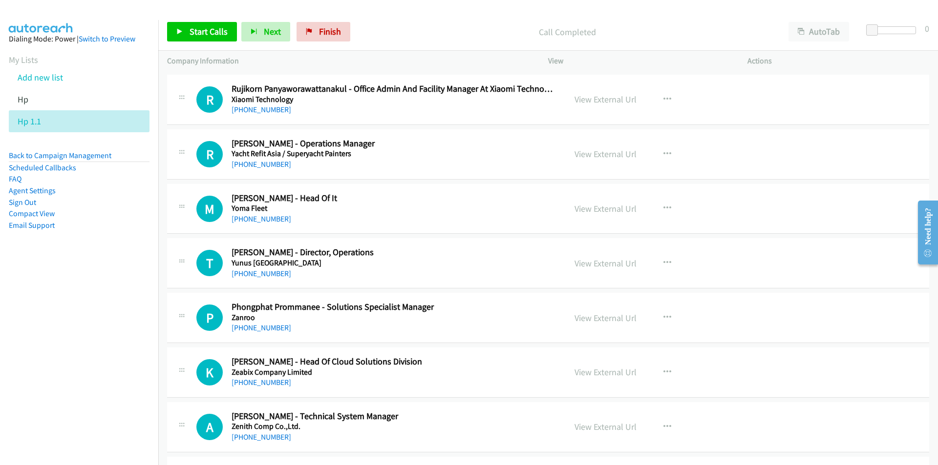
scroll to position [10940, 0]
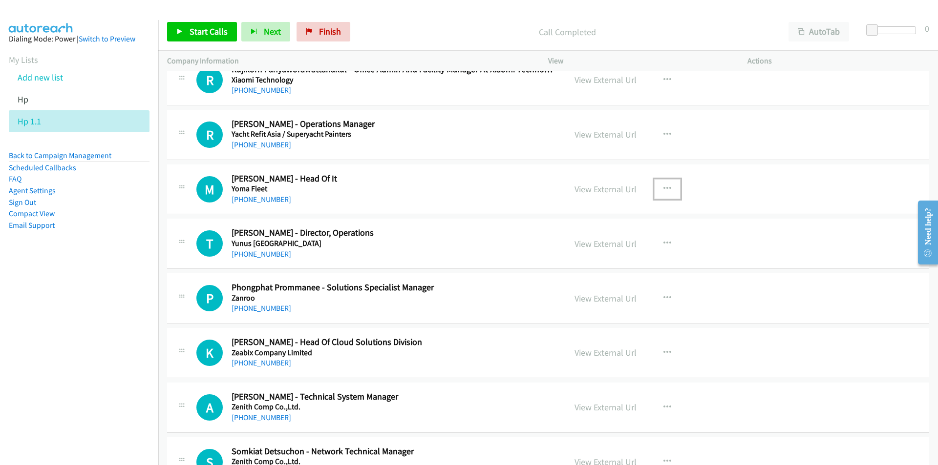
click at [663, 189] on icon "button" at bounding box center [667, 189] width 8 height 8
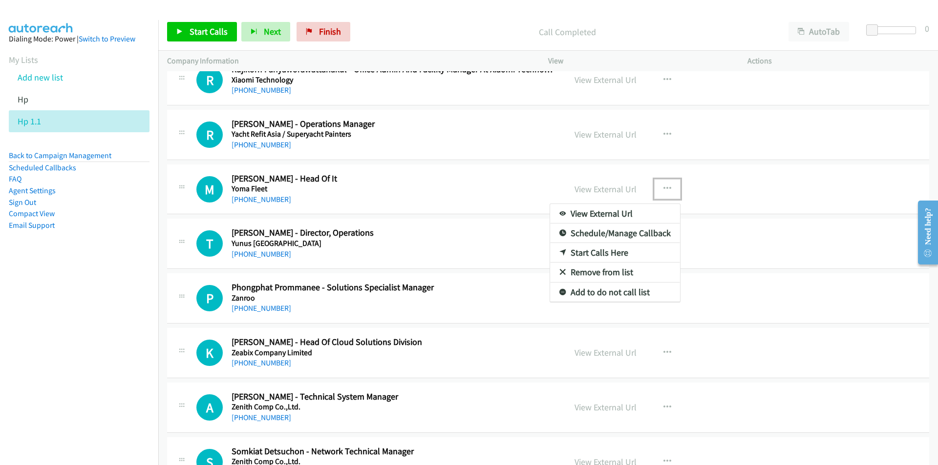
click at [598, 252] on link "Start Calls Here" at bounding box center [615, 253] width 130 height 20
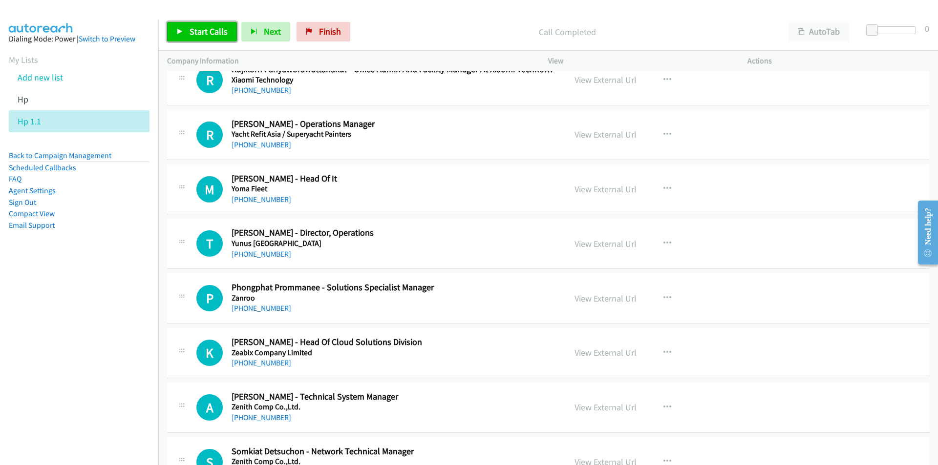
click at [200, 35] on span "Start Calls" at bounding box center [208, 31] width 38 height 11
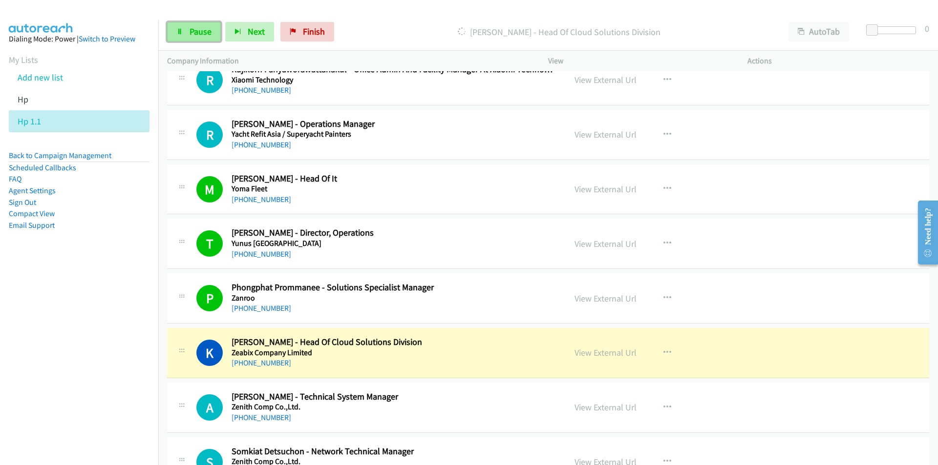
click at [203, 33] on span "Pause" at bounding box center [200, 31] width 22 height 11
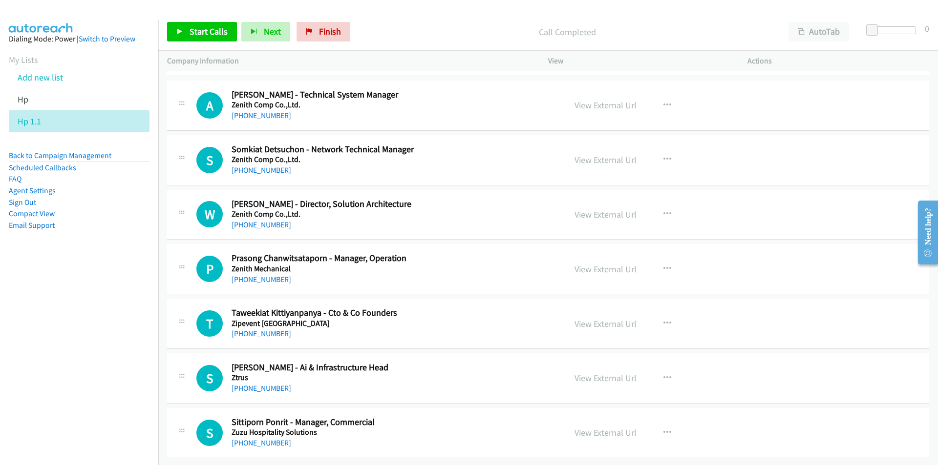
scroll to position [11250, 0]
click at [663, 320] on icon "button" at bounding box center [667, 324] width 8 height 8
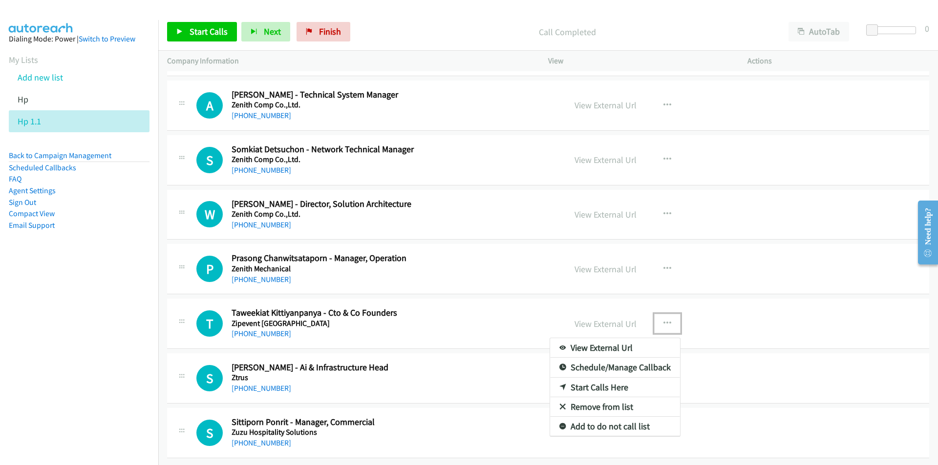
click at [605, 378] on link "Start Calls Here" at bounding box center [615, 388] width 130 height 20
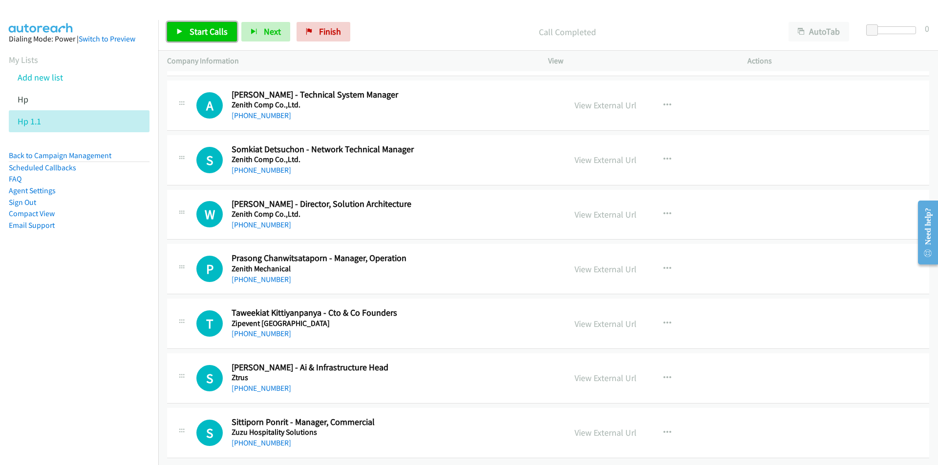
click at [203, 34] on span "Start Calls" at bounding box center [208, 31] width 38 height 11
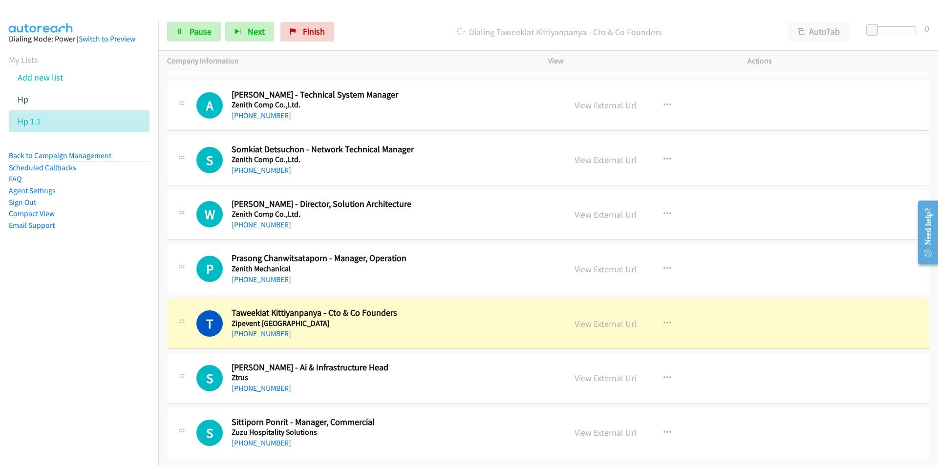
click at [104, 387] on nav "Dialing Mode: Power | Switch to Preview My Lists Add new list Hp Hp 1.1 Back to…" at bounding box center [79, 252] width 159 height 465
click at [608, 318] on link "View External Url" at bounding box center [605, 323] width 62 height 11
click at [198, 30] on span "Pause" at bounding box center [200, 31] width 22 height 11
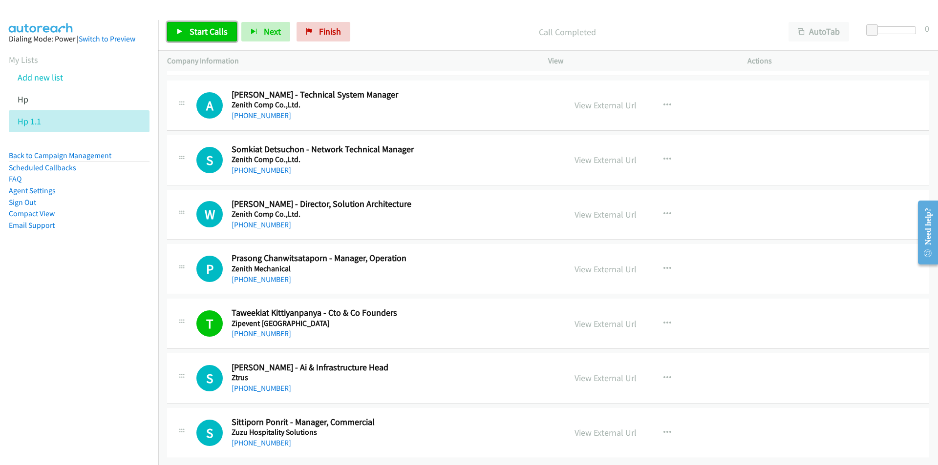
click at [192, 31] on span "Start Calls" at bounding box center [208, 31] width 38 height 11
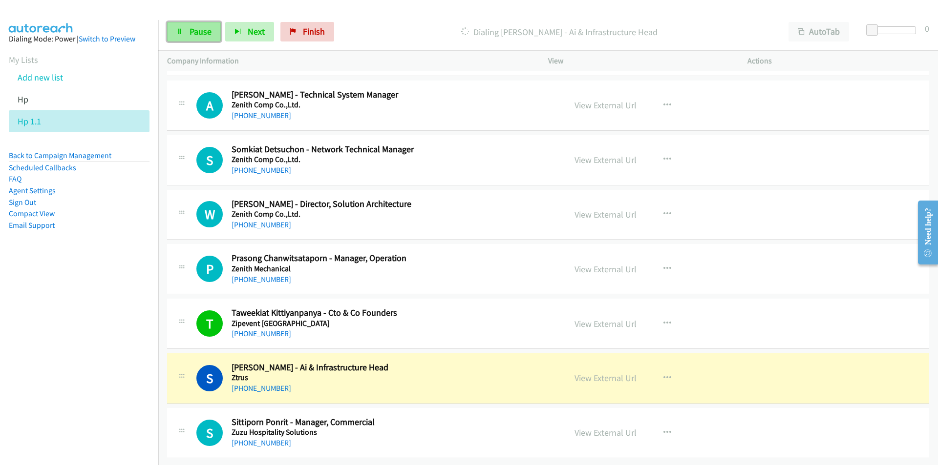
click at [189, 28] on span "Pause" at bounding box center [200, 31] width 22 height 11
click at [35, 372] on nav "Dialing Mode: Power | Switch to Preview My Lists Add new list Hp Hp 1.1 Back to…" at bounding box center [79, 252] width 159 height 465
click at [87, 351] on nav "Dialing Mode: Power | Switch to Preview My Lists Add new list Hp Hp 1.1 Back to…" at bounding box center [79, 252] width 159 height 465
click at [612, 373] on link "View External Url" at bounding box center [605, 378] width 62 height 11
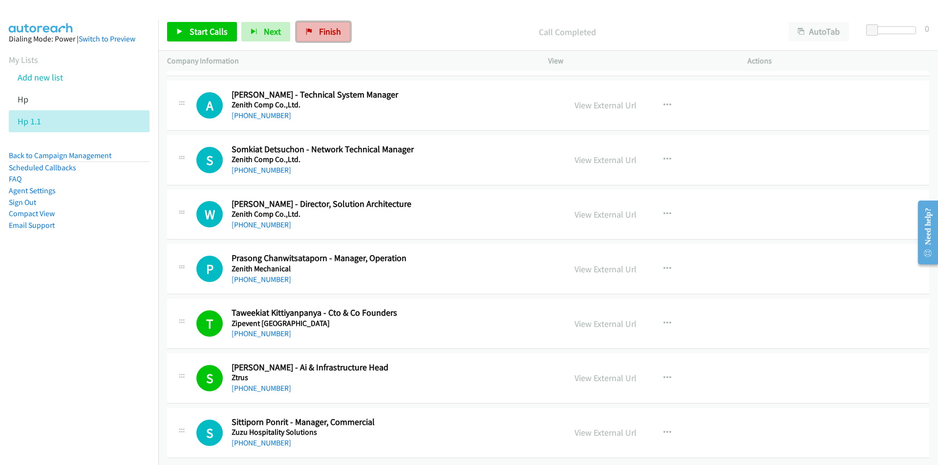
click at [319, 37] on span "Finish" at bounding box center [330, 31] width 22 height 11
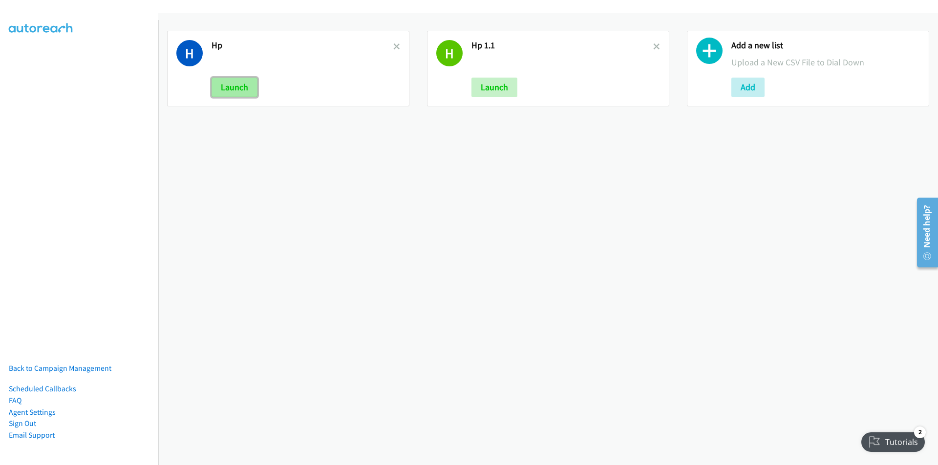
click at [240, 86] on button "Launch" at bounding box center [234, 88] width 46 height 20
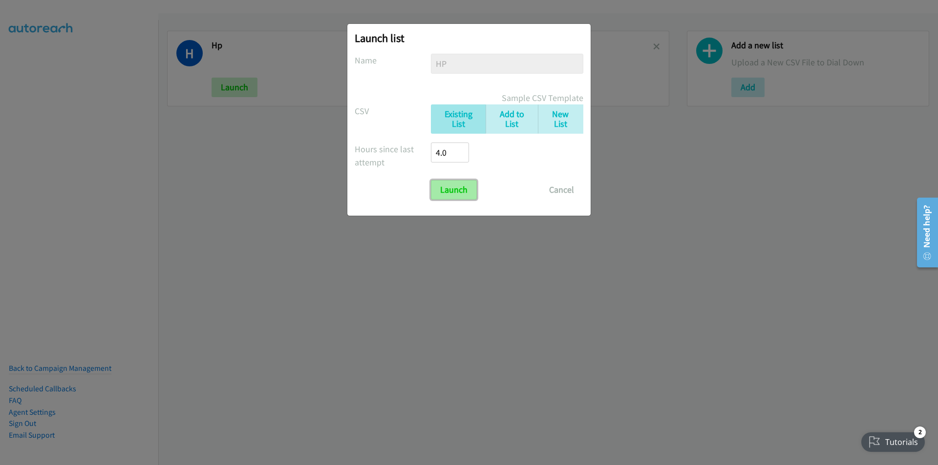
click at [454, 191] on input "Launch" at bounding box center [454, 190] width 46 height 20
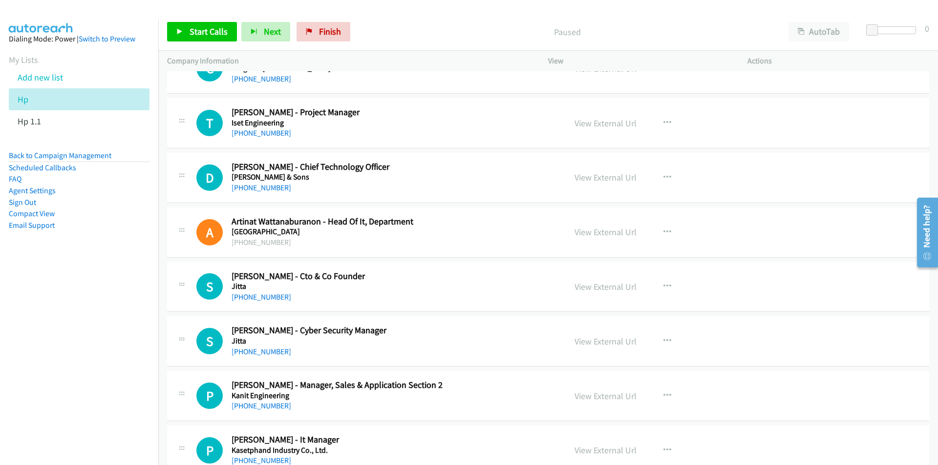
scroll to position [5323, 0]
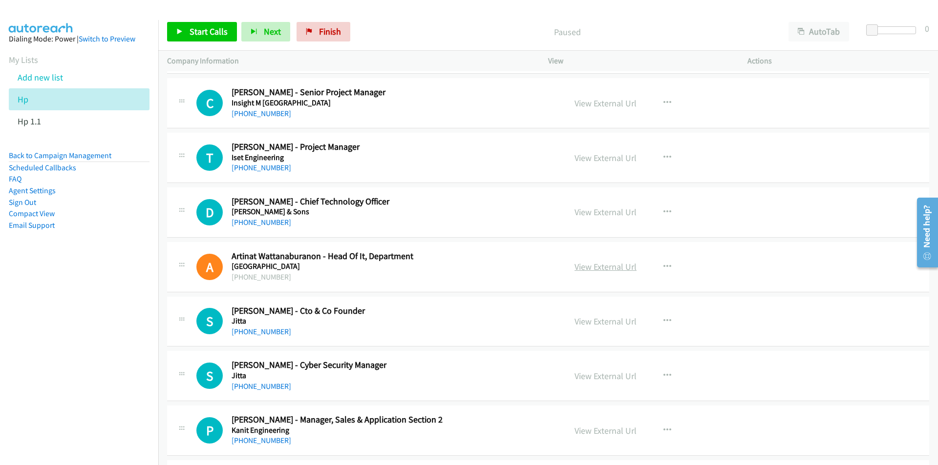
click at [613, 269] on link "View External Url" at bounding box center [605, 266] width 62 height 11
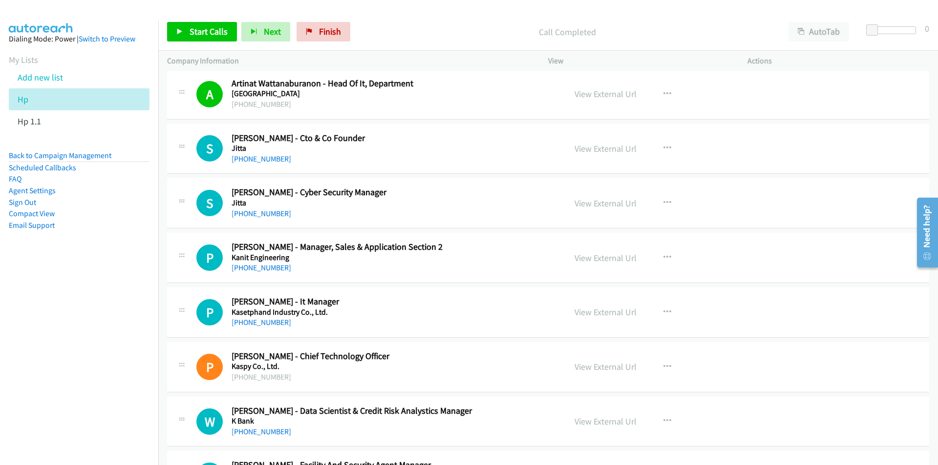
scroll to position [5568, 0]
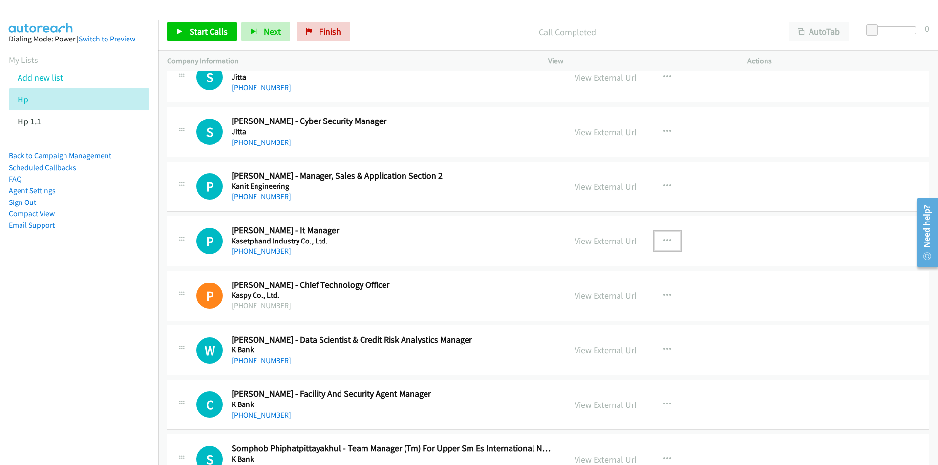
click at [663, 239] on icon "button" at bounding box center [667, 241] width 8 height 8
click at [600, 304] on link "Start Calls Here" at bounding box center [615, 305] width 130 height 20
click at [196, 34] on span "Start Calls" at bounding box center [208, 31] width 38 height 11
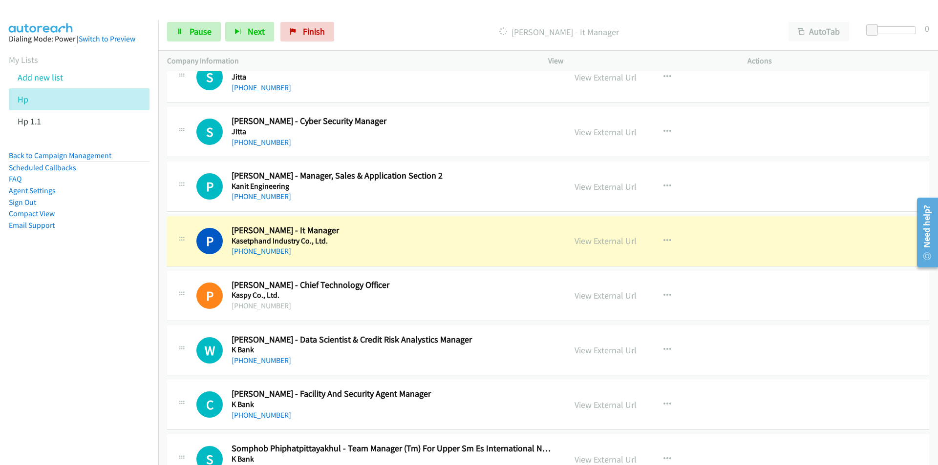
click at [52, 339] on nav "Dialing Mode: Power | Switch to Preview My Lists Add new list Hp Hp 1.1 Back to…" at bounding box center [79, 252] width 159 height 465
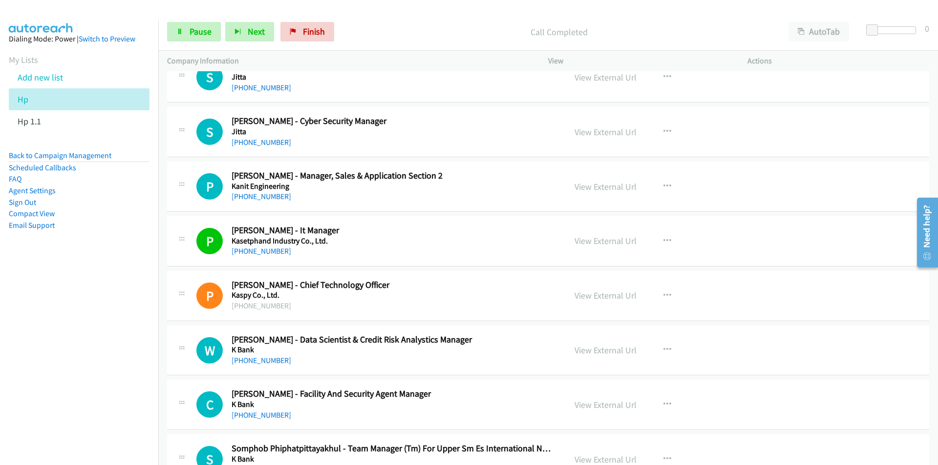
drag, startPoint x: 90, startPoint y: 322, endPoint x: 117, endPoint y: 318, distance: 27.1
click at [90, 322] on nav "Dialing Mode: Power | Switch to Preview My Lists Add new list Hp Hp 1.1 Back to…" at bounding box center [79, 252] width 159 height 465
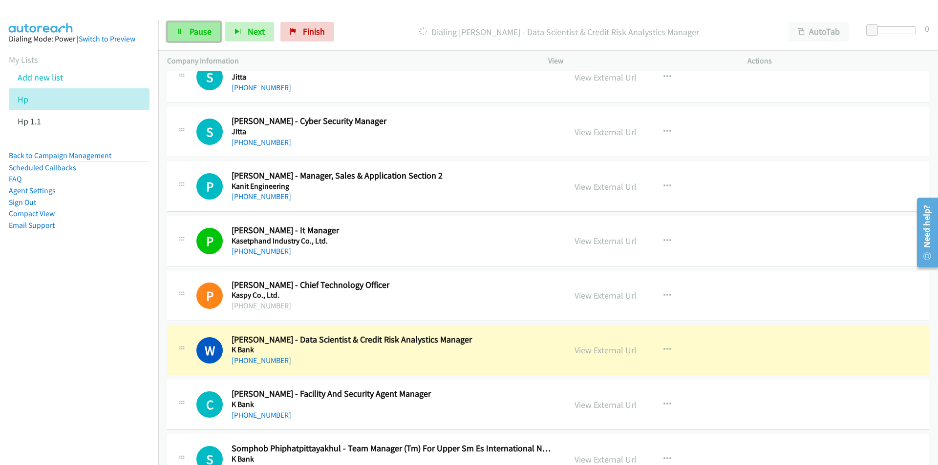
click at [200, 32] on span "Pause" at bounding box center [200, 31] width 22 height 11
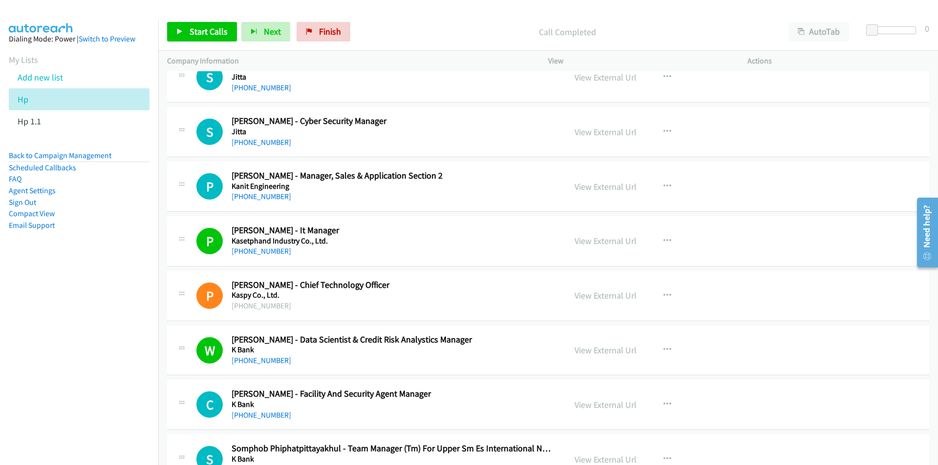
drag, startPoint x: 113, startPoint y: 377, endPoint x: 170, endPoint y: 370, distance: 58.0
click at [113, 377] on nav "Dialing Mode: Power | Switch to Preview My Lists Add new list Hp Hp 1.1 Back to…" at bounding box center [79, 252] width 159 height 465
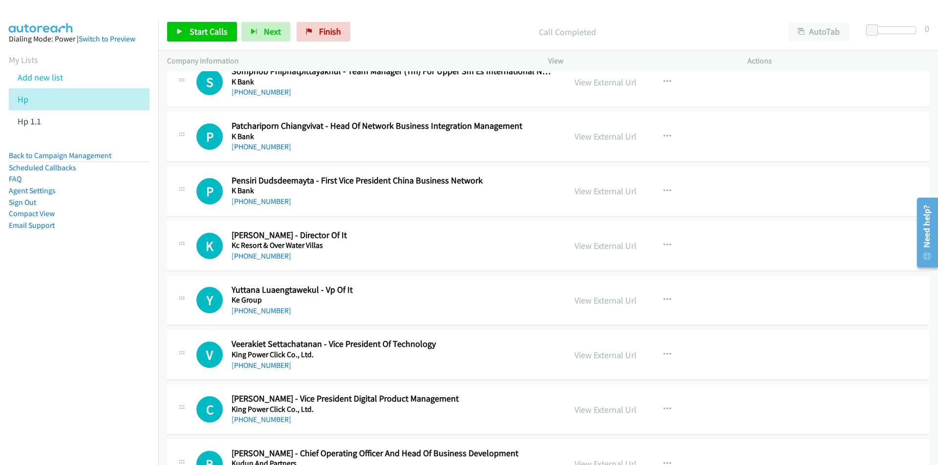
scroll to position [5958, 0]
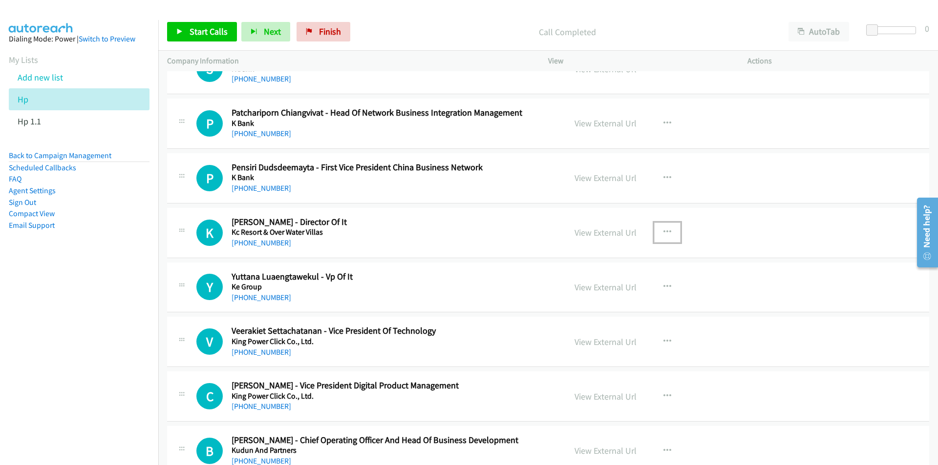
click at [667, 230] on button "button" at bounding box center [667, 233] width 26 height 20
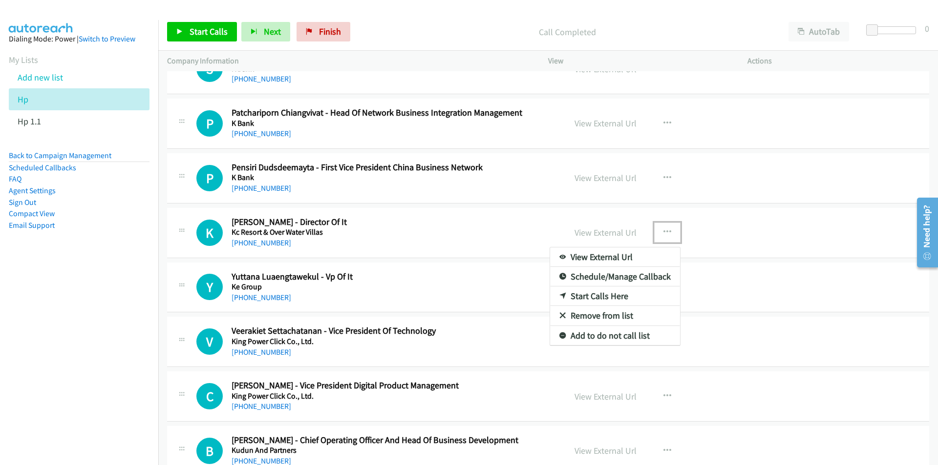
click at [606, 297] on link "Start Calls Here" at bounding box center [615, 297] width 130 height 20
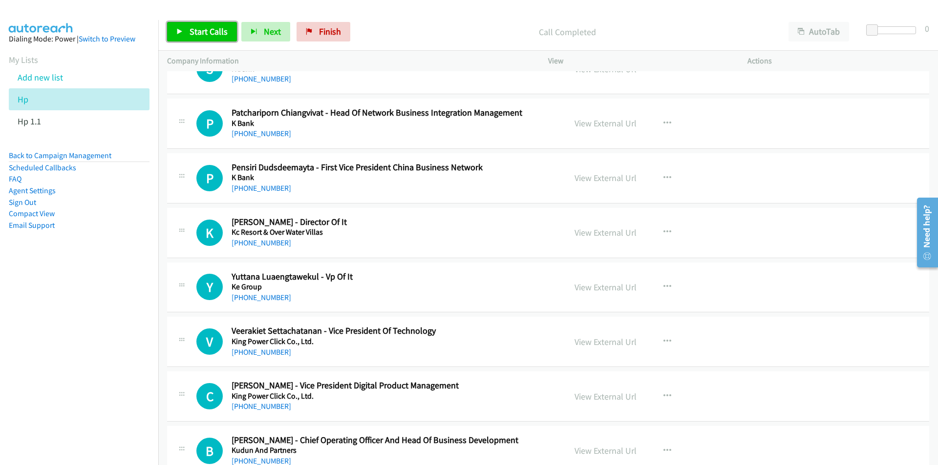
click at [196, 36] on span "Start Calls" at bounding box center [208, 31] width 38 height 11
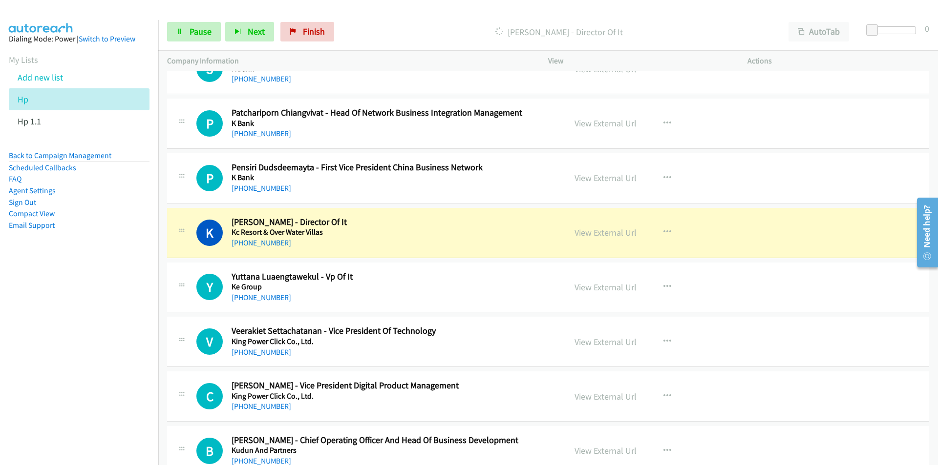
click at [107, 352] on nav "Dialing Mode: Power | Switch to Preview My Lists Add new list Hp Hp 1.1 Back to…" at bounding box center [79, 252] width 159 height 465
click at [139, 317] on nav "Dialing Mode: Power | Switch to Preview My Lists Add new list Hp Hp 1.1 Back to…" at bounding box center [79, 252] width 159 height 465
click at [34, 366] on nav "Dialing Mode: Power | Switch to Preview My Lists Add new list Hp Hp 1.1 Back to…" at bounding box center [79, 252] width 159 height 465
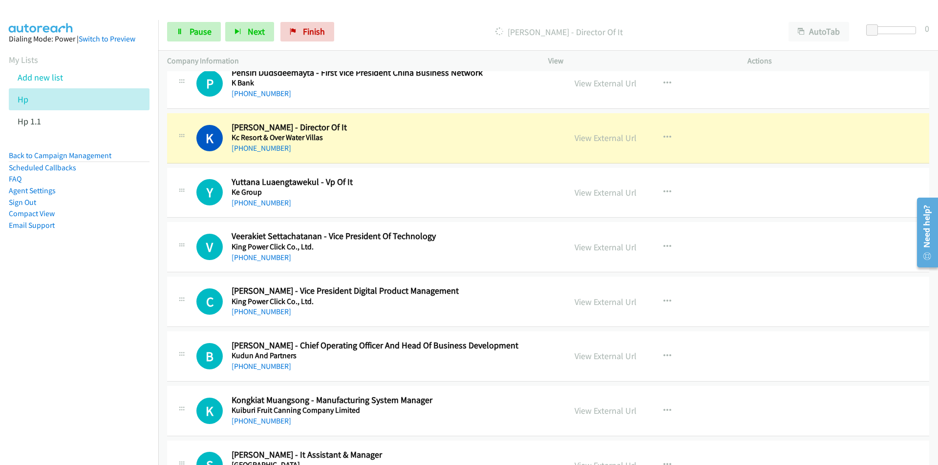
scroll to position [6056, 0]
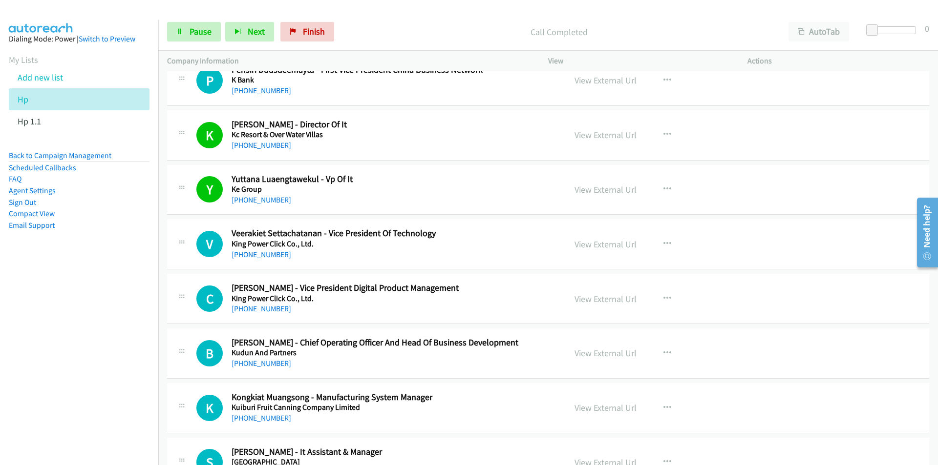
click at [112, 345] on nav "Dialing Mode: Power | Switch to Preview My Lists Add new list Hp Hp 1.1 Back to…" at bounding box center [79, 252] width 159 height 465
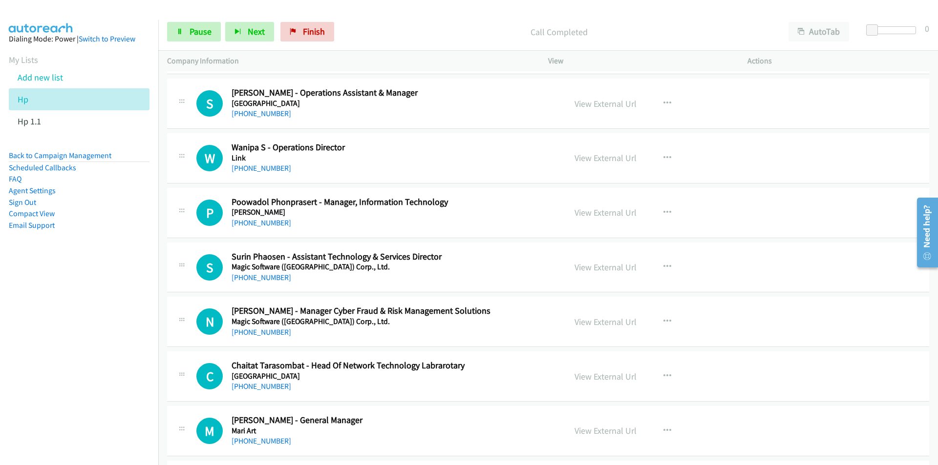
scroll to position [6544, 0]
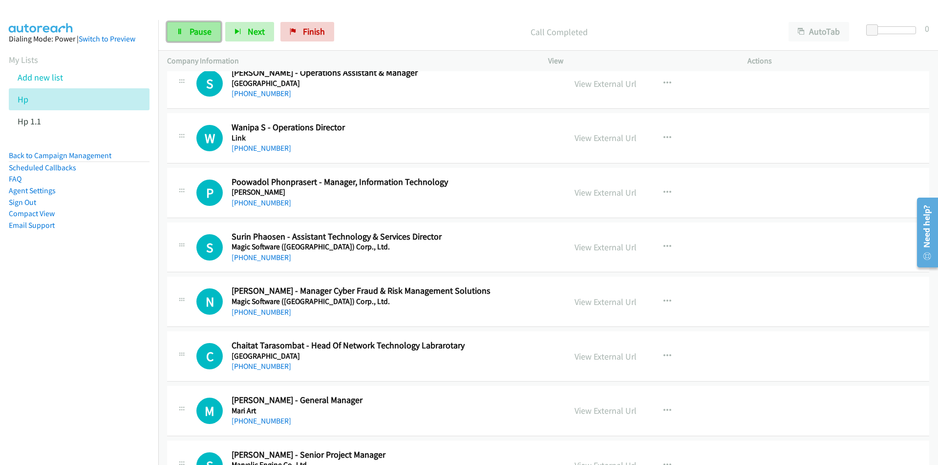
click at [204, 26] on span "Pause" at bounding box center [200, 31] width 22 height 11
click at [583, 191] on link "View External Url" at bounding box center [605, 192] width 62 height 11
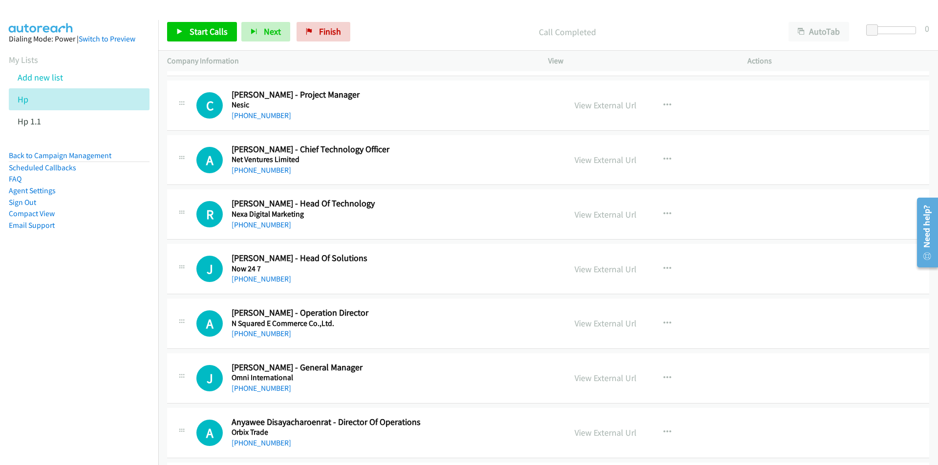
scroll to position [7521, 0]
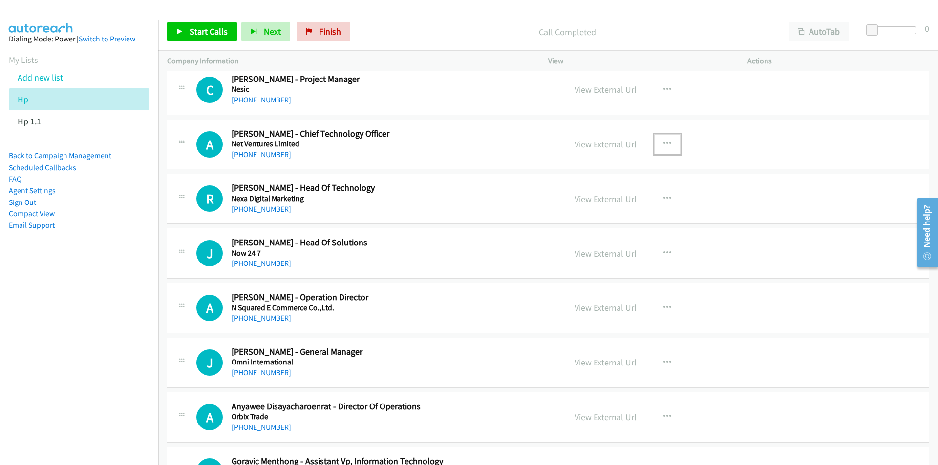
click at [668, 143] on button "button" at bounding box center [667, 144] width 26 height 20
click at [601, 211] on link "Start Calls Here" at bounding box center [615, 208] width 130 height 20
click at [204, 32] on span "Start Calls" at bounding box center [208, 31] width 38 height 11
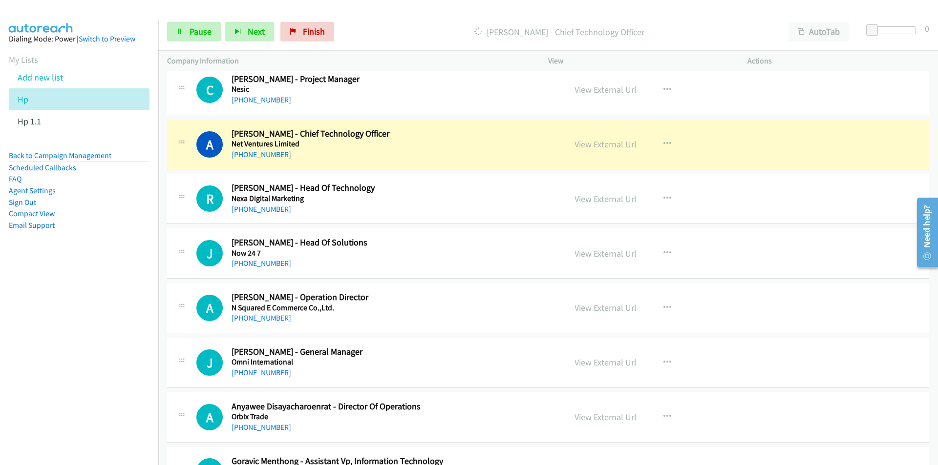
click at [107, 377] on nav "Dialing Mode: Power | Switch to Preview My Lists Add new list Hp Hp 1.1 Back to…" at bounding box center [79, 252] width 159 height 465
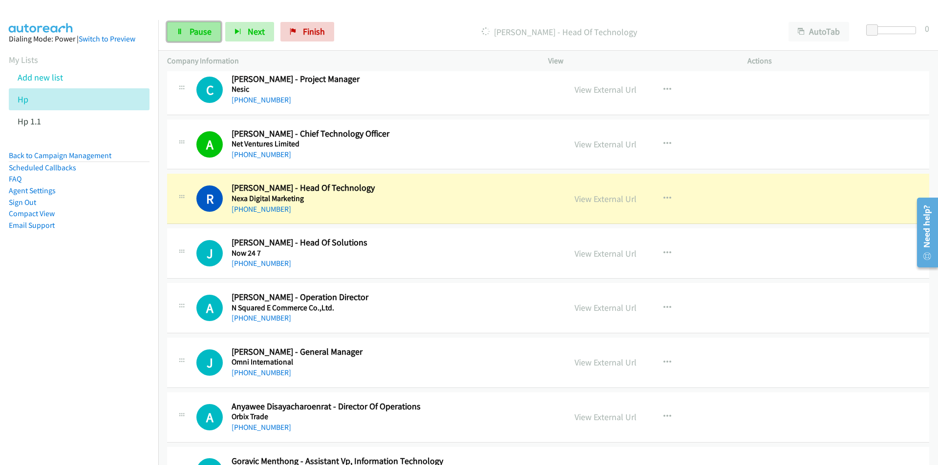
click at [201, 37] on link "Pause" at bounding box center [194, 32] width 54 height 20
click at [99, 327] on nav "Dialing Mode: Power | Switch to Preview My Lists Add new list Hp Hp 1.1 Back to…" at bounding box center [79, 252] width 159 height 465
click at [598, 197] on link "View External Url" at bounding box center [605, 198] width 62 height 11
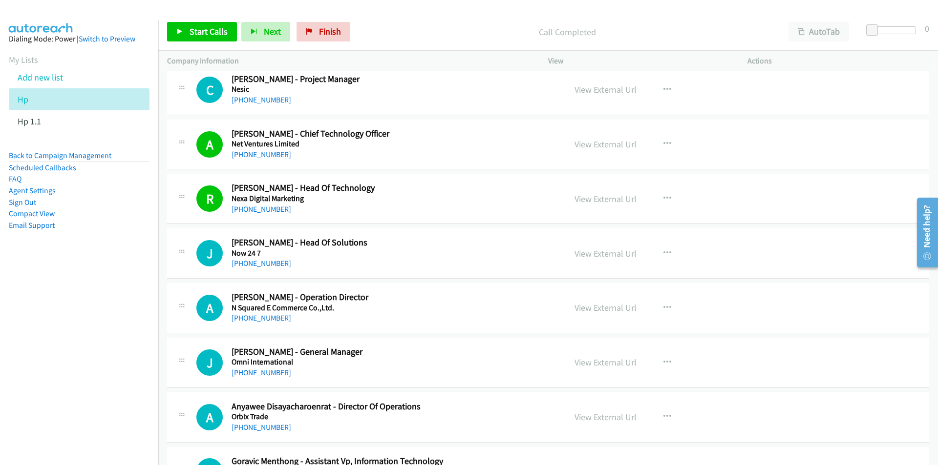
click at [109, 340] on nav "Dialing Mode: Power | Switch to Preview My Lists Add new list Hp Hp 1.1 Back to…" at bounding box center [79, 252] width 159 height 465
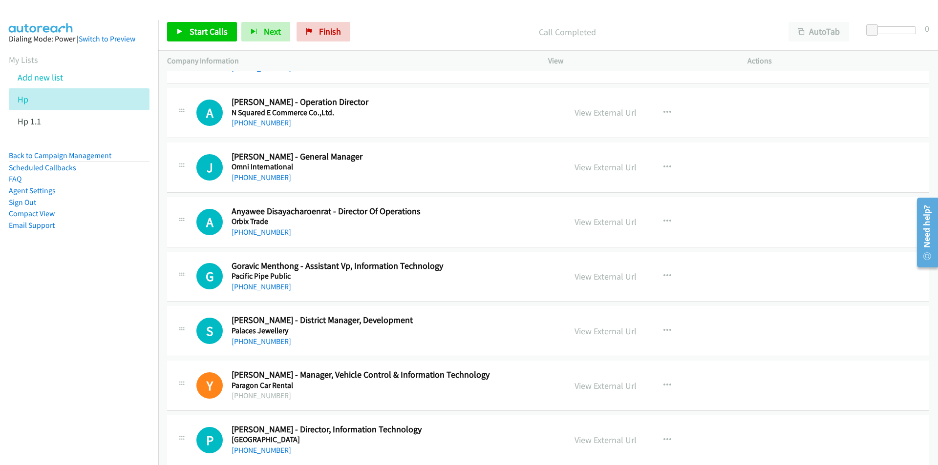
scroll to position [7814, 0]
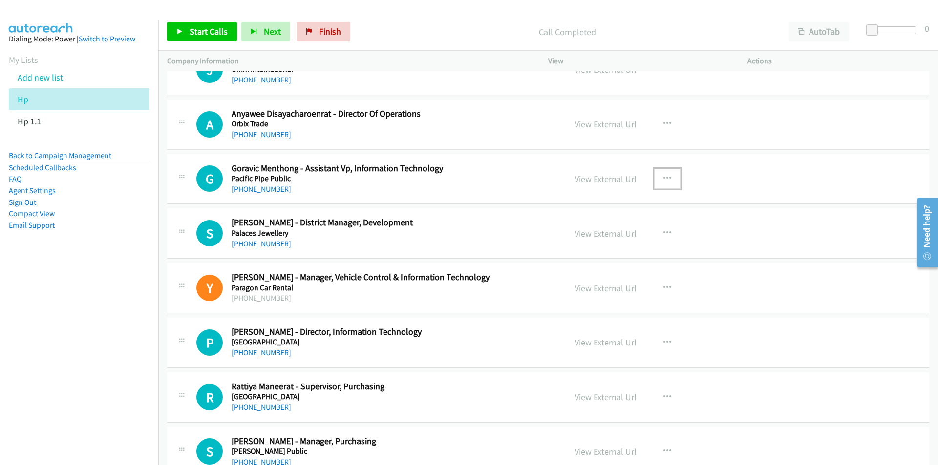
click at [664, 177] on icon "button" at bounding box center [667, 179] width 8 height 8
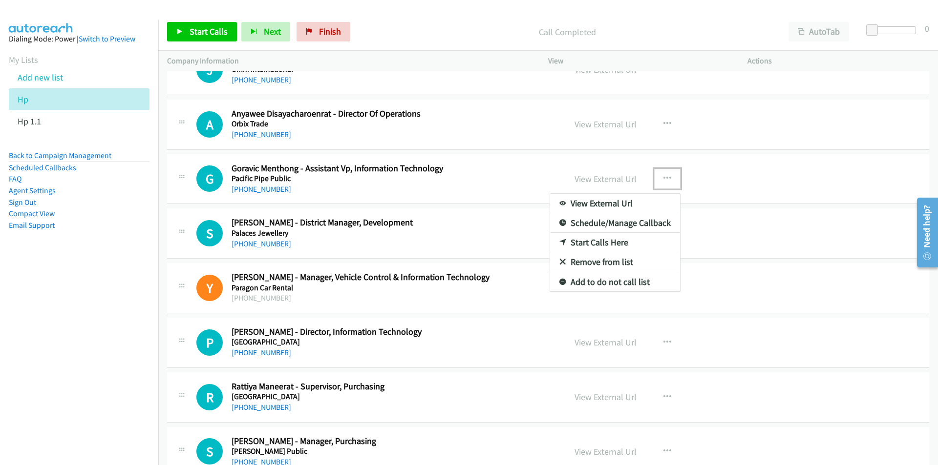
click at [601, 241] on link "Start Calls Here" at bounding box center [615, 243] width 130 height 20
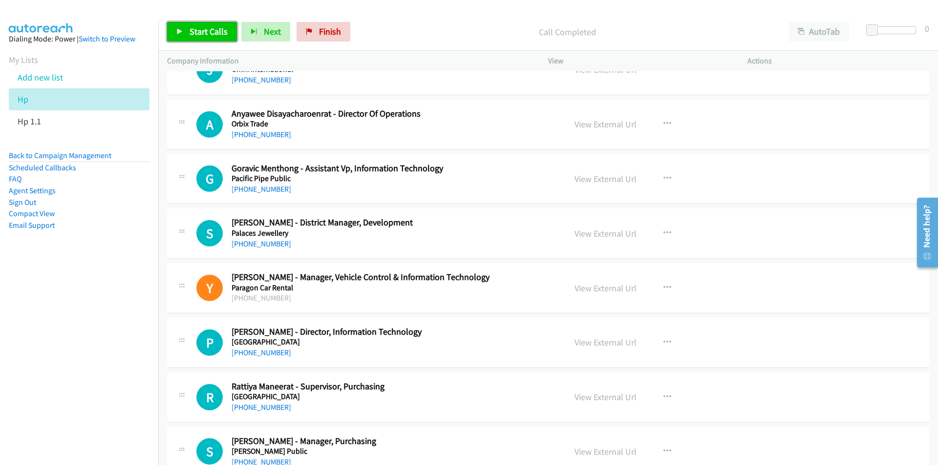
click at [189, 34] on span "Start Calls" at bounding box center [208, 31] width 38 height 11
click at [147, 342] on nav "Dialing Mode: Power | Switch to Preview My Lists Add new list Hp Hp 1.1 Back to…" at bounding box center [79, 252] width 159 height 465
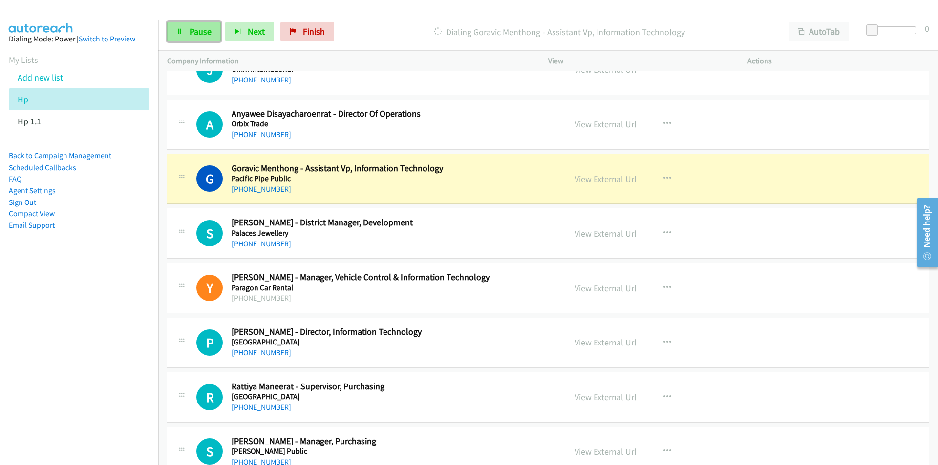
click at [204, 22] on link "Pause" at bounding box center [194, 32] width 54 height 20
click at [68, 351] on nav "Dialing Mode: Power | Switch to Preview My Lists Add new list Hp Hp 1.1 Back to…" at bounding box center [79, 252] width 159 height 465
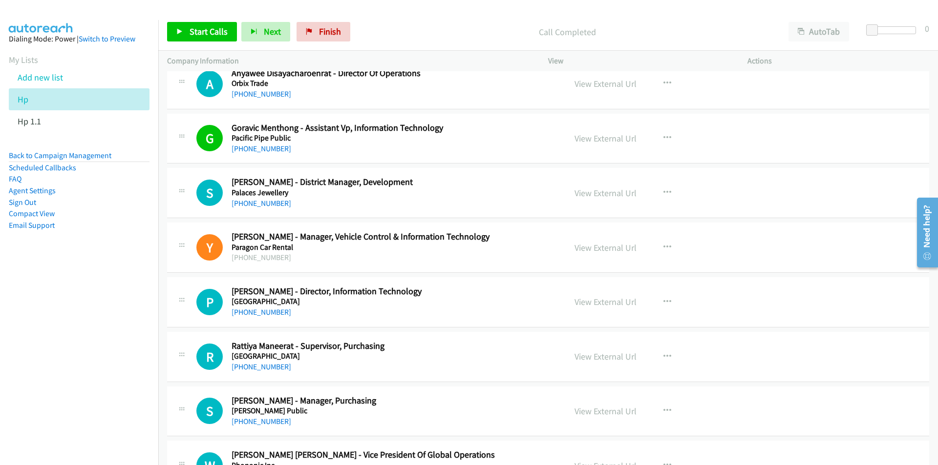
scroll to position [7863, 0]
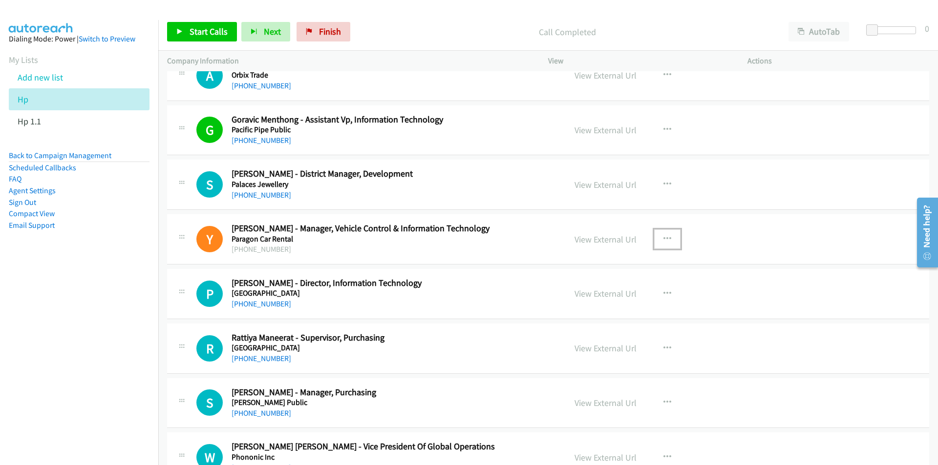
click at [669, 233] on button "button" at bounding box center [667, 240] width 26 height 20
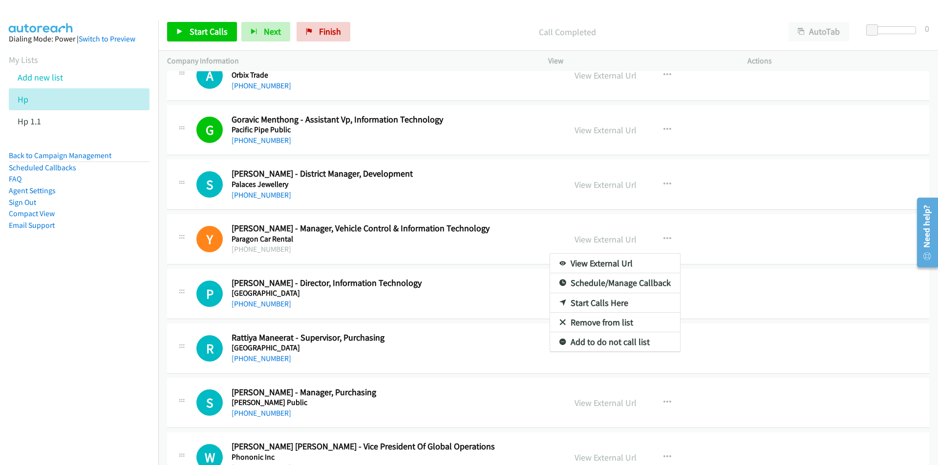
click at [87, 310] on nav "Dialing Mode: Power | Switch to Preview My Lists Add new list Hp Hp 1.1 Back to…" at bounding box center [79, 252] width 159 height 465
drag, startPoint x: 149, startPoint y: 312, endPoint x: 171, endPoint y: 303, distance: 23.7
click at [149, 312] on nav "Dialing Mode: Power | Switch to Preview My Lists Add new list Hp Hp 1.1 Back to…" at bounding box center [79, 252] width 159 height 465
click at [589, 240] on div at bounding box center [469, 232] width 938 height 465
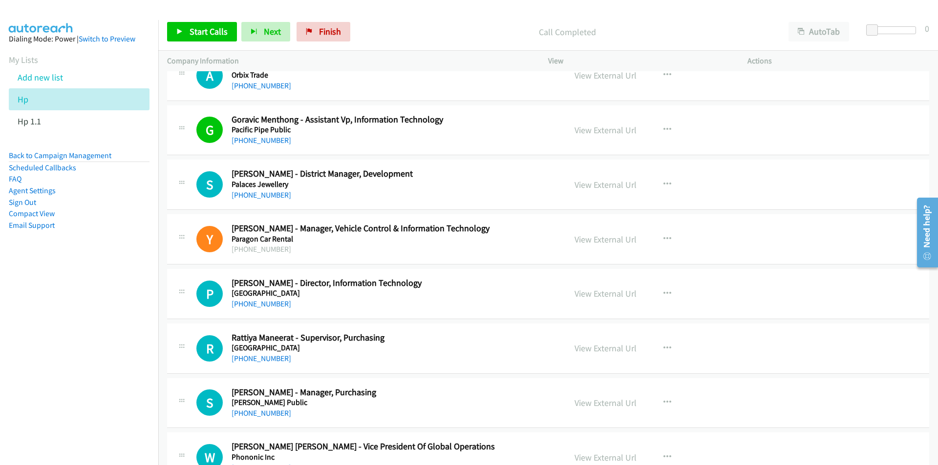
click at [589, 240] on link "View External Url" at bounding box center [605, 239] width 62 height 11
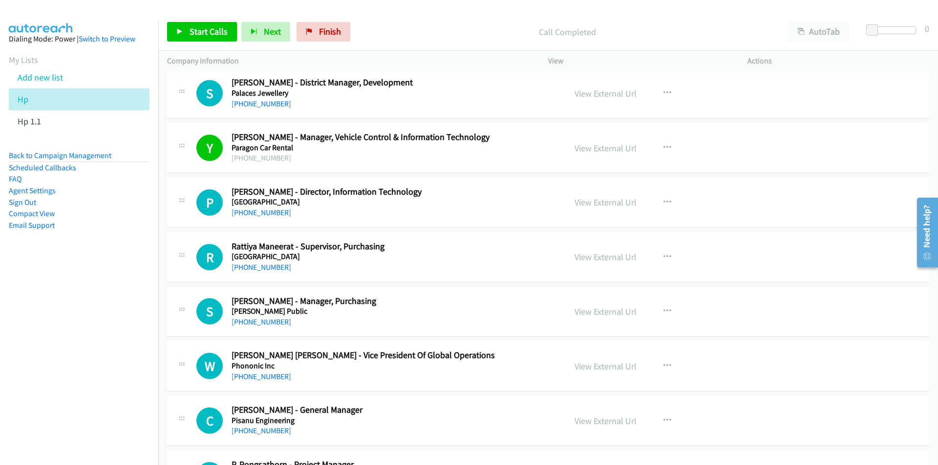
scroll to position [7961, 0]
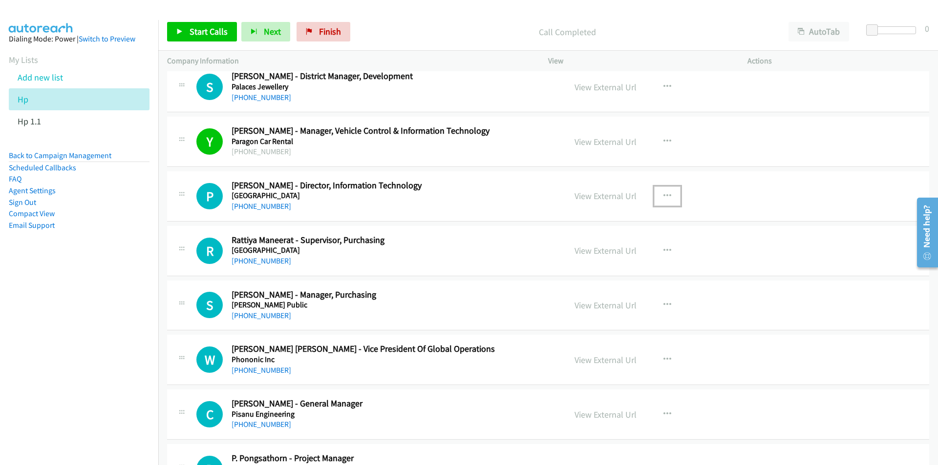
click at [665, 193] on icon "button" at bounding box center [667, 196] width 8 height 8
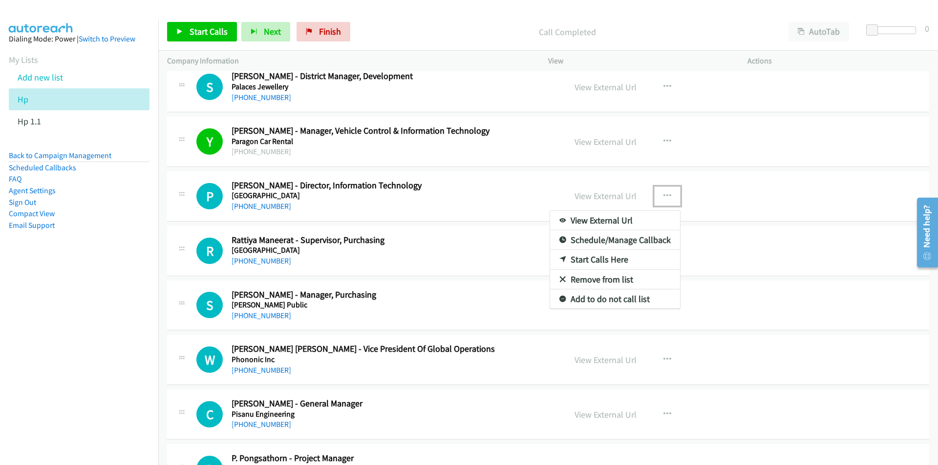
click at [610, 257] on link "Start Calls Here" at bounding box center [615, 260] width 130 height 20
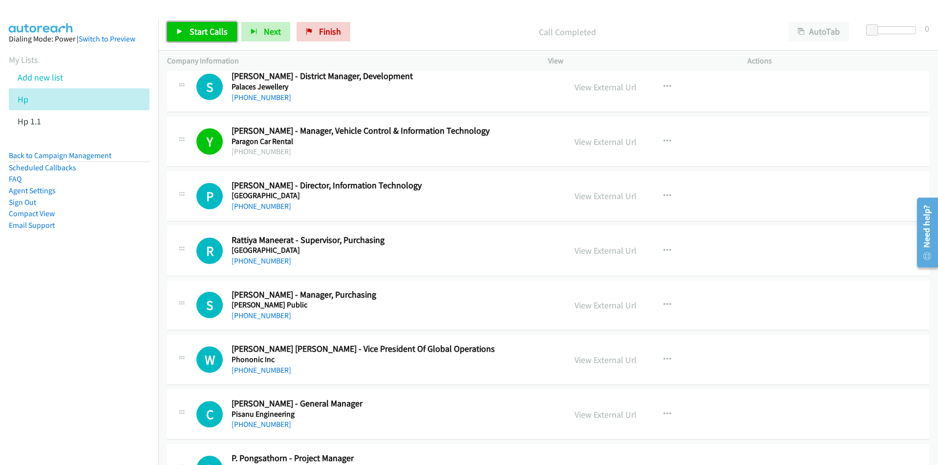
click at [204, 25] on link "Start Calls" at bounding box center [202, 32] width 70 height 20
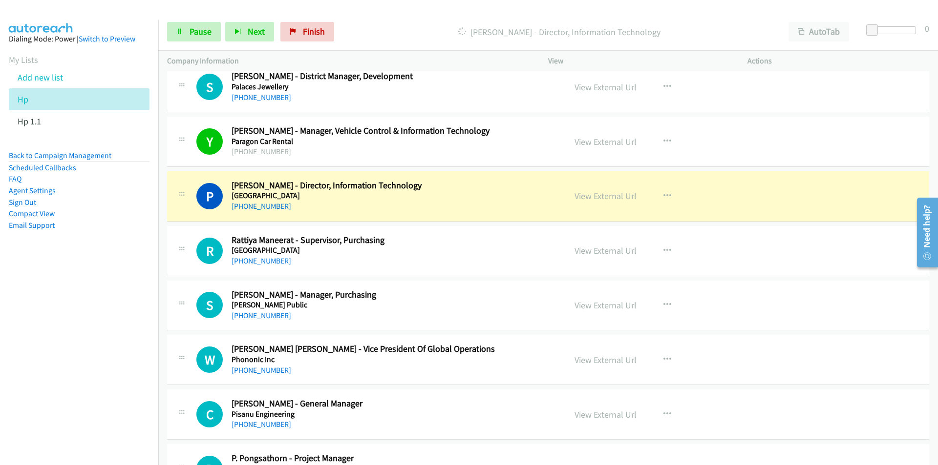
click at [112, 345] on nav "Dialing Mode: Power | Switch to Preview My Lists Add new list Hp Hp 1.1 Back to…" at bounding box center [79, 252] width 159 height 465
click at [182, 27] on link "Pause" at bounding box center [194, 32] width 54 height 20
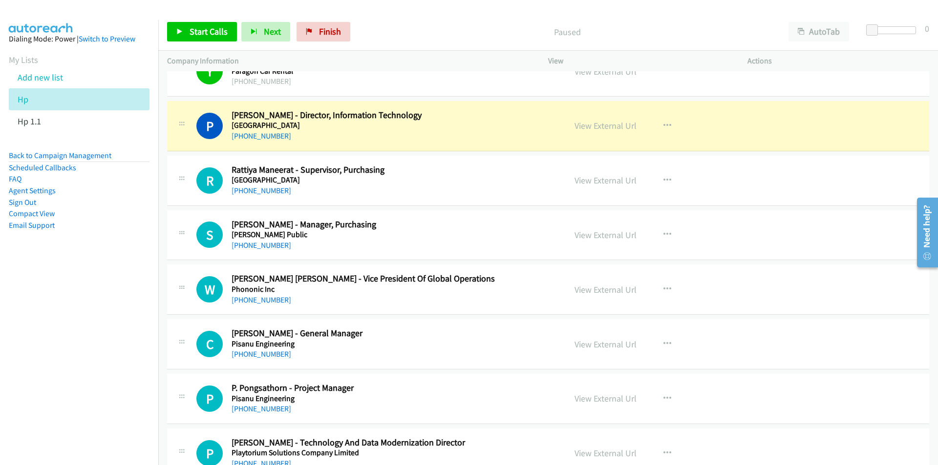
scroll to position [8010, 0]
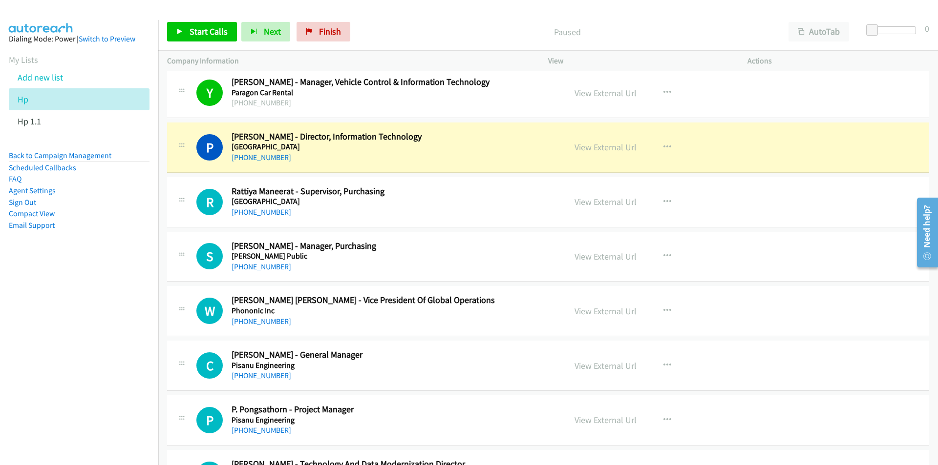
click at [90, 370] on nav "Dialing Mode: Power | Switch to Preview My Lists Add new list Hp Hp 1.1 Back to…" at bounding box center [79, 252] width 159 height 465
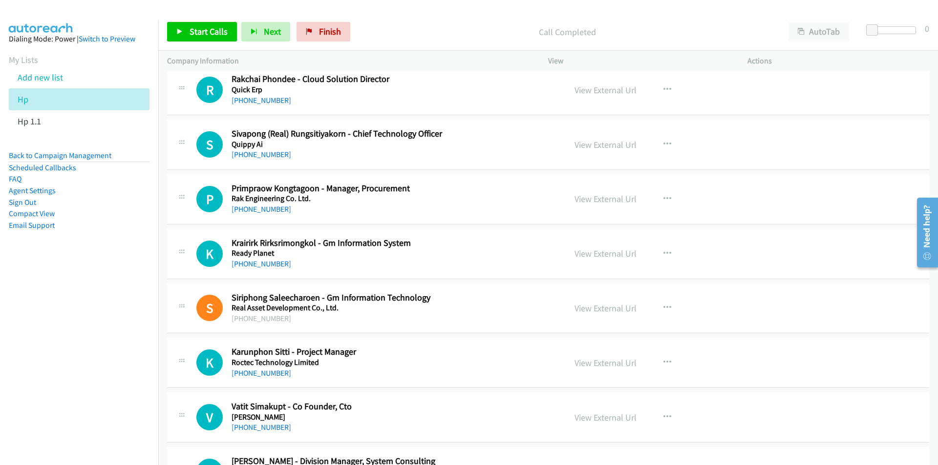
scroll to position [8840, 0]
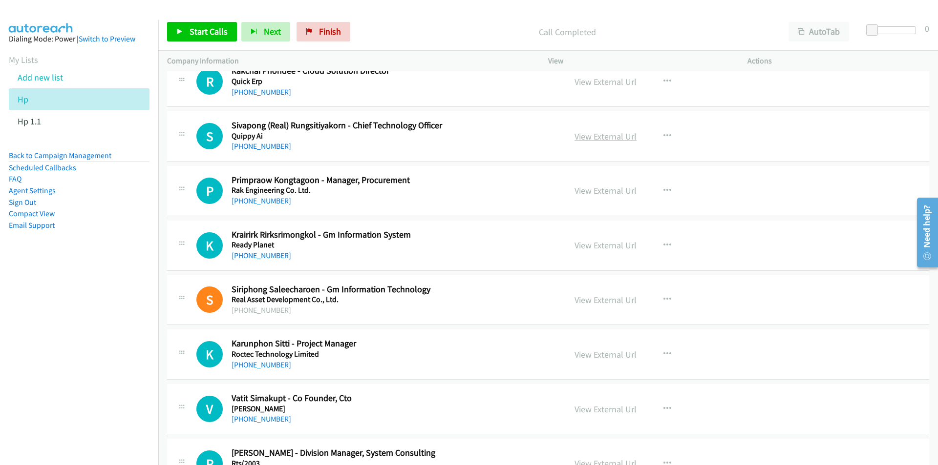
click at [615, 136] on link "View External Url" at bounding box center [605, 136] width 62 height 11
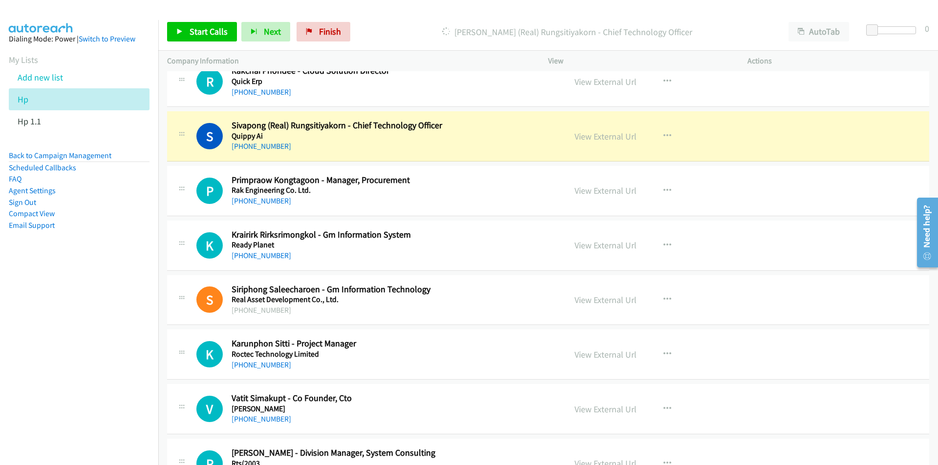
click at [72, 354] on nav "Dialing Mode: Power | Switch to Preview My Lists Add new list Hp Hp 1.1 Back to…" at bounding box center [79, 252] width 159 height 465
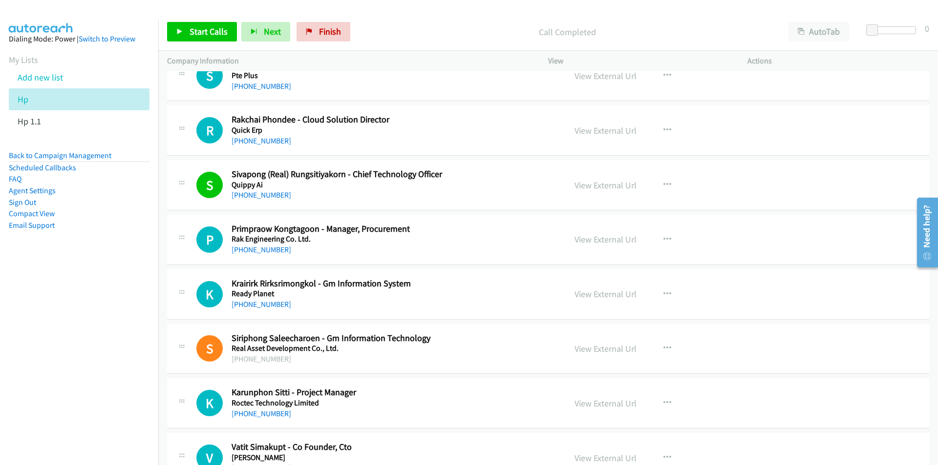
scroll to position [8889, 0]
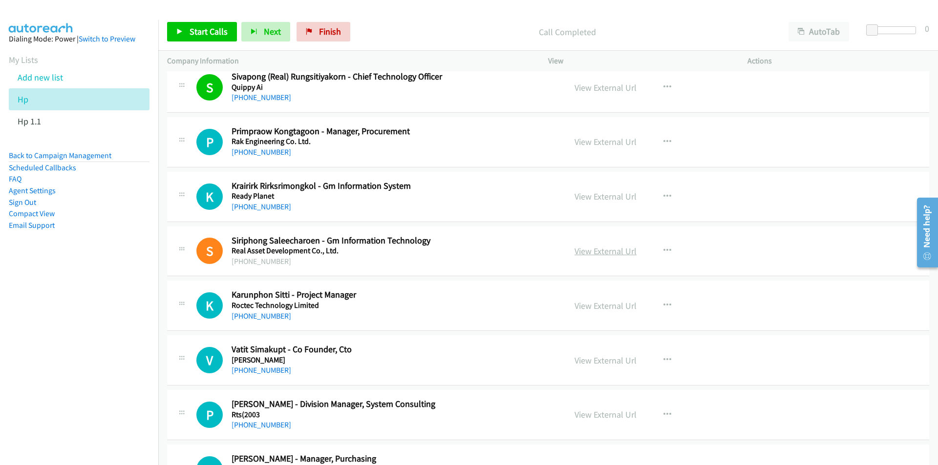
click at [611, 253] on link "View External Url" at bounding box center [605, 251] width 62 height 11
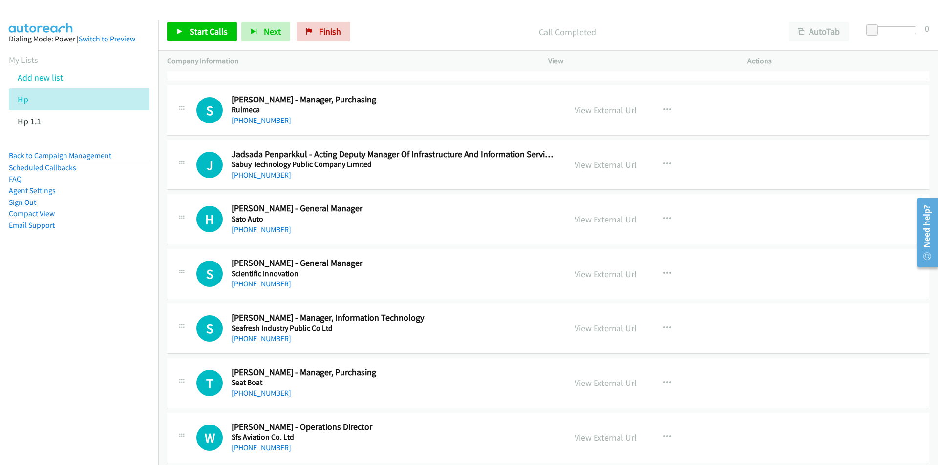
scroll to position [9328, 0]
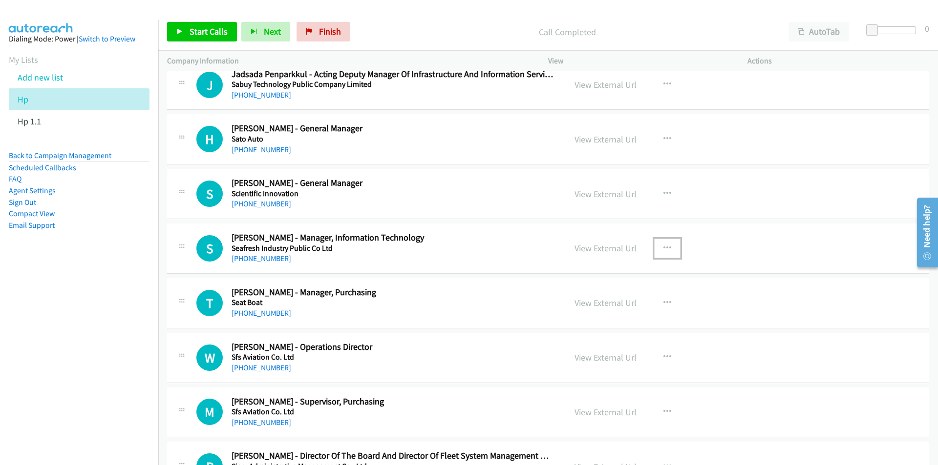
click at [663, 246] on icon "button" at bounding box center [667, 249] width 8 height 8
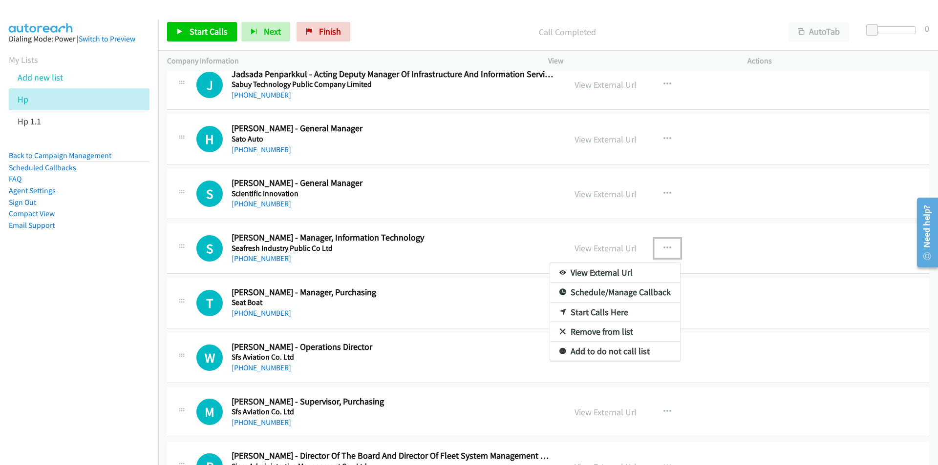
click at [605, 315] on link "Start Calls Here" at bounding box center [615, 313] width 130 height 20
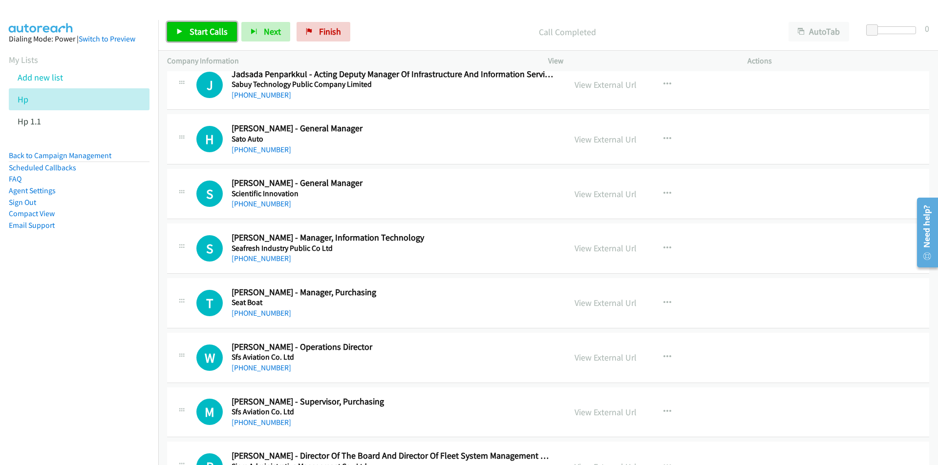
click at [210, 28] on span "Start Calls" at bounding box center [208, 31] width 38 height 11
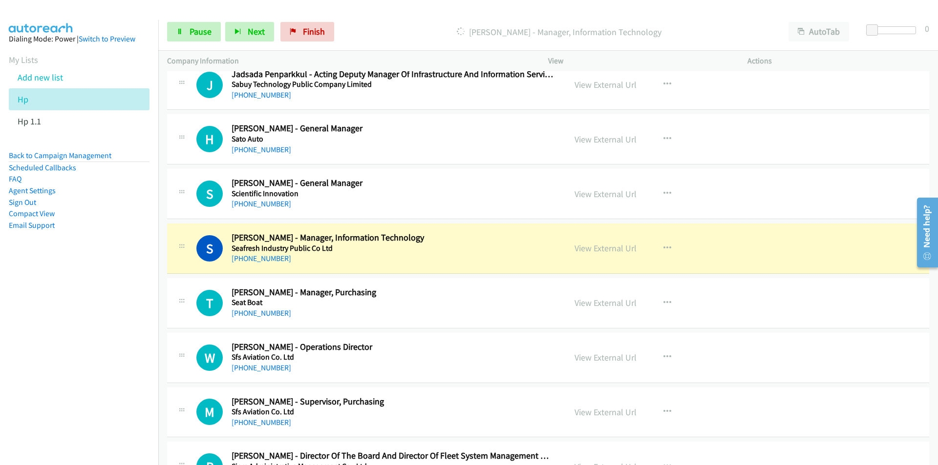
click at [83, 307] on nav "Dialing Mode: Power | Switch to Preview My Lists Add new list Hp Hp 1.1 Back to…" at bounding box center [79, 252] width 159 height 465
click at [60, 345] on nav "Dialing Mode: Power | Switch to Preview My Lists Add new list Hp Hp 1.1 Back to…" at bounding box center [79, 252] width 159 height 465
click at [599, 253] on link "View External Url" at bounding box center [605, 248] width 62 height 11
click at [198, 36] on span "Pause" at bounding box center [200, 31] width 22 height 11
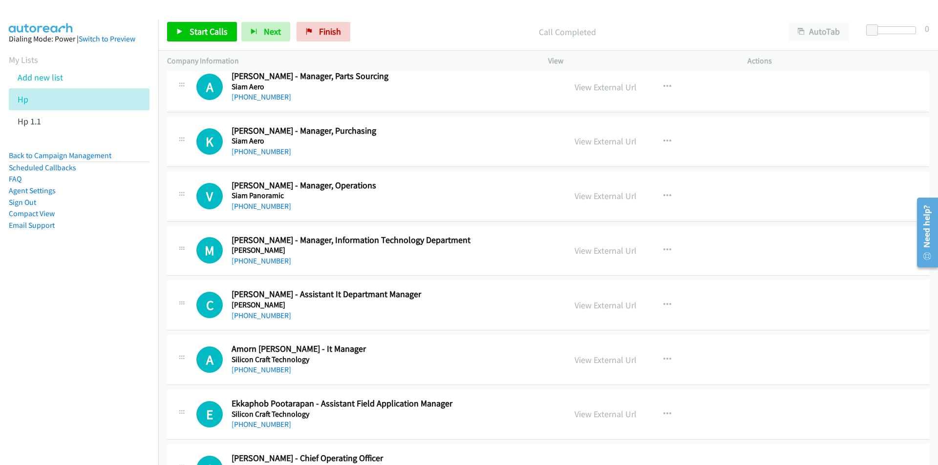
scroll to position [9768, 0]
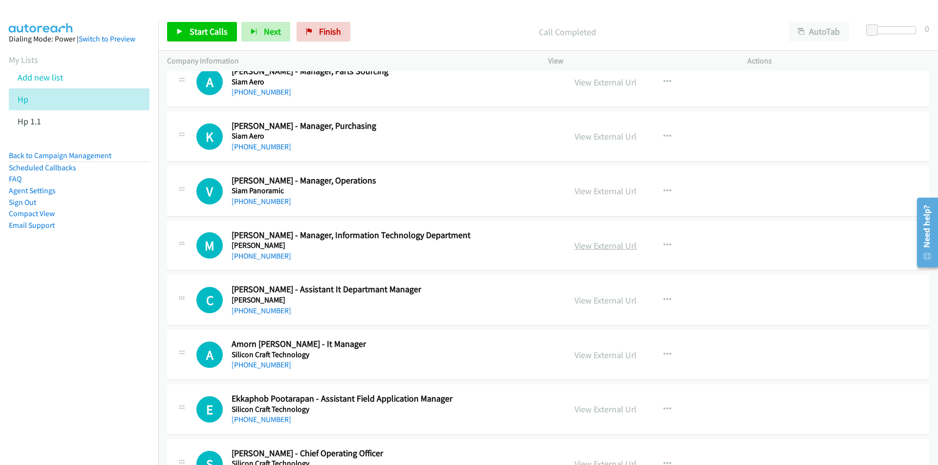
click at [617, 247] on link "View External Url" at bounding box center [605, 245] width 62 height 11
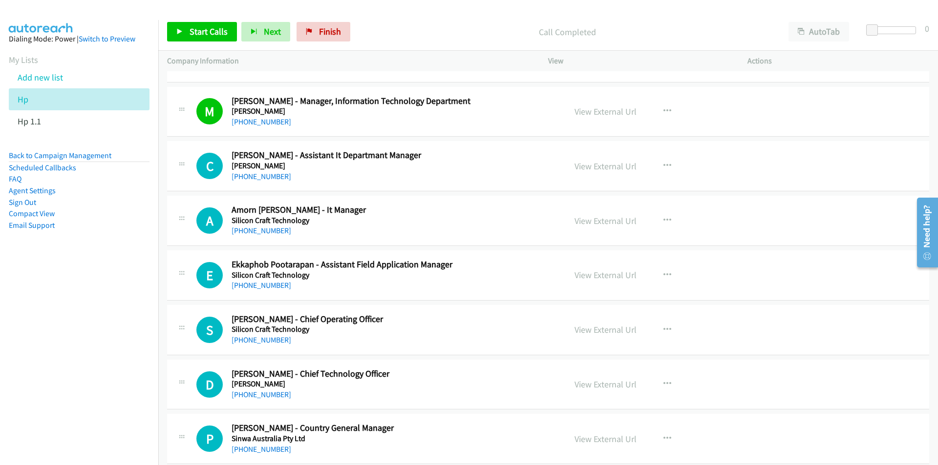
scroll to position [9914, 0]
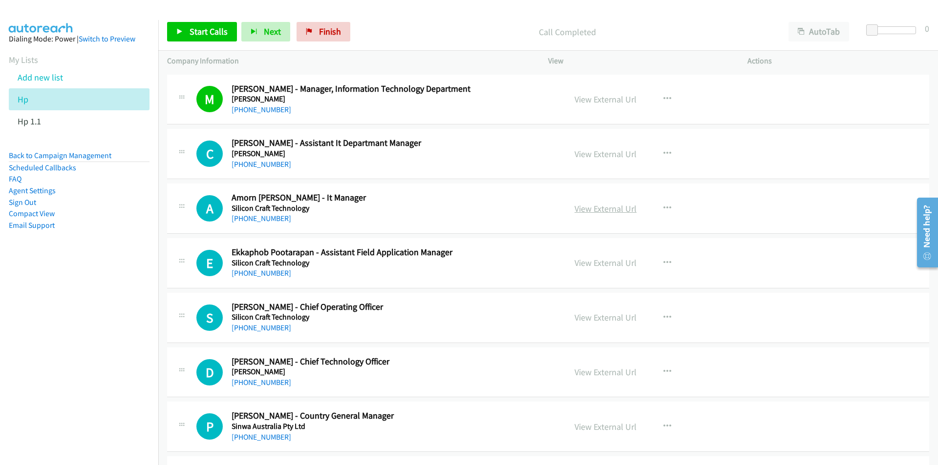
click at [598, 213] on link "View External Url" at bounding box center [605, 208] width 62 height 11
click at [325, 35] on span "Finish" at bounding box center [330, 31] width 22 height 11
